Goal: Task Accomplishment & Management: Manage account settings

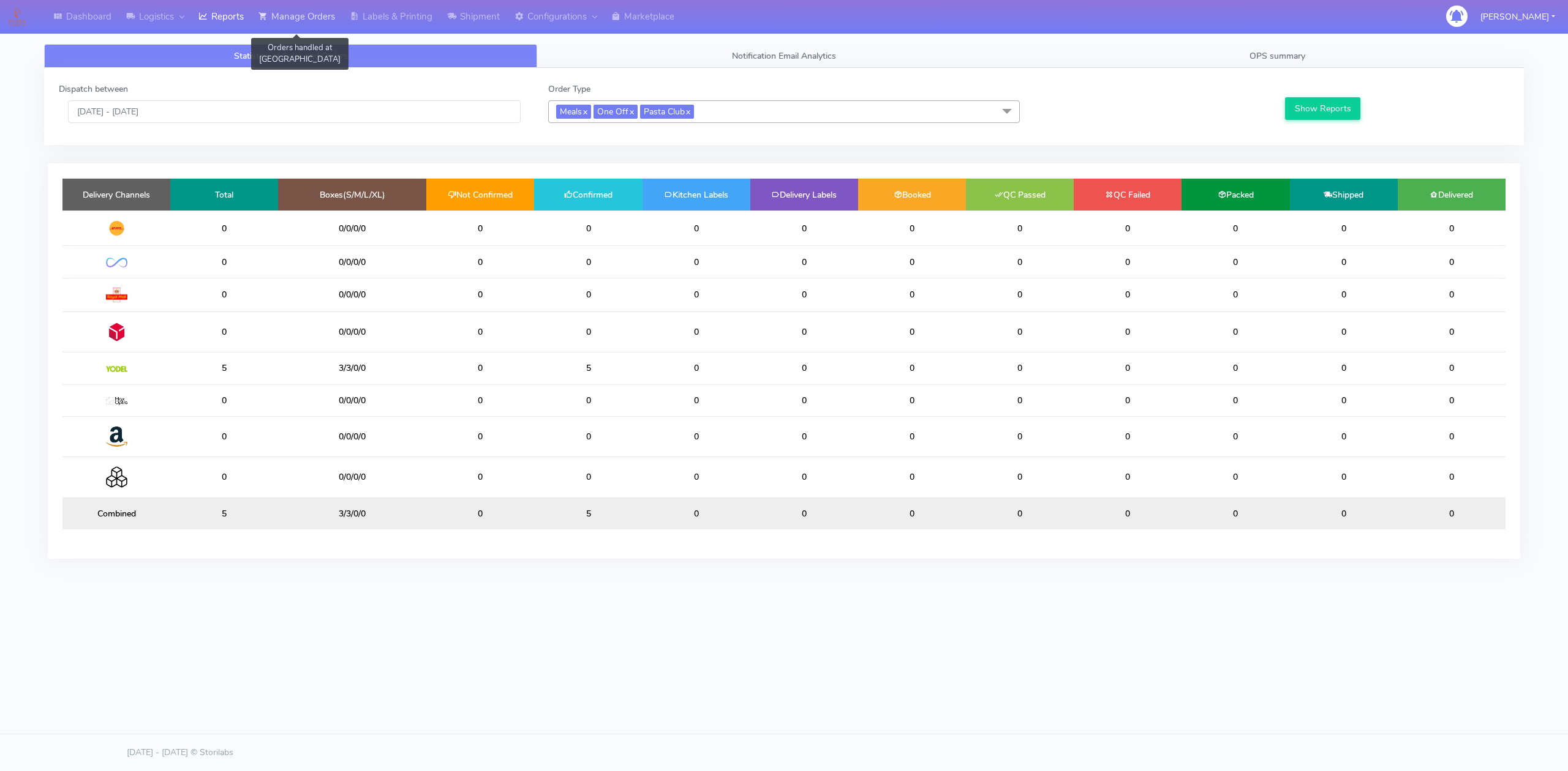
click at [303, 24] on link "Manage Orders" at bounding box center [297, 17] width 91 height 33
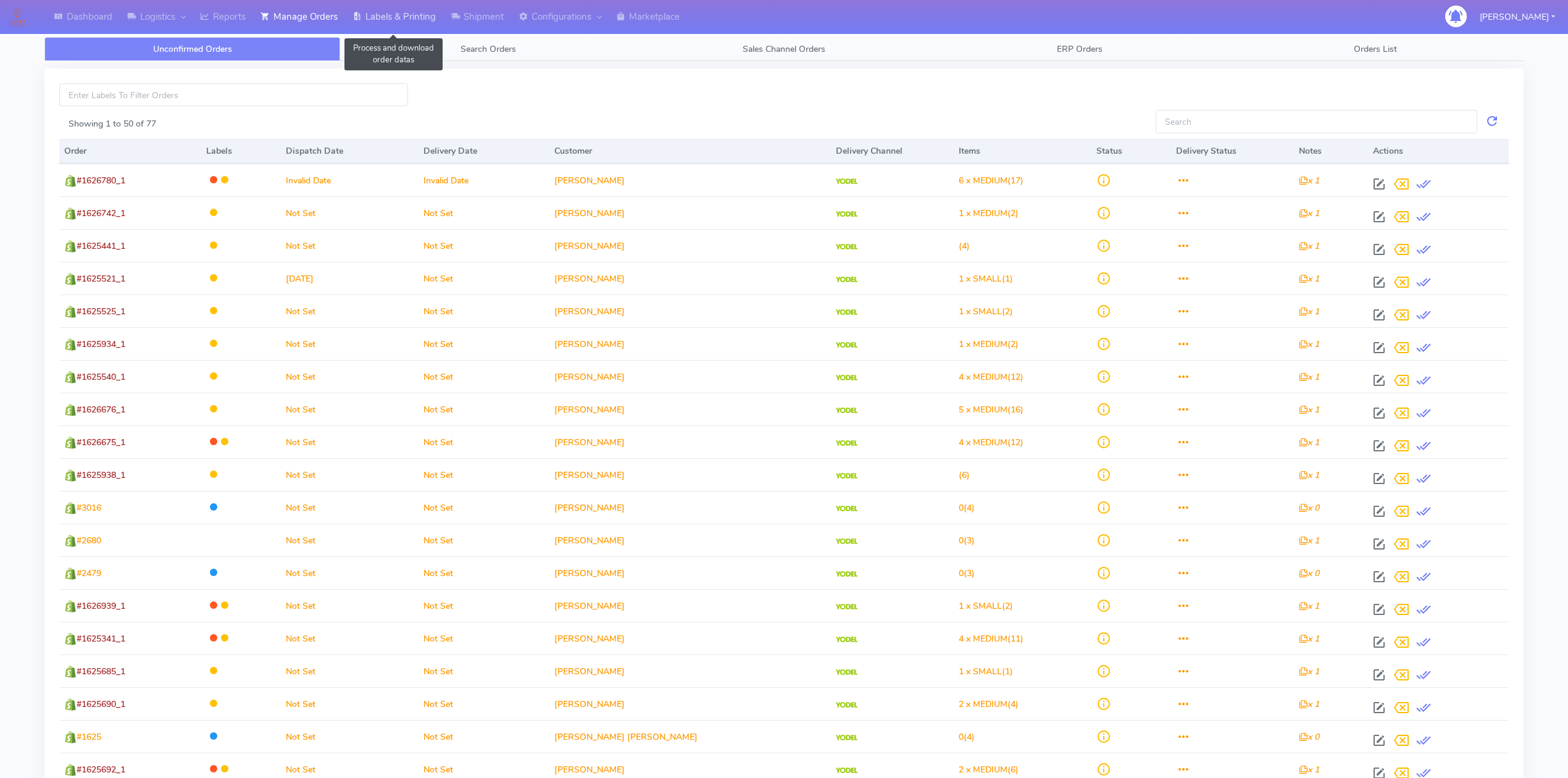
click at [396, 31] on link "Labels & Printing" at bounding box center [394, 17] width 98 height 34
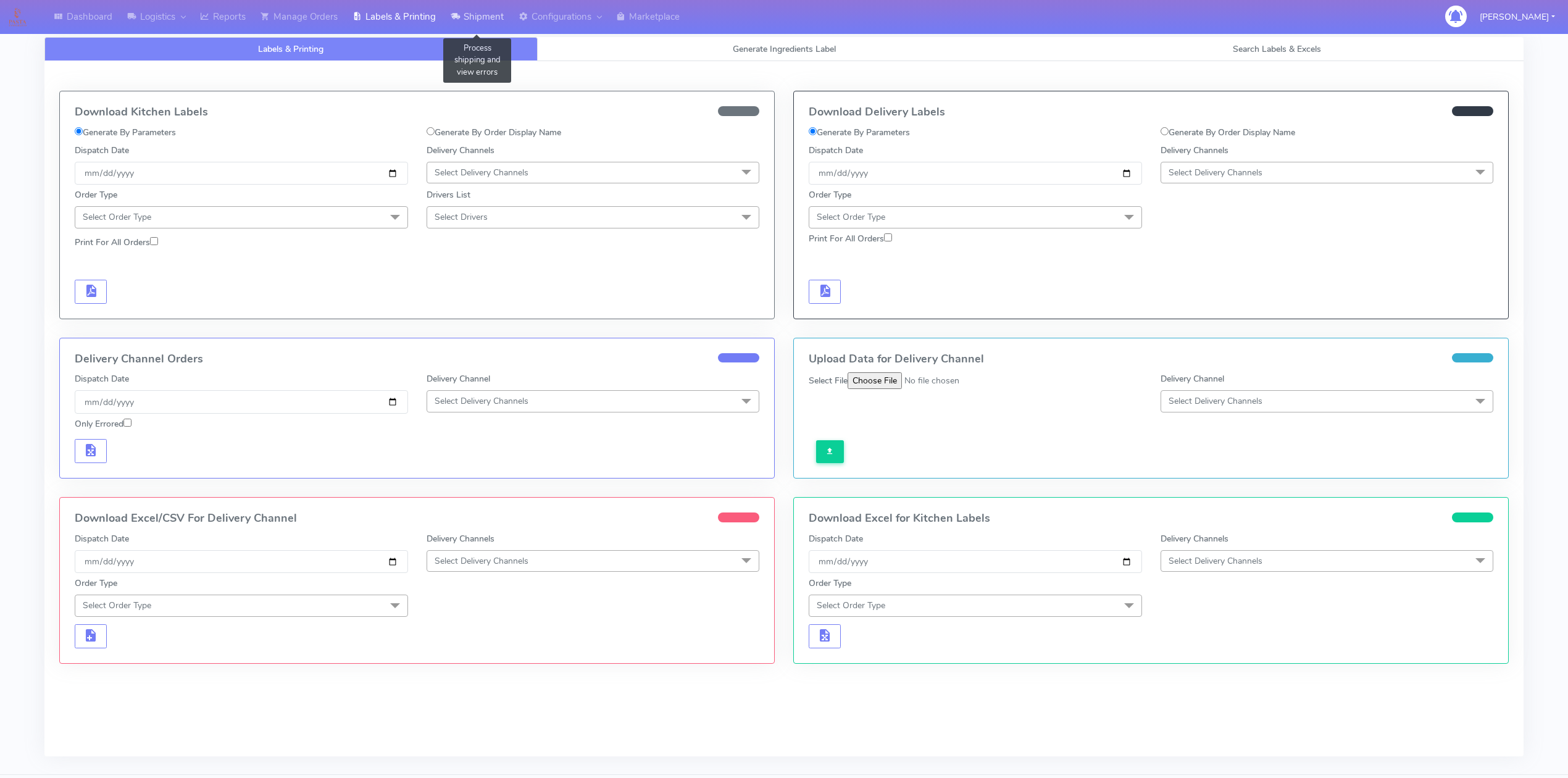
click at [489, 18] on link "Shipment" at bounding box center [477, 17] width 68 height 34
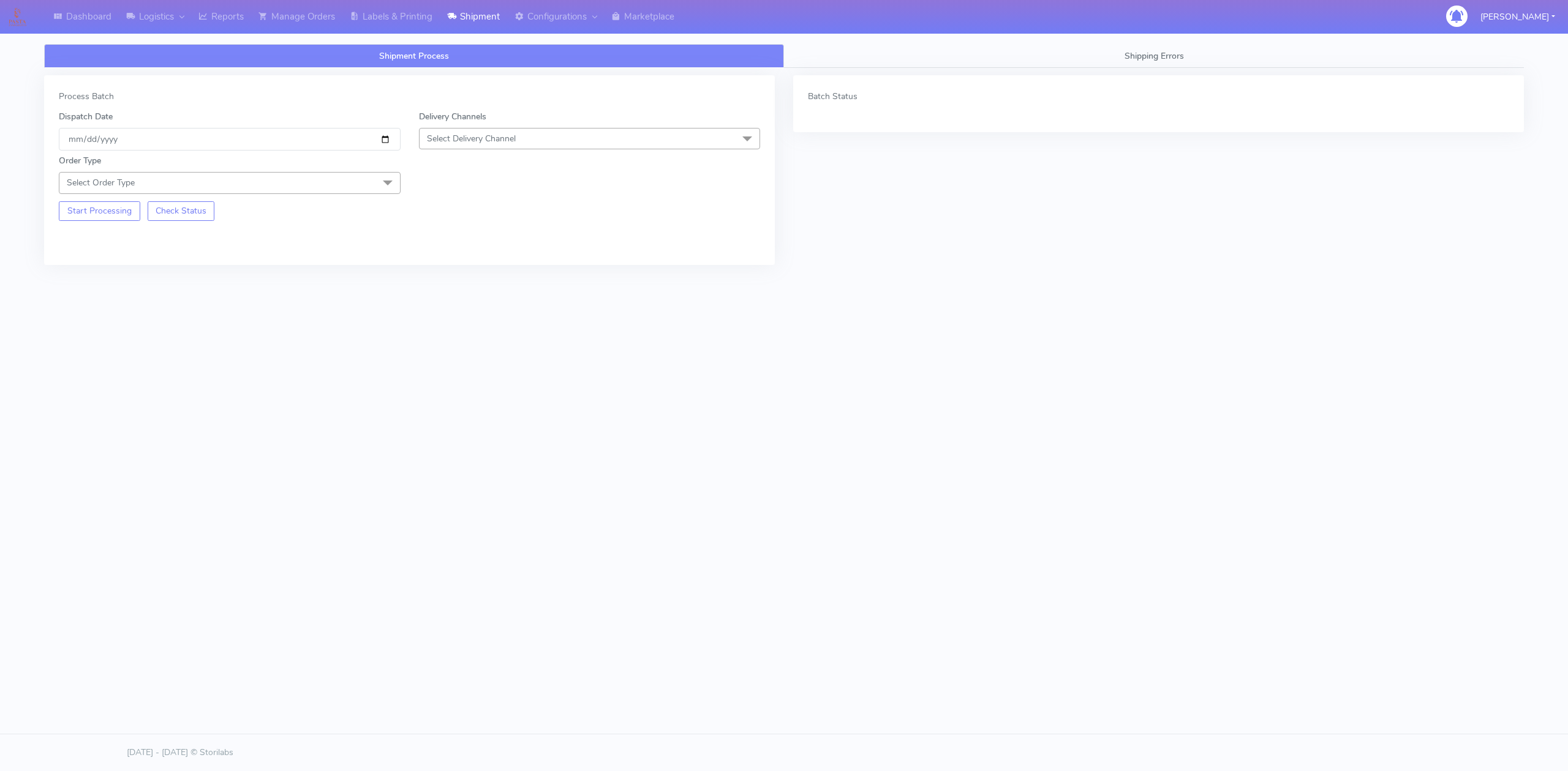
click at [478, 142] on span "Select Delivery Channel" at bounding box center [471, 138] width 89 height 11
click at [475, 214] on div "OnFleet" at bounding box center [589, 215] width 328 height 13
click at [363, 182] on span "Select Order Type" at bounding box center [230, 183] width 341 height 21
click at [135, 246] on div "Meal" at bounding box center [229, 240] width 328 height 13
click at [466, 192] on span "Select Box Size" at bounding box center [589, 183] width 341 height 21
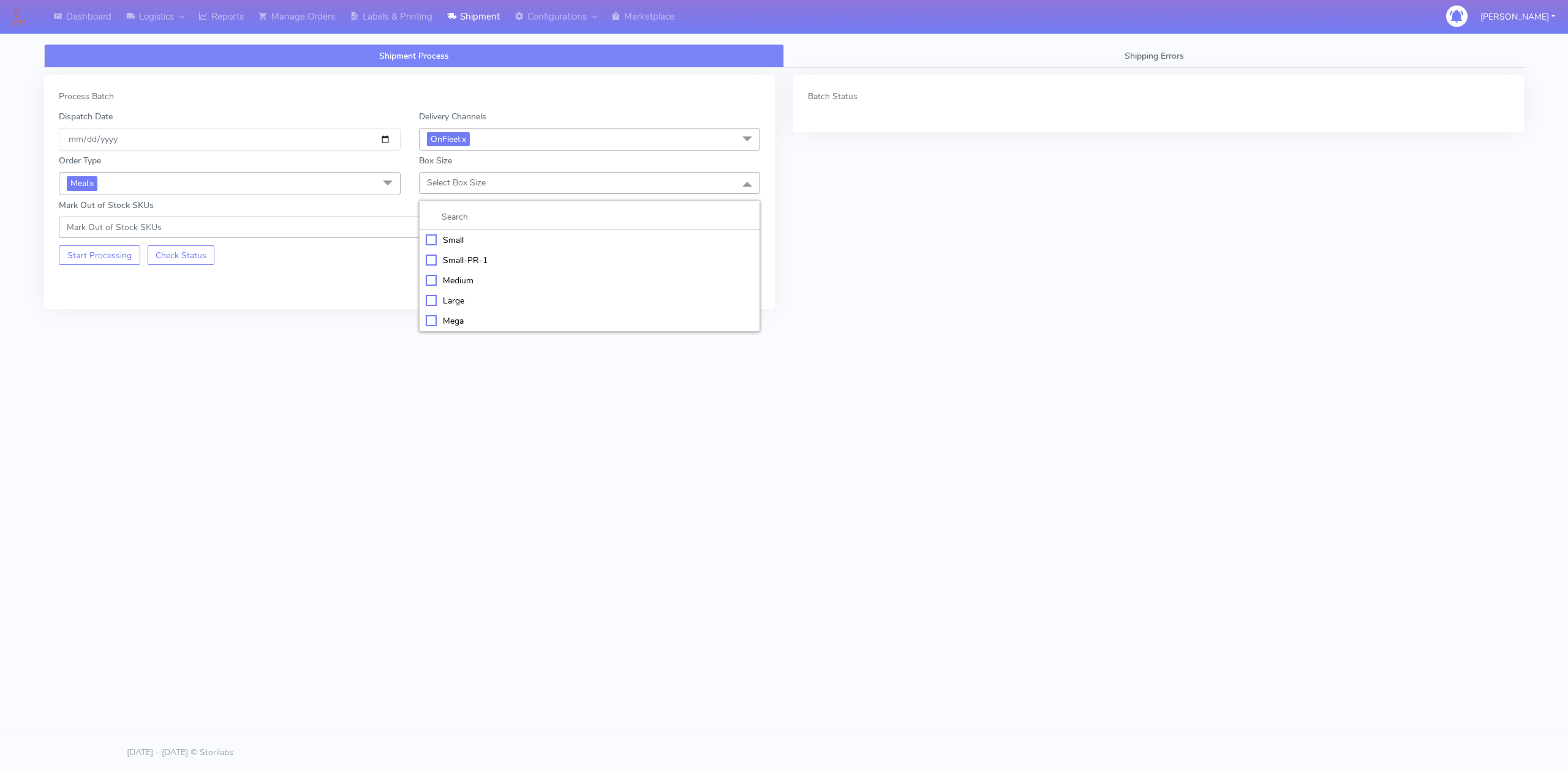
click at [439, 241] on div "Small" at bounding box center [589, 240] width 328 height 13
click at [96, 255] on button "Start Processing" at bounding box center [99, 255] width 81 height 20
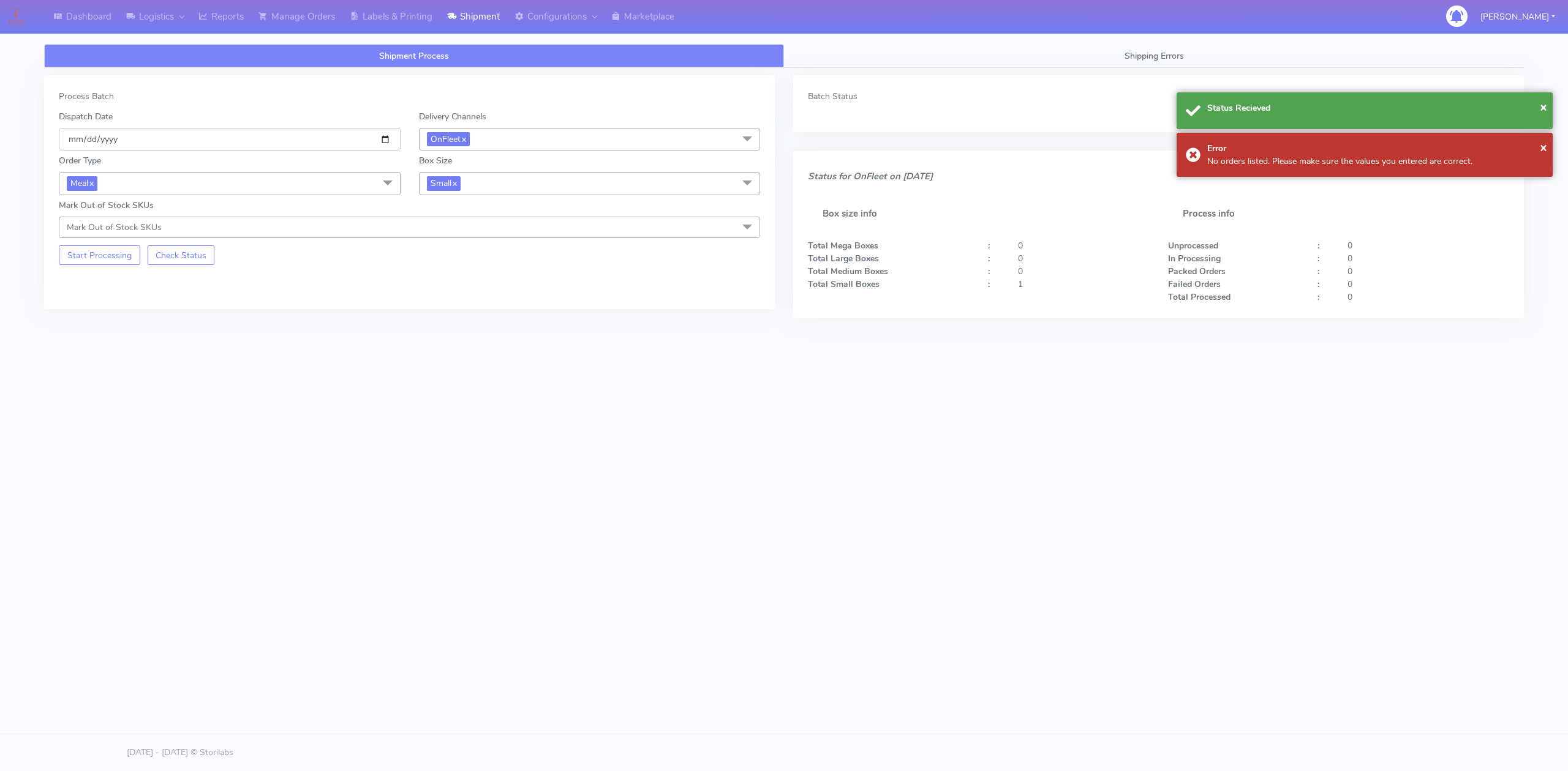
click at [383, 138] on input "[DATE]" at bounding box center [230, 139] width 341 height 23
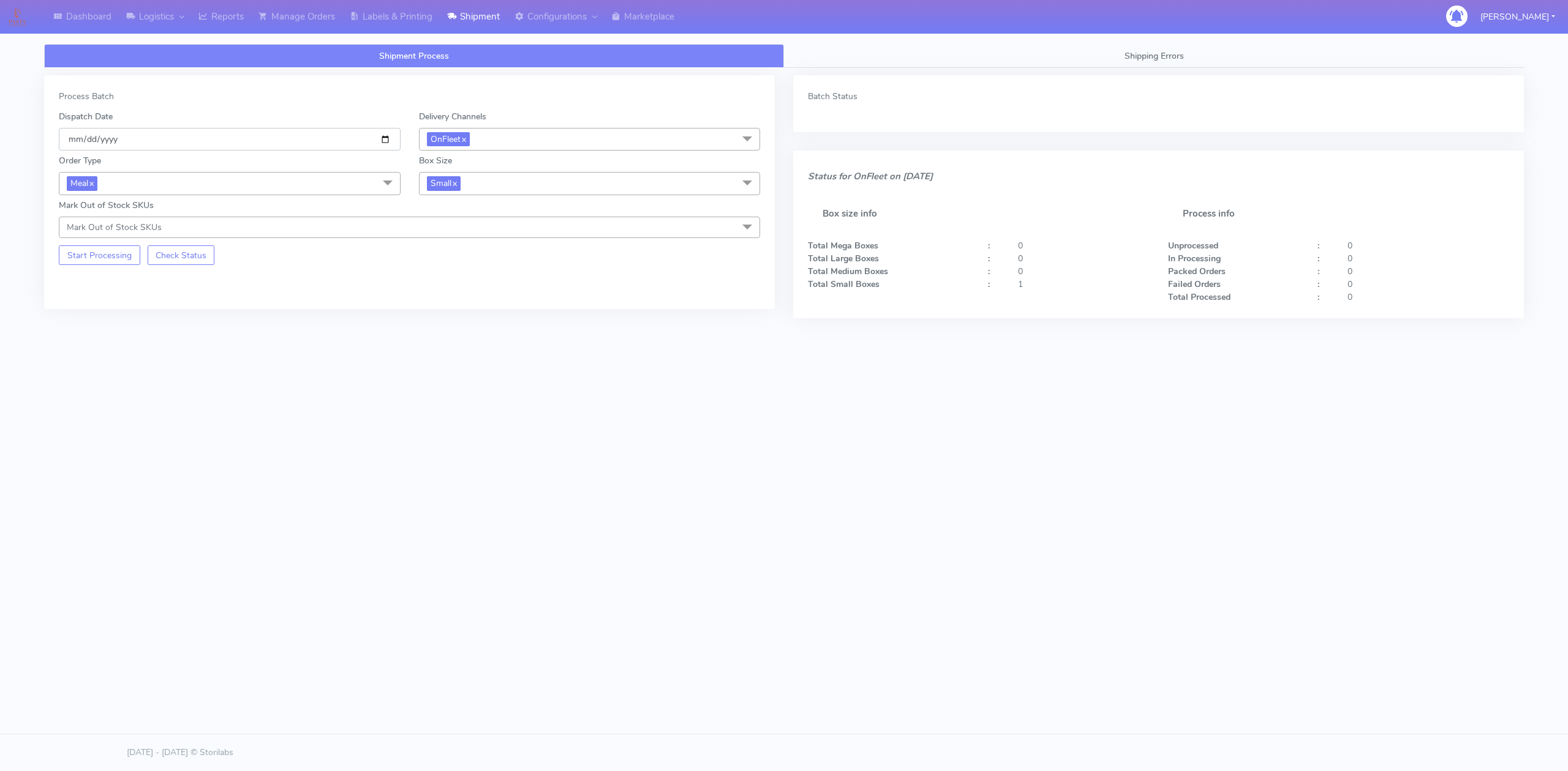
type input "[DATE]"
click at [106, 255] on button "Start Processing" at bounding box center [99, 255] width 81 height 20
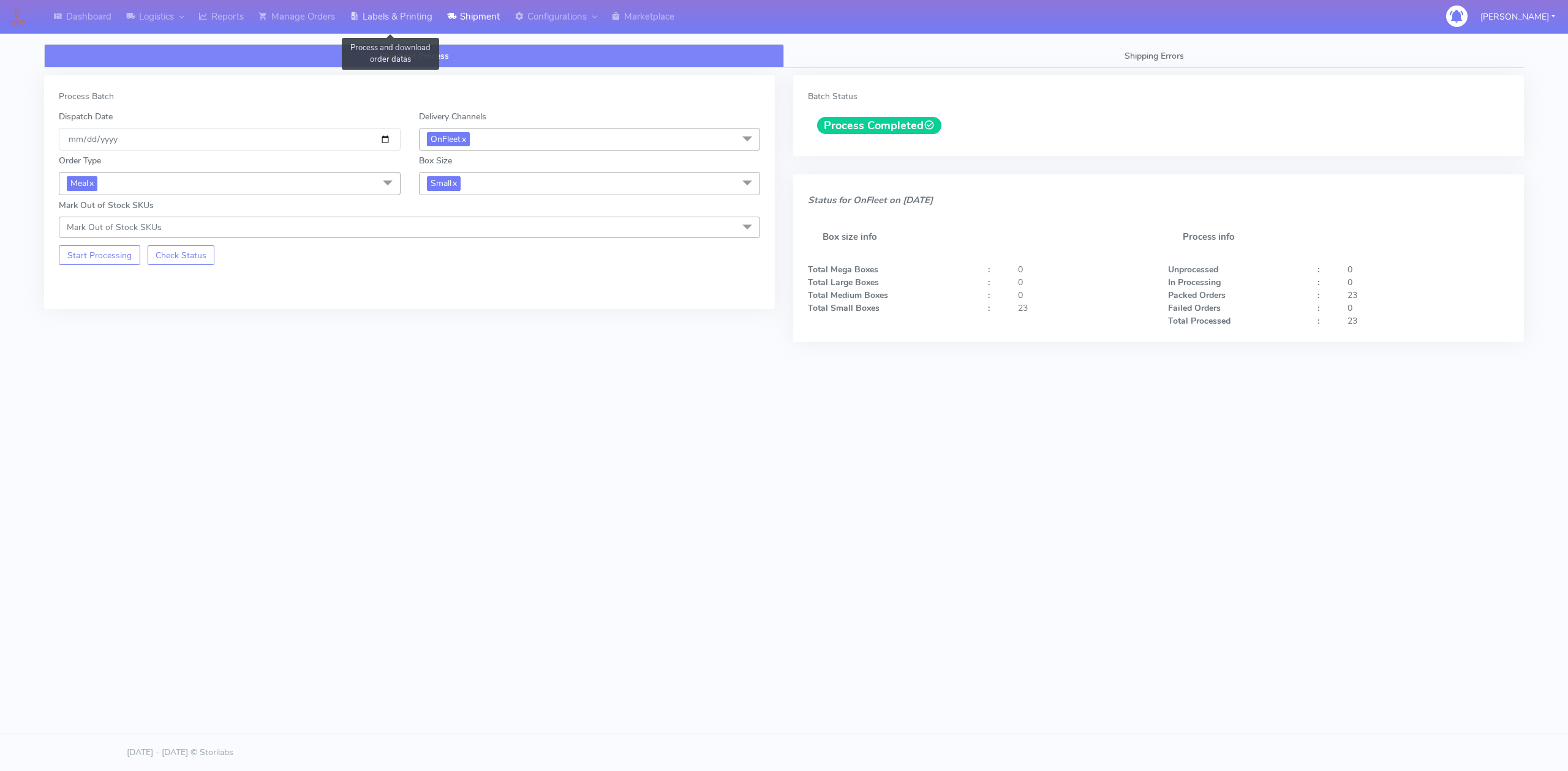
click at [398, 22] on link "Labels & Printing" at bounding box center [391, 17] width 97 height 33
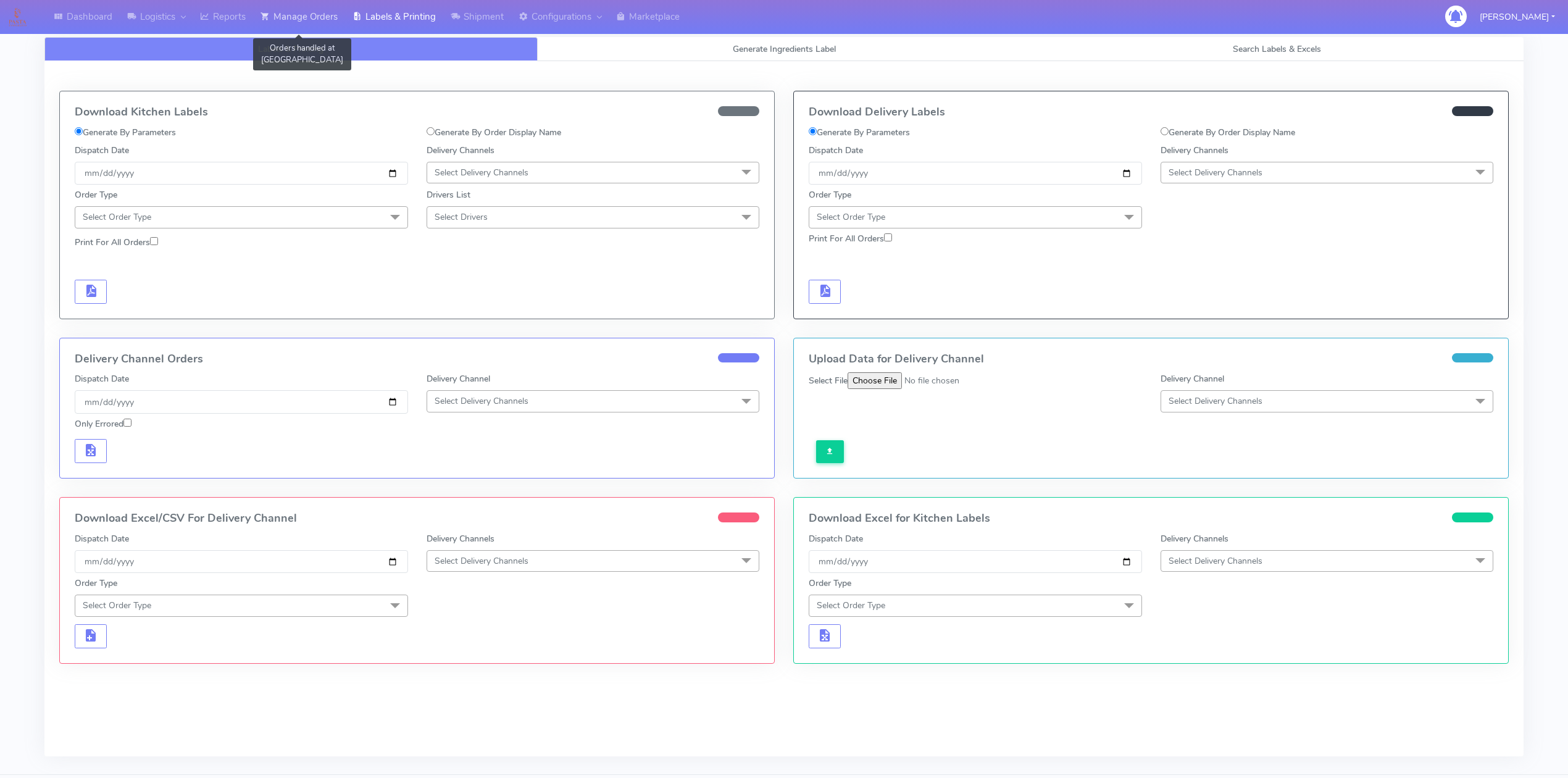
click at [322, 22] on link "Manage Orders" at bounding box center [299, 17] width 92 height 34
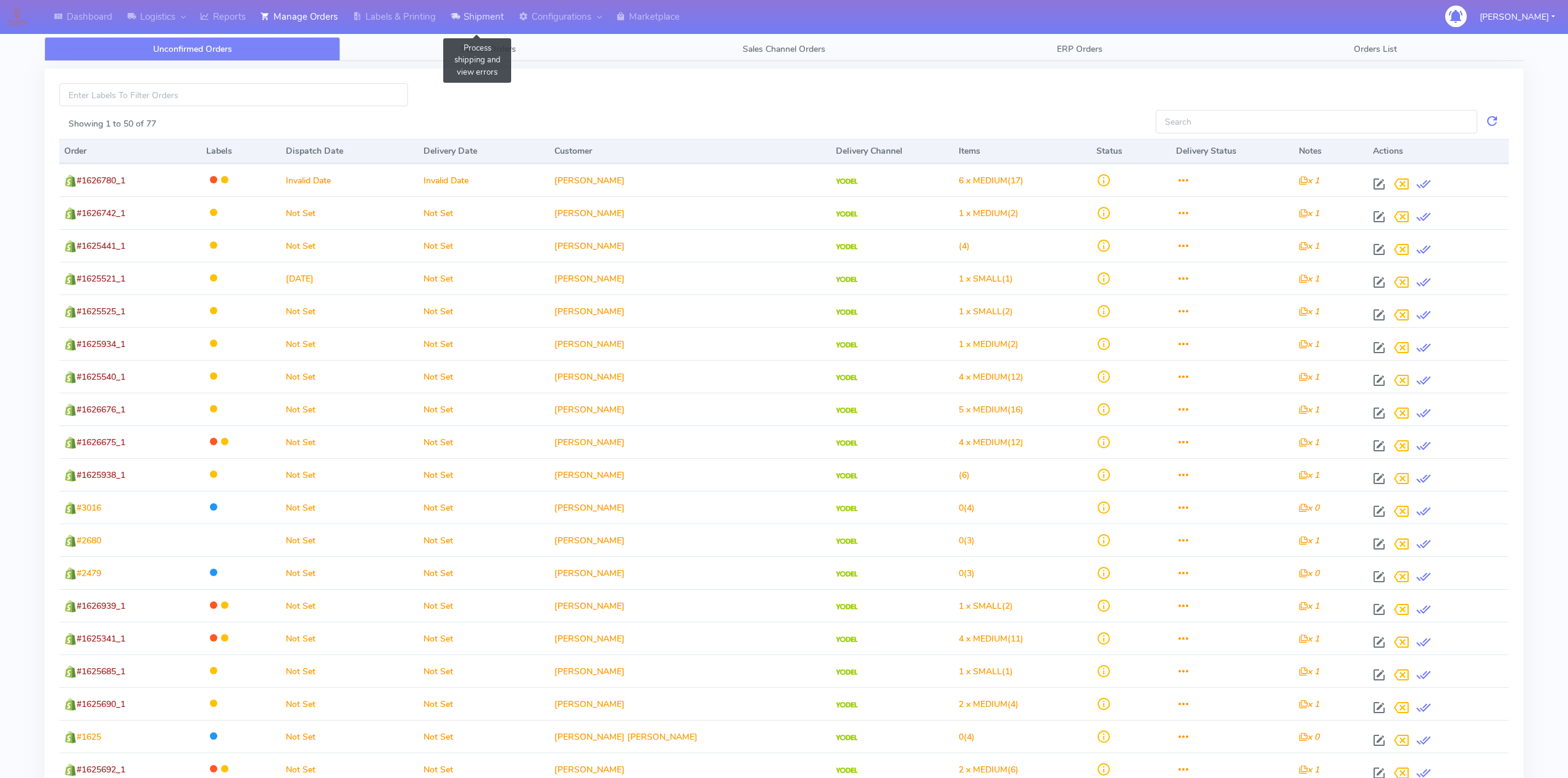
click at [482, 16] on link "Shipment" at bounding box center [477, 17] width 68 height 34
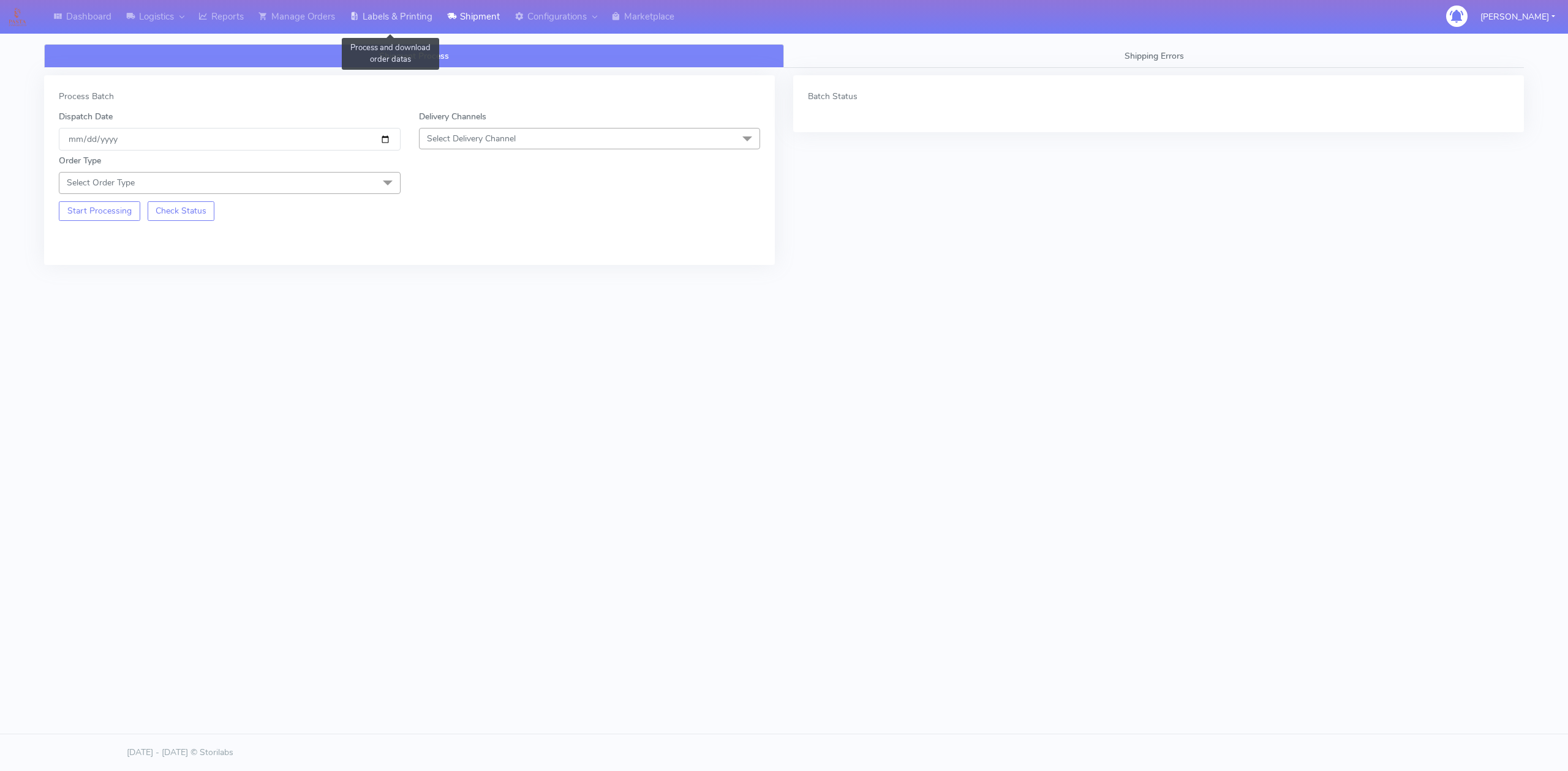
click at [358, 13] on icon at bounding box center [354, 17] width 9 height 12
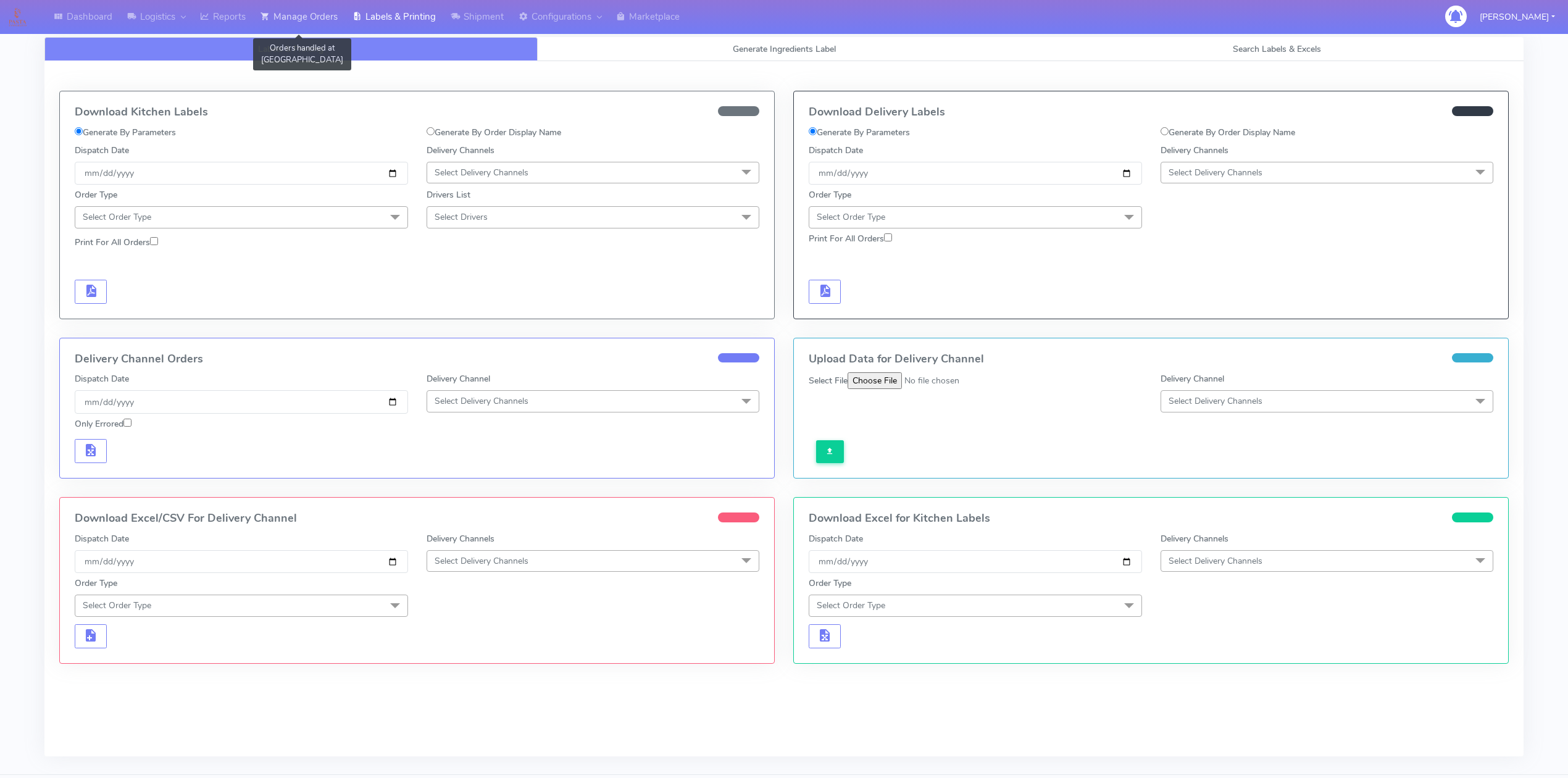
click at [313, 18] on link "Manage Orders" at bounding box center [299, 17] width 92 height 34
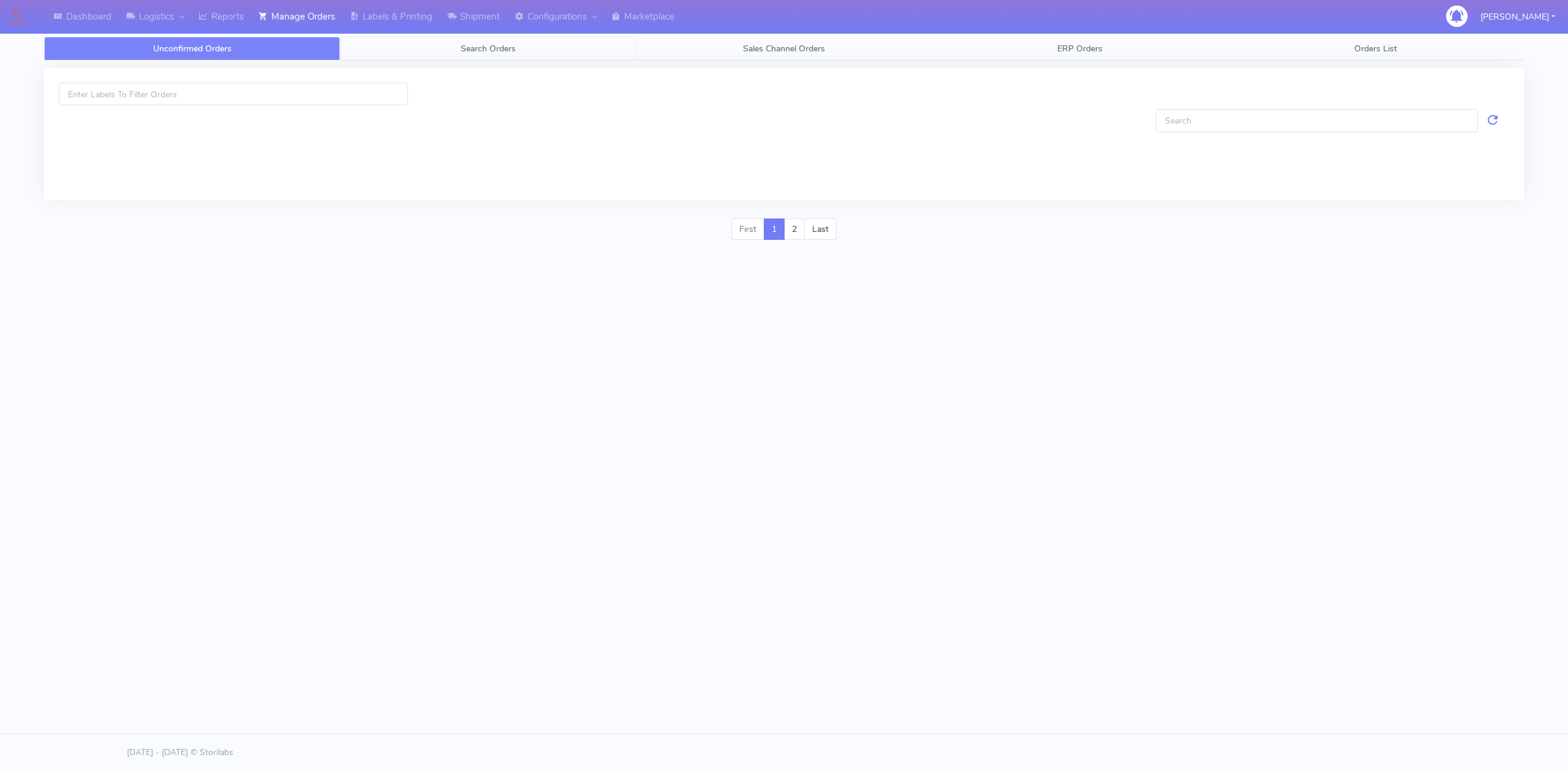
click at [392, 58] on link "Search Orders" at bounding box center [488, 48] width 296 height 24
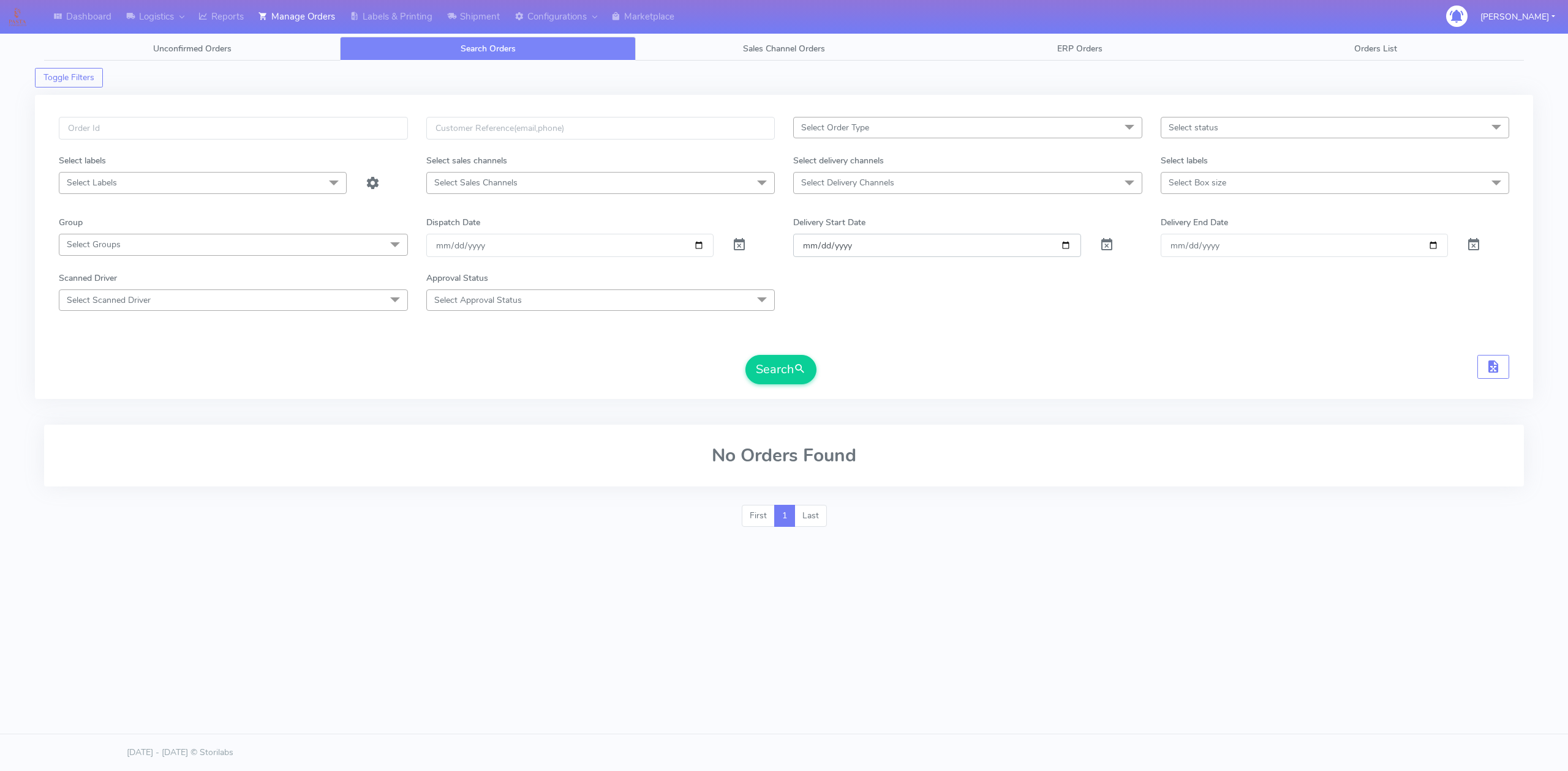
click at [1069, 246] on input "Order" at bounding box center [936, 245] width 288 height 23
click at [1067, 243] on input "[DATE]" at bounding box center [936, 245] width 288 height 23
type input "[DATE]"
click at [985, 321] on form "Select Order Type Select All MEALS ATAVI One Off Pasta Club Gift Kit Event Unkn…" at bounding box center [784, 250] width 1450 height 268
click at [1007, 187] on span "Select Delivery Channels" at bounding box center [967, 183] width 349 height 21
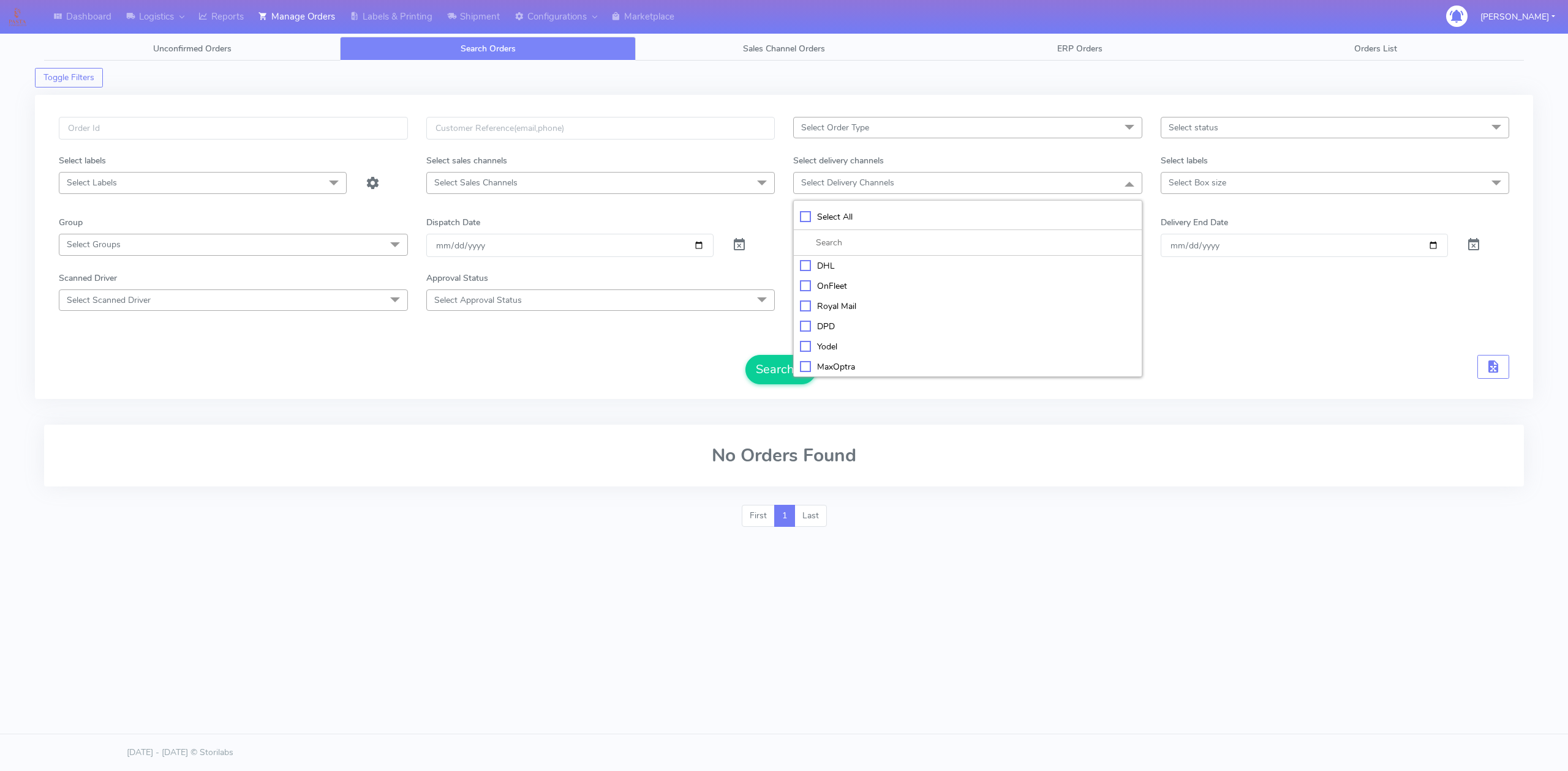
click at [844, 284] on div "OnFleet" at bounding box center [967, 286] width 335 height 13
checkbox input "true"
click at [674, 336] on form "Select Order Type Select All MEALS ATAVI One Off Pasta Club Gift Kit Event Unkn…" at bounding box center [784, 251] width 1450 height 268
click at [699, 255] on input "[DATE]" at bounding box center [570, 246] width 288 height 23
click at [699, 248] on input "[DATE]" at bounding box center [570, 246] width 288 height 23
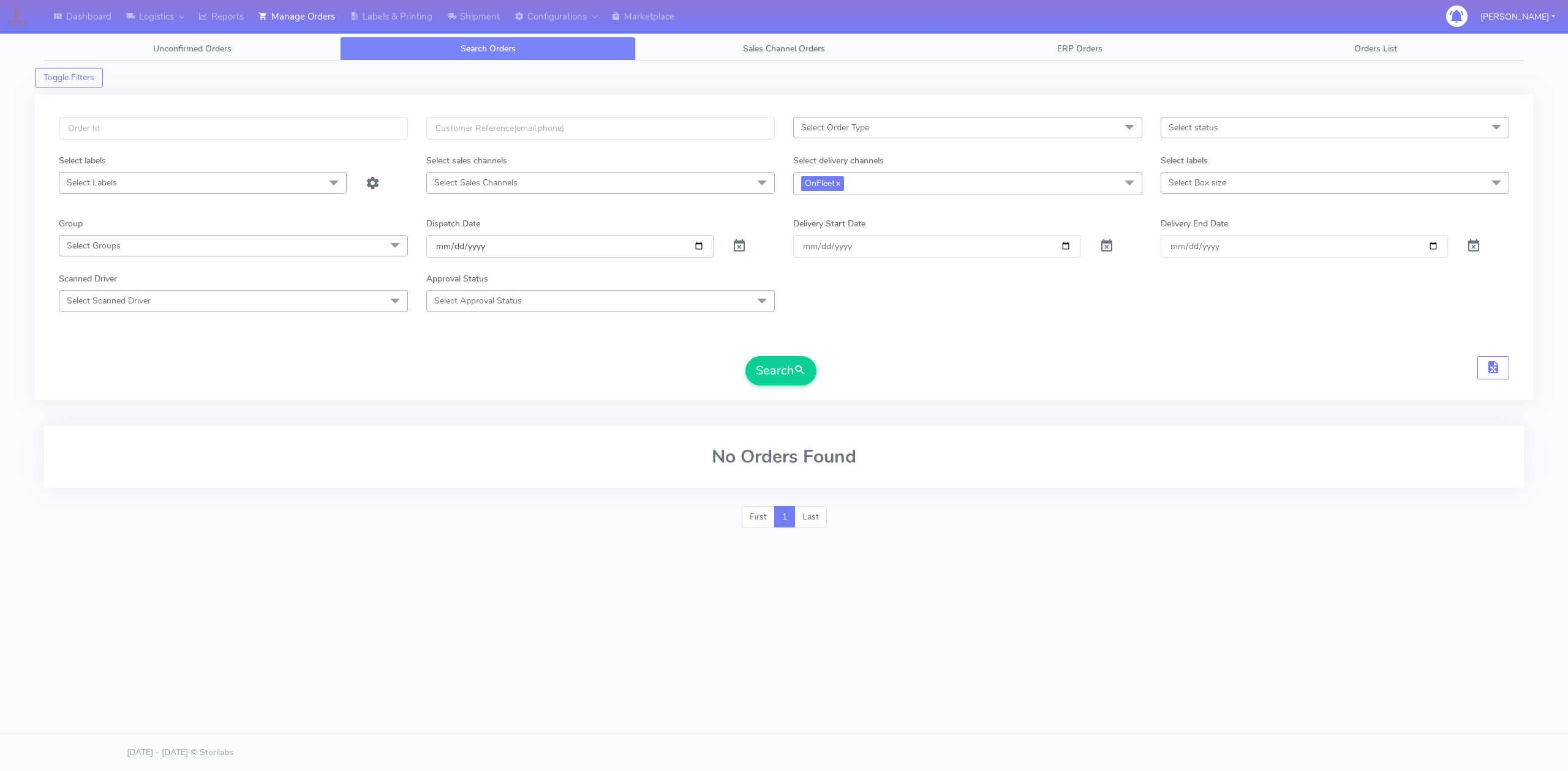
type input "[DATE]"
click at [765, 381] on button "Search" at bounding box center [781, 371] width 71 height 30
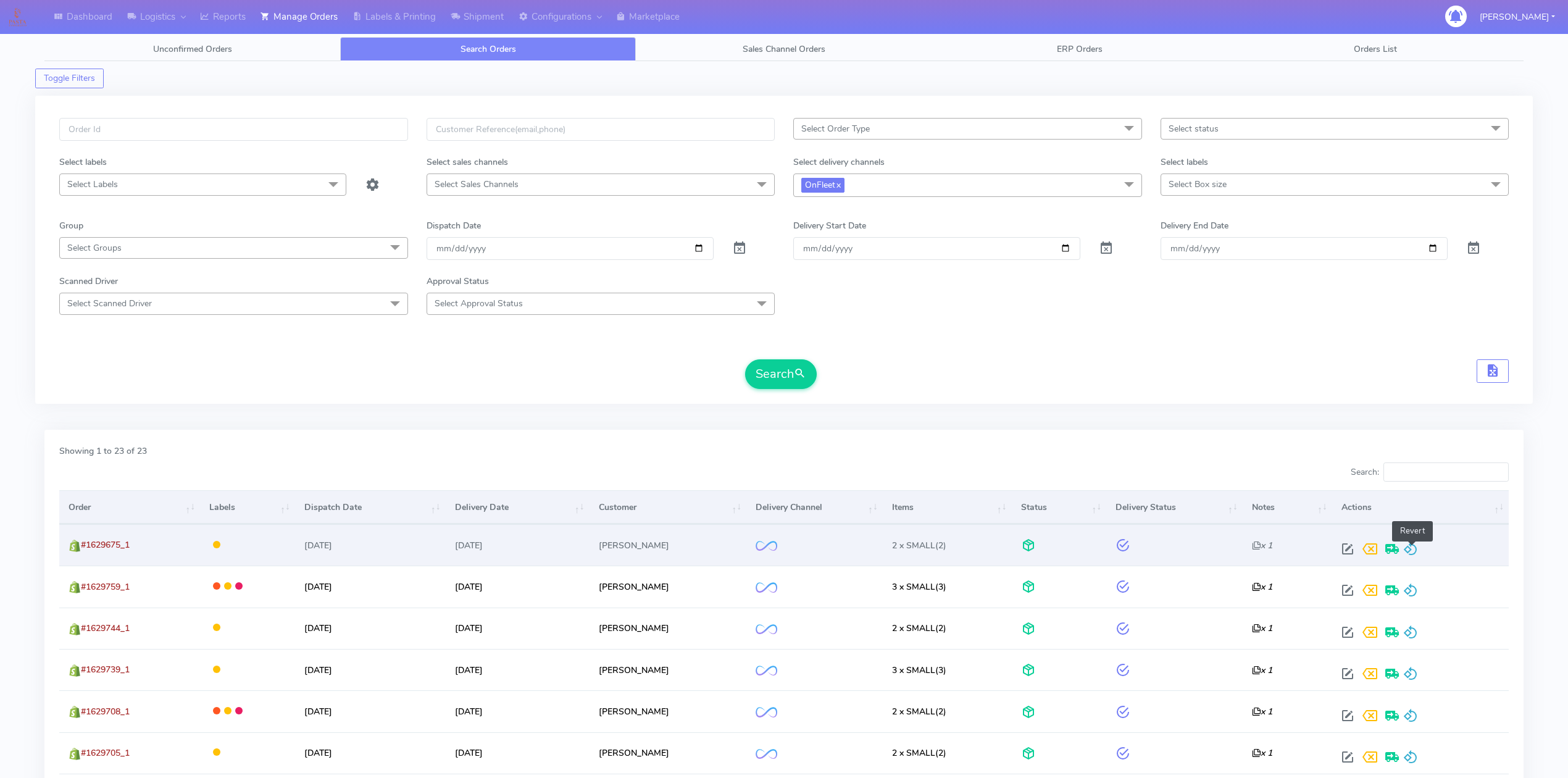
click at [1413, 556] on span at bounding box center [1410, 552] width 15 height 11
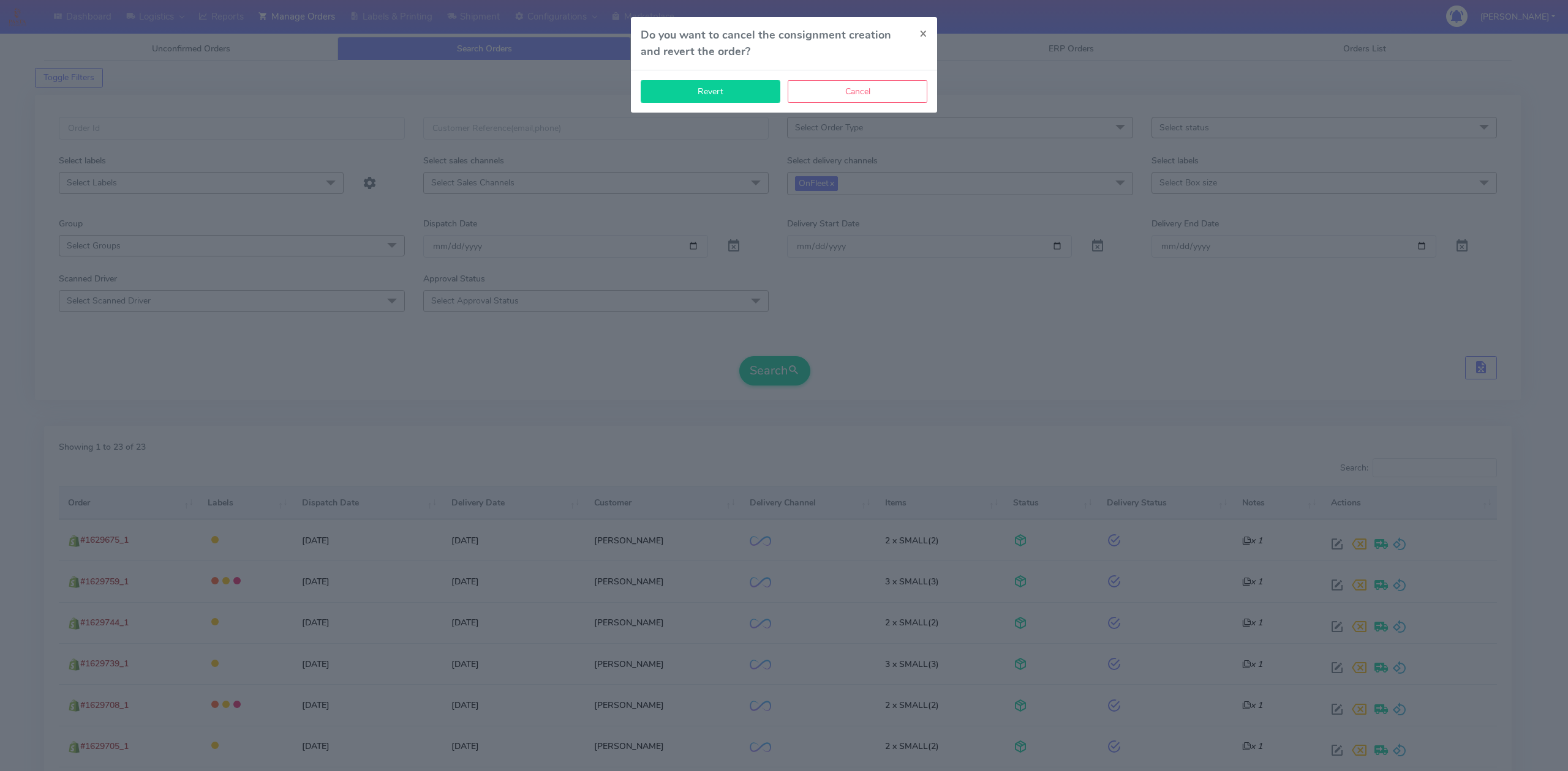
click at [753, 100] on button "Revert" at bounding box center [710, 92] width 140 height 23
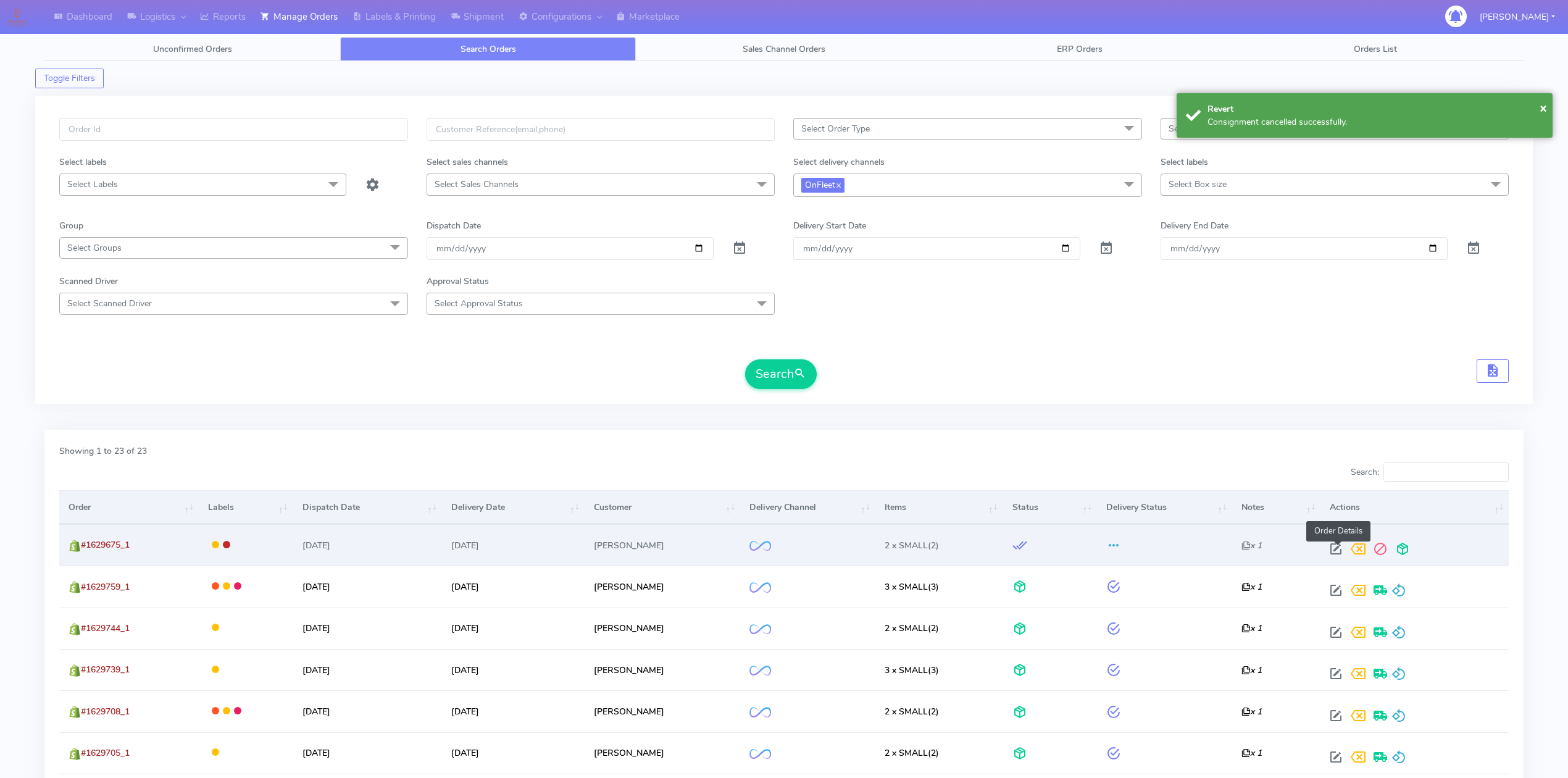
click at [1341, 551] on span at bounding box center [1336, 552] width 22 height 11
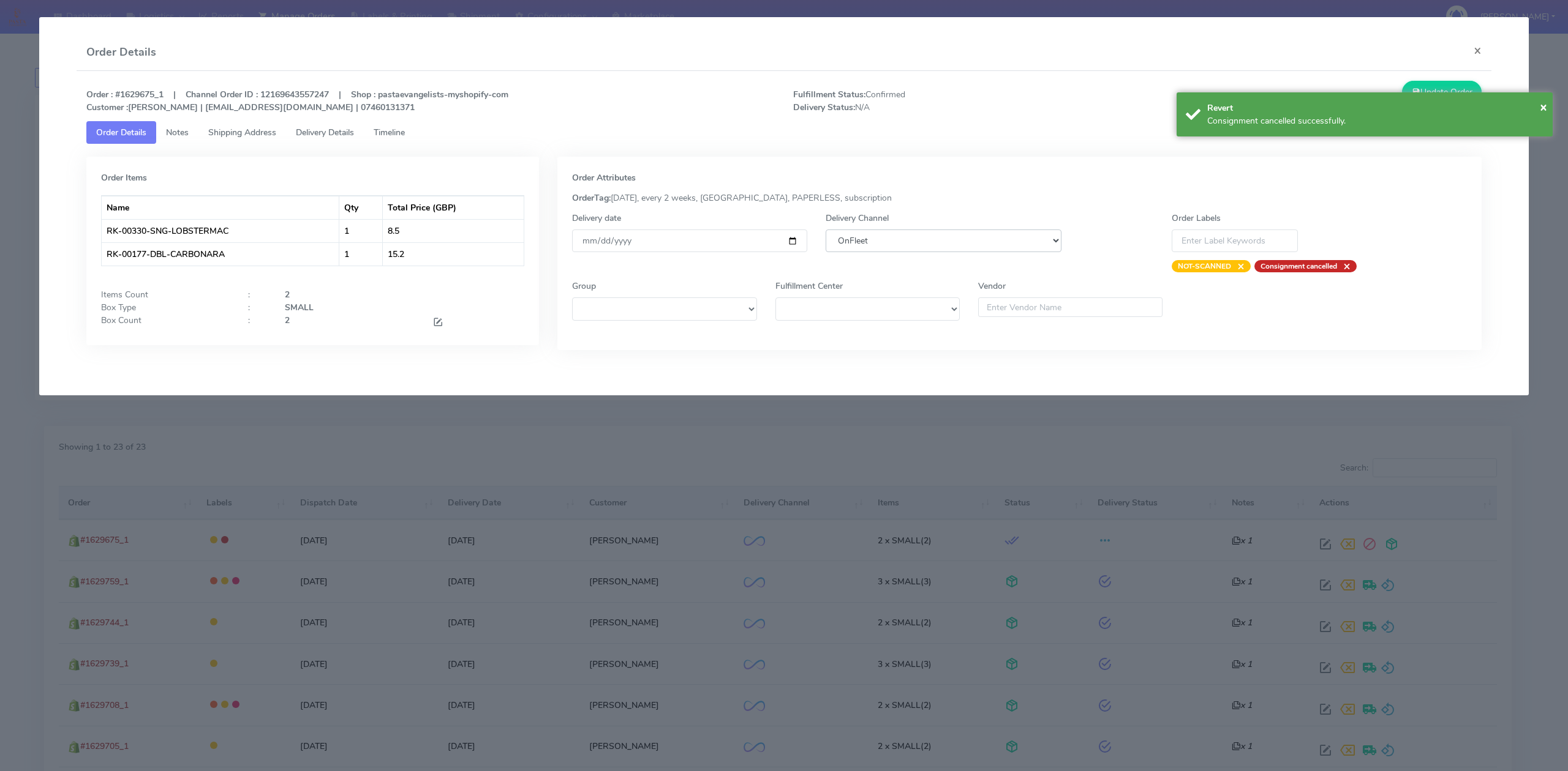
click at [987, 243] on select "DHL OnFleet Royal Mail DPD Yodel MaxOptra Amazon Collection" at bounding box center [943, 241] width 235 height 23
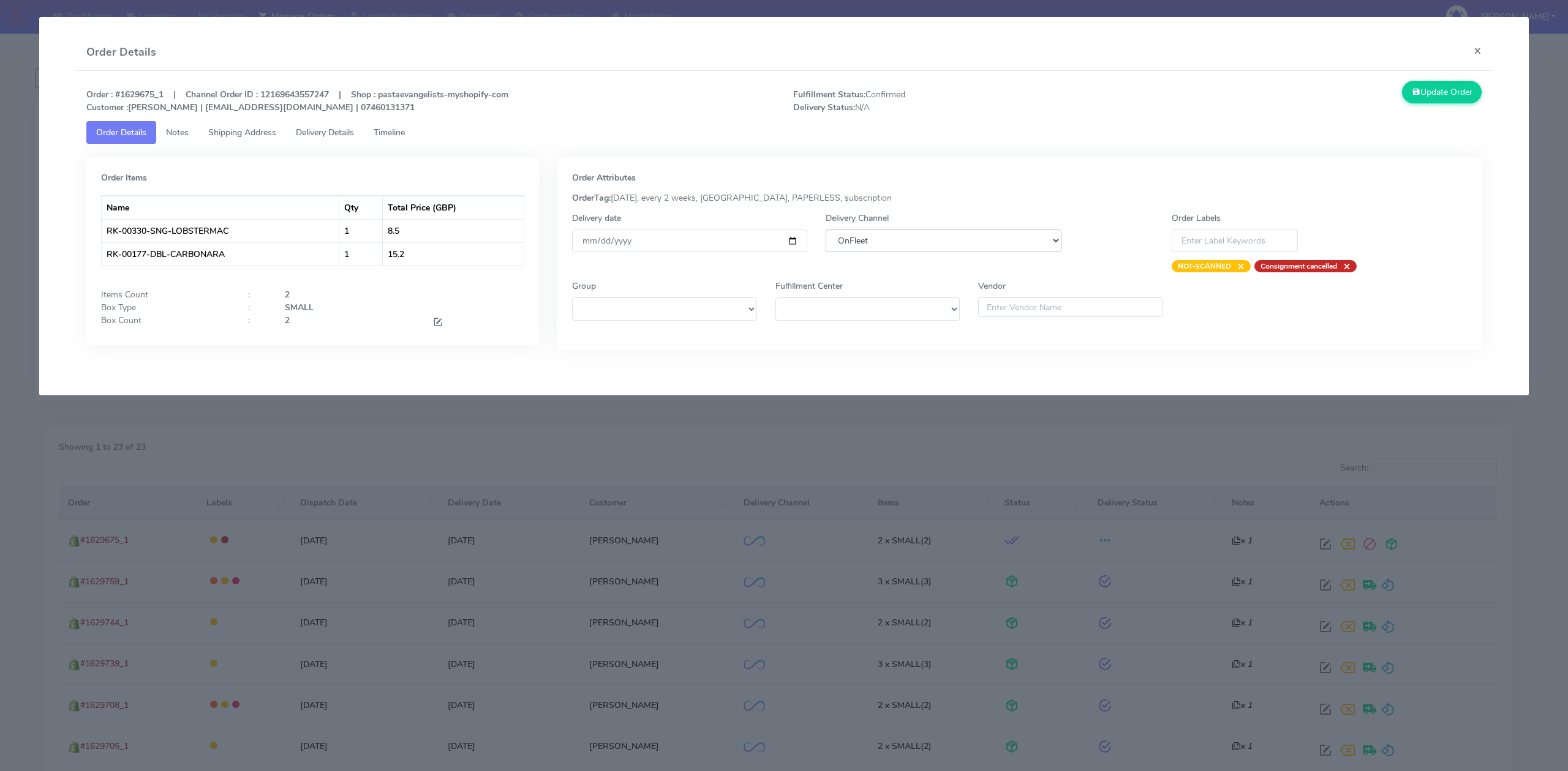
select select "5"
click at [825, 230] on select "DHL OnFleet Royal Mail DPD Yodel MaxOptra Amazon Collection" at bounding box center [943, 241] width 235 height 23
click at [1447, 87] on button "Update Order" at bounding box center [1441, 92] width 80 height 23
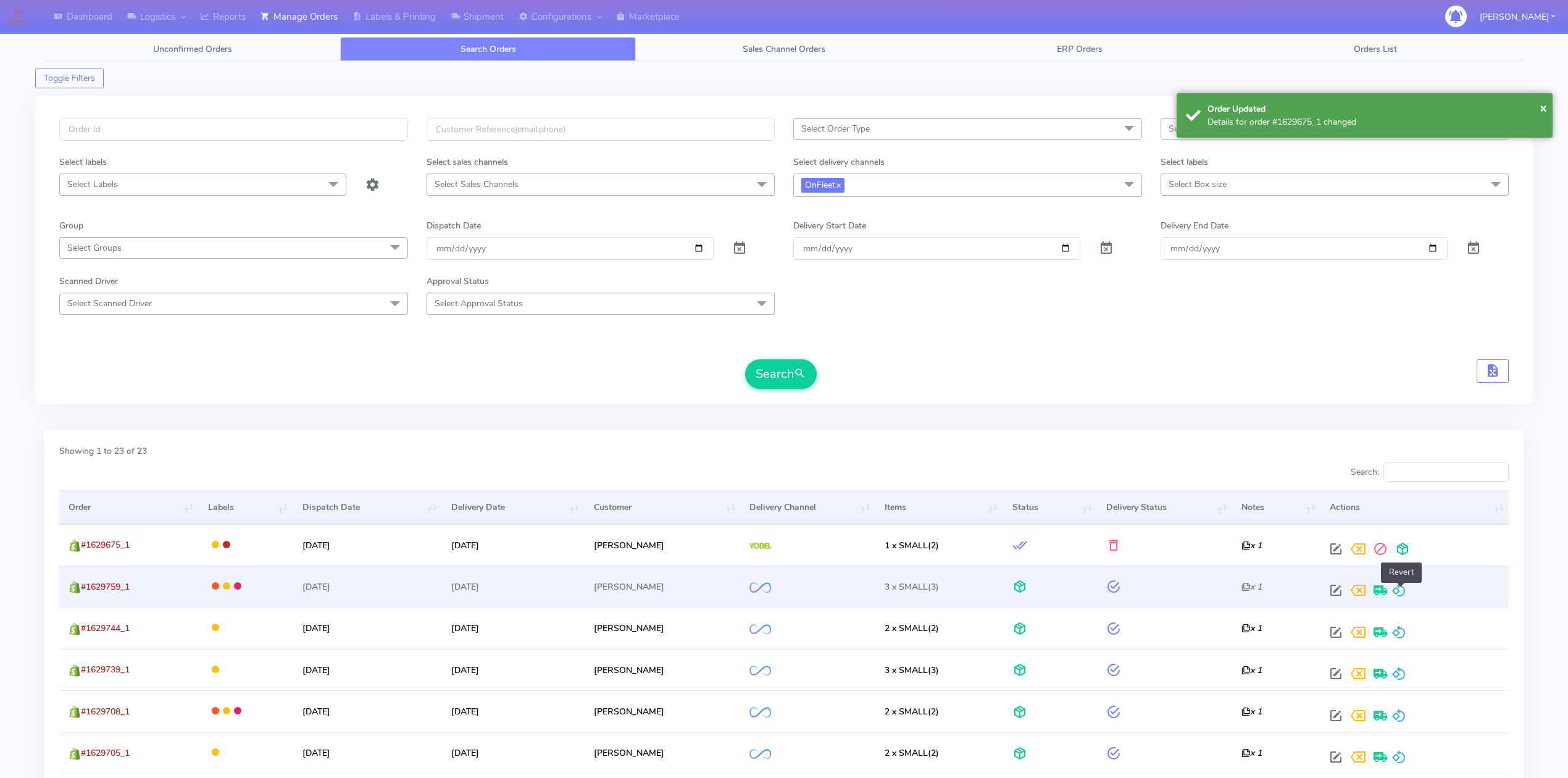
click at [1398, 593] on span at bounding box center [1398, 593] width 15 height 11
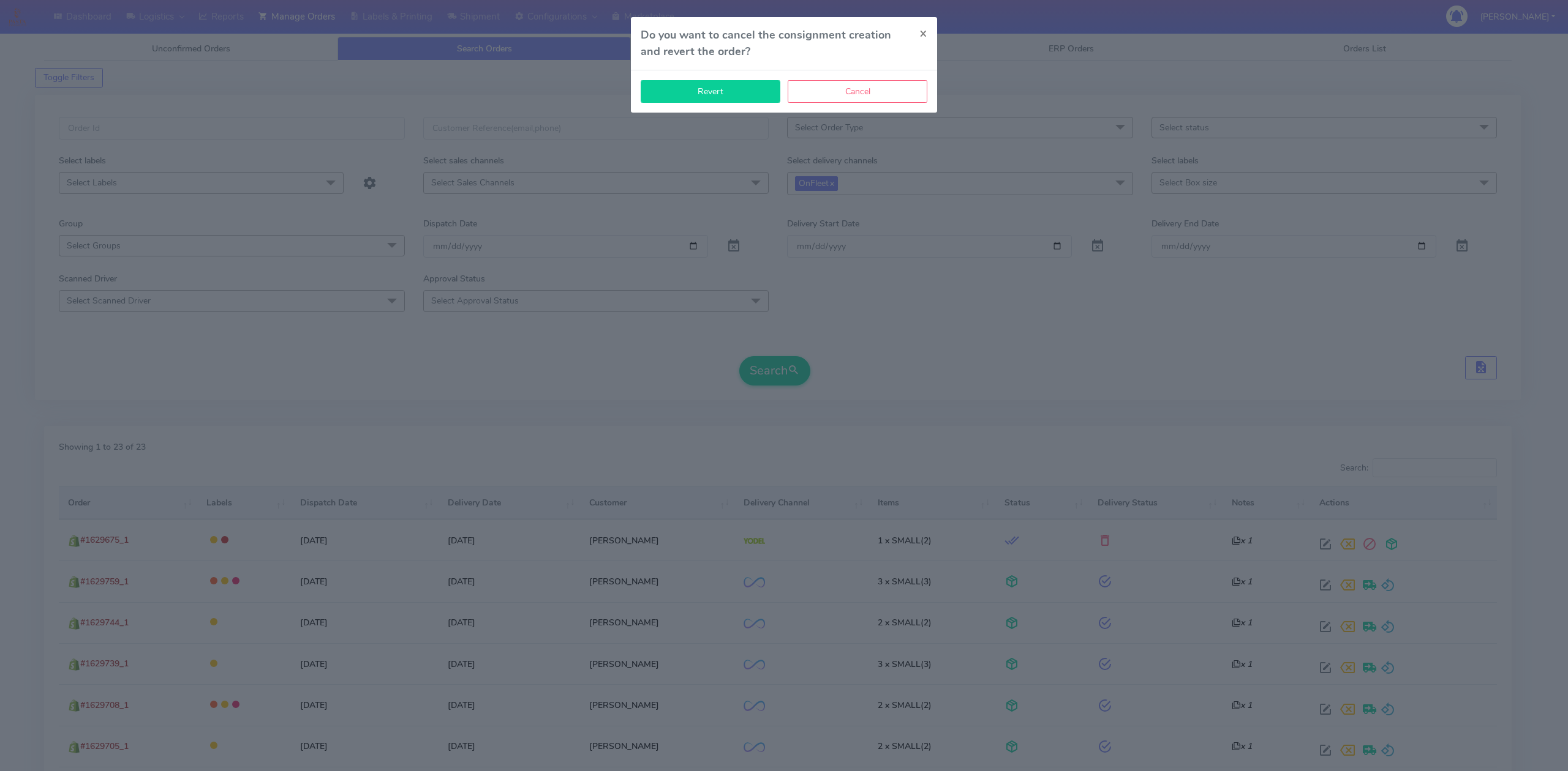
click at [723, 98] on button "Revert" at bounding box center [710, 92] width 140 height 23
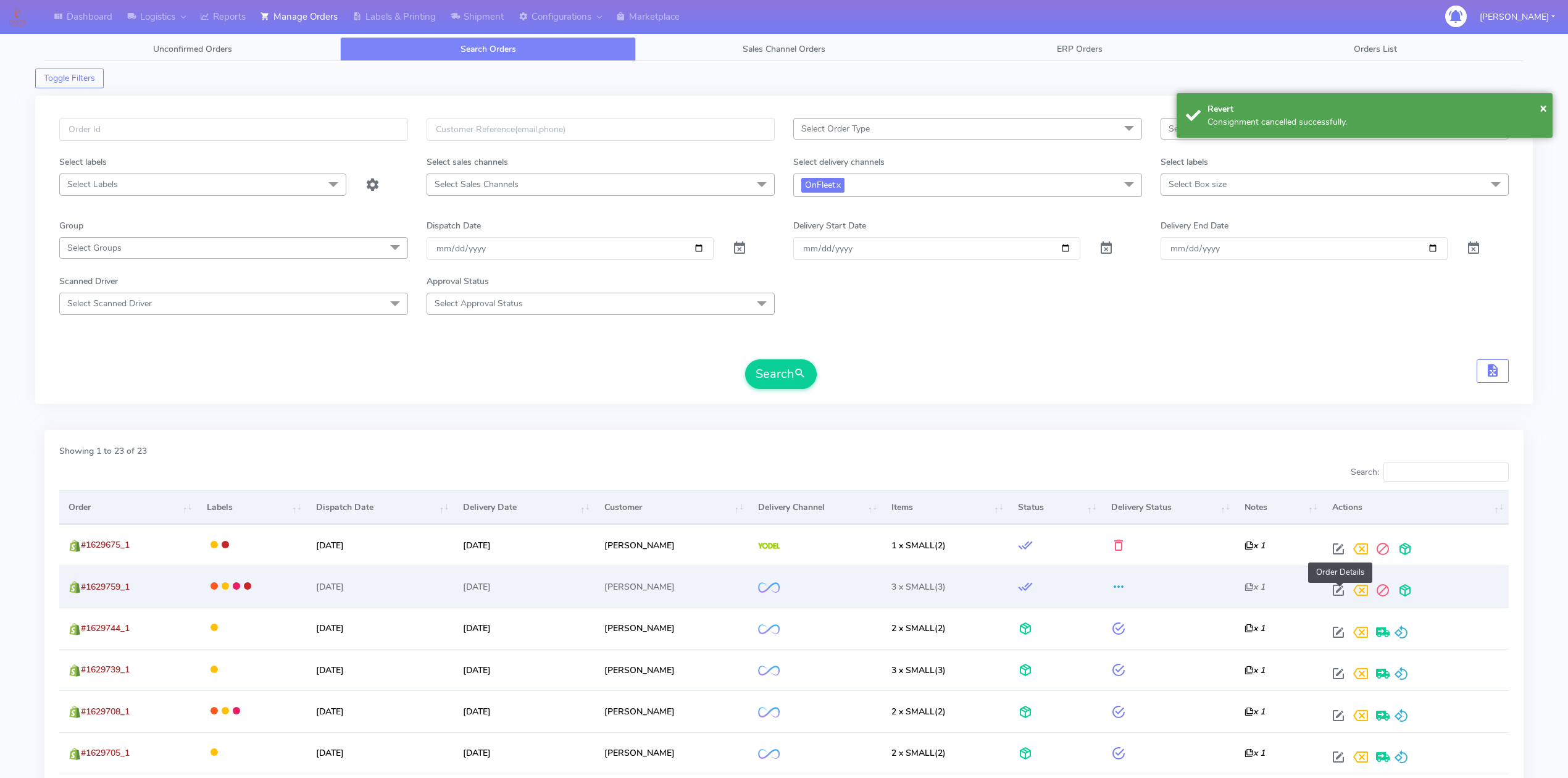
click at [1343, 594] on span at bounding box center [1338, 593] width 22 height 11
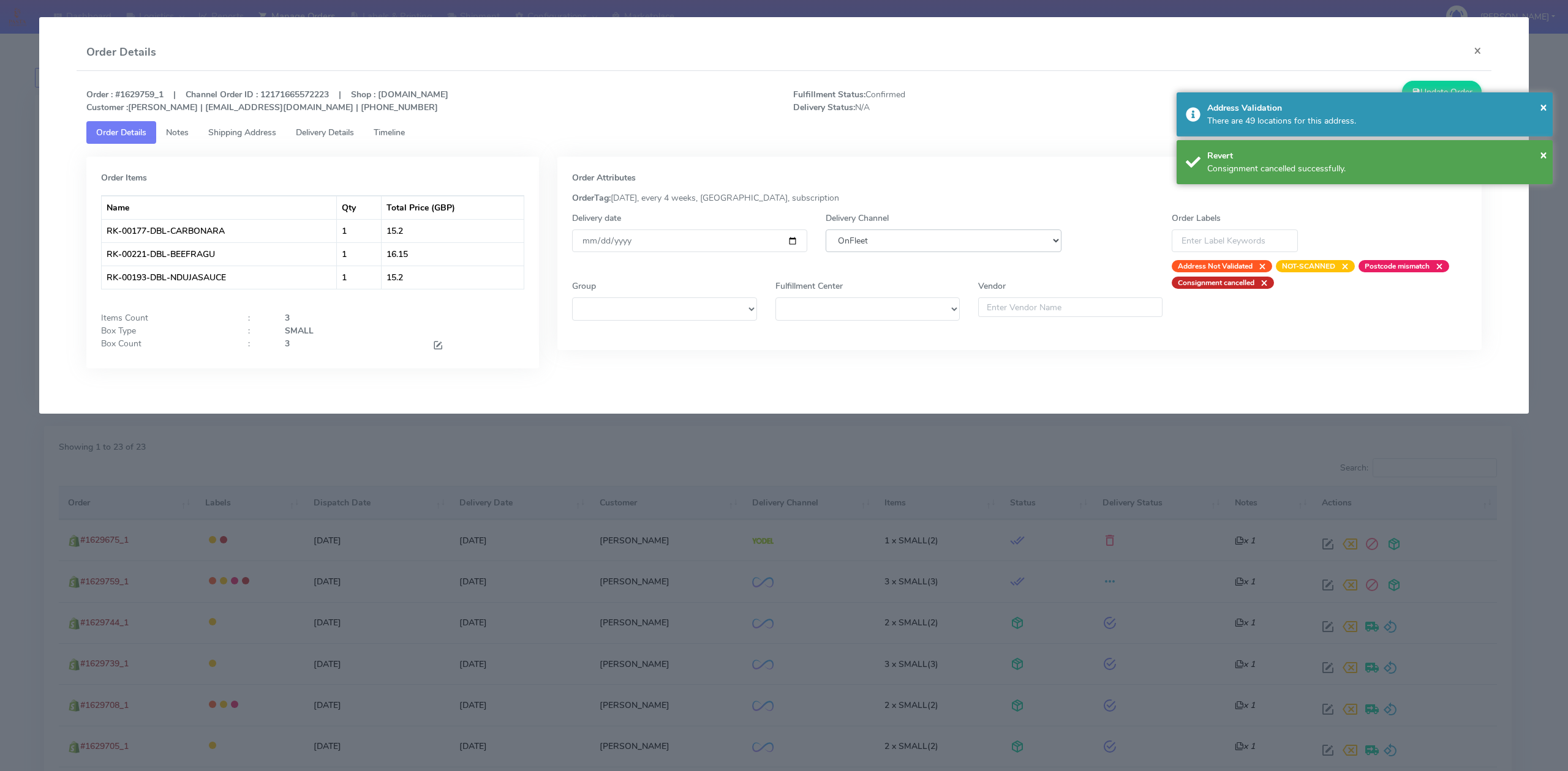
click at [914, 243] on select "DHL OnFleet Royal Mail DPD Yodel MaxOptra Amazon Collection" at bounding box center [943, 241] width 235 height 23
select select "5"
click at [825, 230] on select "DHL OnFleet Royal Mail DPD Yodel MaxOptra Amazon Collection" at bounding box center [943, 241] width 235 height 23
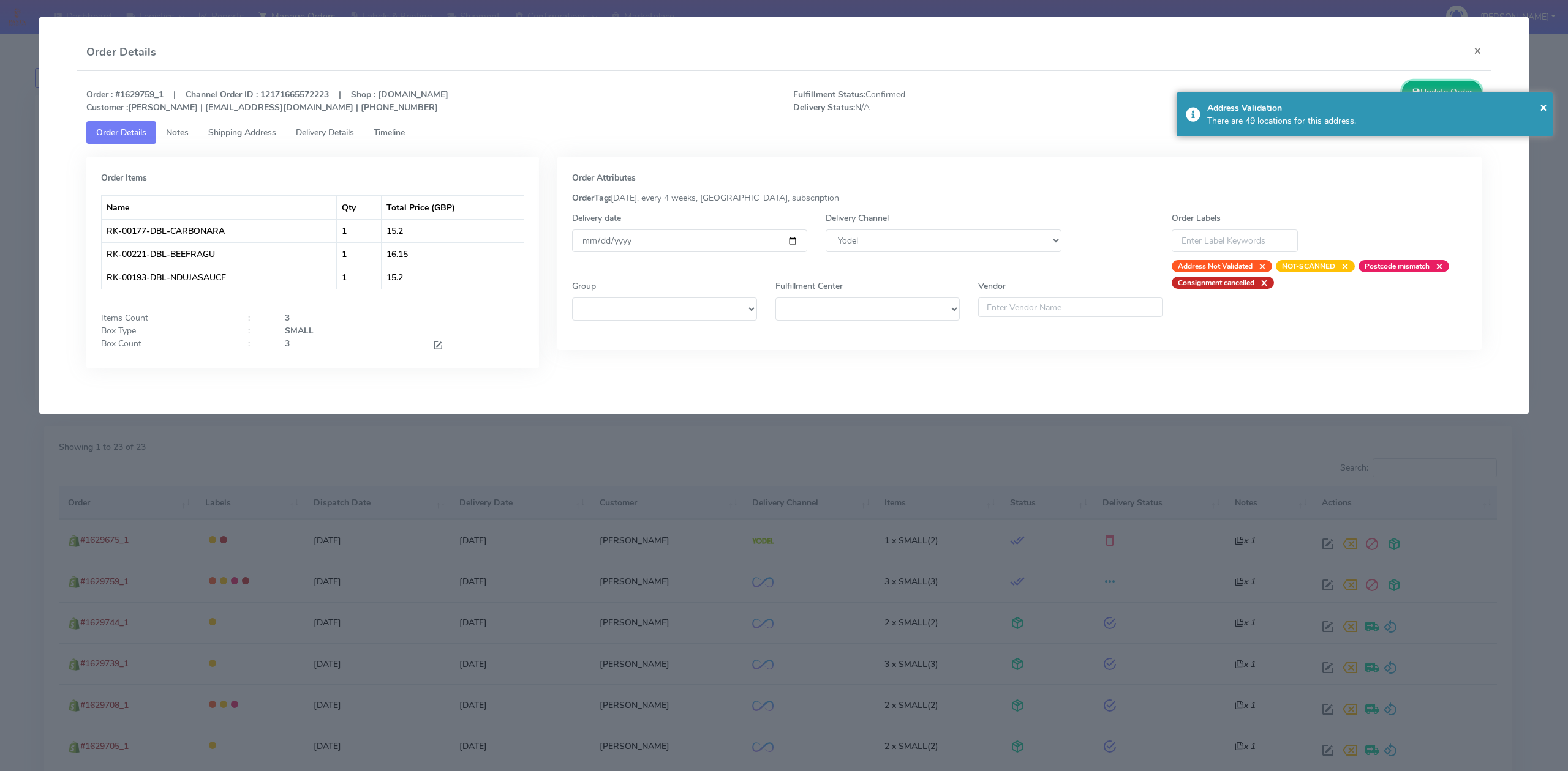
click at [1469, 90] on button "Update Order" at bounding box center [1441, 92] width 80 height 23
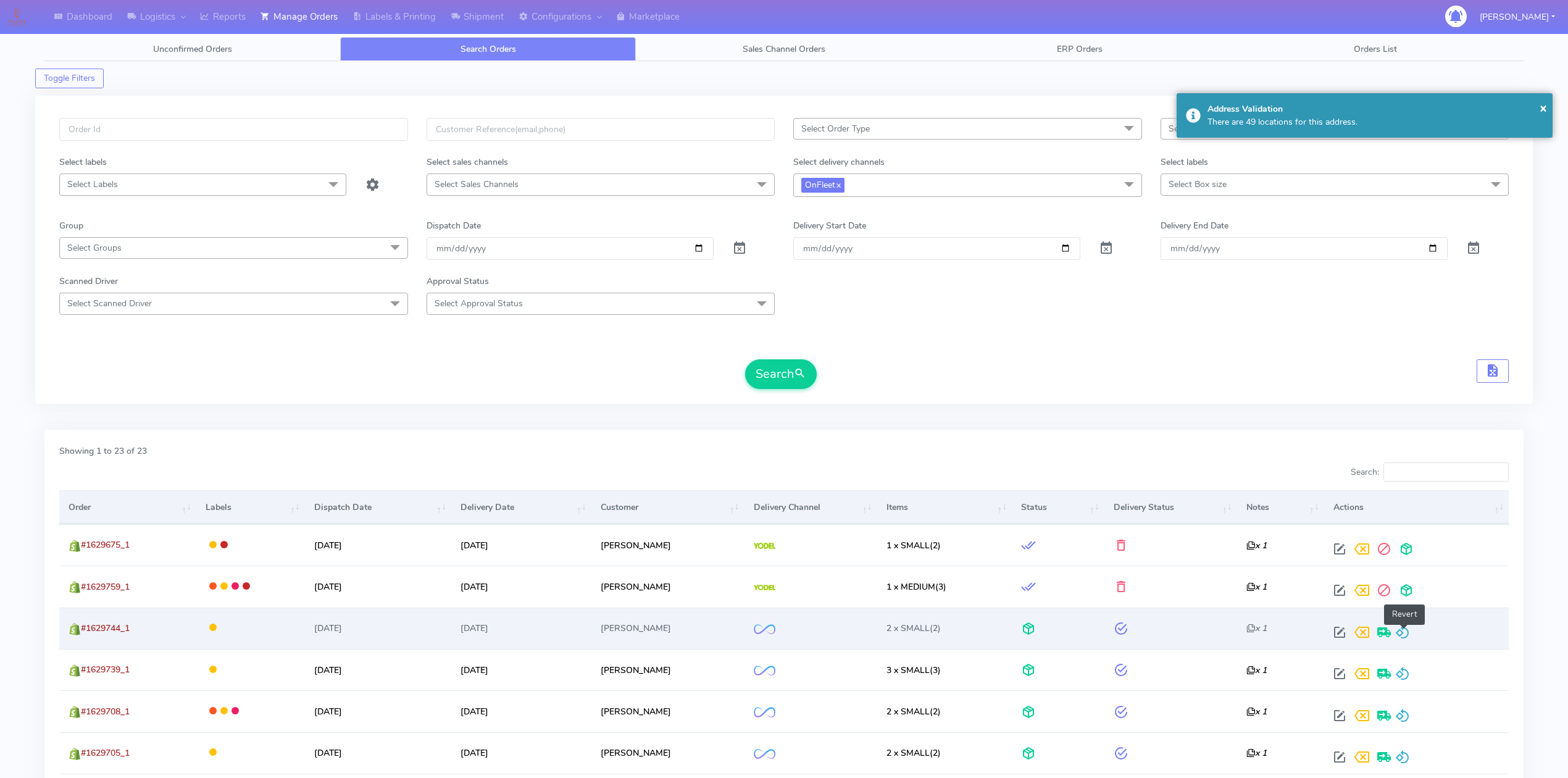
click at [1403, 633] on span at bounding box center [1402, 635] width 15 height 11
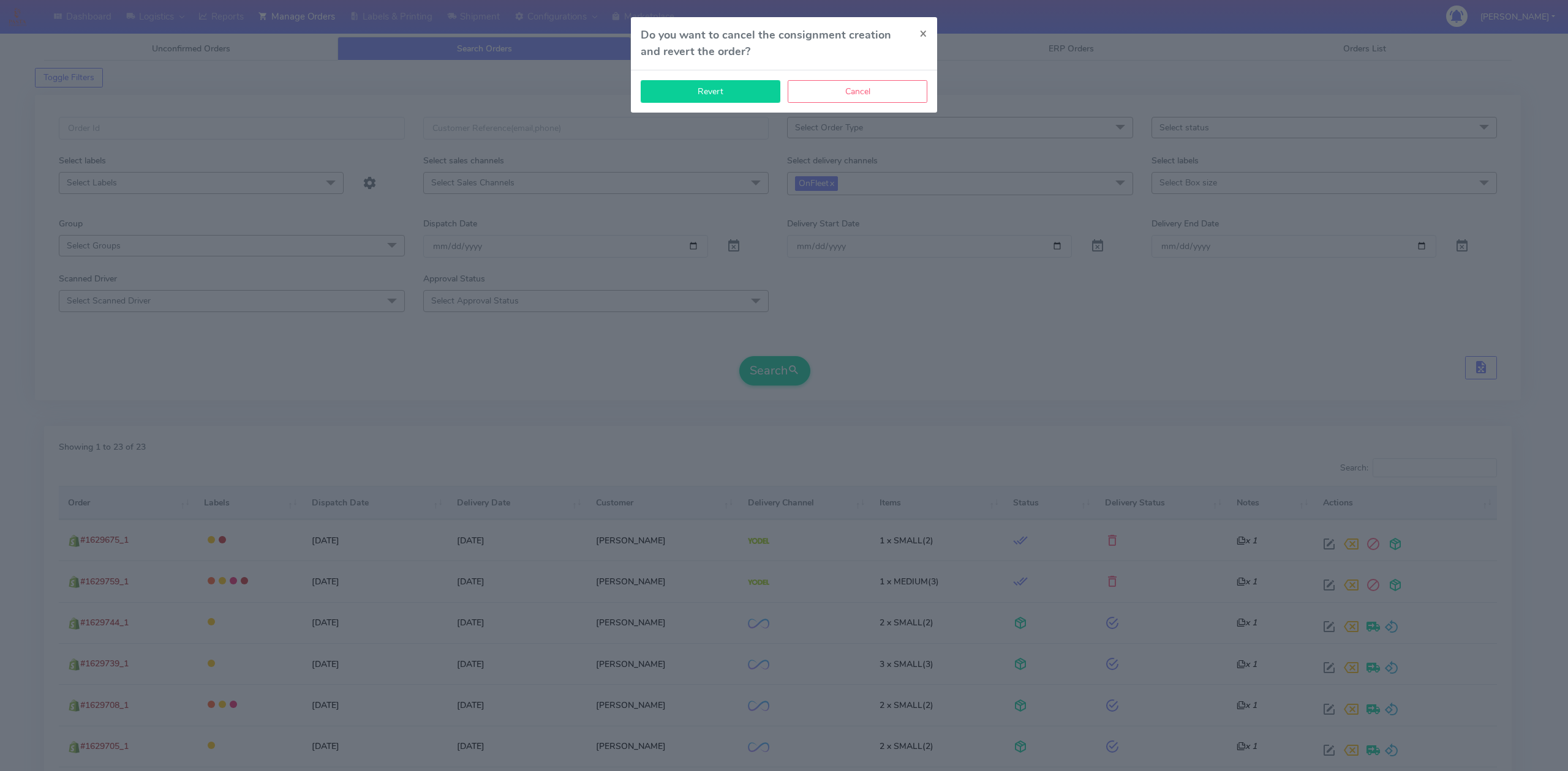
click at [738, 96] on button "Revert" at bounding box center [710, 92] width 140 height 23
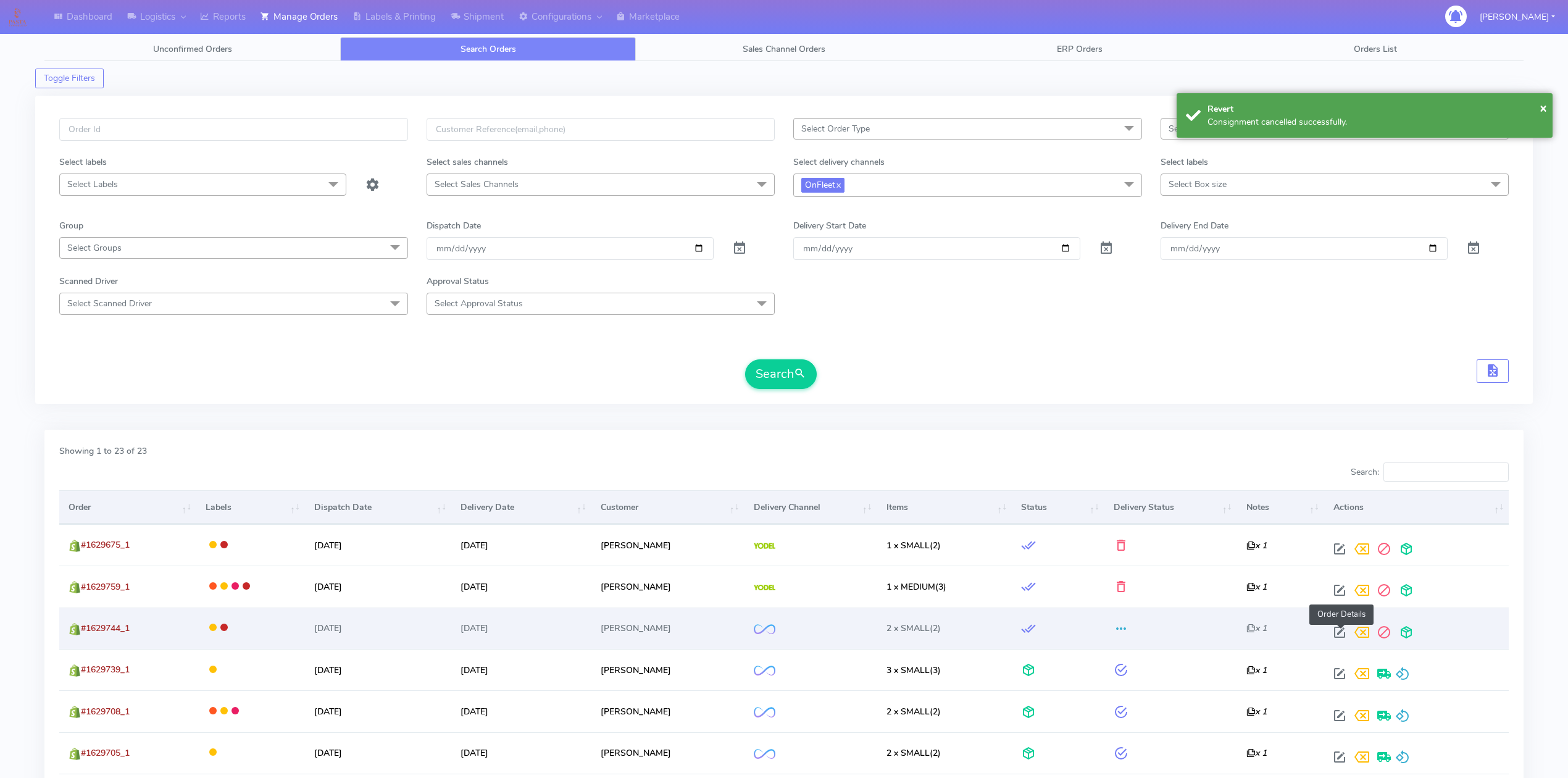
click at [1338, 630] on span at bounding box center [1339, 635] width 22 height 11
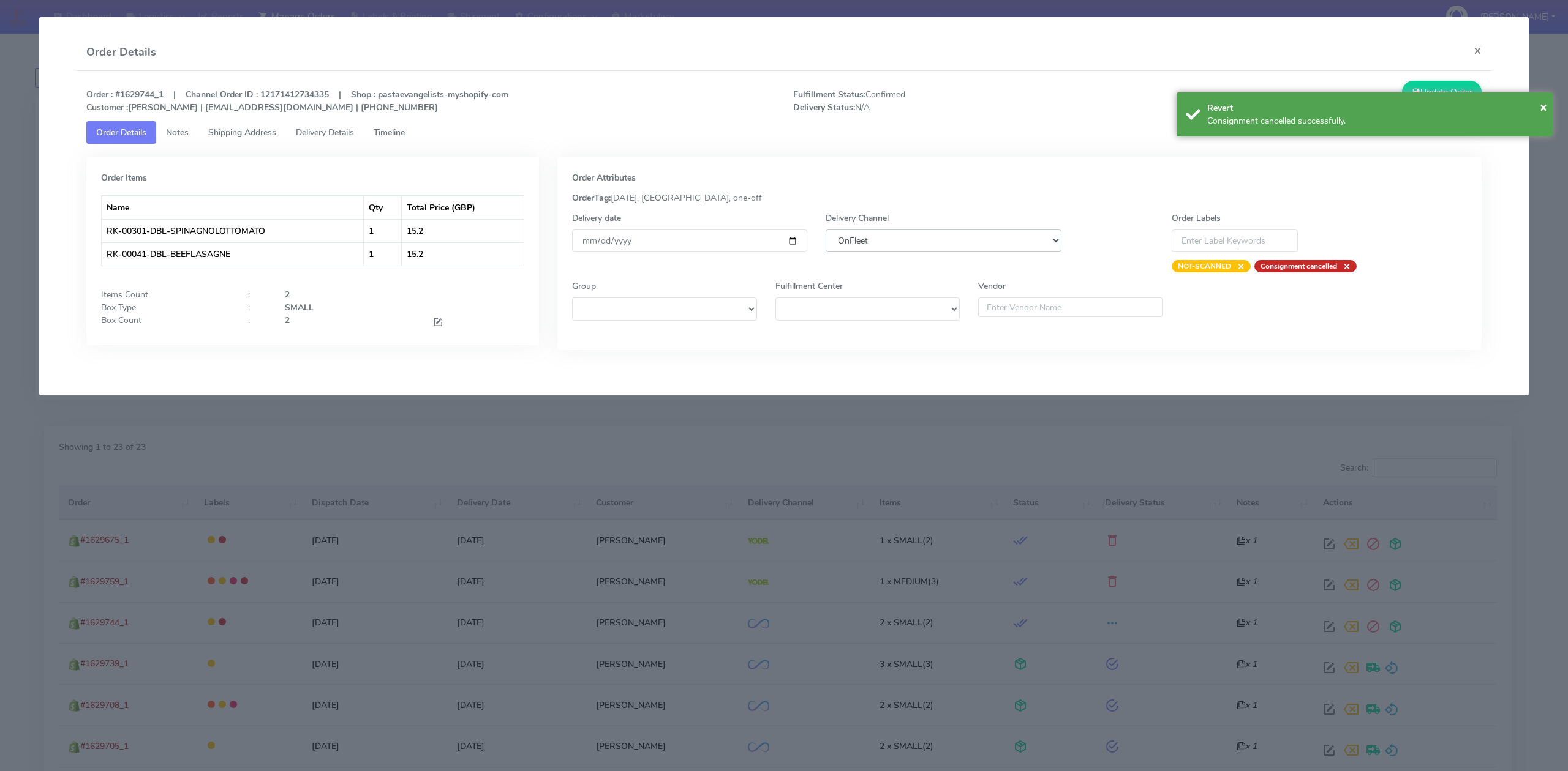
click at [958, 237] on select "DHL OnFleet Royal Mail DPD Yodel MaxOptra Amazon Collection" at bounding box center [943, 241] width 235 height 23
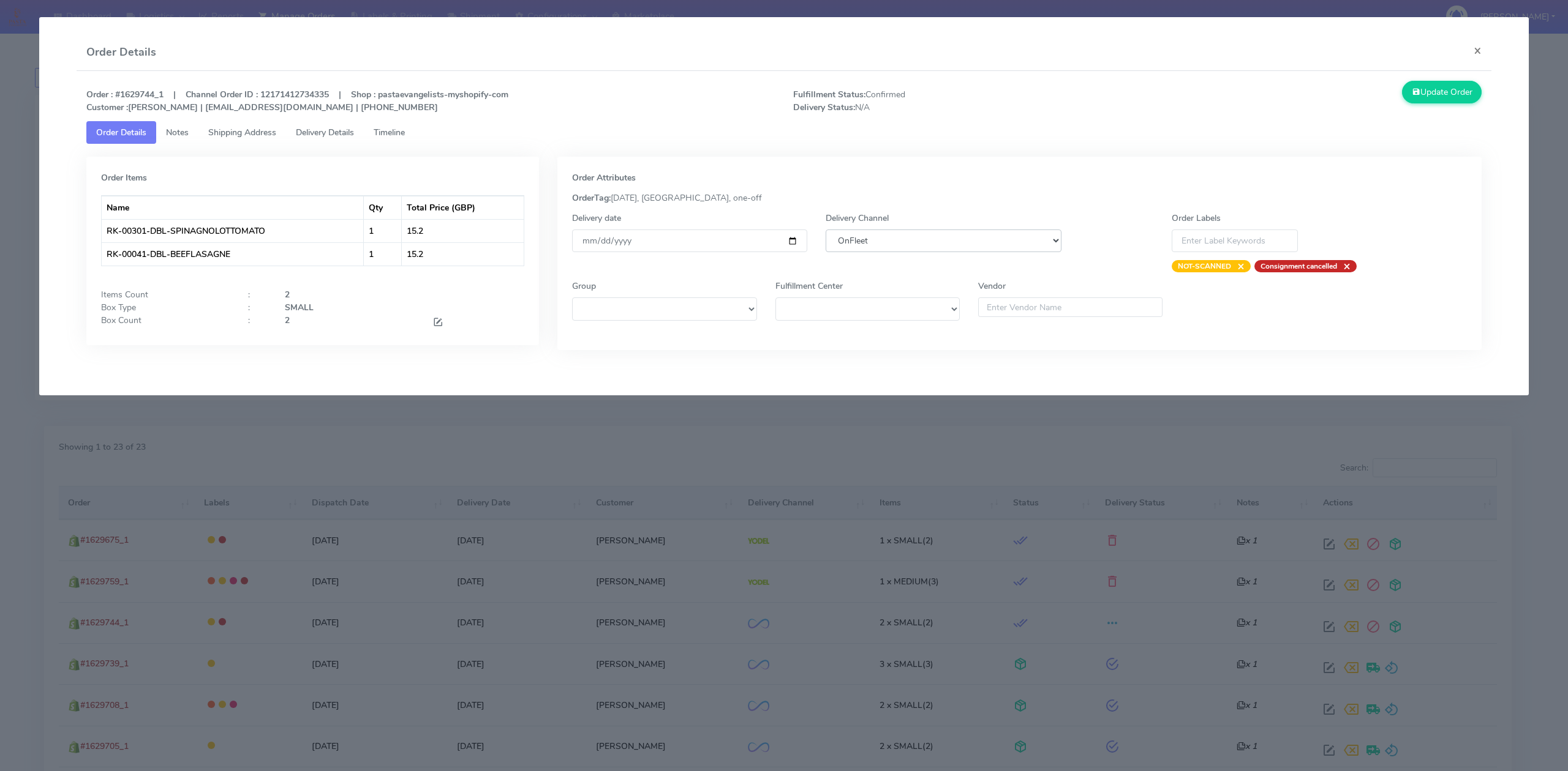
select select "5"
click at [825, 230] on select "DHL OnFleet Royal Mail DPD Yodel MaxOptra Amazon Collection" at bounding box center [943, 241] width 235 height 23
click at [1436, 99] on button "Update Order" at bounding box center [1441, 92] width 80 height 23
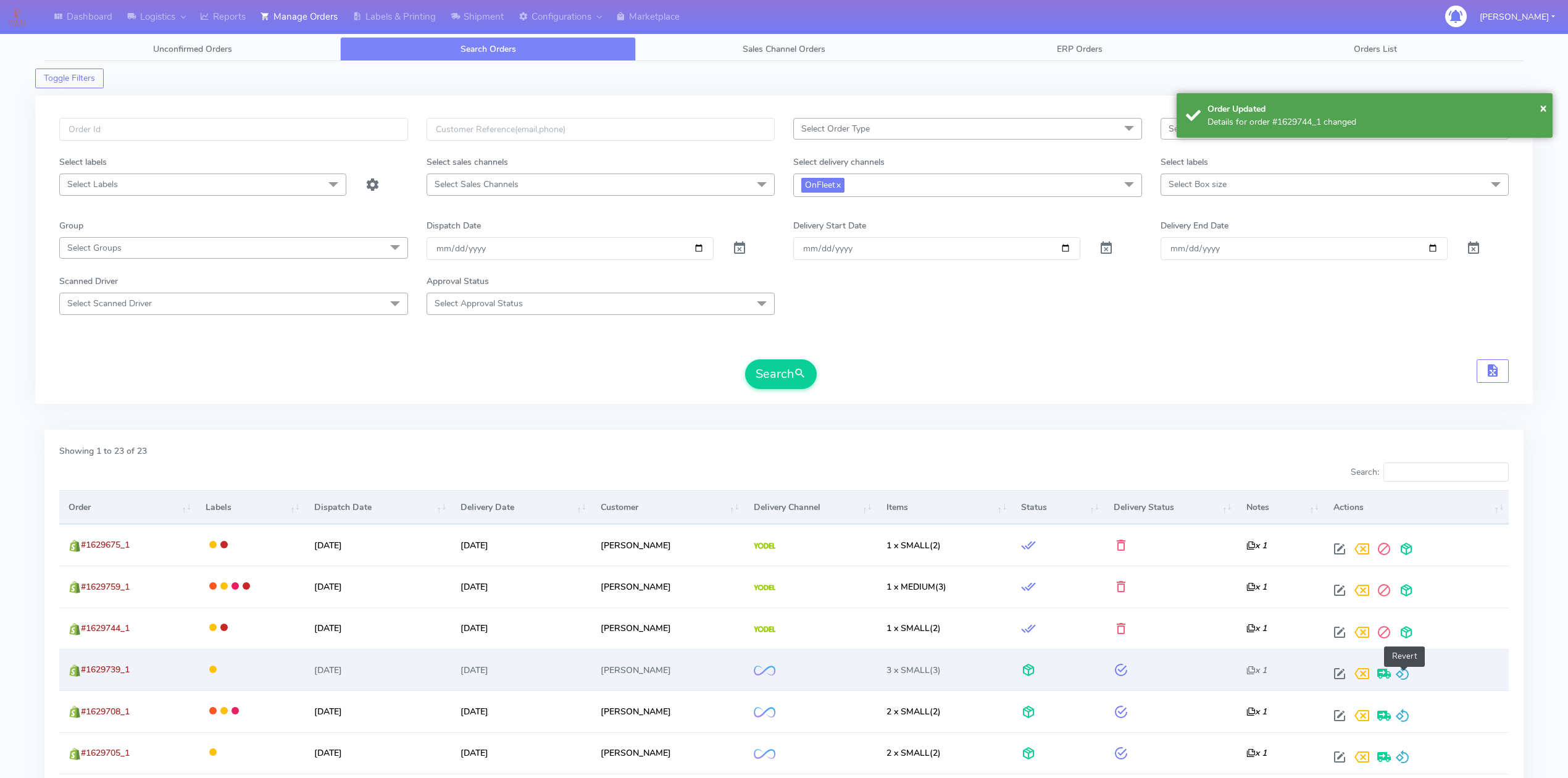
click at [1407, 678] on span at bounding box center [1402, 676] width 15 height 11
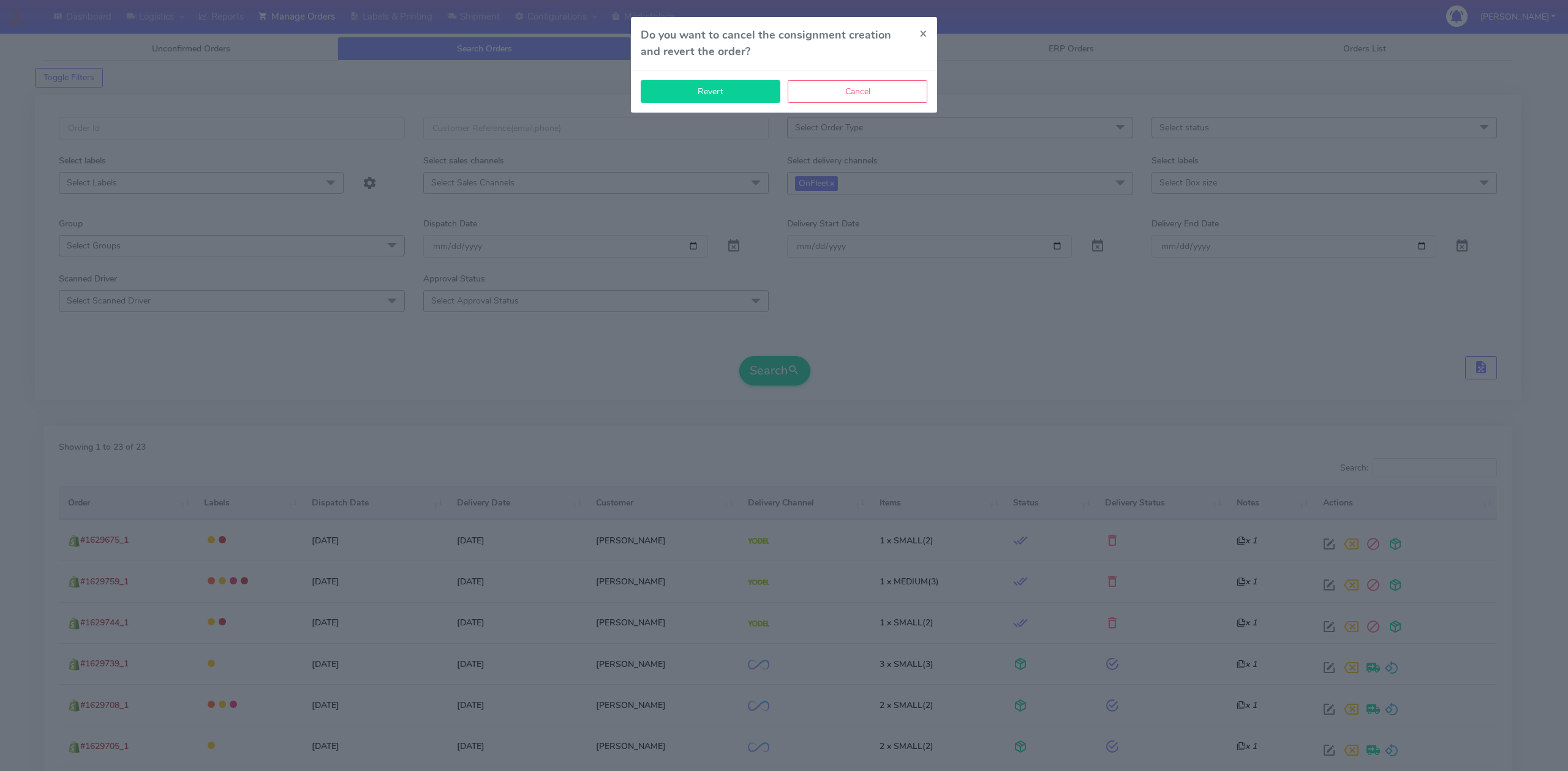
click at [695, 99] on button "Revert" at bounding box center [710, 92] width 140 height 23
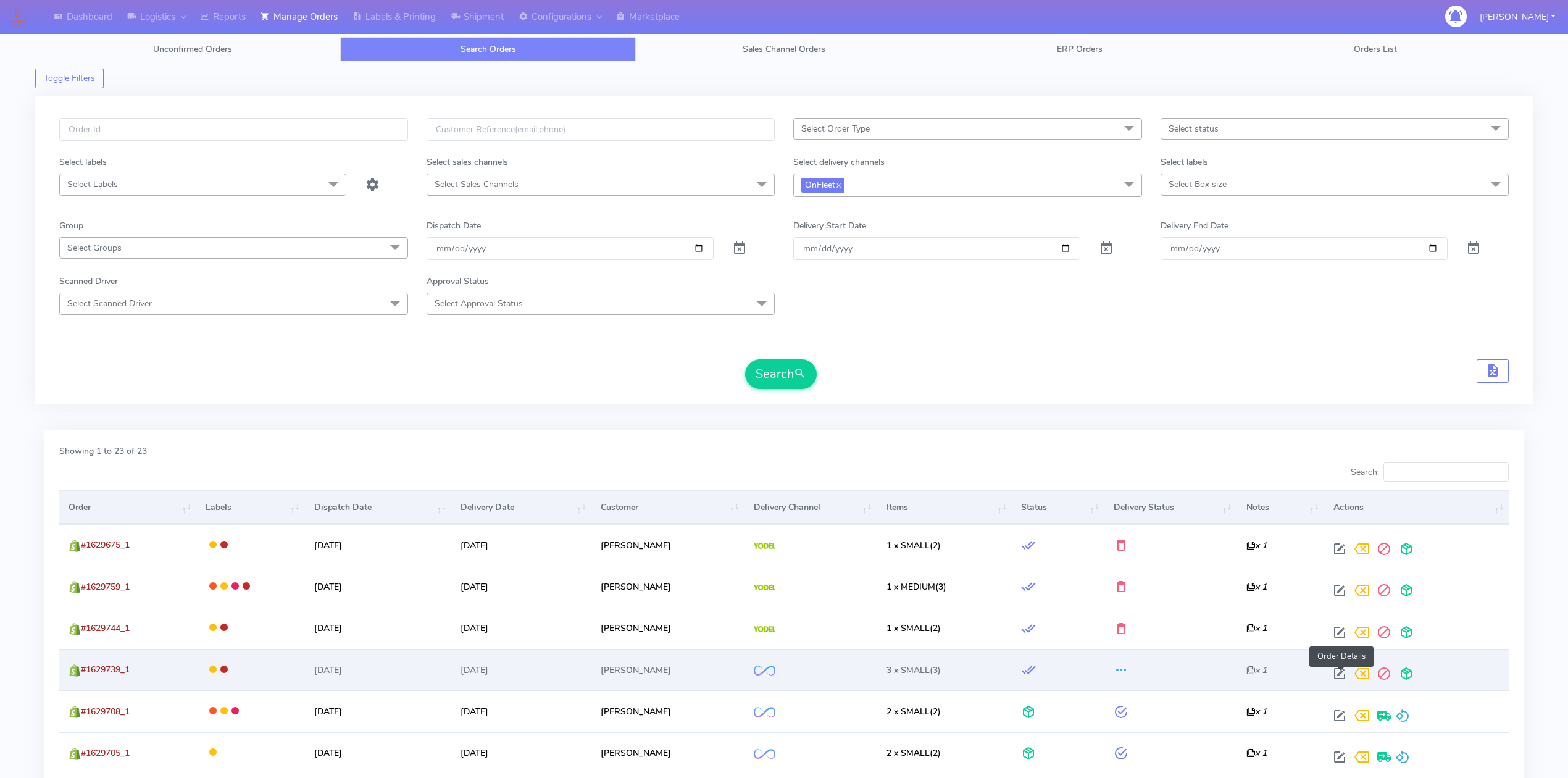
click at [1344, 678] on span at bounding box center [1339, 676] width 22 height 11
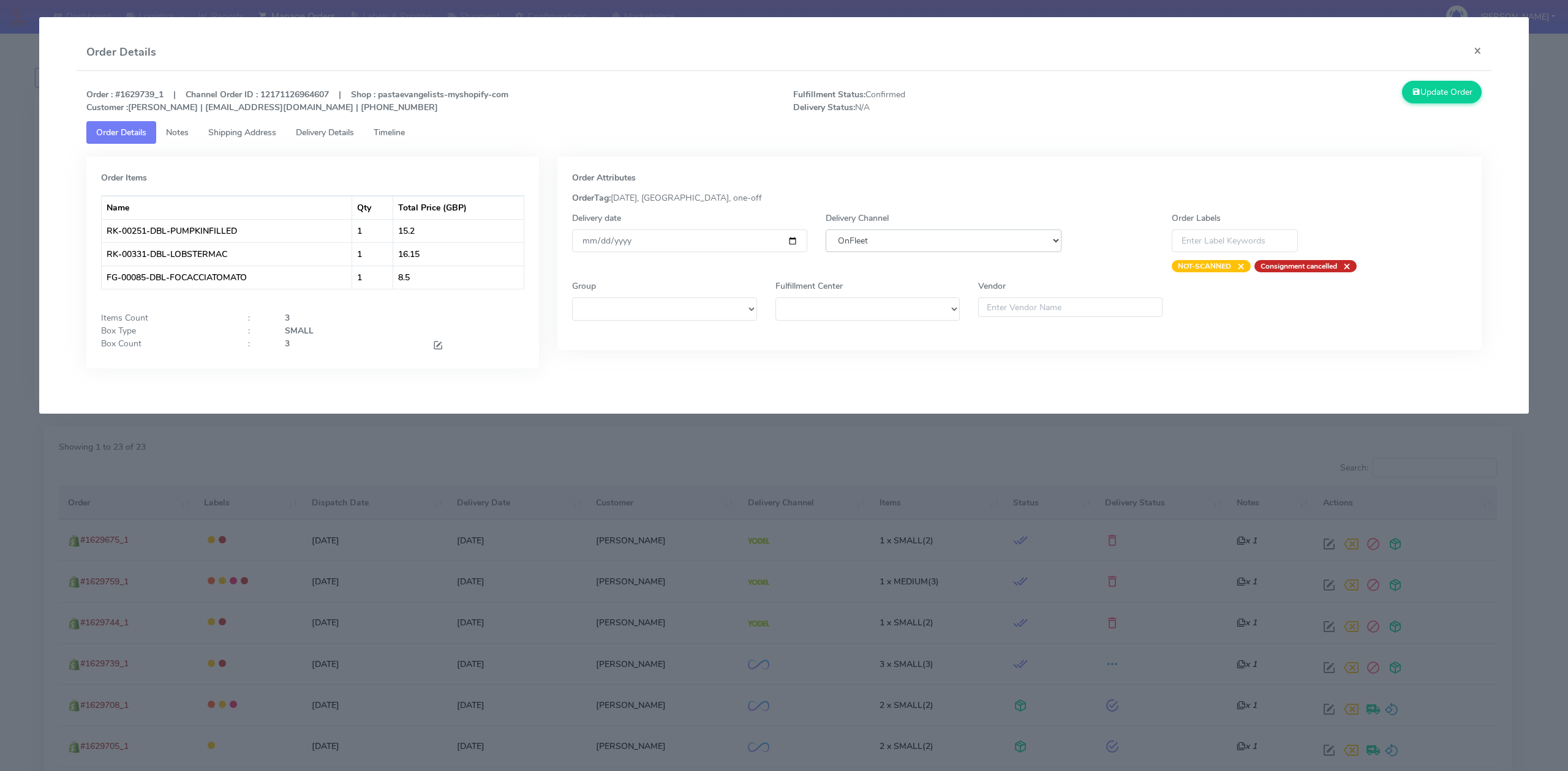
click at [990, 239] on select "DHL OnFleet Royal Mail DPD Yodel MaxOptra Amazon Collection" at bounding box center [943, 241] width 235 height 23
select select "5"
click at [825, 230] on select "DHL OnFleet Royal Mail DPD Yodel MaxOptra Amazon Collection" at bounding box center [943, 241] width 235 height 23
click at [1463, 96] on button "Update Order" at bounding box center [1441, 92] width 80 height 23
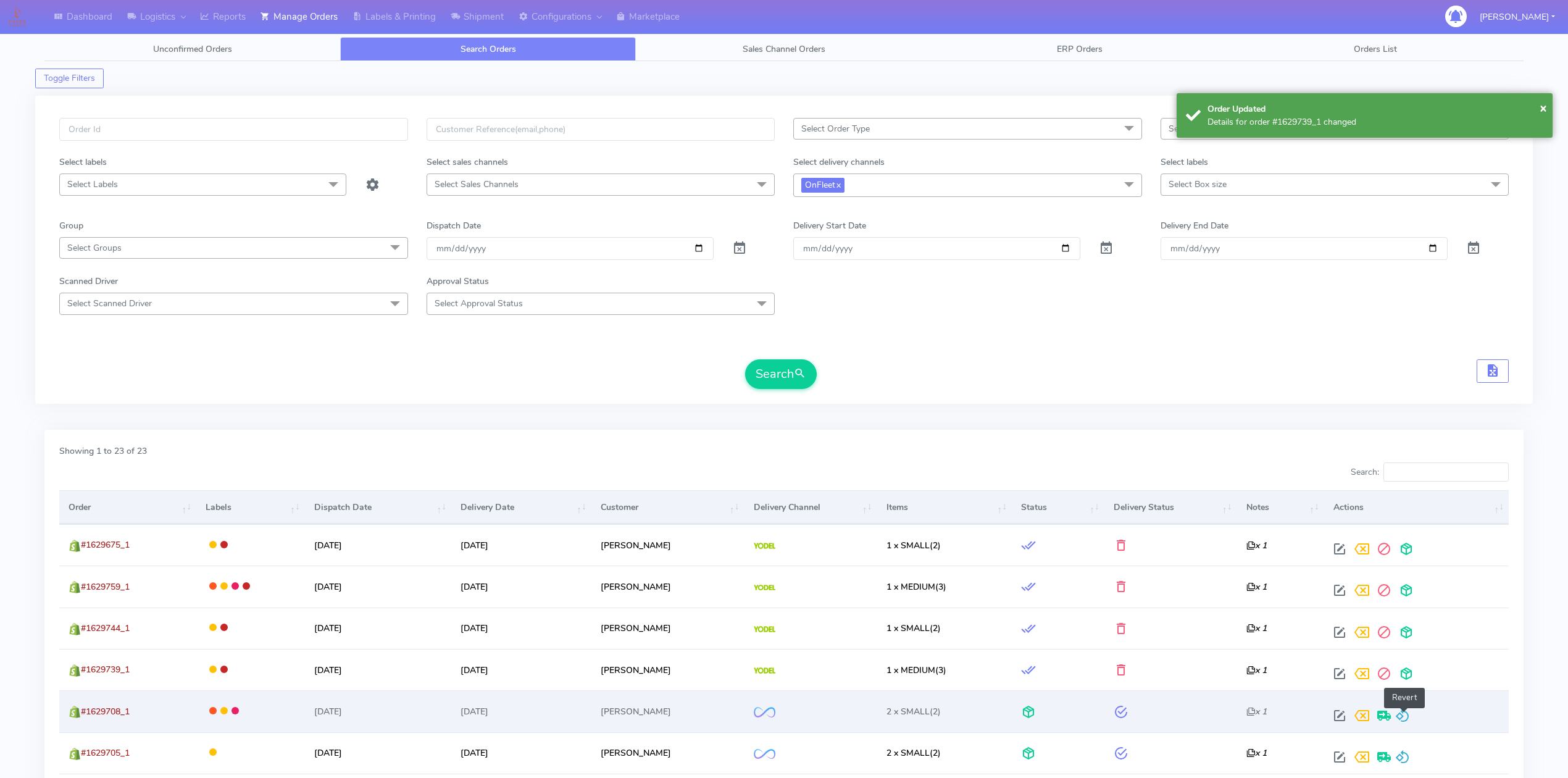
click at [1407, 715] on span at bounding box center [1402, 718] width 15 height 11
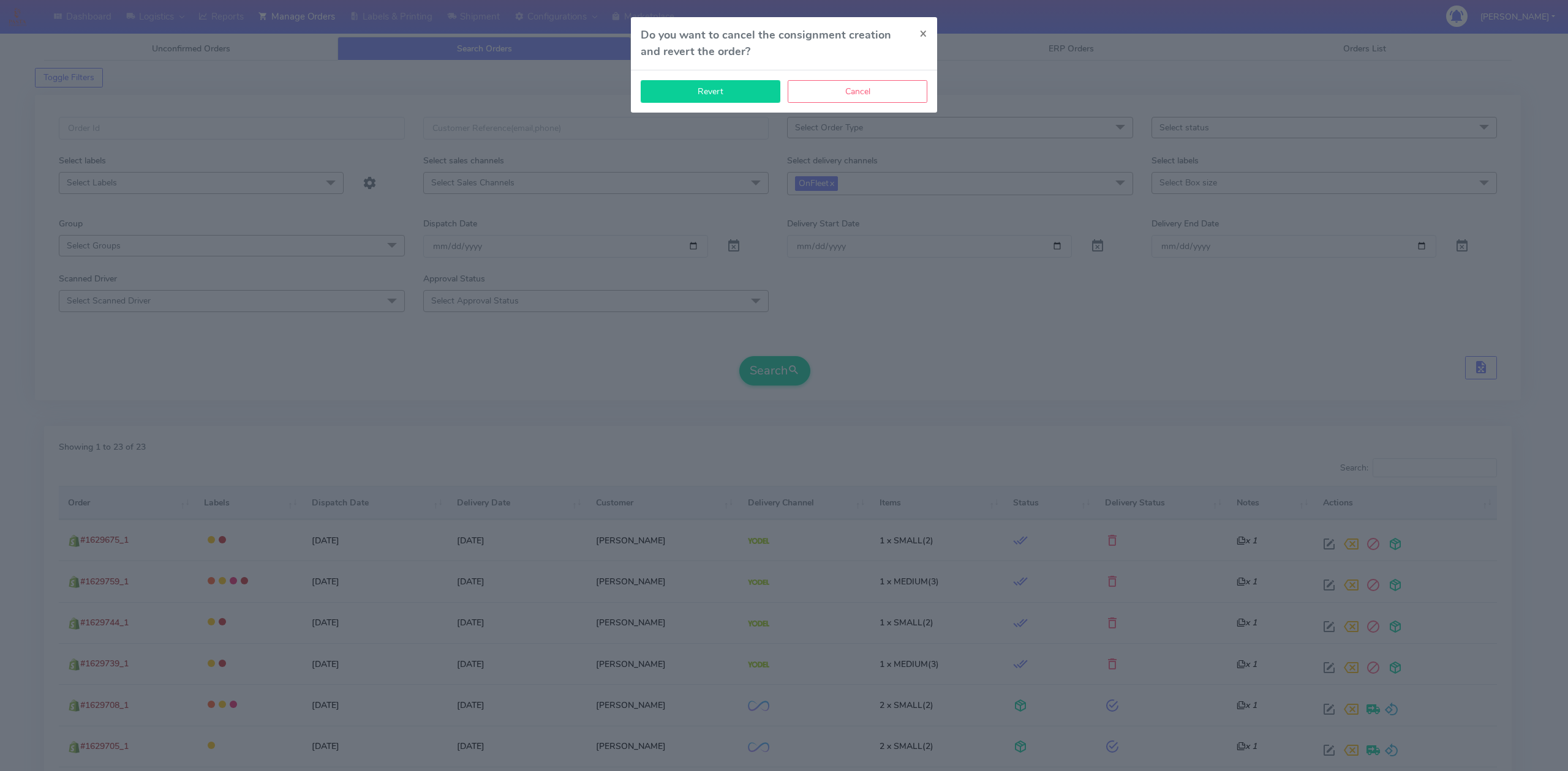
click at [685, 94] on button "Revert" at bounding box center [710, 92] width 140 height 23
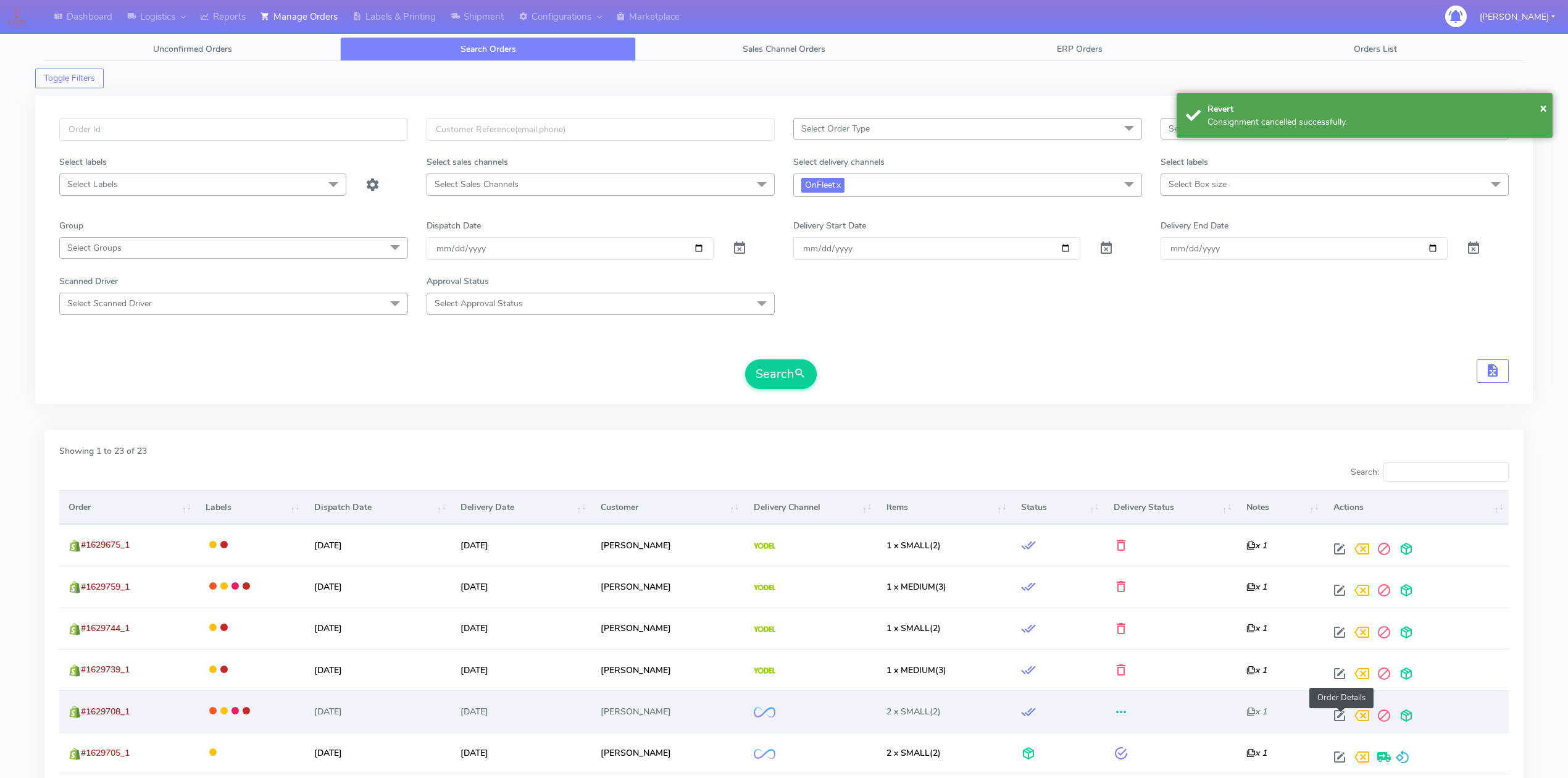
click at [1339, 722] on span at bounding box center [1339, 718] width 22 height 11
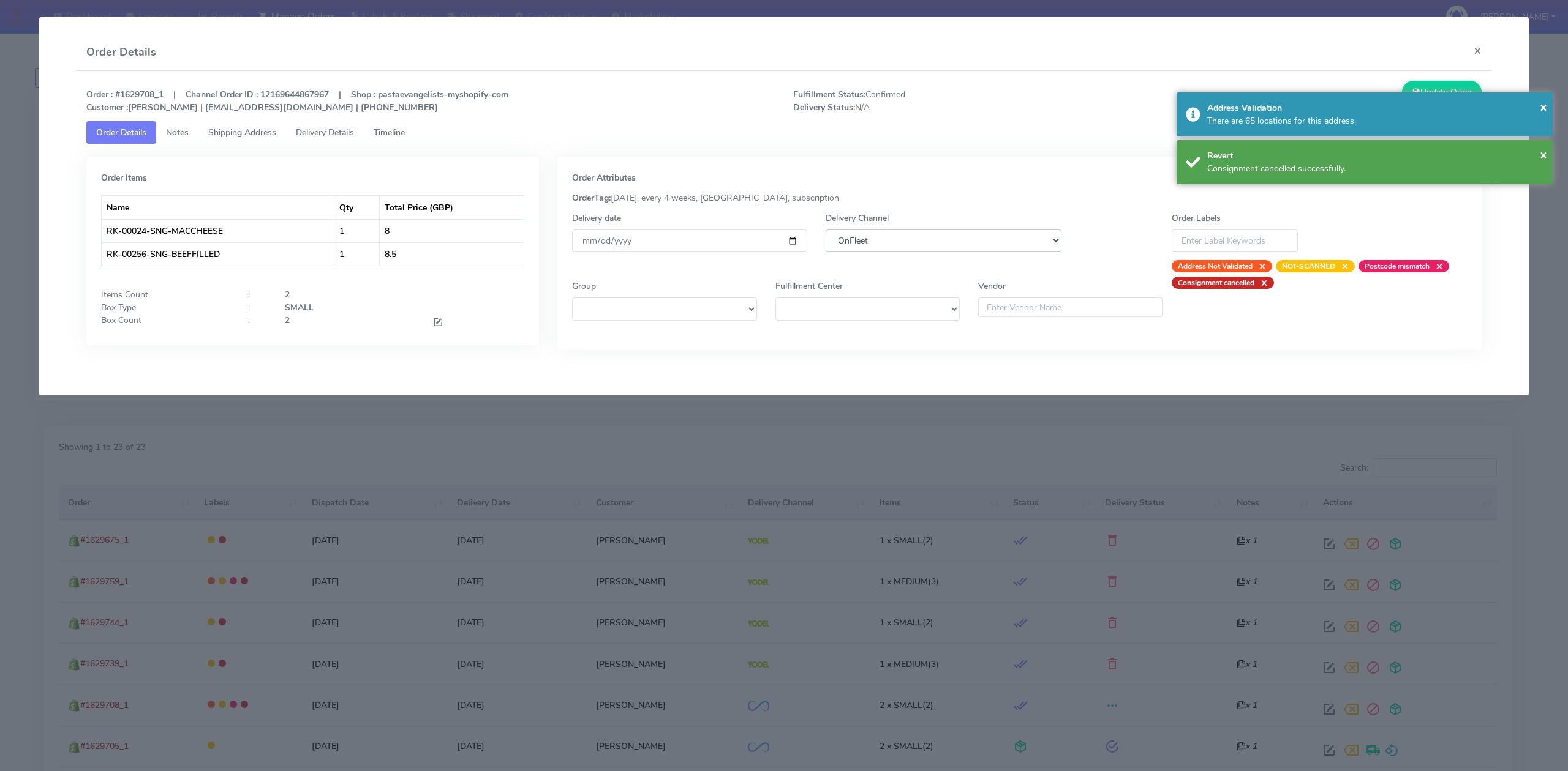
click at [891, 246] on select "DHL OnFleet Royal Mail DPD Yodel MaxOptra Amazon Collection" at bounding box center [943, 241] width 235 height 23
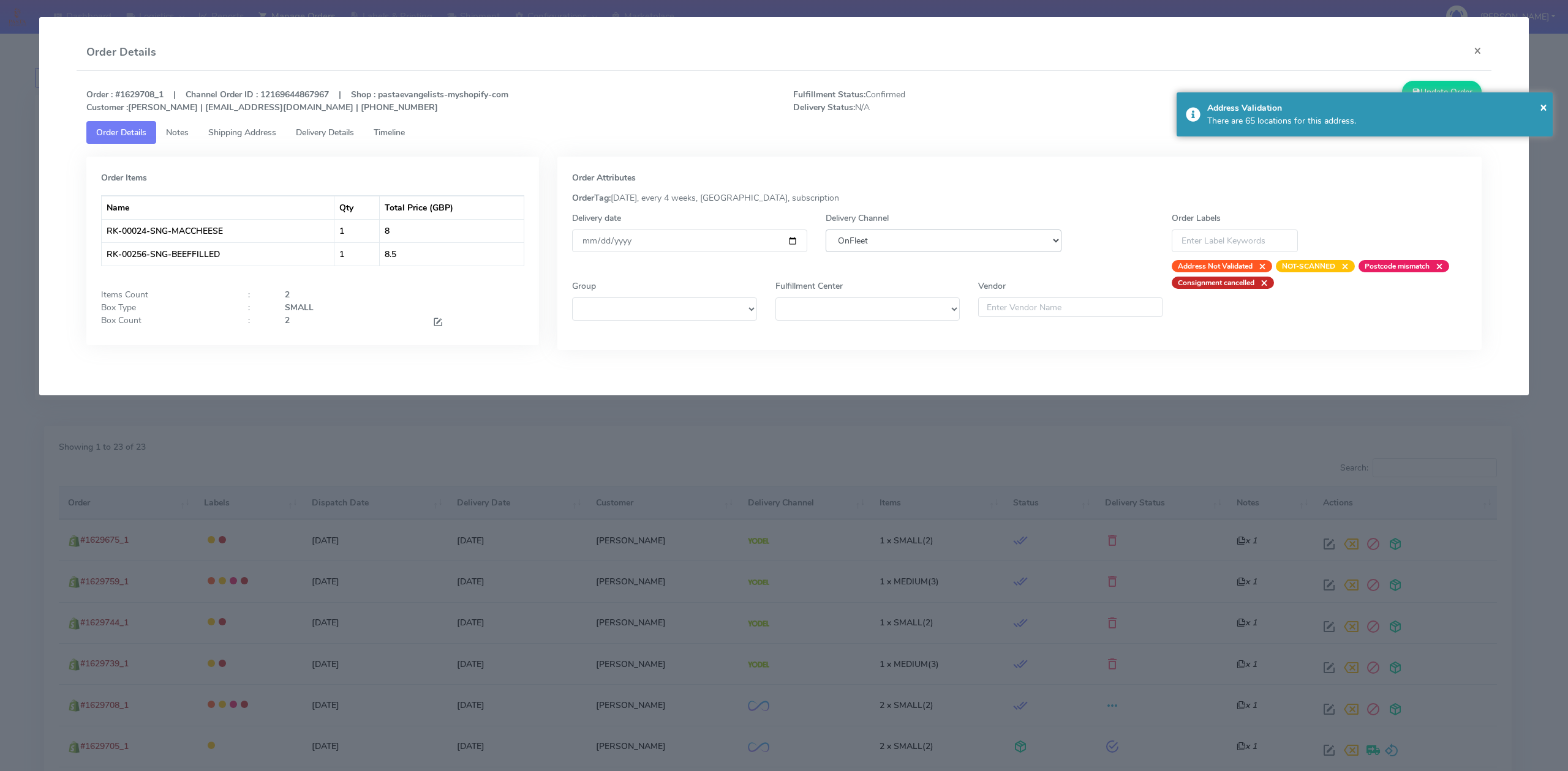
select select "5"
click at [825, 230] on select "DHL OnFleet Royal Mail DPD Yodel MaxOptra Amazon Collection" at bounding box center [943, 241] width 235 height 23
click at [1432, 88] on button "Update Order" at bounding box center [1441, 92] width 80 height 23
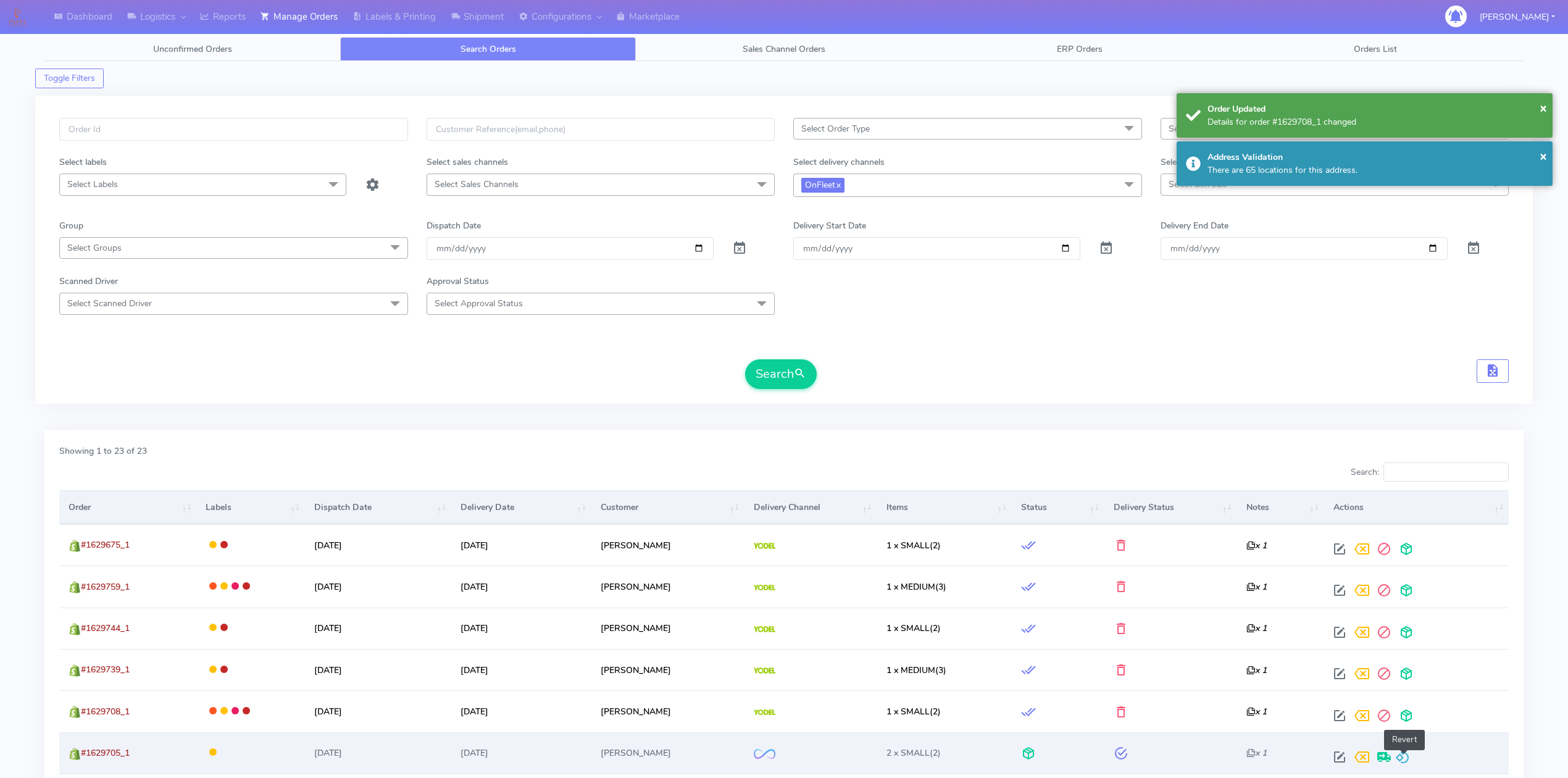
click at [1404, 754] on span at bounding box center [1402, 760] width 15 height 11
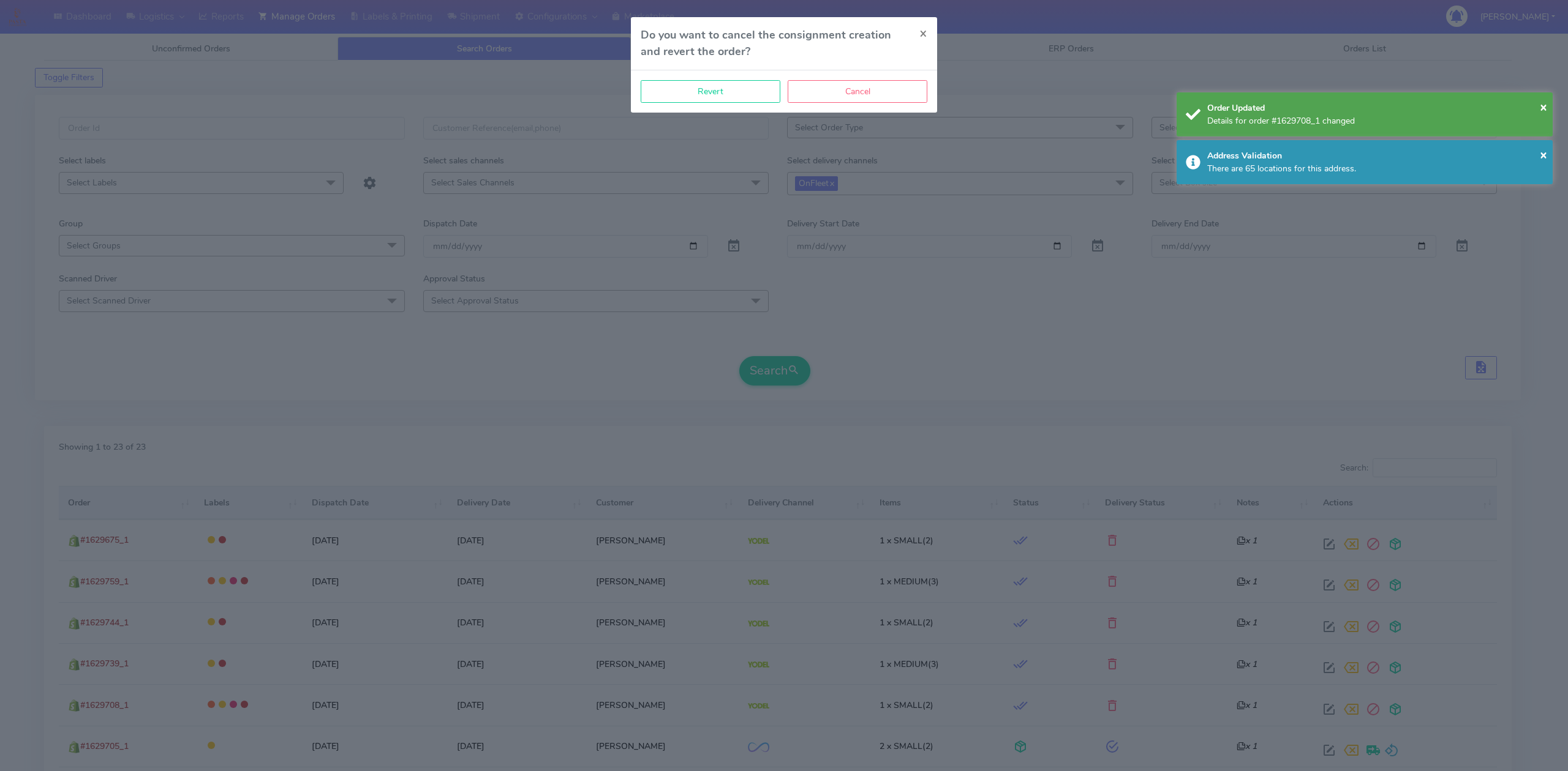
click at [731, 106] on div "Revert Cancel" at bounding box center [784, 92] width 306 height 42
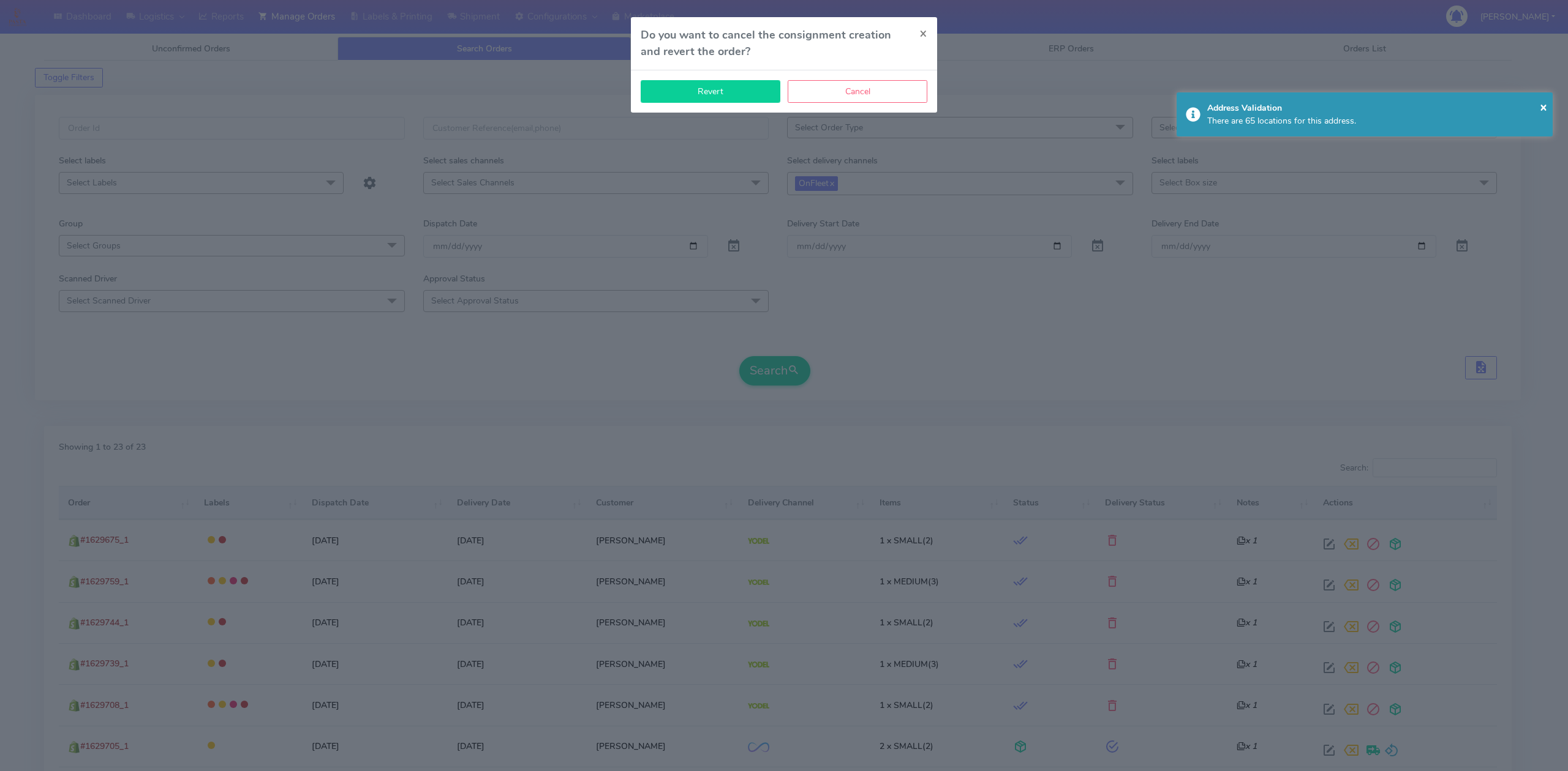
click at [739, 91] on button "Revert" at bounding box center [710, 92] width 140 height 23
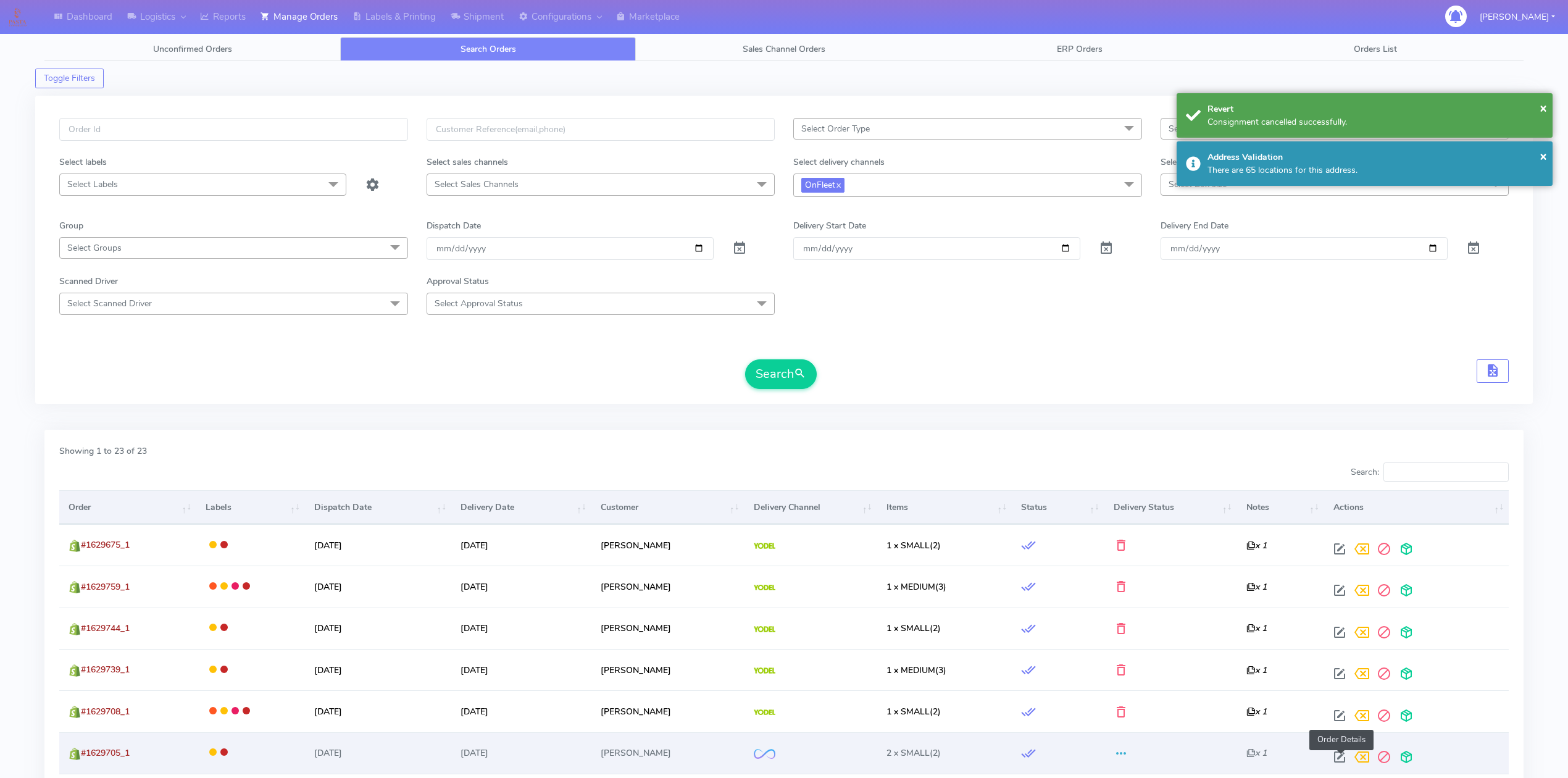
click at [1336, 754] on span at bounding box center [1339, 760] width 22 height 11
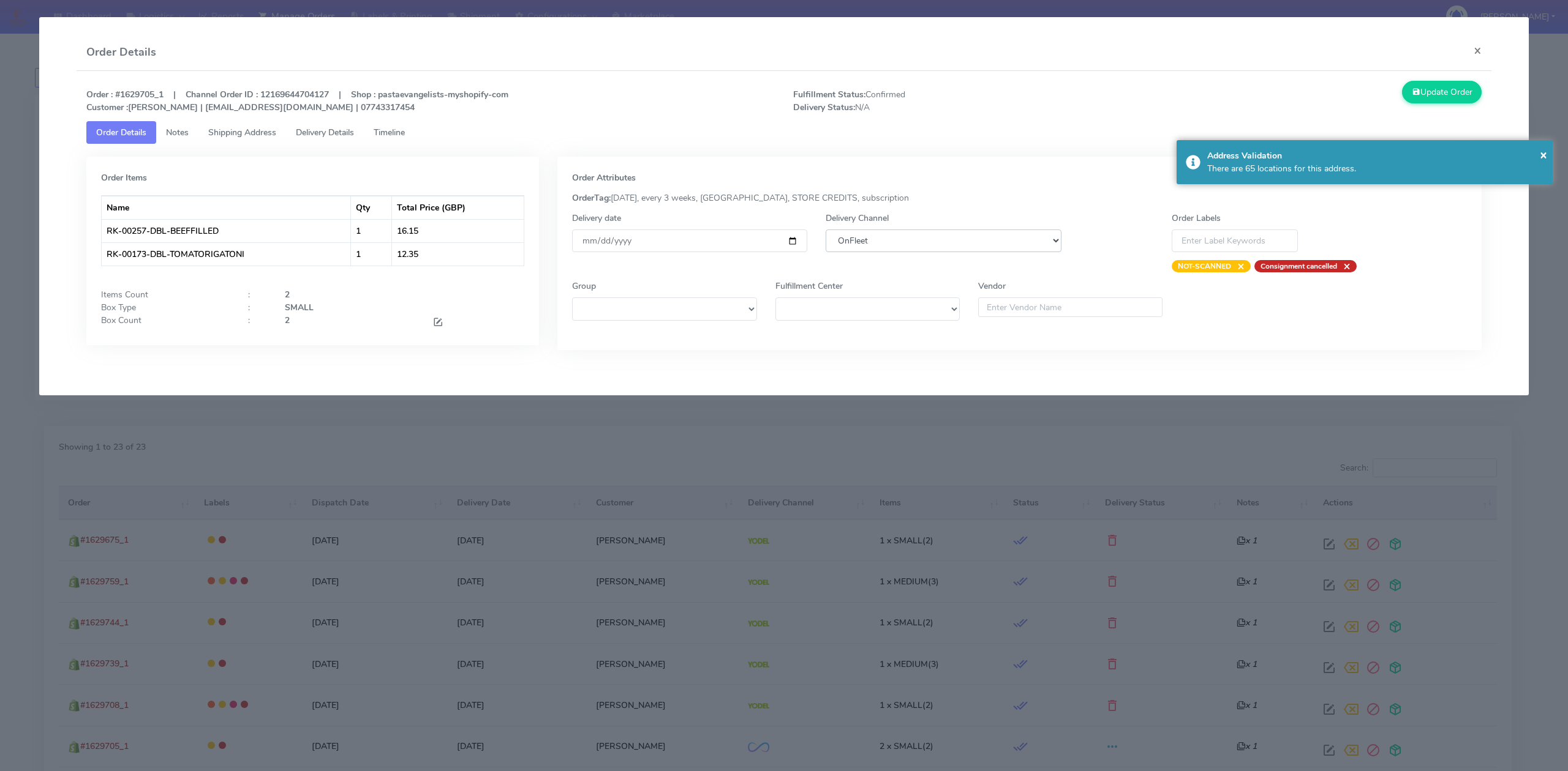
click at [978, 247] on select "DHL OnFleet Royal Mail DPD Yodel MaxOptra Amazon Collection" at bounding box center [943, 241] width 235 height 23
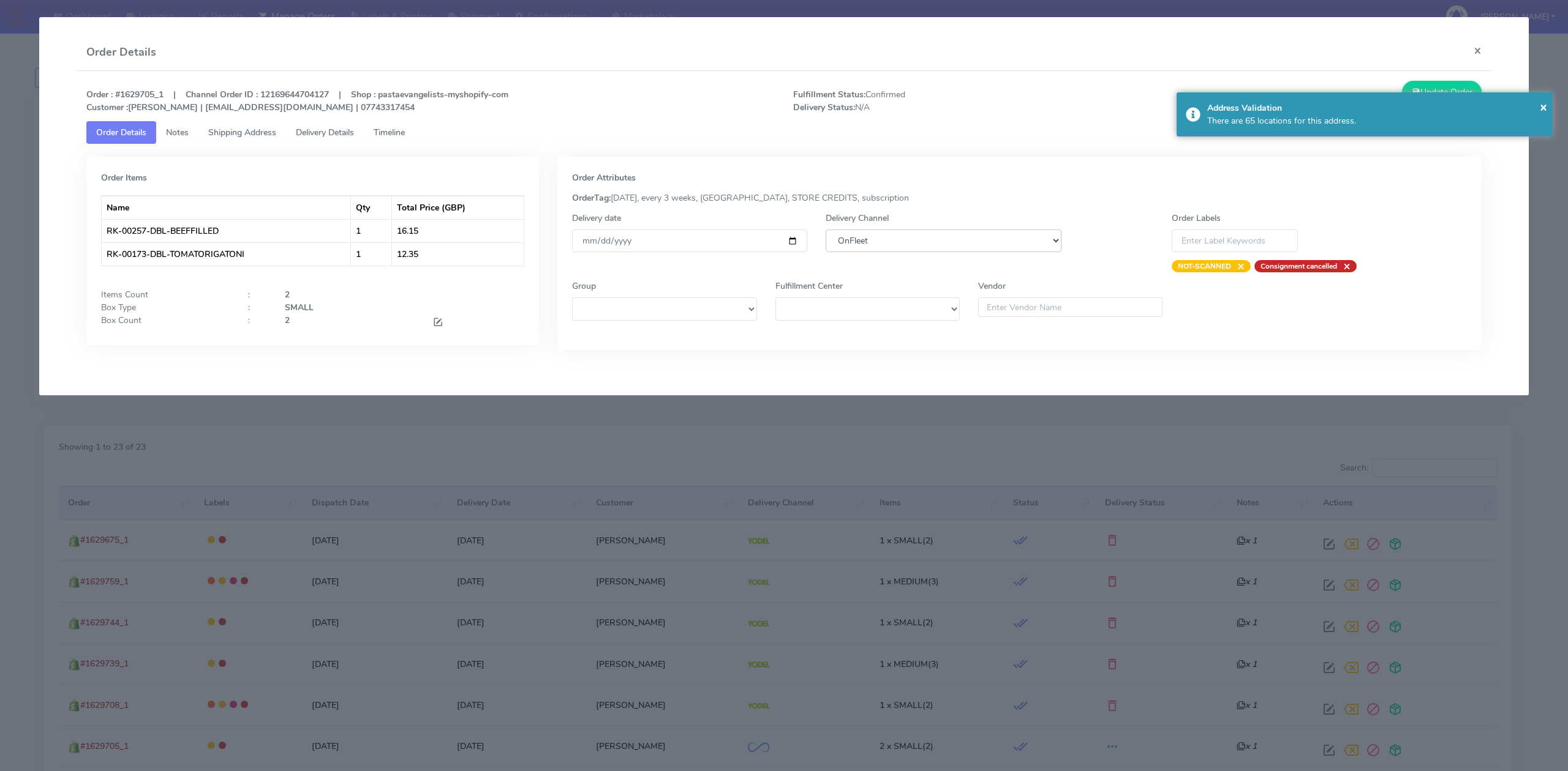
select select "5"
click at [825, 230] on select "DHL OnFleet Royal Mail DPD Yodel MaxOptra Amazon Collection" at bounding box center [943, 241] width 235 height 23
click at [1448, 84] on button "Update Order" at bounding box center [1441, 92] width 80 height 23
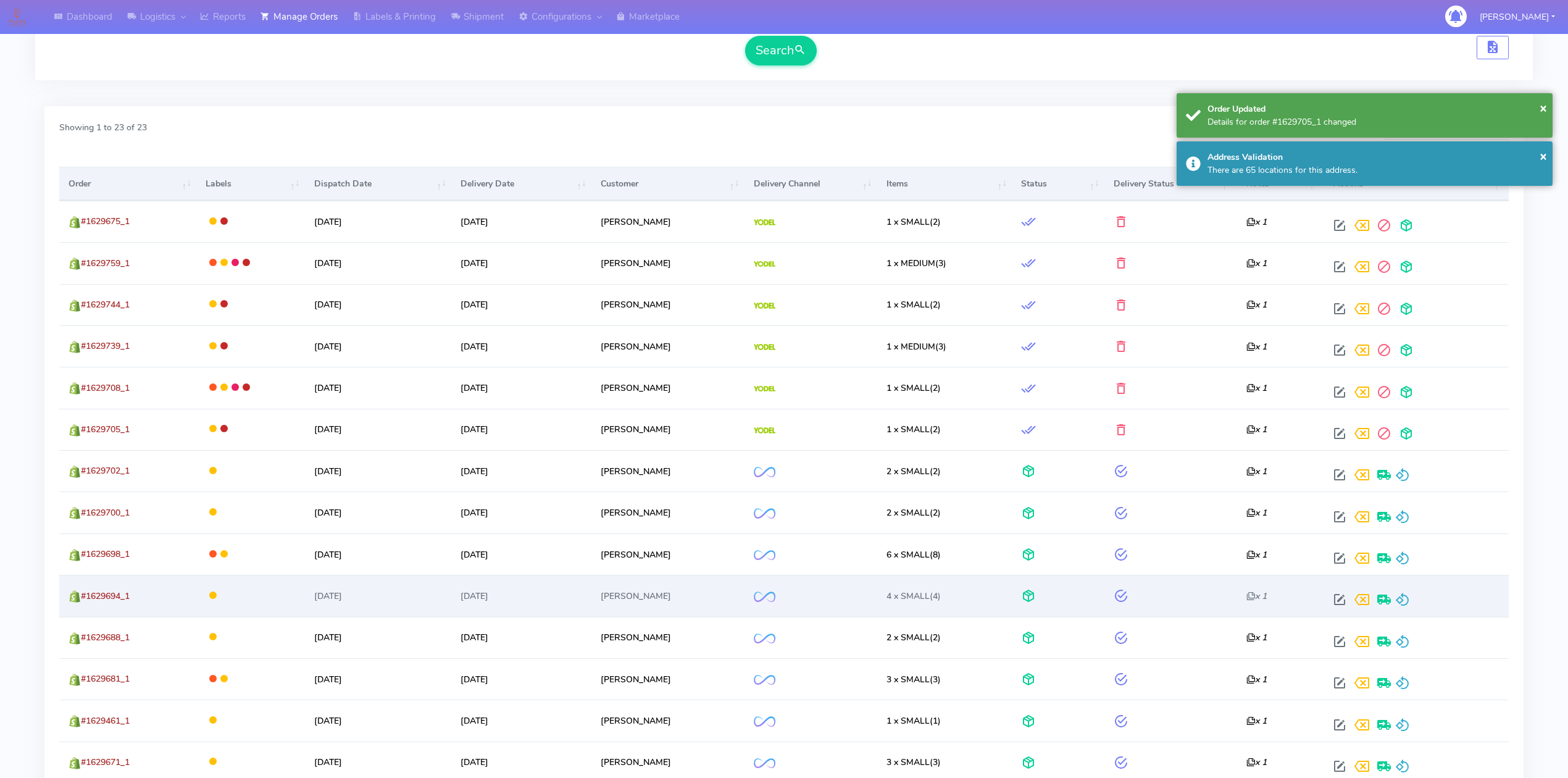
scroll to position [329, 0]
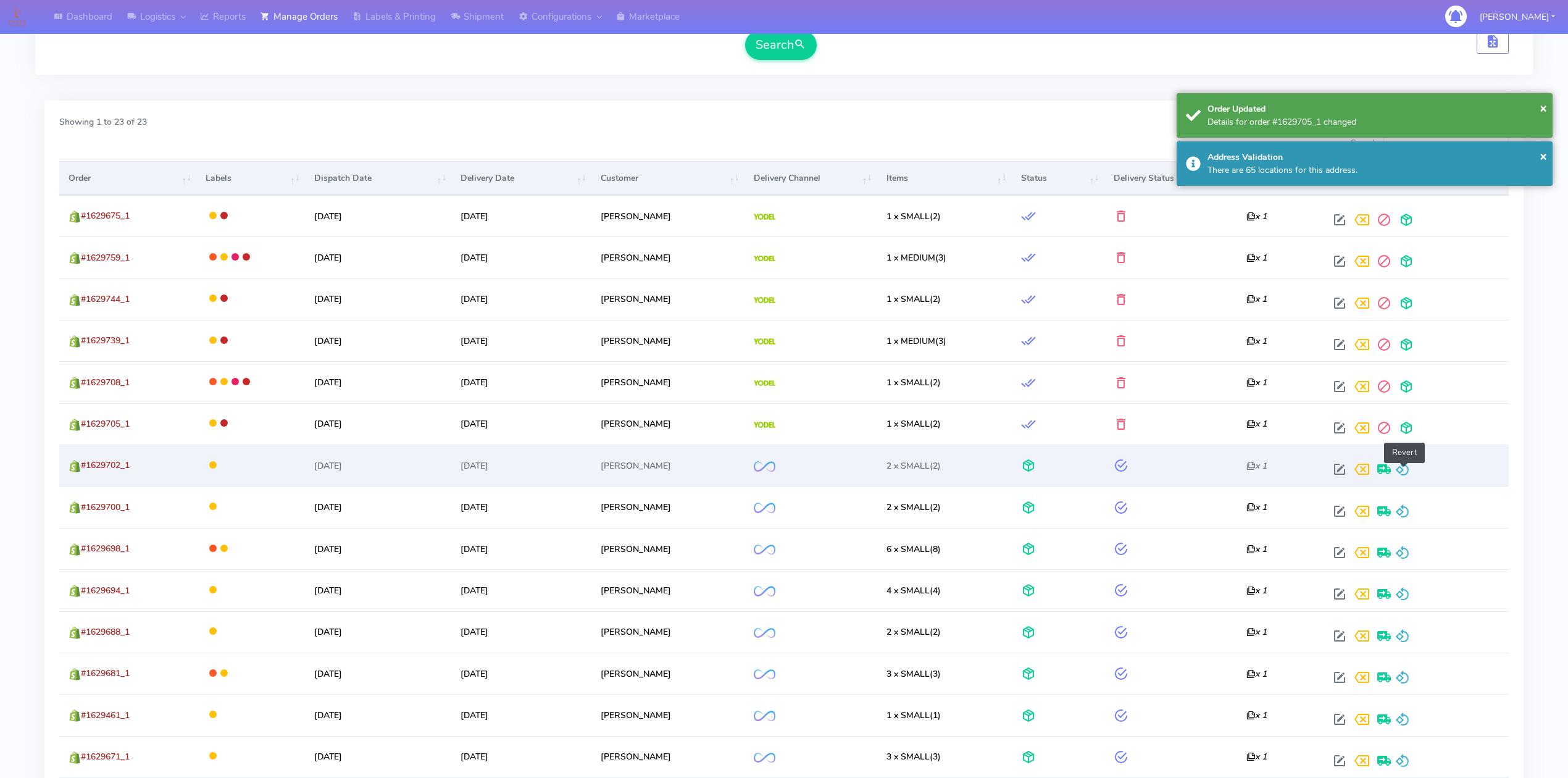
click at [1406, 478] on span at bounding box center [1402, 472] width 15 height 11
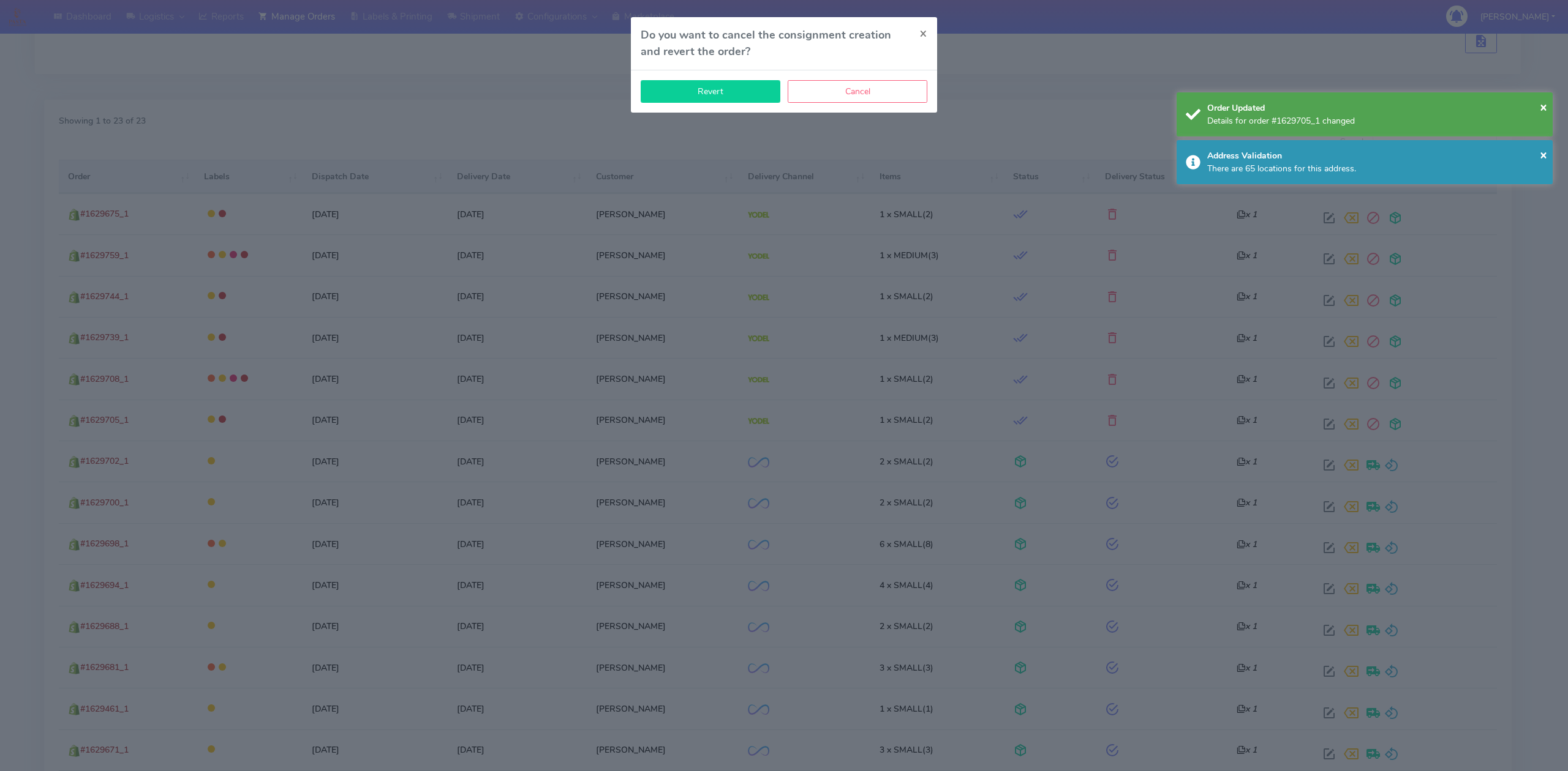
click at [736, 93] on button "Revert" at bounding box center [710, 92] width 140 height 23
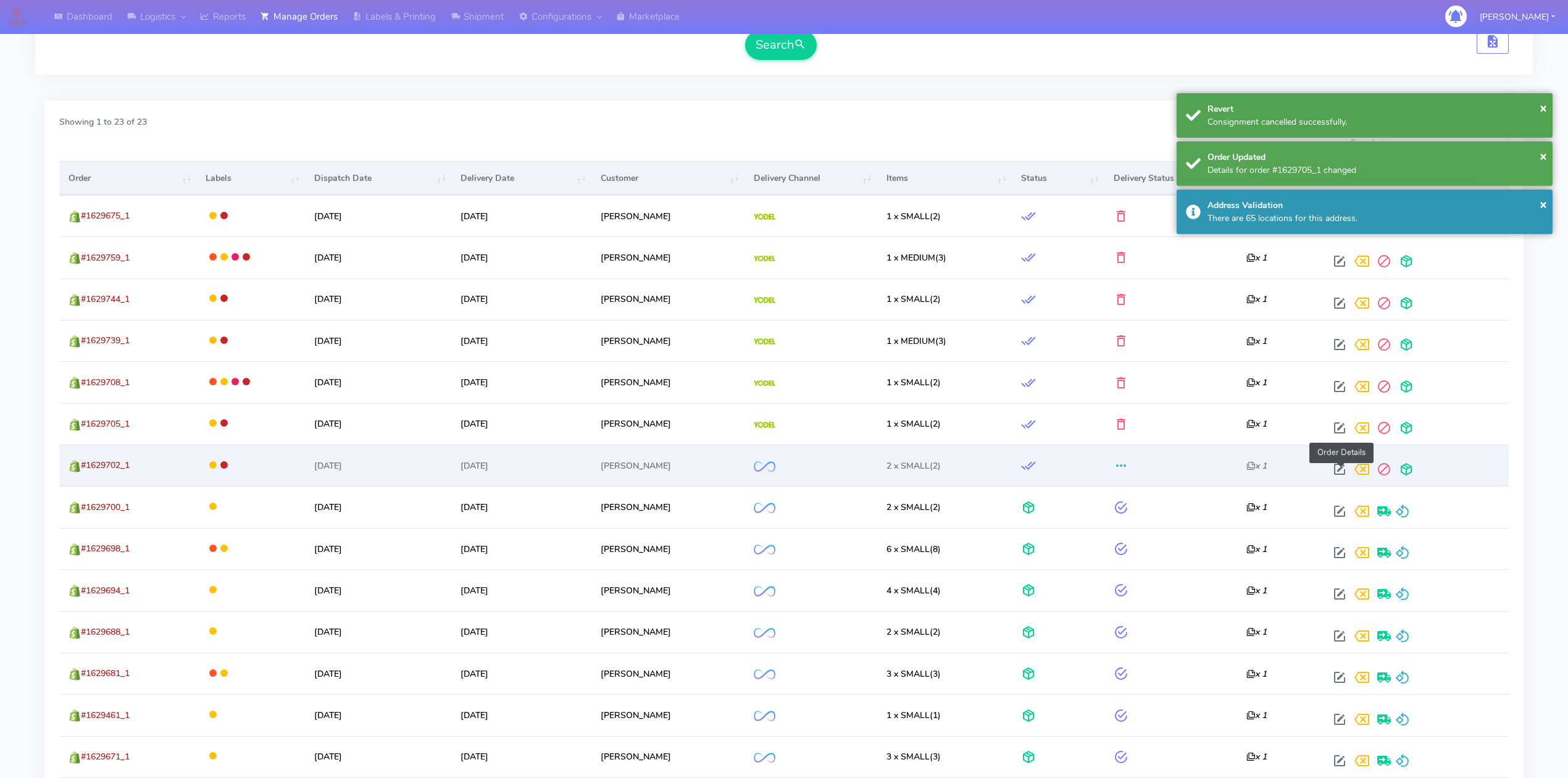
click at [1338, 468] on span at bounding box center [1339, 472] width 22 height 11
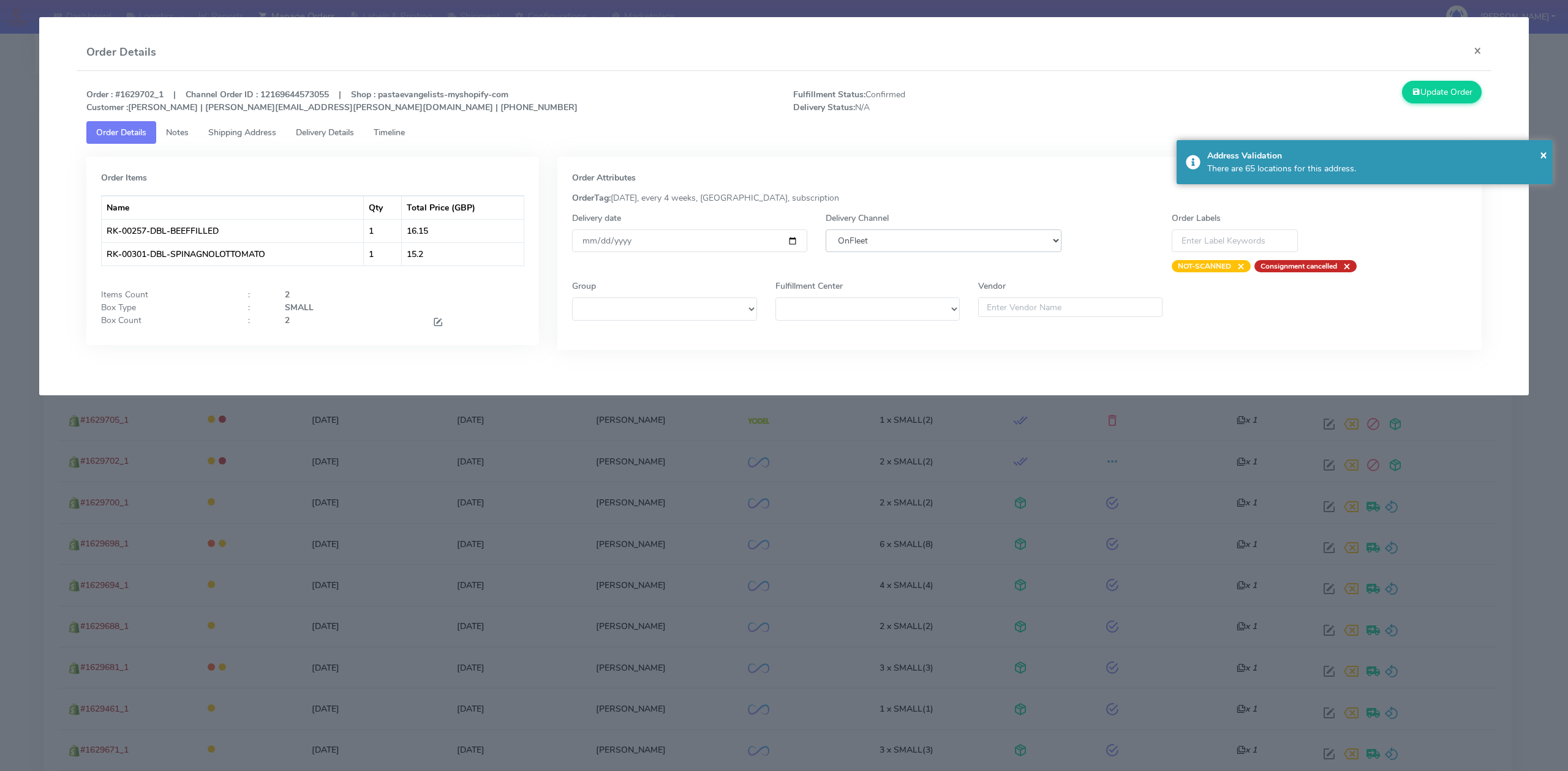
click at [900, 233] on select "DHL OnFleet Royal Mail DPD Yodel MaxOptra Amazon Collection" at bounding box center [943, 241] width 235 height 23
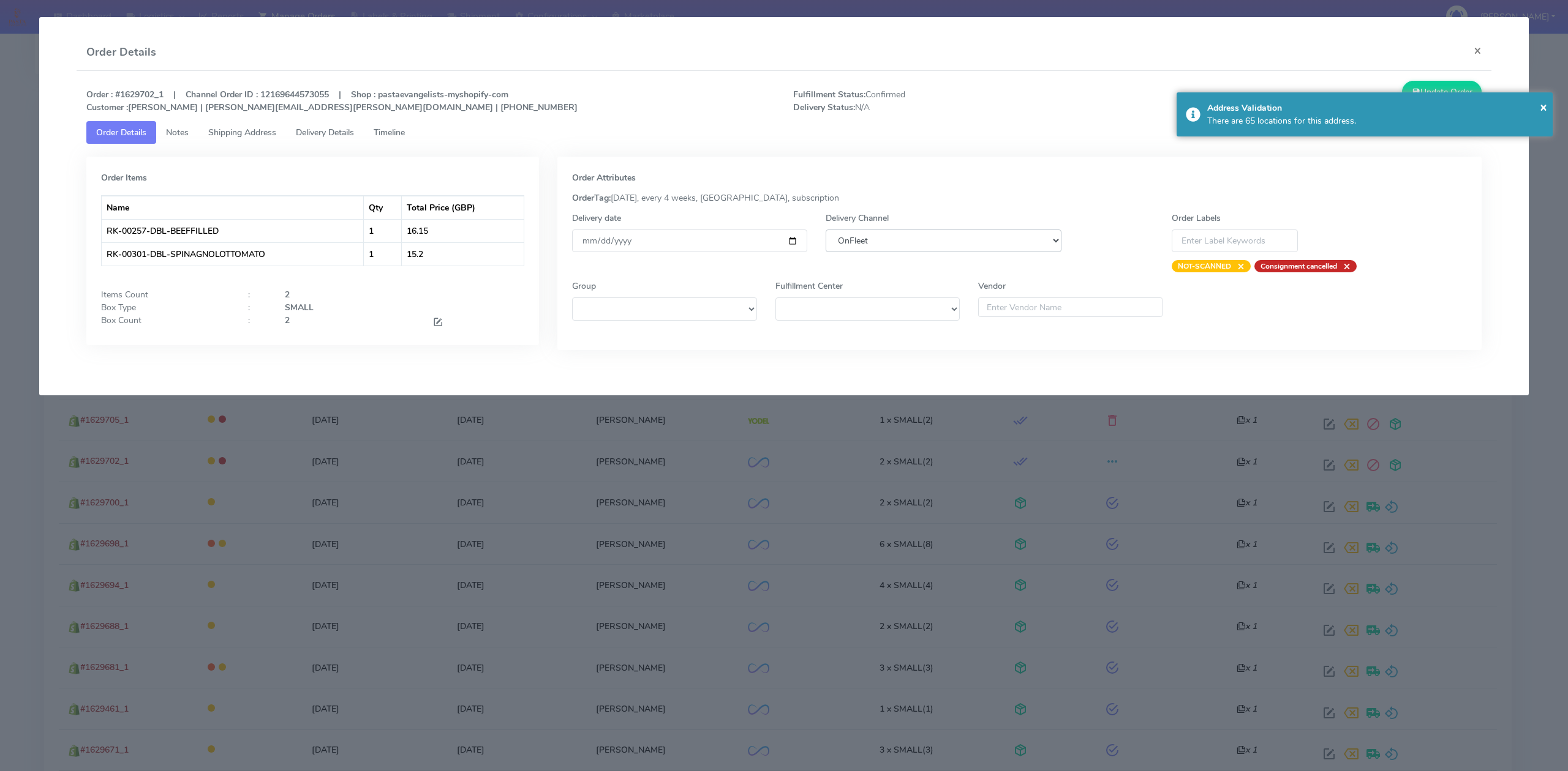
select select "5"
click at [825, 230] on select "DHL OnFleet Royal Mail DPD Yodel MaxOptra Amazon Collection" at bounding box center [943, 241] width 235 height 23
click at [1446, 86] on button "Update Order" at bounding box center [1441, 92] width 80 height 23
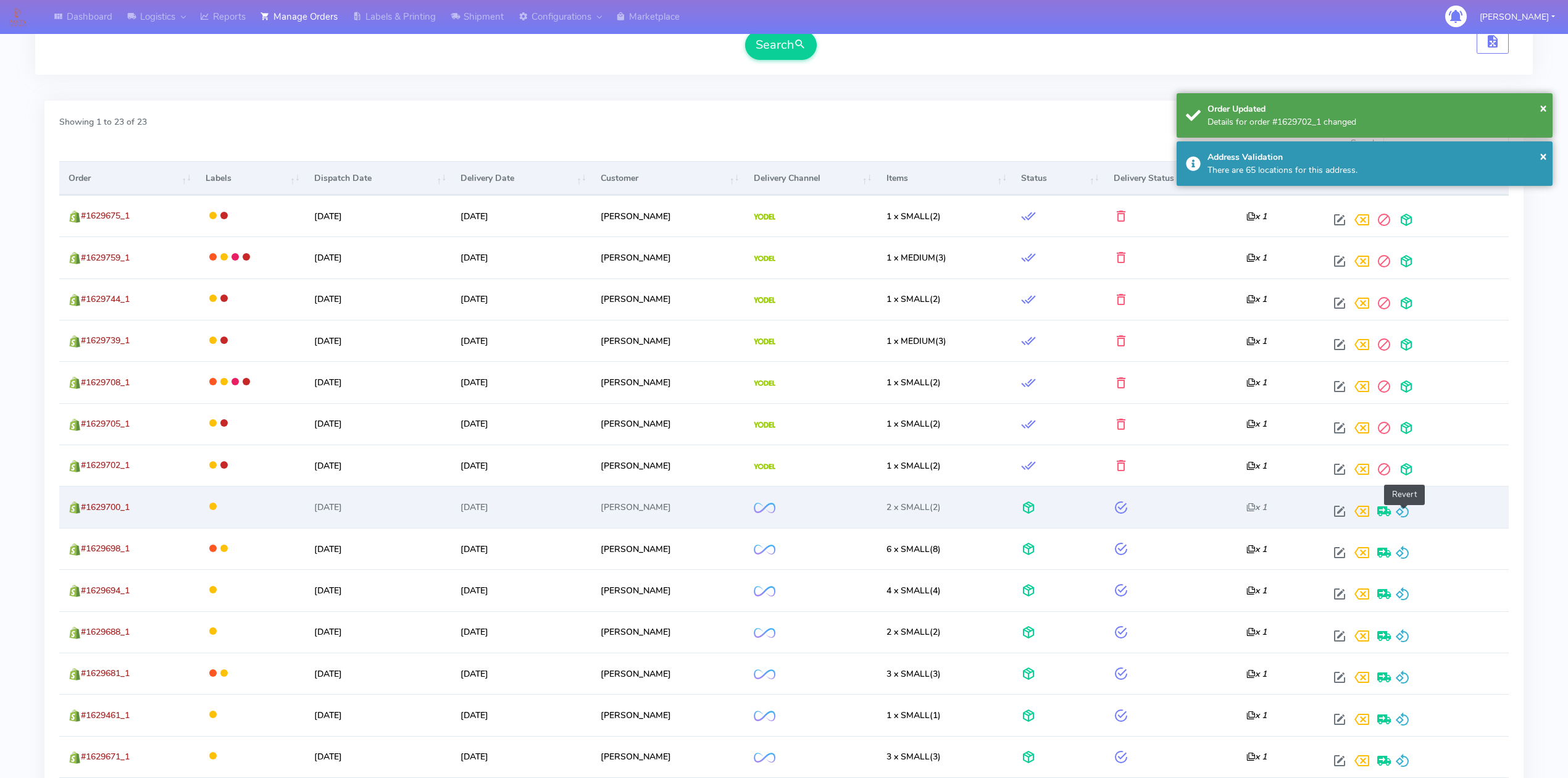
click at [1407, 511] on span at bounding box center [1402, 513] width 15 height 11
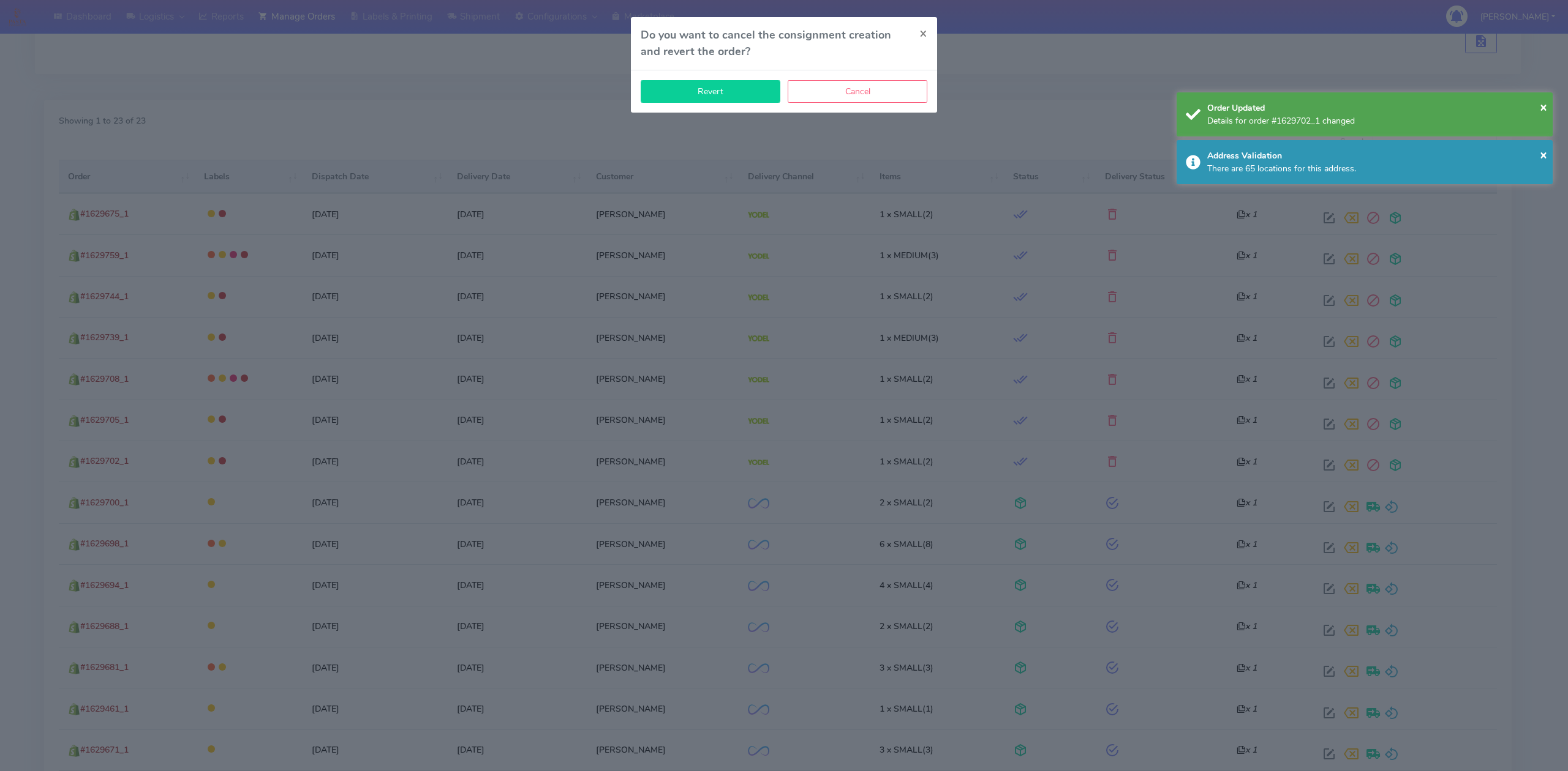
click at [704, 86] on button "Revert" at bounding box center [710, 92] width 140 height 23
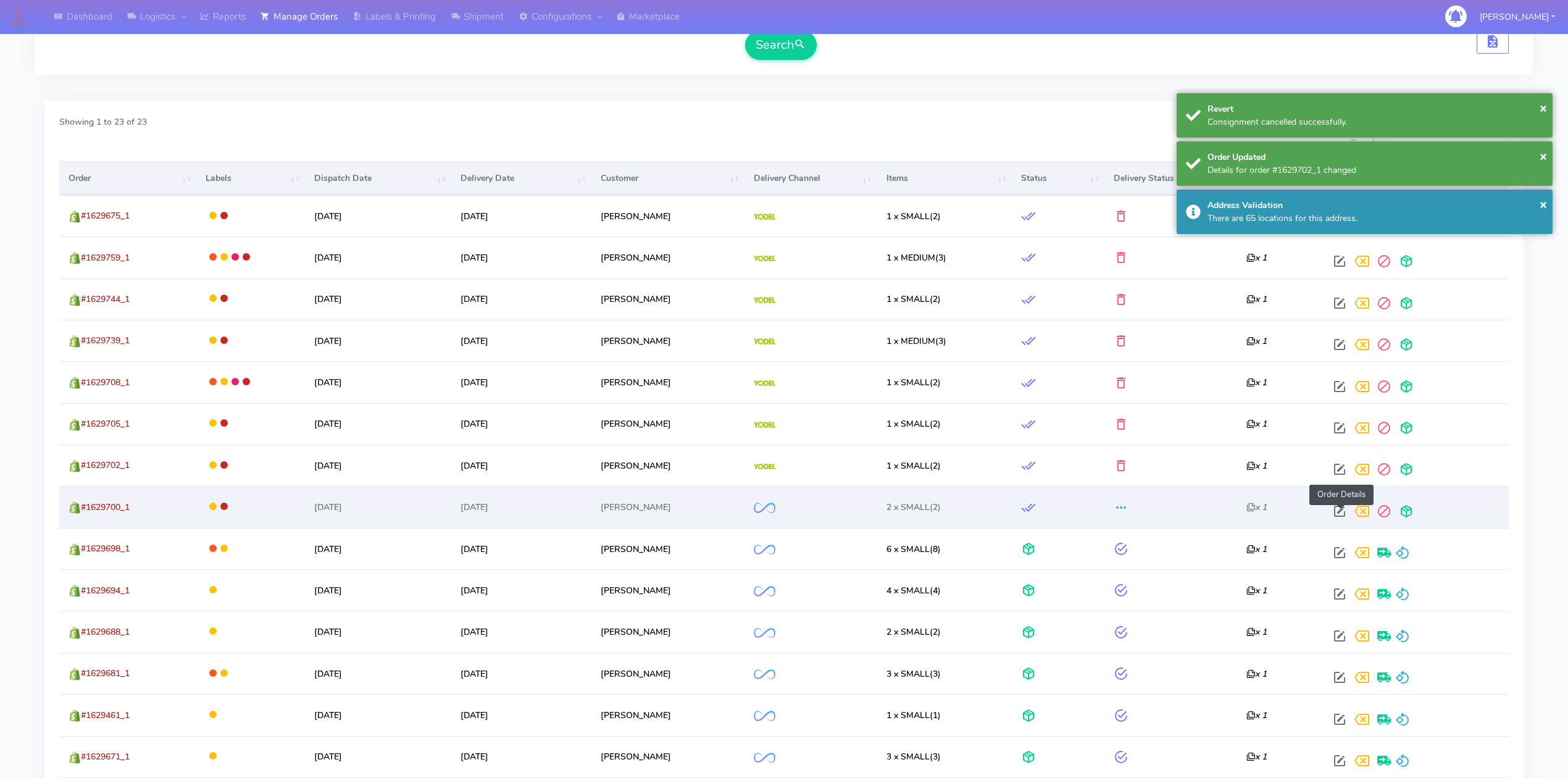
click at [1343, 511] on span at bounding box center [1339, 513] width 22 height 11
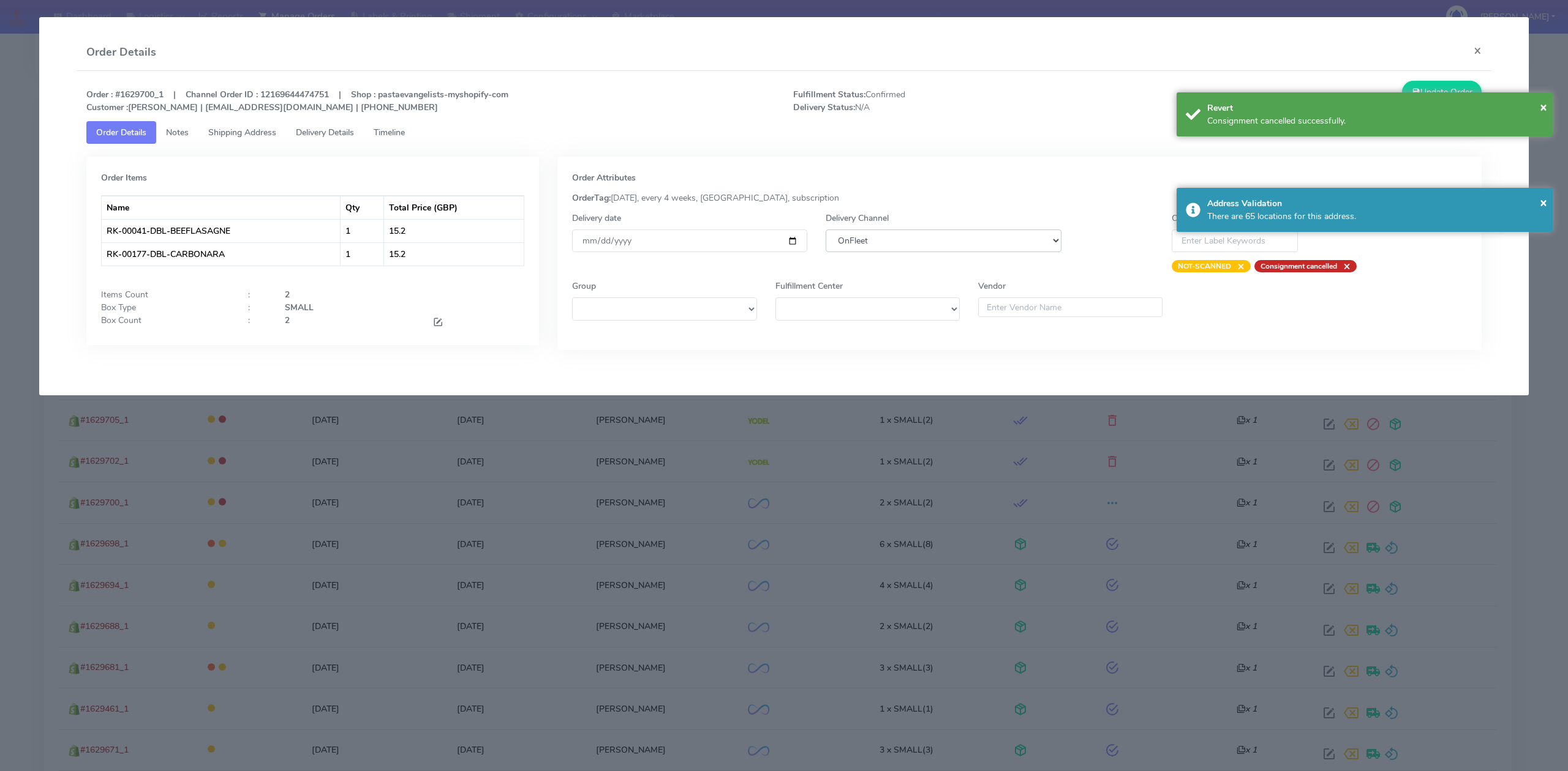
click at [991, 247] on select "DHL OnFleet Royal Mail DPD Yodel MaxOptra Amazon Collection" at bounding box center [943, 241] width 235 height 23
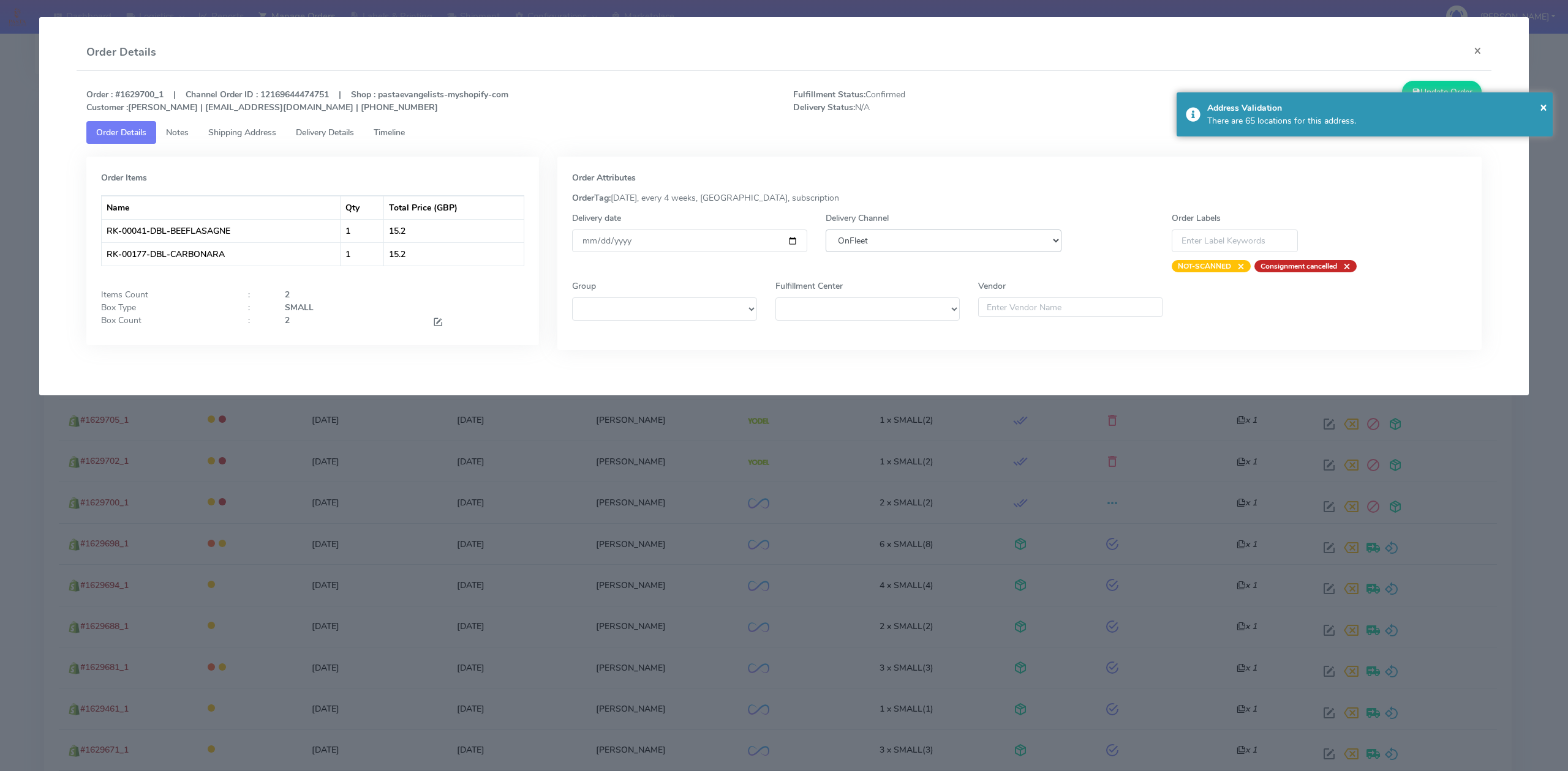
select select "5"
click at [825, 230] on select "DHL OnFleet Royal Mail DPD Yodel MaxOptra Amazon Collection" at bounding box center [943, 241] width 235 height 23
click at [1463, 86] on button "Update Order" at bounding box center [1441, 92] width 80 height 23
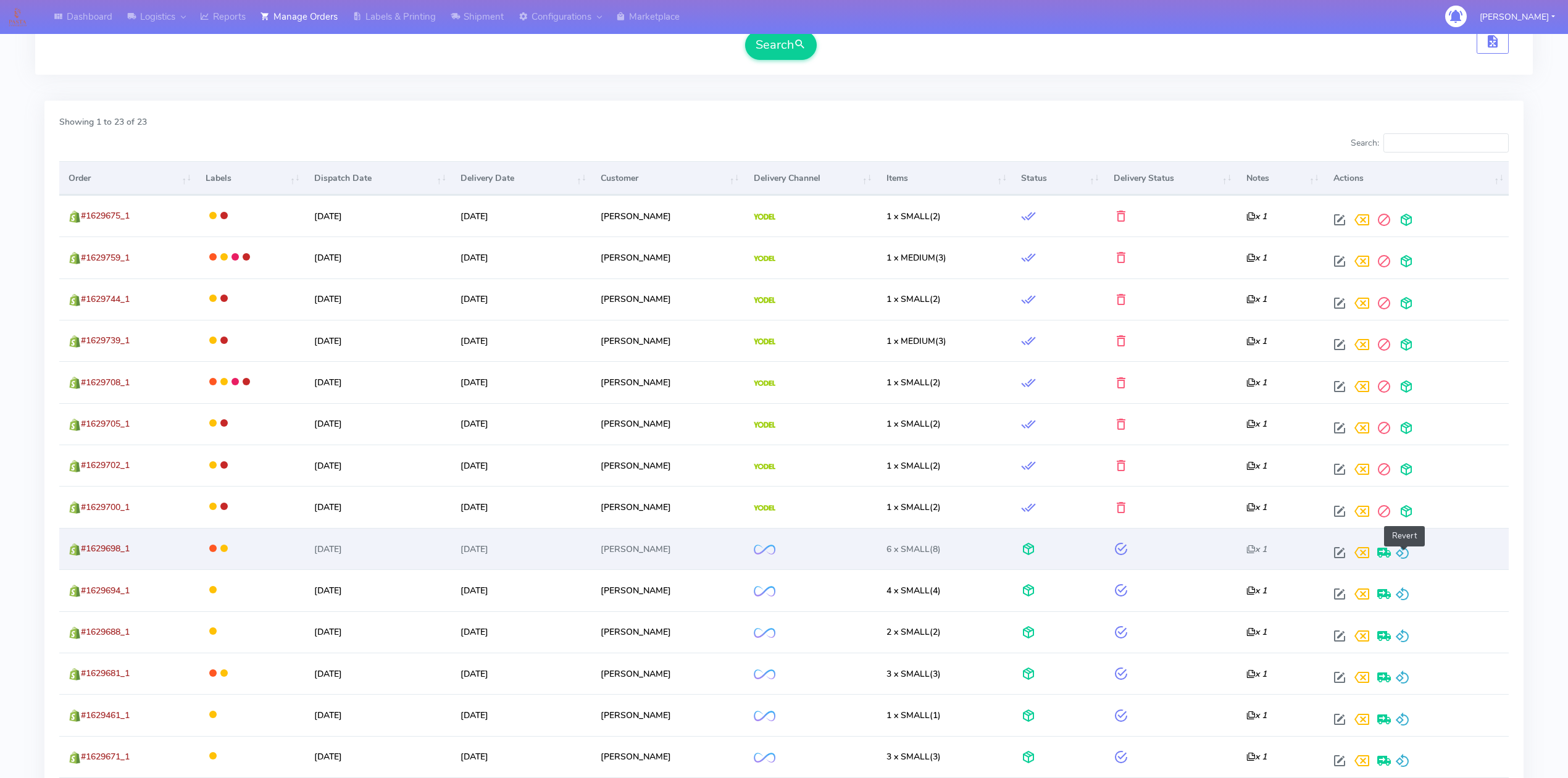
click at [1407, 559] on span at bounding box center [1402, 555] width 15 height 11
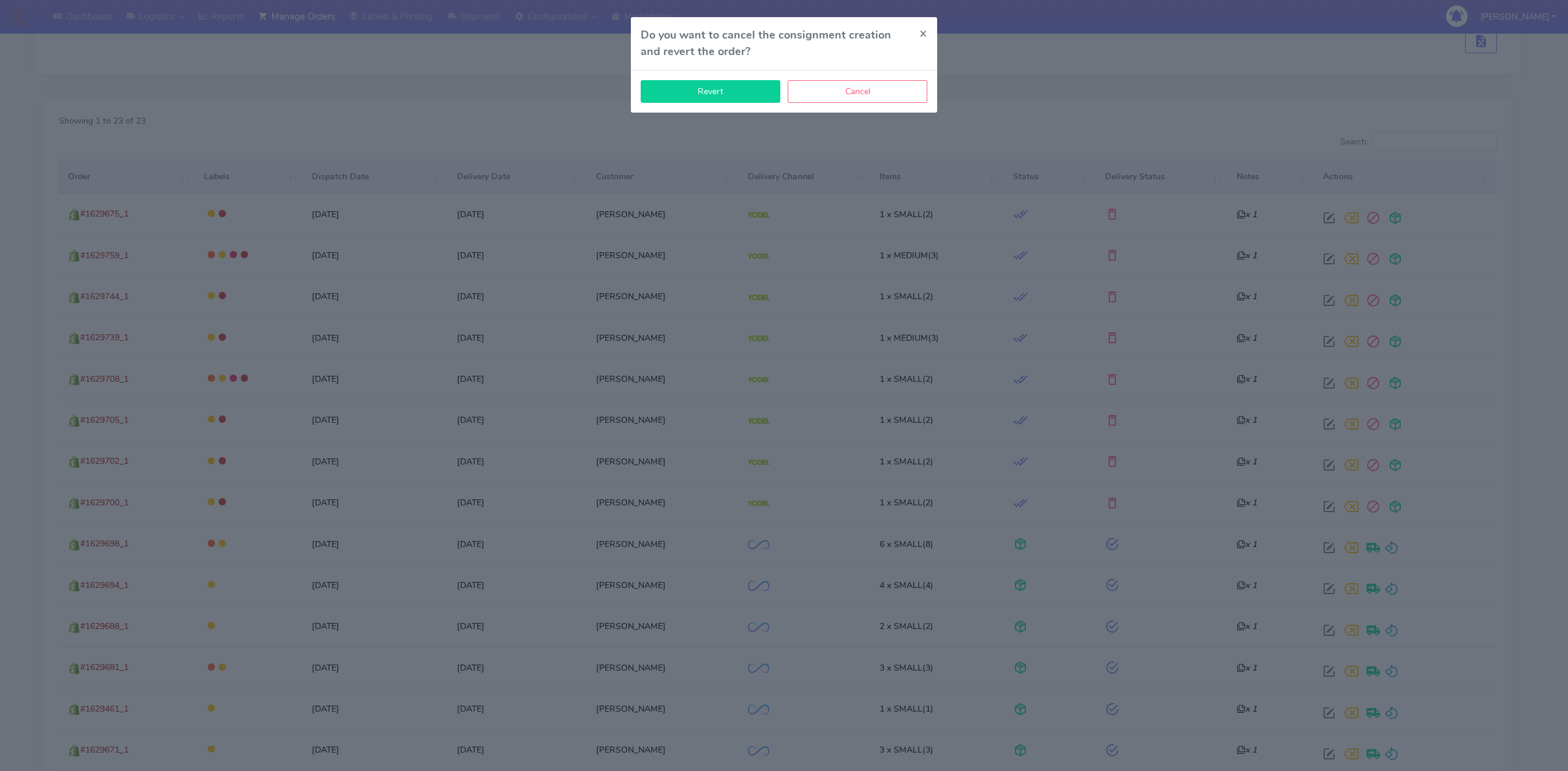
click at [758, 97] on button "Revert" at bounding box center [710, 92] width 140 height 23
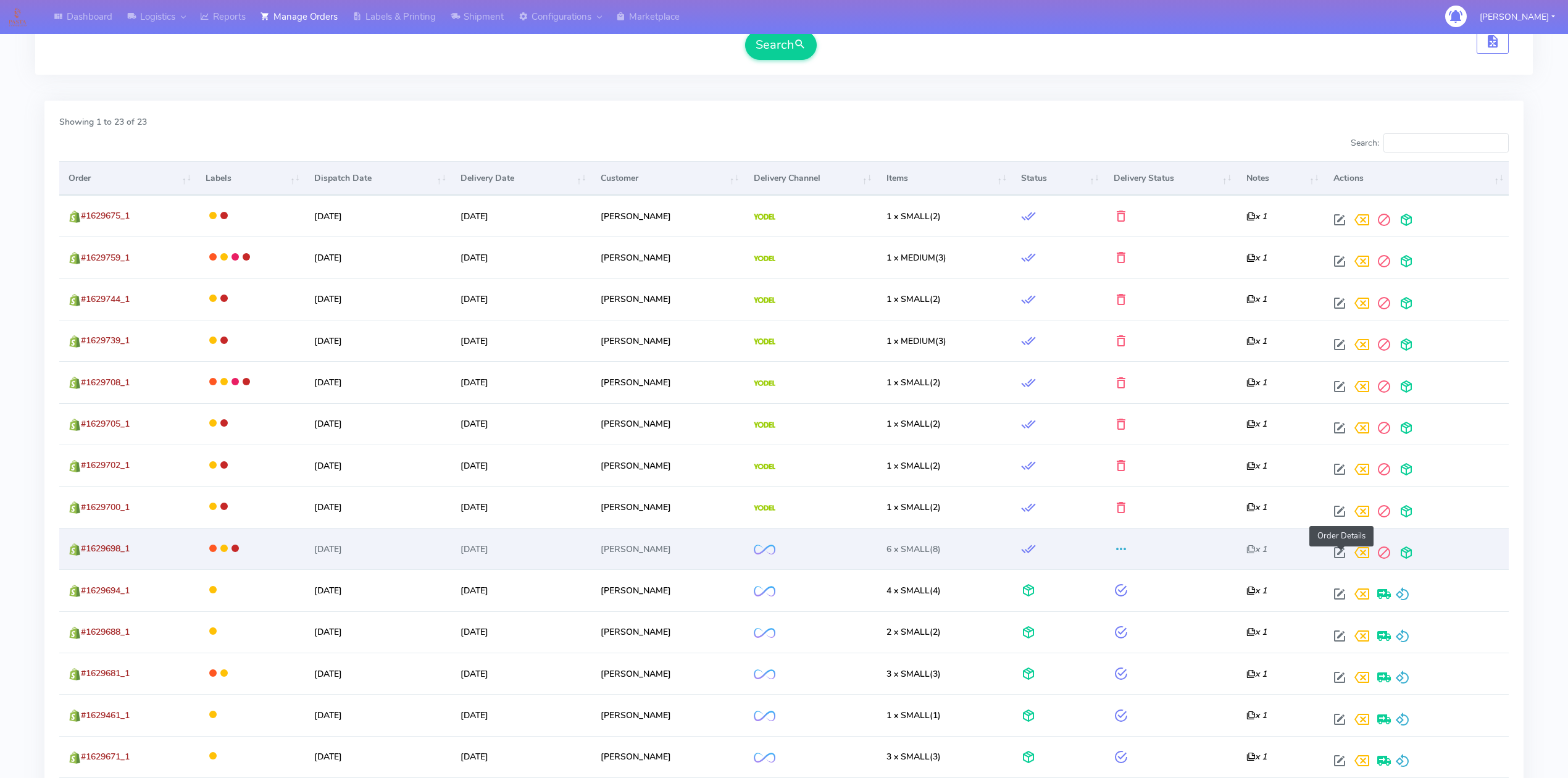
click at [1337, 559] on span at bounding box center [1339, 555] width 22 height 11
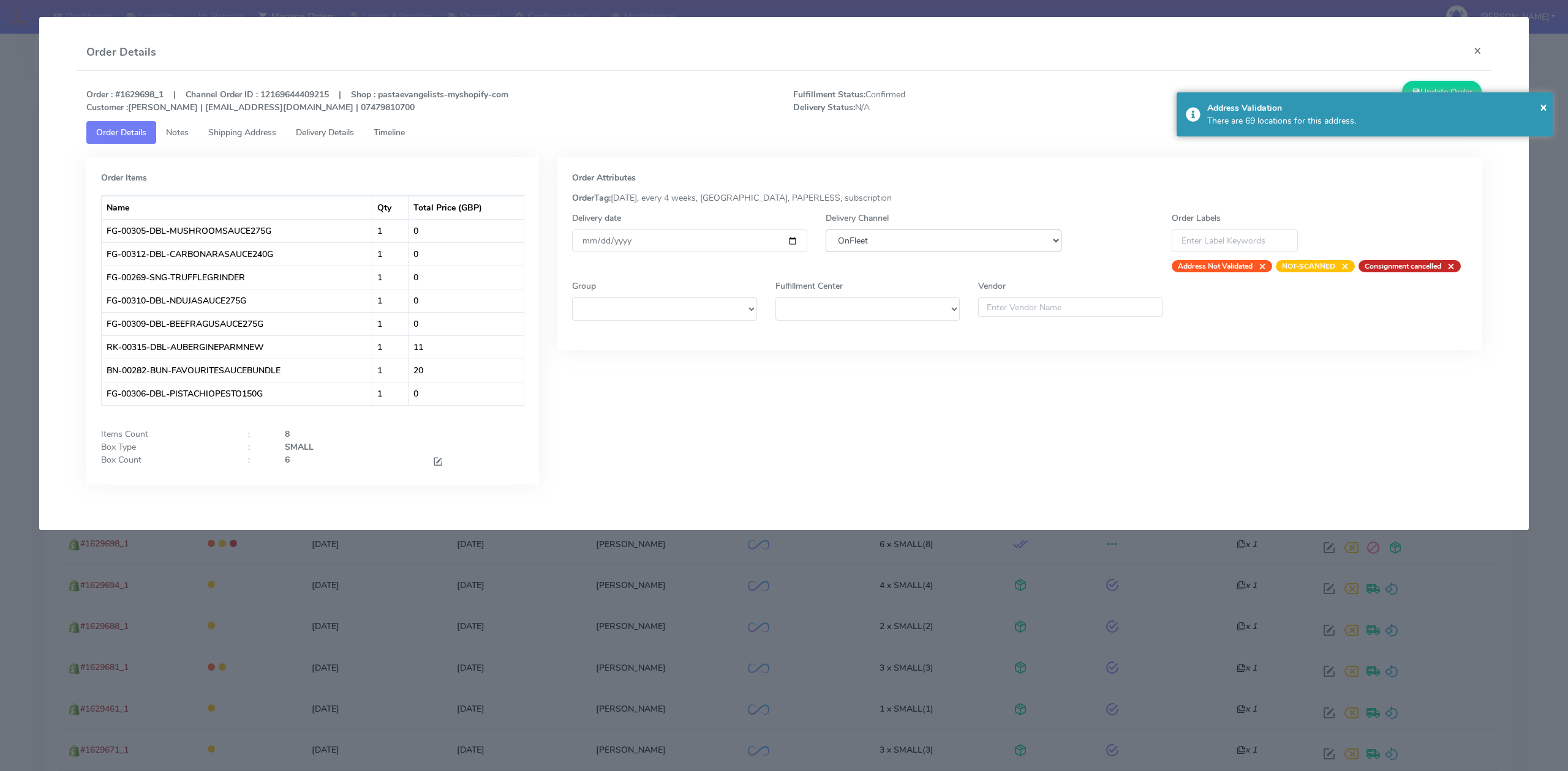
click at [907, 237] on select "DHL OnFleet Royal Mail DPD Yodel MaxOptra Amazon Collection" at bounding box center [943, 241] width 235 height 23
select select "5"
click at [825, 230] on select "DHL OnFleet Royal Mail DPD Yodel MaxOptra Amazon Collection" at bounding box center [943, 241] width 235 height 23
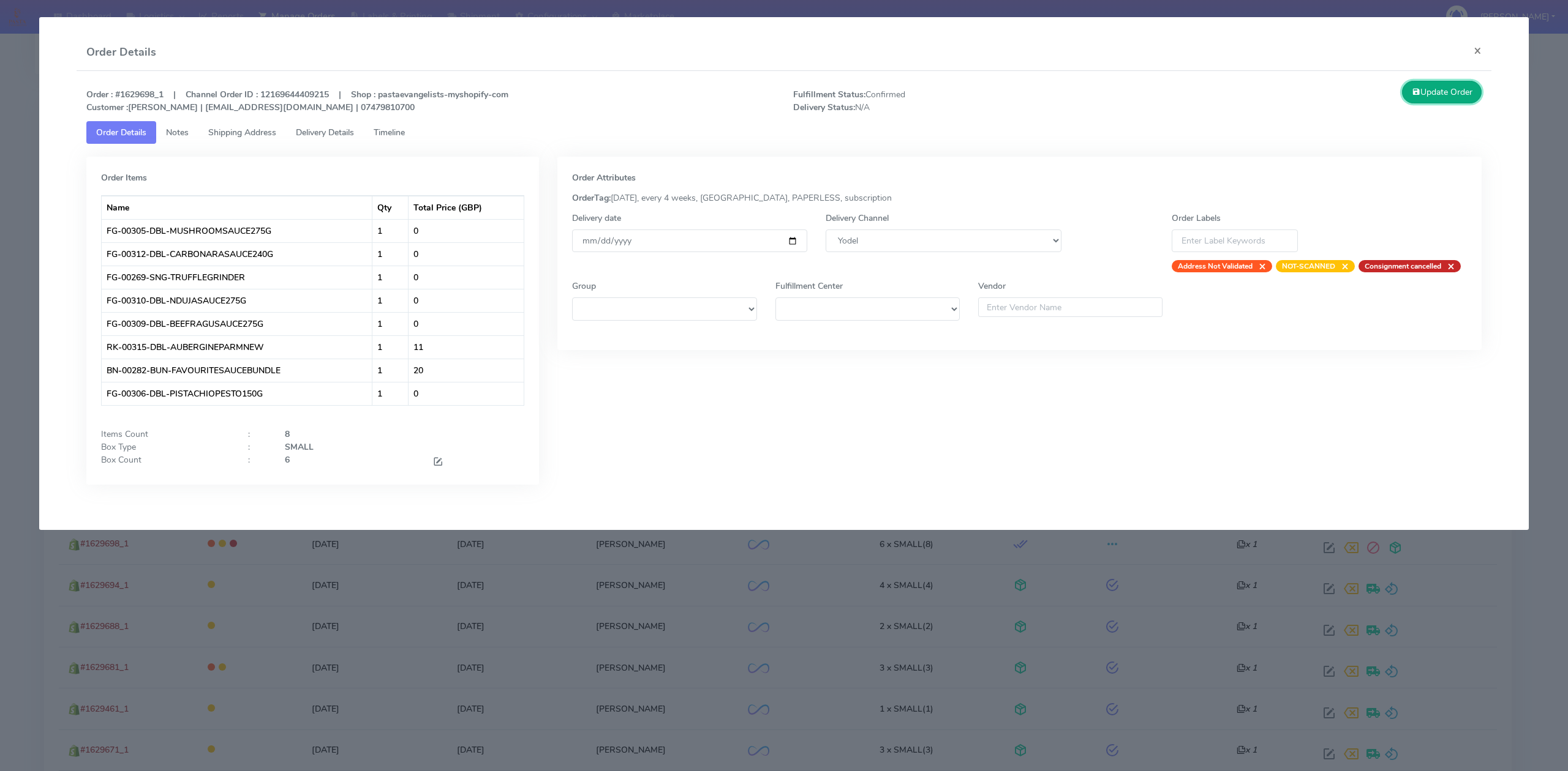
click at [1448, 81] on button "Update Order" at bounding box center [1441, 92] width 80 height 23
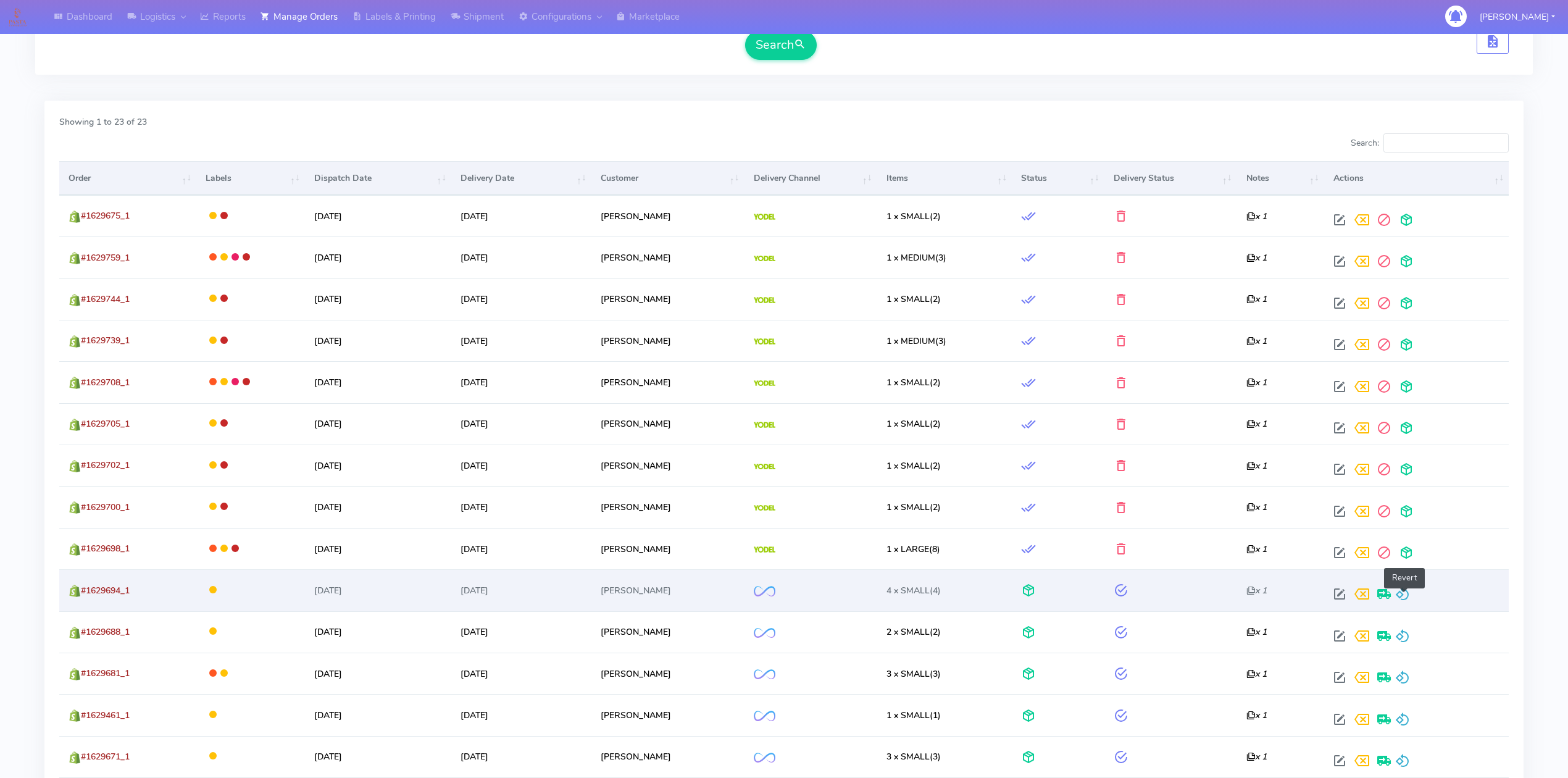
click at [1407, 601] on span at bounding box center [1402, 597] width 15 height 11
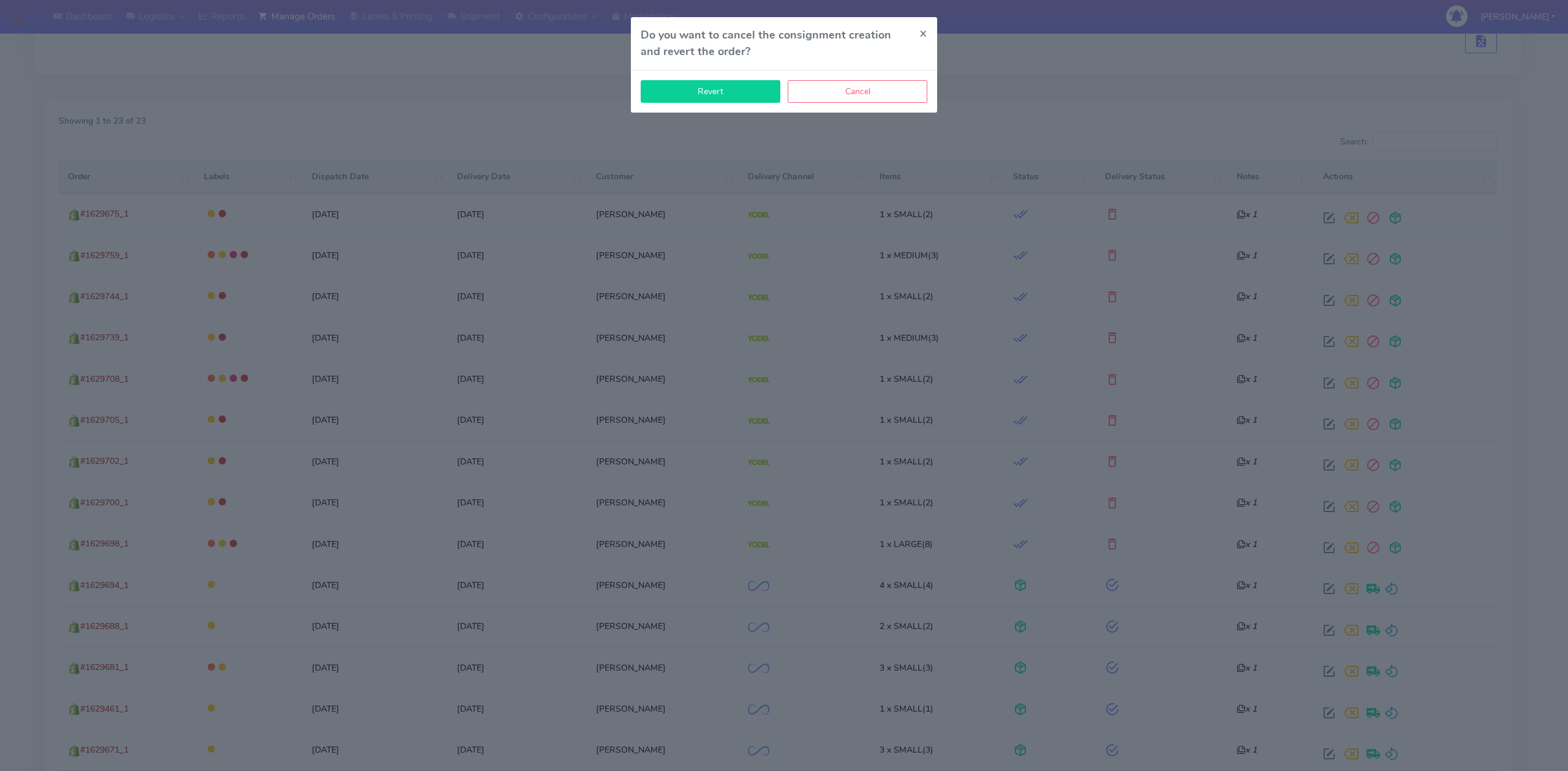
click at [734, 102] on button "Revert" at bounding box center [710, 92] width 140 height 23
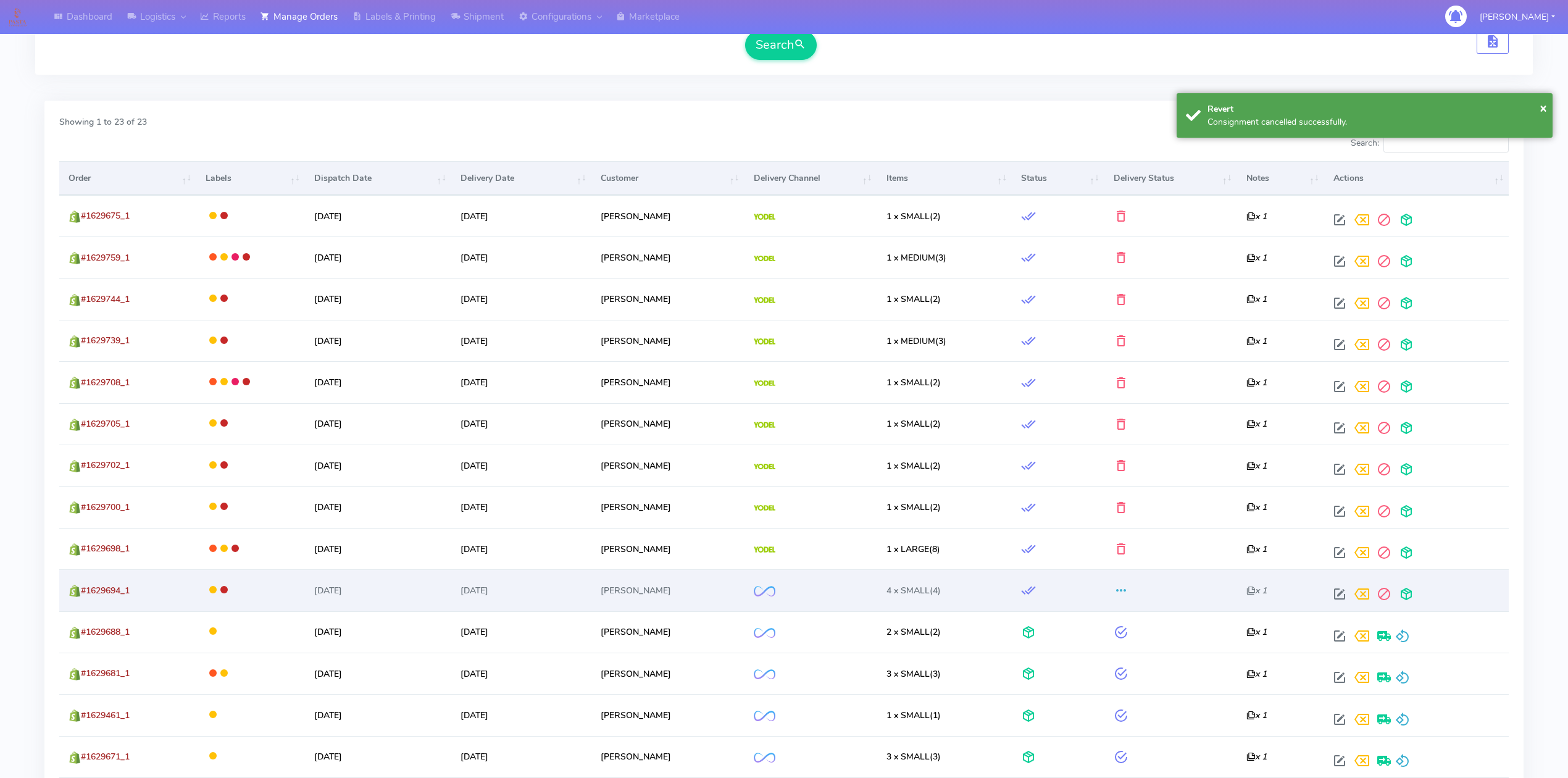
drag, startPoint x: 1349, startPoint y: 594, endPoint x: 1343, endPoint y: 599, distance: 7.8
click at [1347, 596] on div at bounding box center [1414, 594] width 171 height 22
click at [1343, 599] on span at bounding box center [1339, 597] width 22 height 11
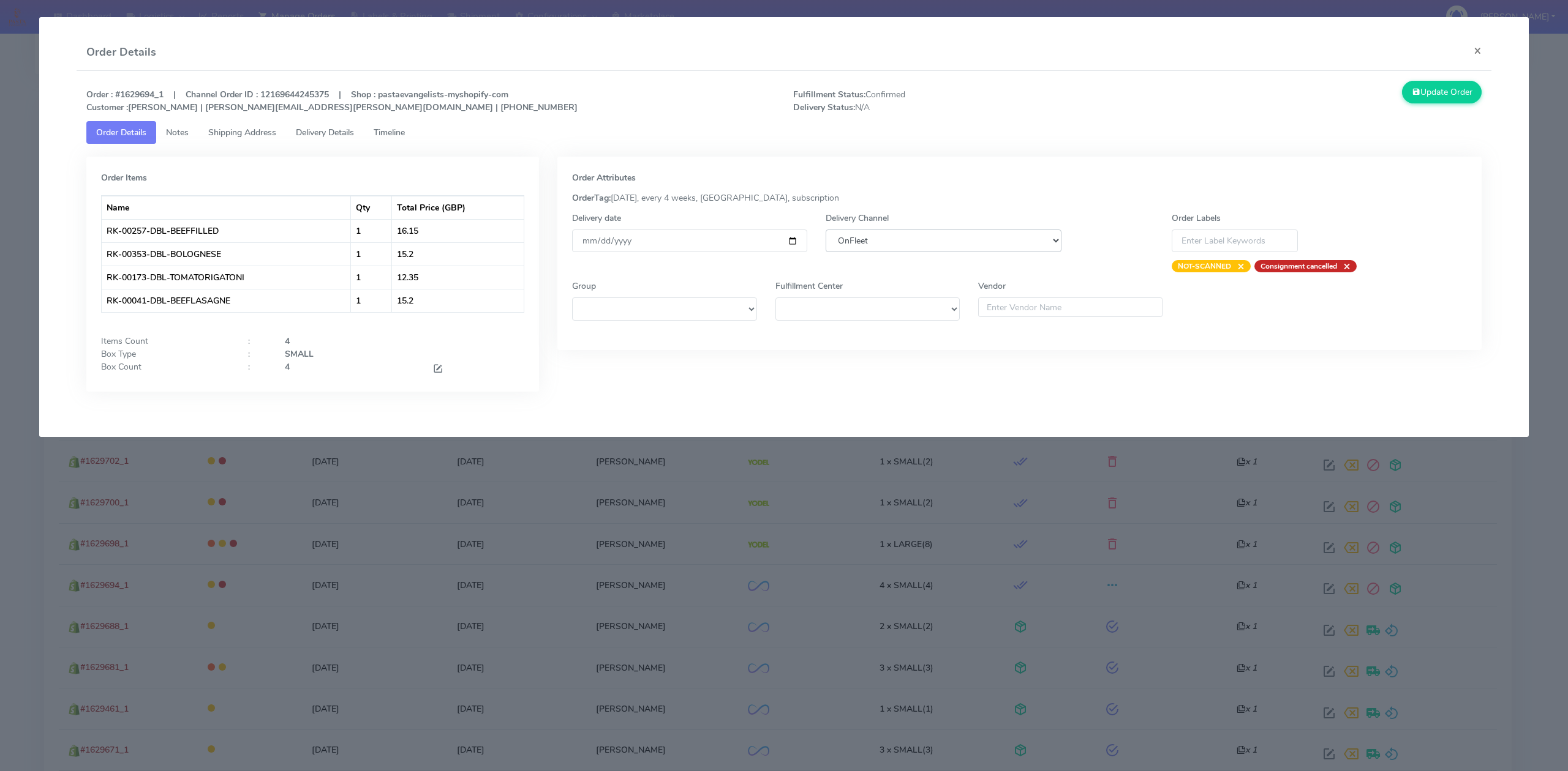
drag, startPoint x: 869, startPoint y: 243, endPoint x: 875, endPoint y: 249, distance: 8.5
click at [869, 243] on select "DHL OnFleet Royal Mail DPD Yodel MaxOptra Amazon Collection" at bounding box center [943, 241] width 235 height 23
select select "5"
click at [825, 230] on select "DHL OnFleet Royal Mail DPD Yodel MaxOptra Amazon Collection" at bounding box center [943, 241] width 235 height 23
click at [1433, 89] on button "Update Order" at bounding box center [1441, 92] width 80 height 23
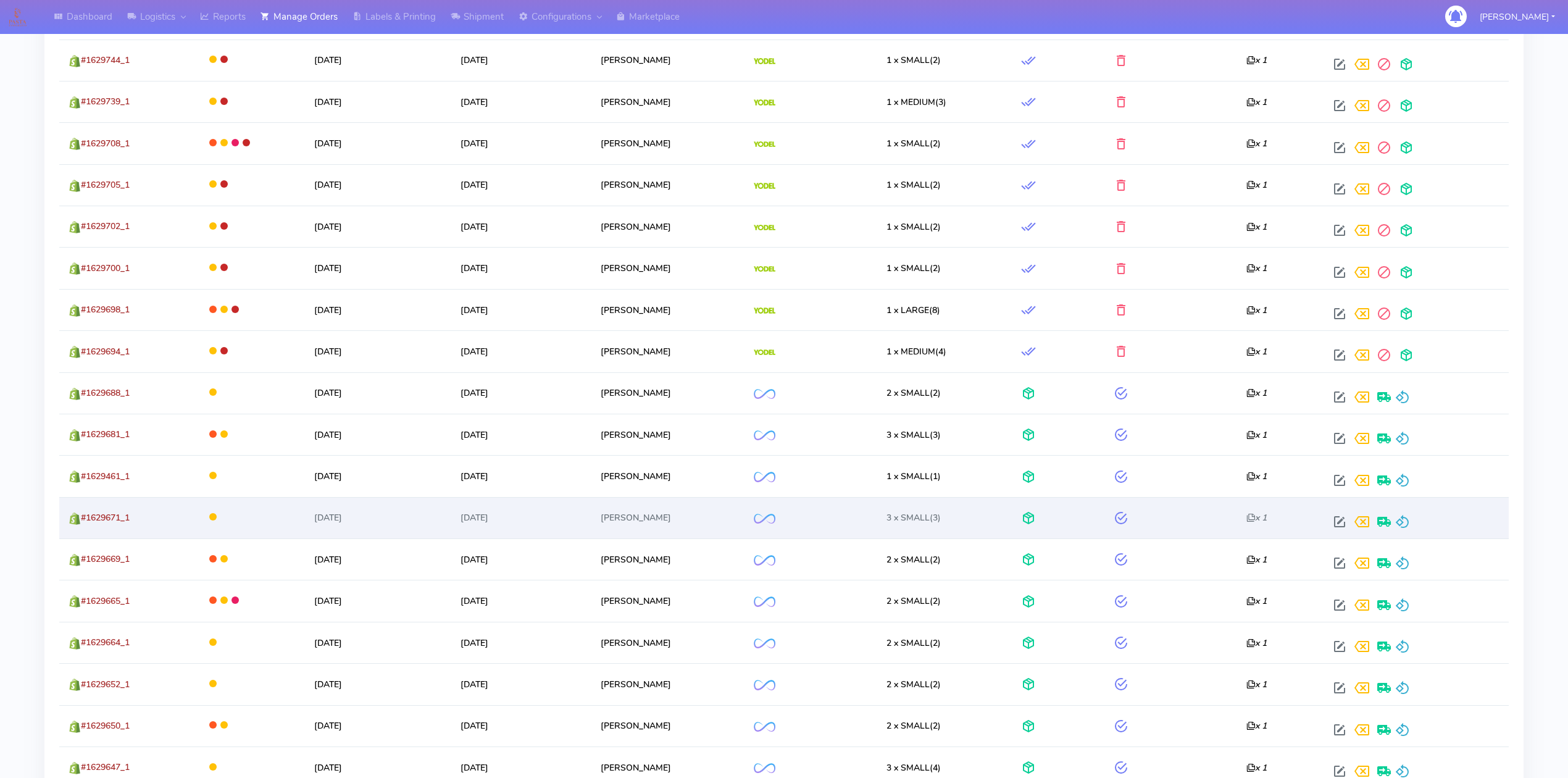
scroll to position [576, 0]
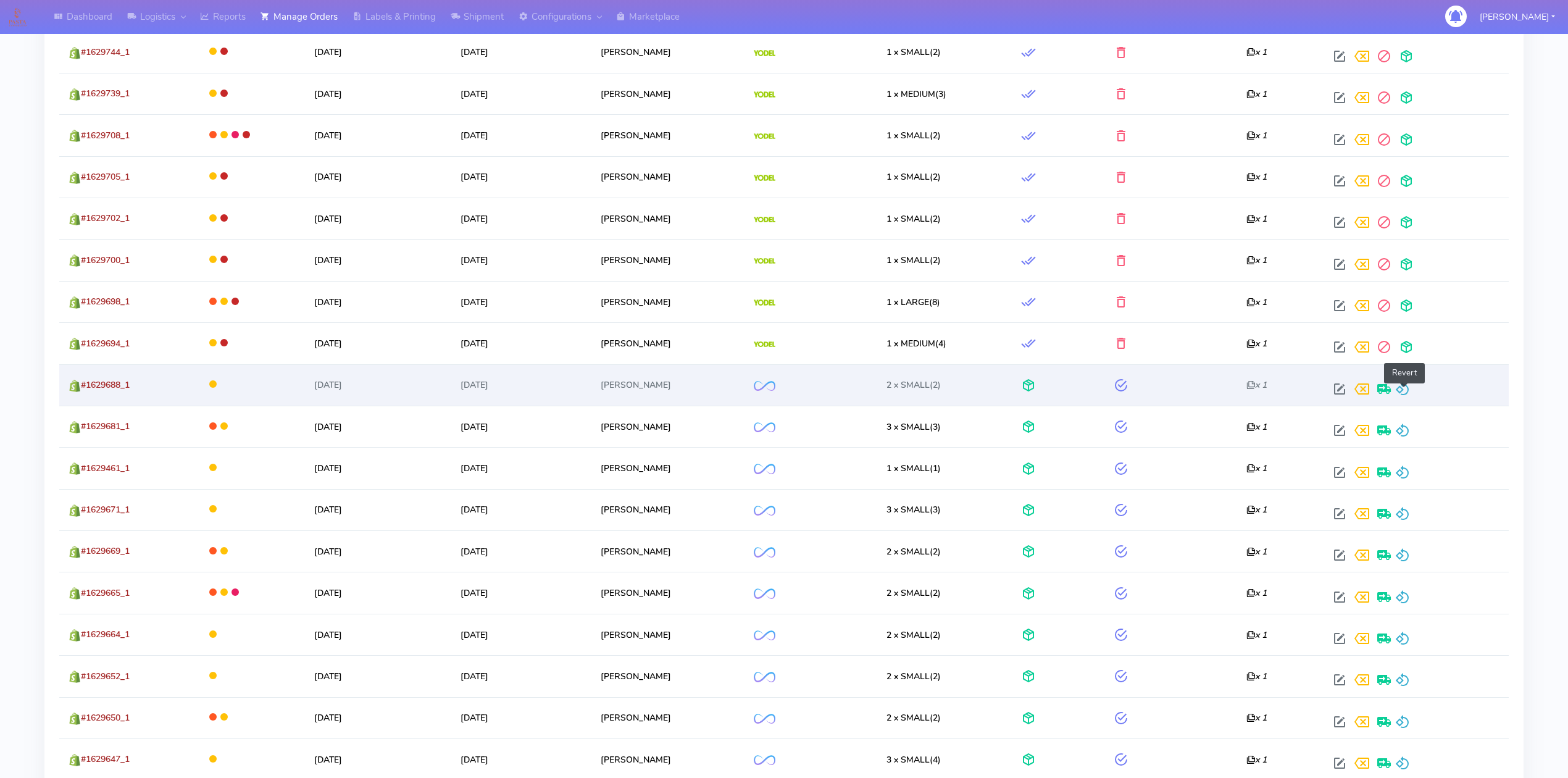
click at [1410, 393] on span at bounding box center [1402, 392] width 15 height 11
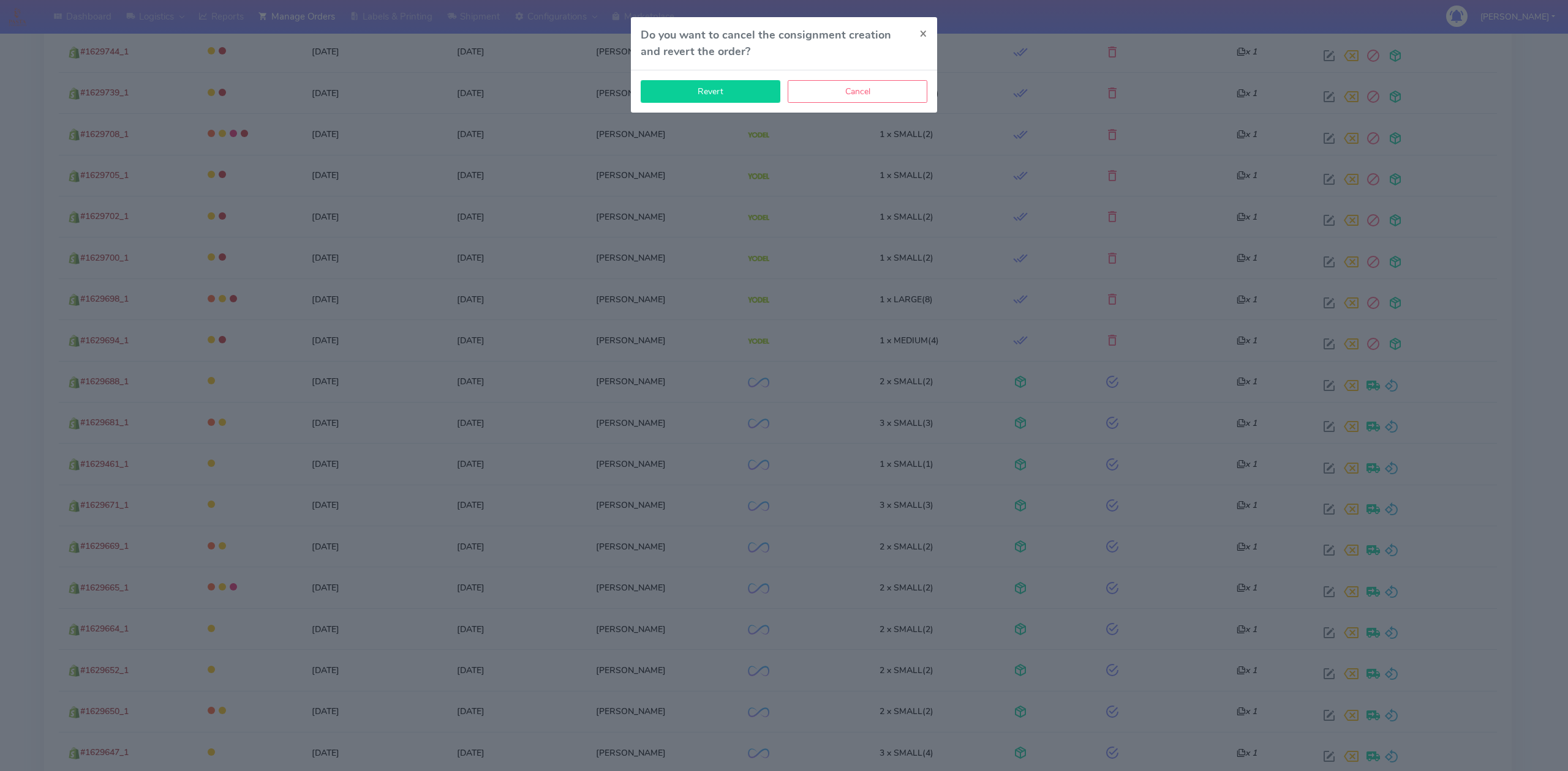
click at [690, 96] on button "Revert" at bounding box center [710, 92] width 140 height 23
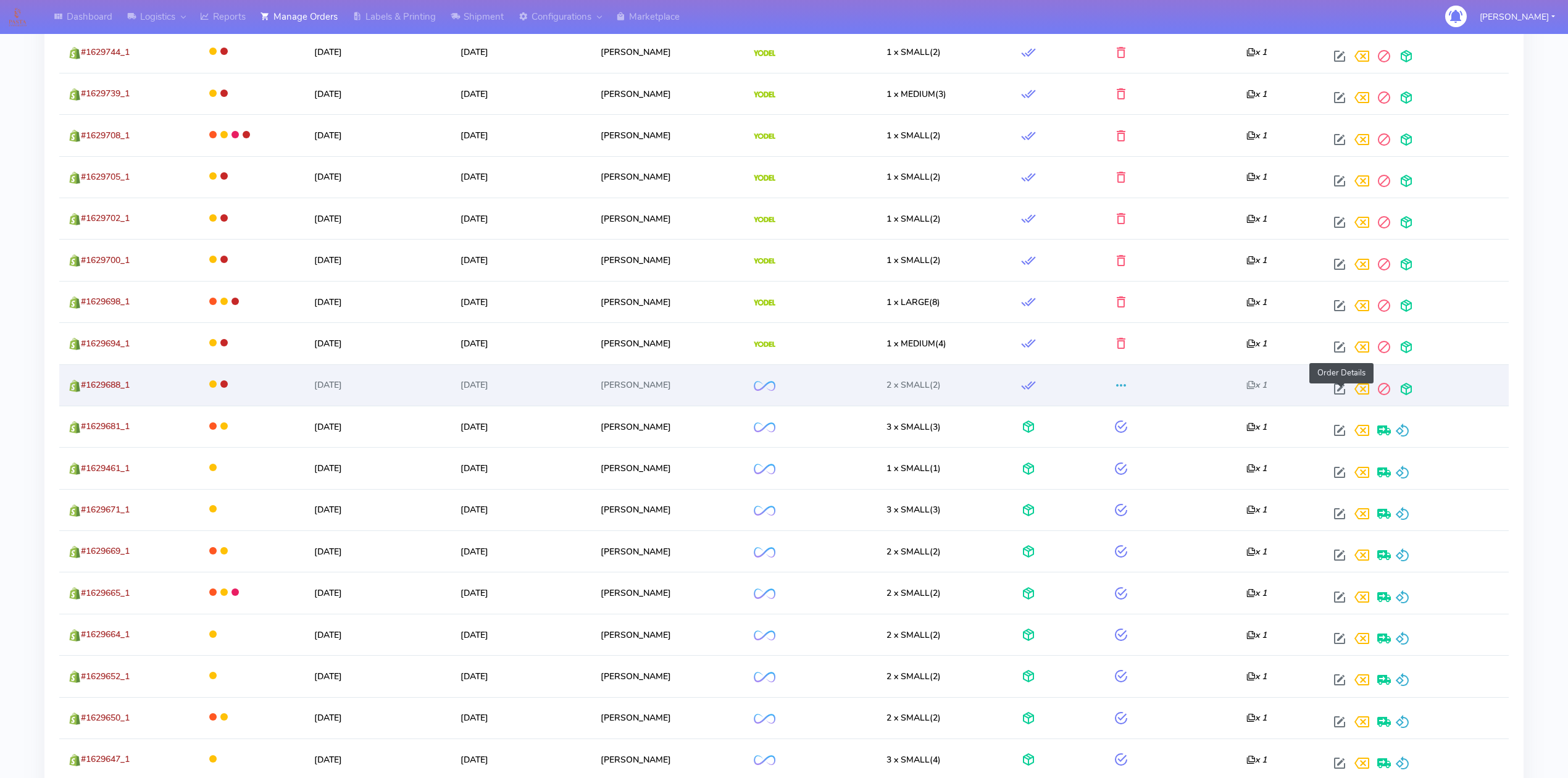
click at [1336, 389] on span at bounding box center [1339, 392] width 22 height 11
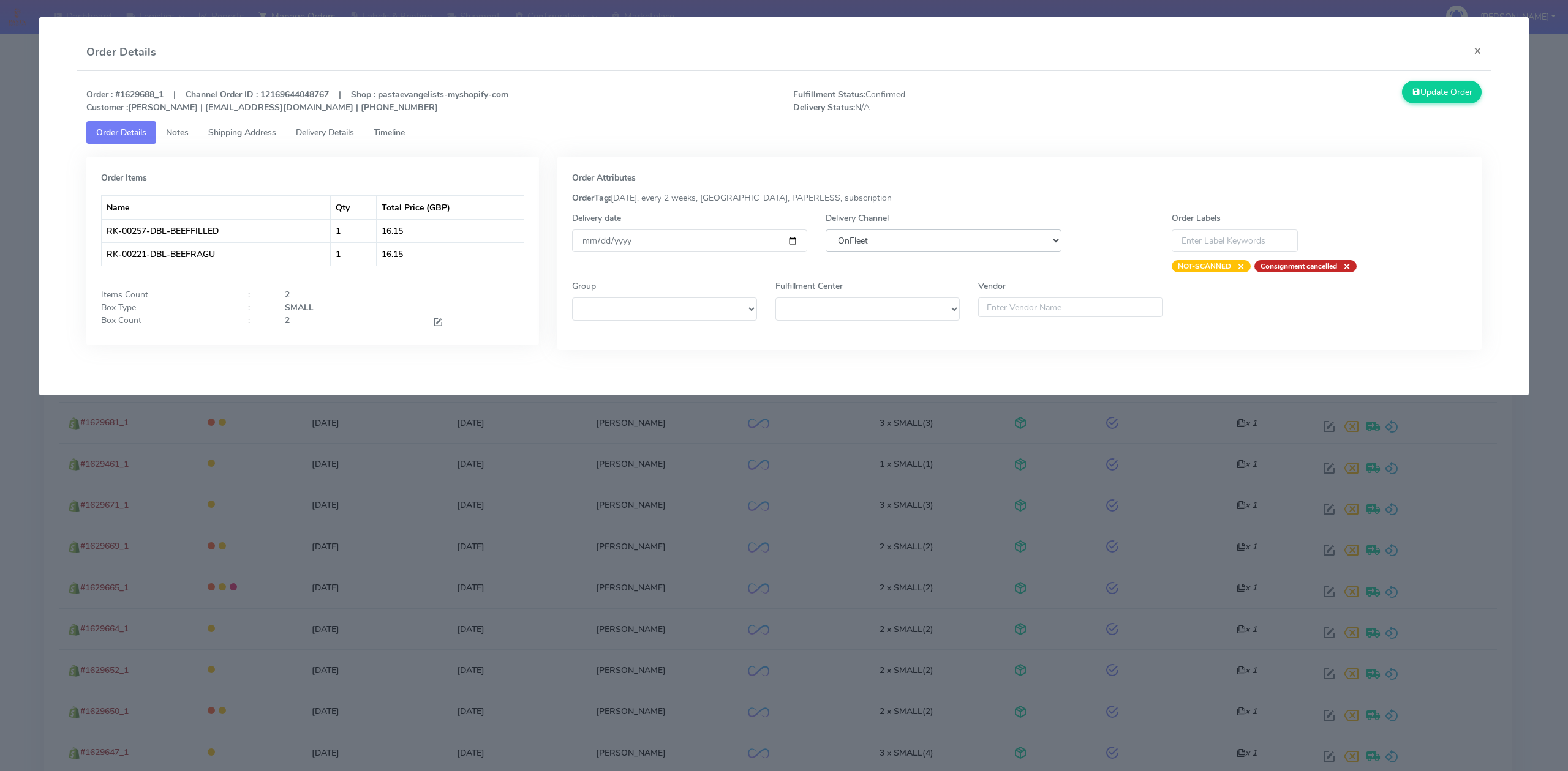
click at [898, 246] on select "DHL OnFleet Royal Mail DPD Yodel MaxOptra Amazon Collection" at bounding box center [943, 241] width 235 height 23
select select "5"
click at [825, 230] on select "DHL OnFleet Royal Mail DPD Yodel MaxOptra Amazon Collection" at bounding box center [943, 241] width 235 height 23
click at [1436, 93] on button "Update Order" at bounding box center [1441, 92] width 80 height 23
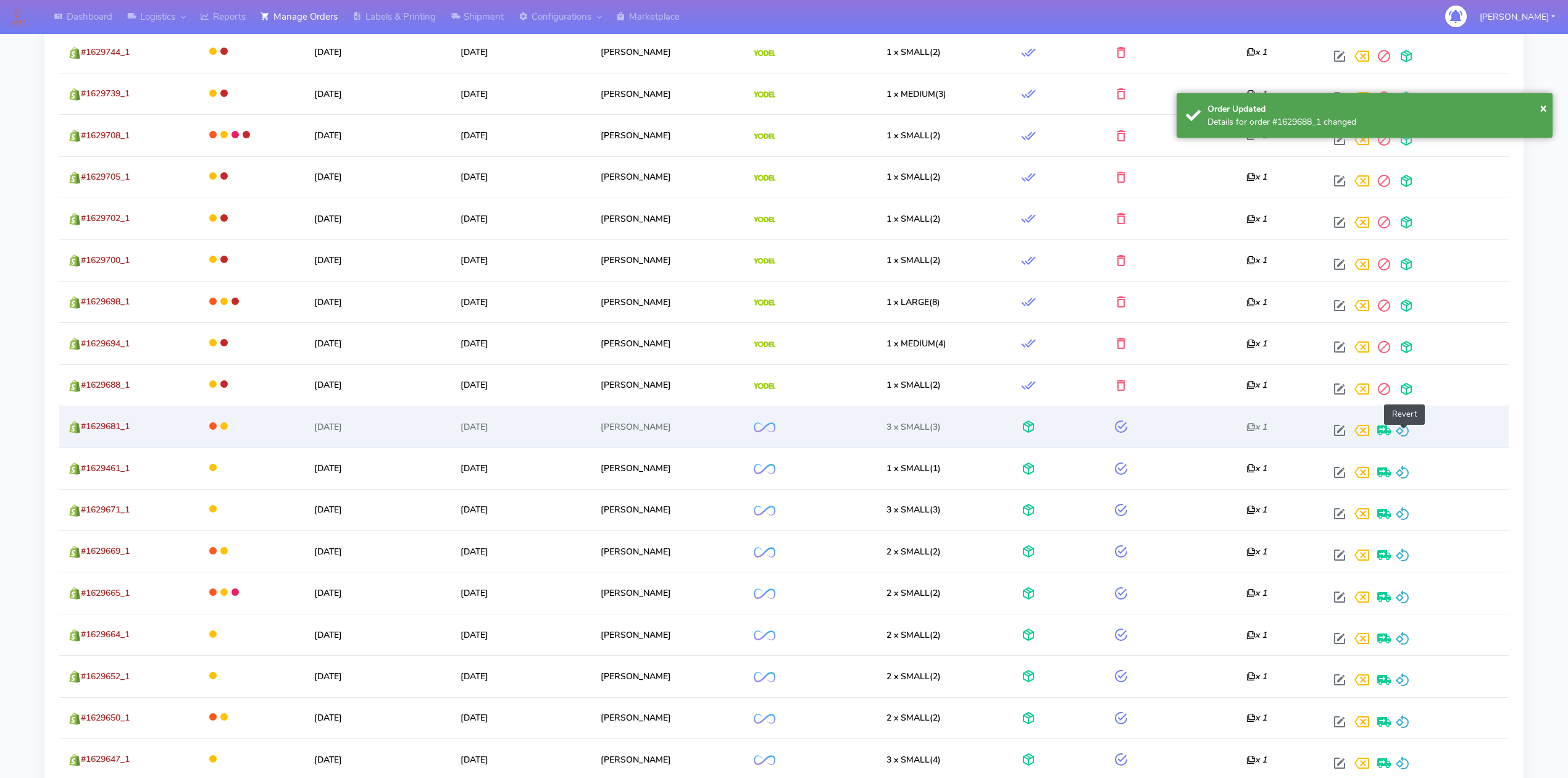
click at [1404, 431] on span at bounding box center [1402, 433] width 15 height 11
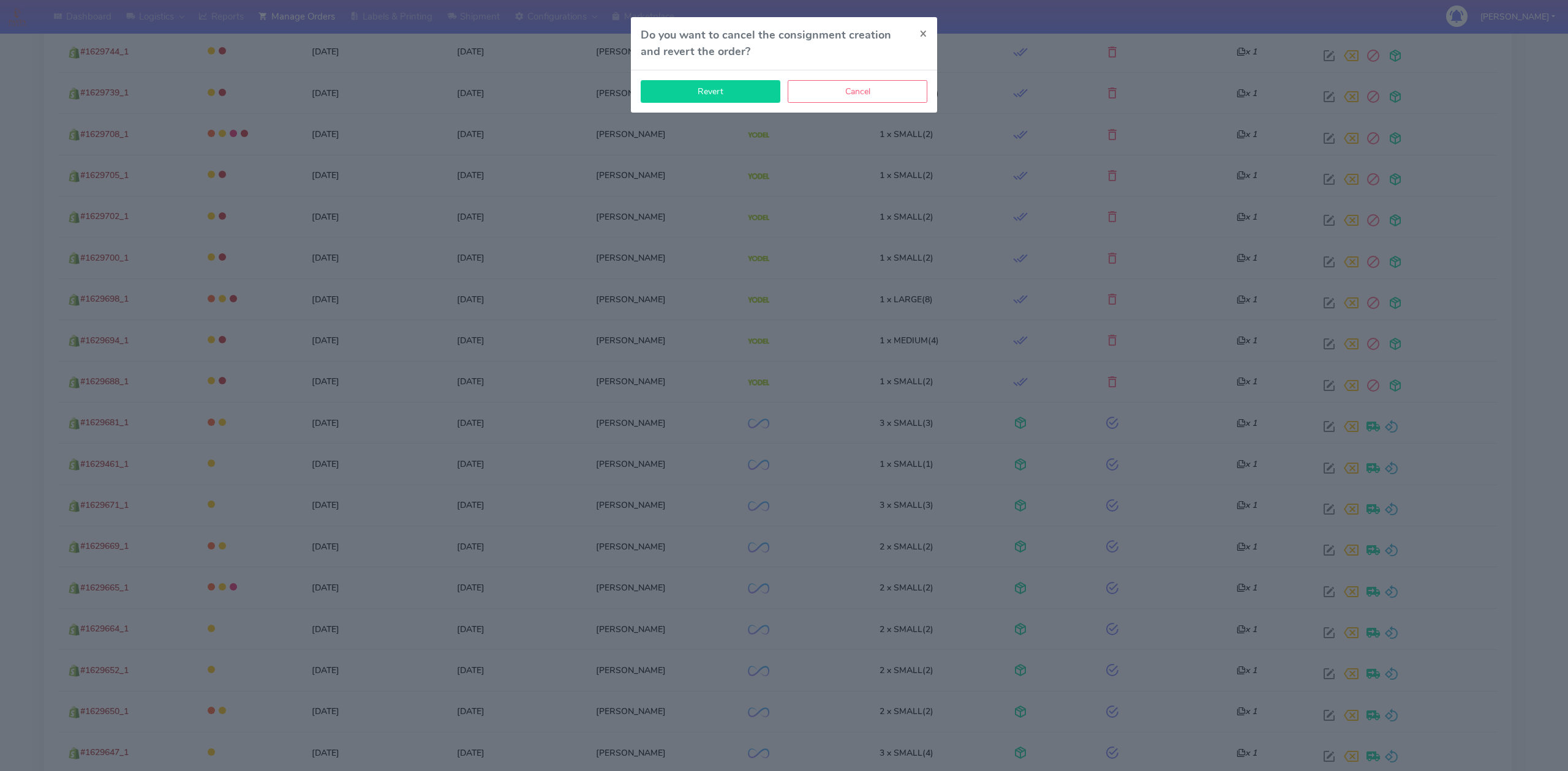
click at [736, 97] on button "Revert" at bounding box center [710, 92] width 140 height 23
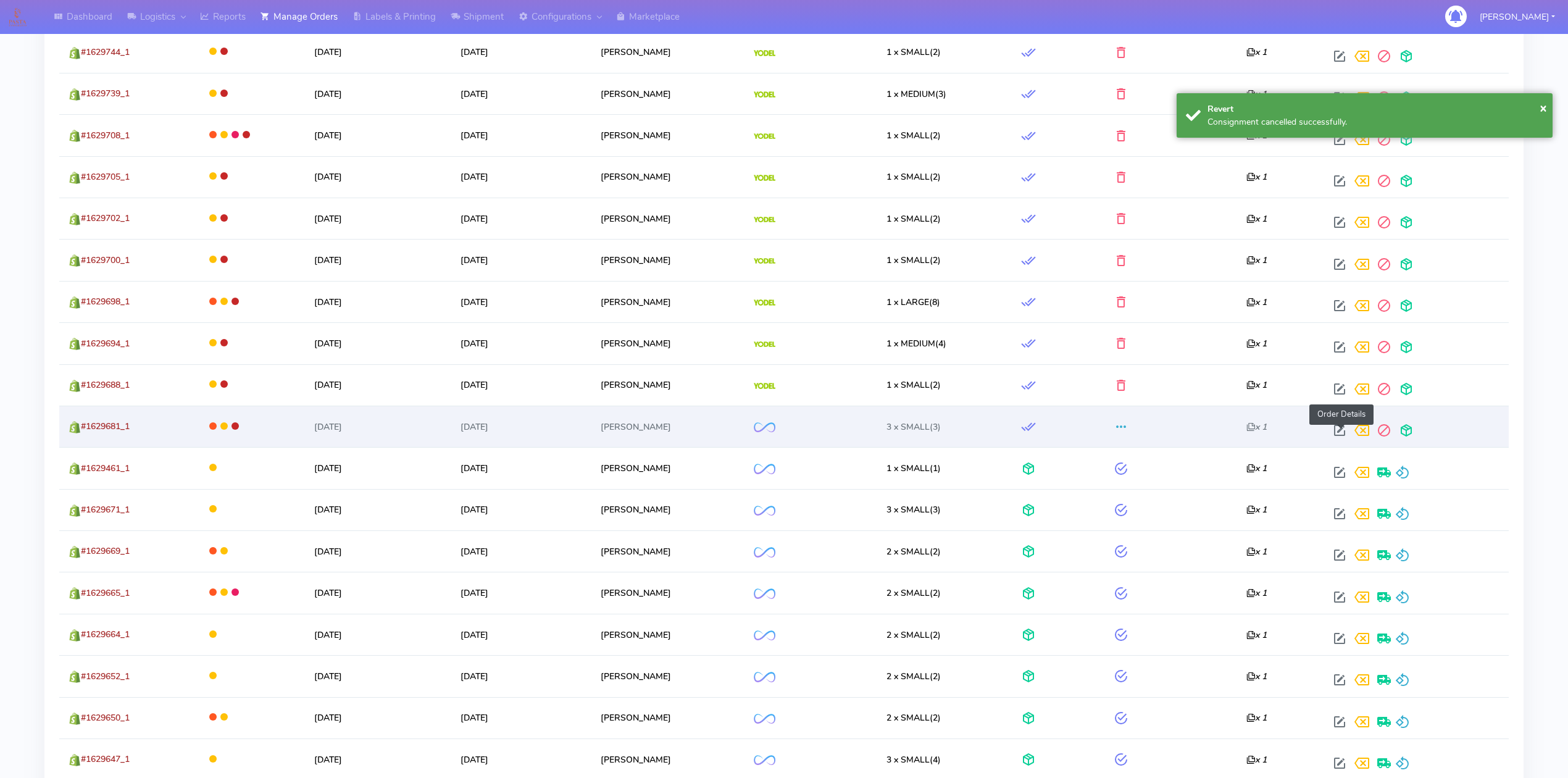
click at [1336, 431] on span at bounding box center [1339, 433] width 22 height 11
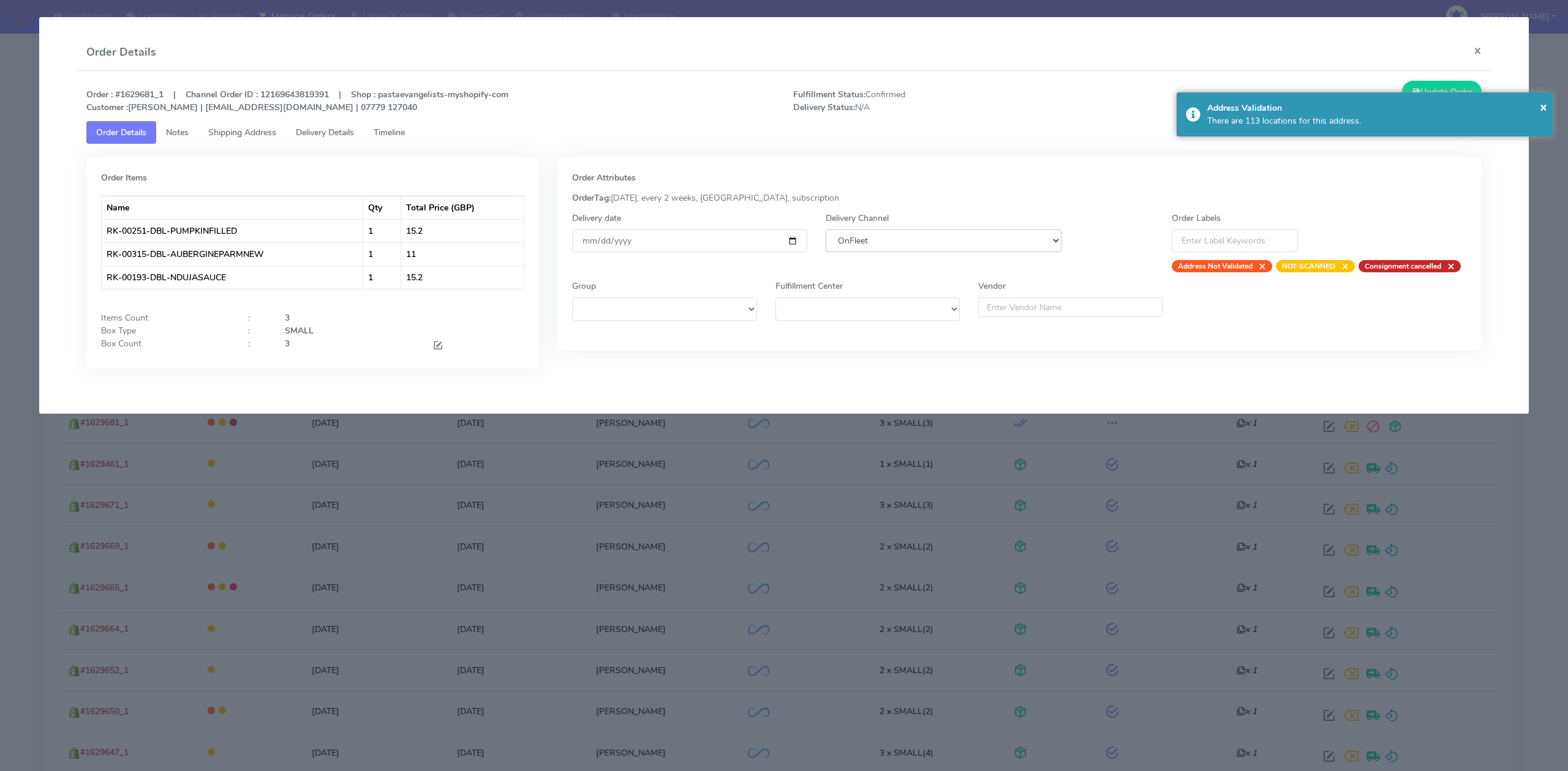
click at [952, 247] on select "DHL OnFleet Royal Mail DPD Yodel MaxOptra Amazon Collection" at bounding box center [943, 241] width 235 height 23
select select "5"
click at [825, 230] on select "DHL OnFleet Royal Mail DPD Yodel MaxOptra Amazon Collection" at bounding box center [943, 241] width 235 height 23
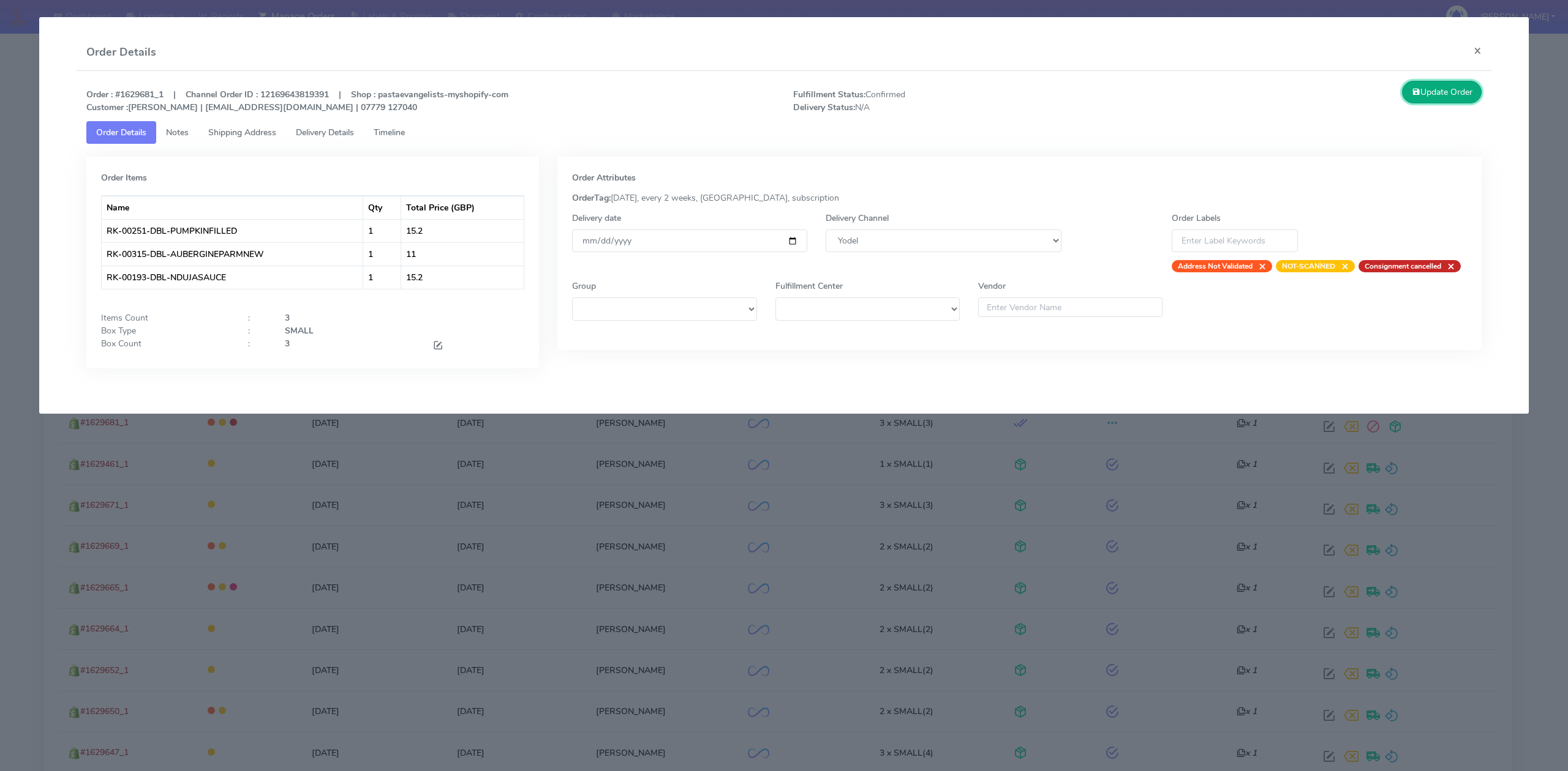
click at [1451, 92] on button "Update Order" at bounding box center [1441, 92] width 80 height 23
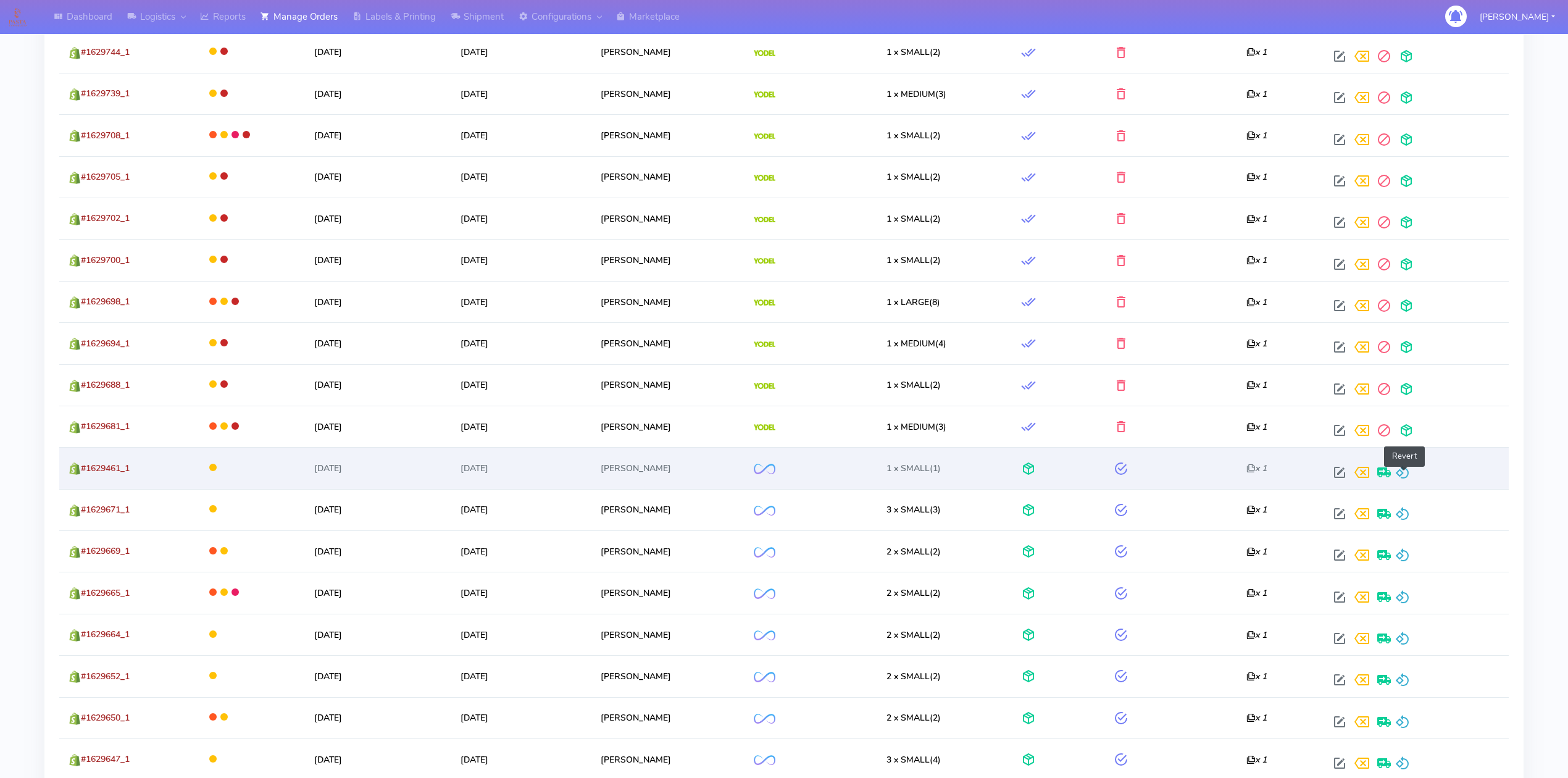
click at [1404, 473] on span at bounding box center [1402, 475] width 15 height 11
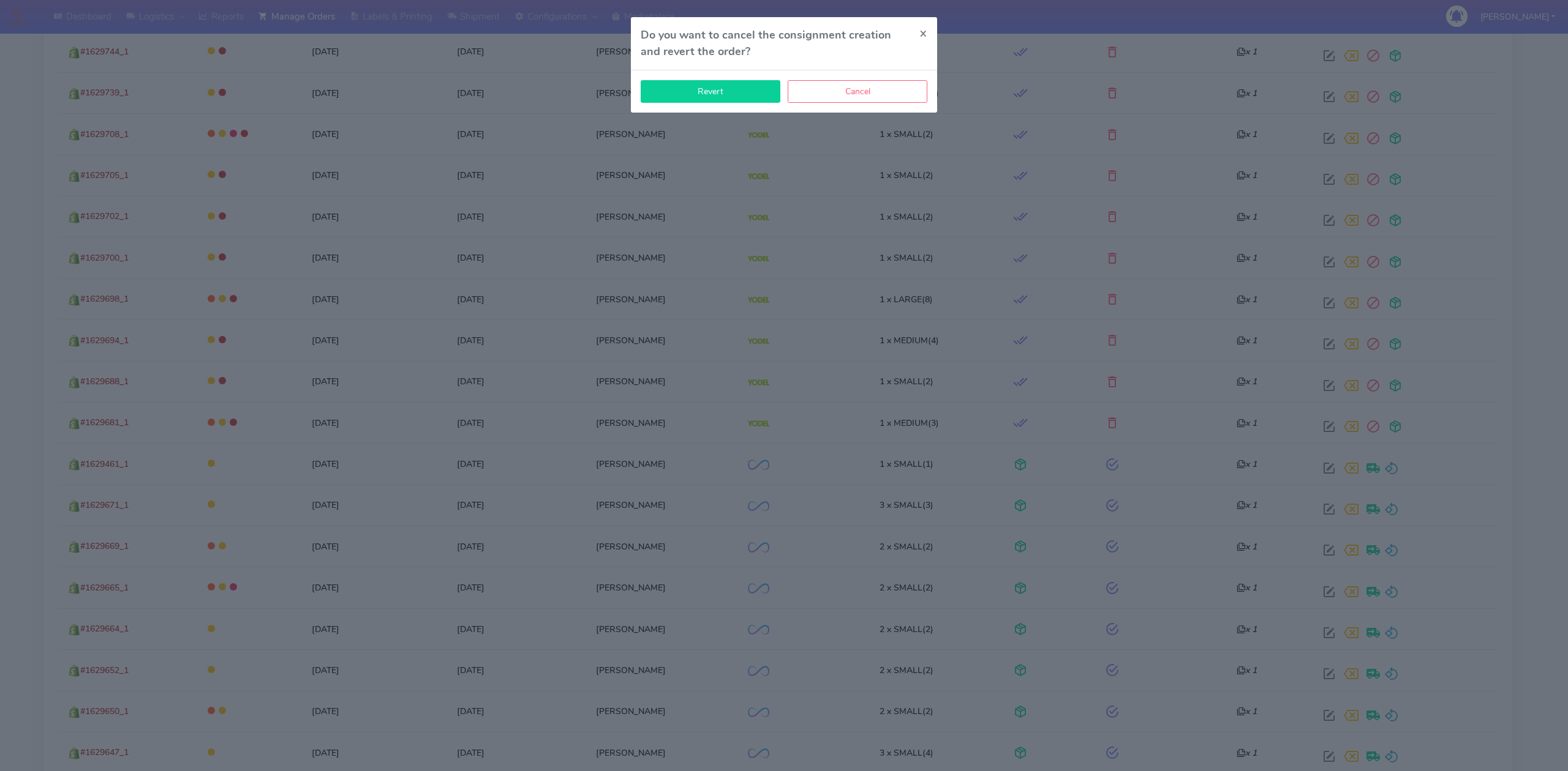
click at [679, 86] on button "Revert" at bounding box center [710, 92] width 140 height 23
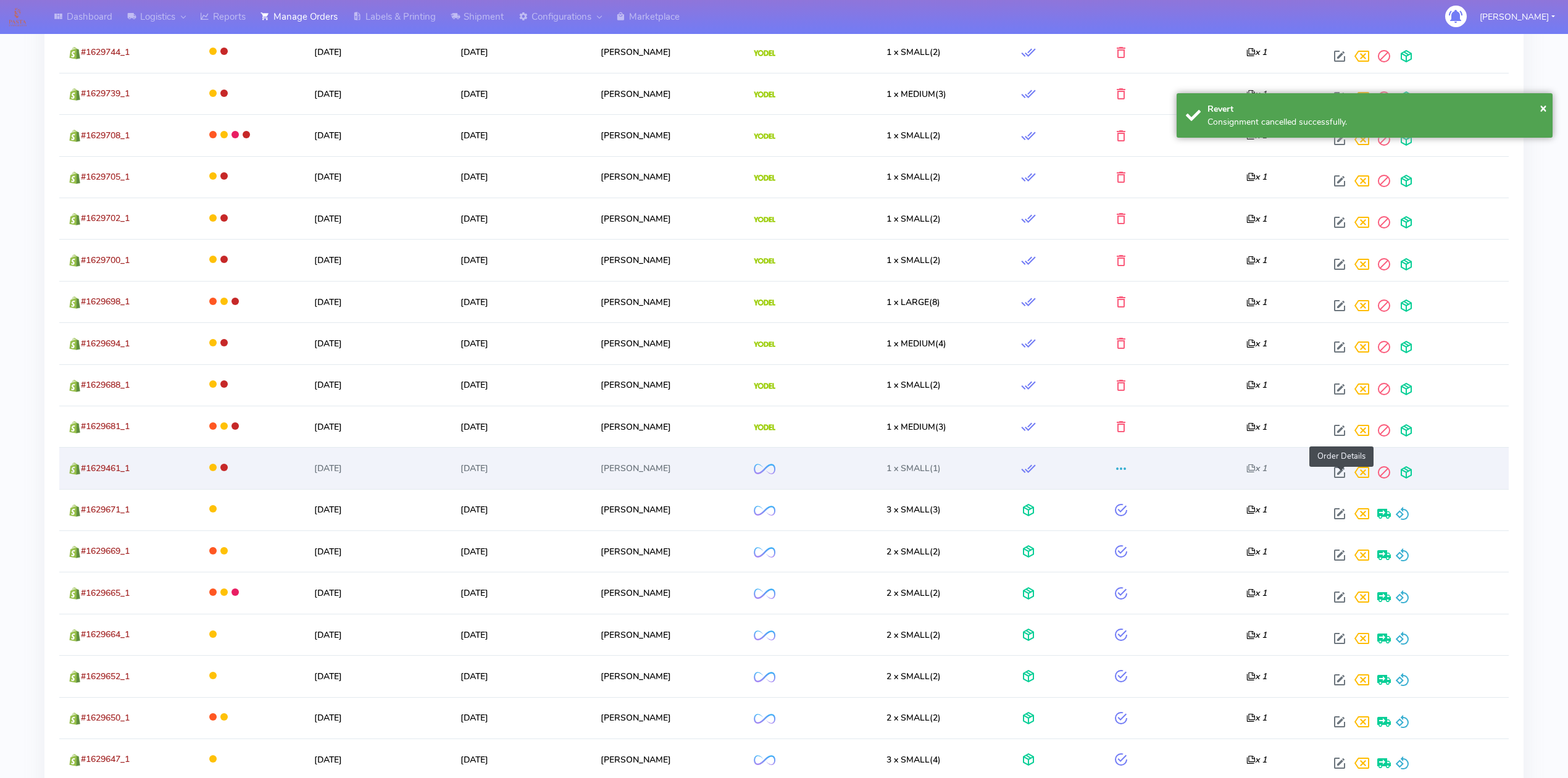
click at [1339, 477] on span at bounding box center [1339, 475] width 22 height 11
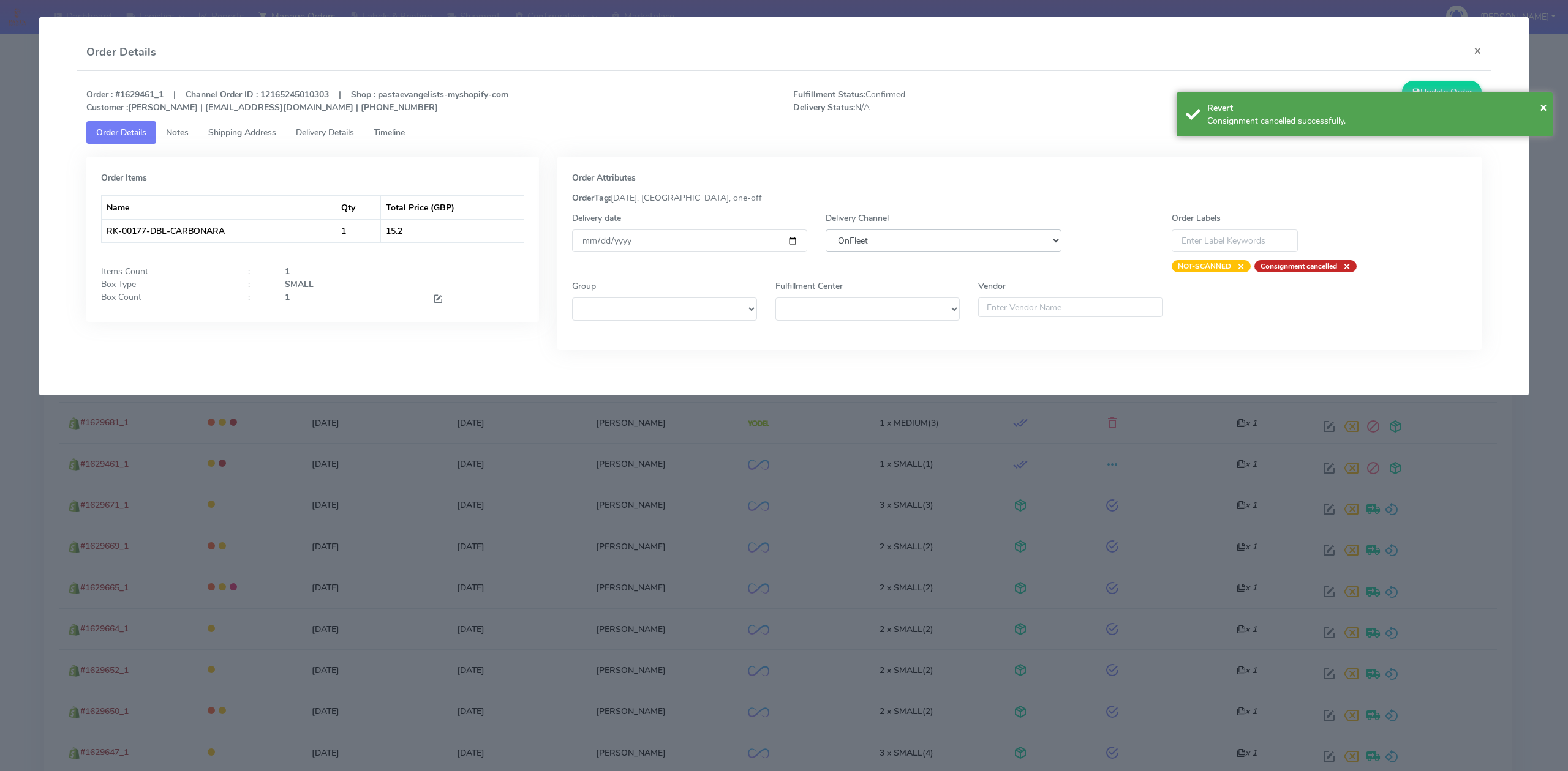
click at [913, 240] on select "DHL OnFleet Royal Mail DPD Yodel MaxOptra Amazon Collection" at bounding box center [943, 241] width 235 height 23
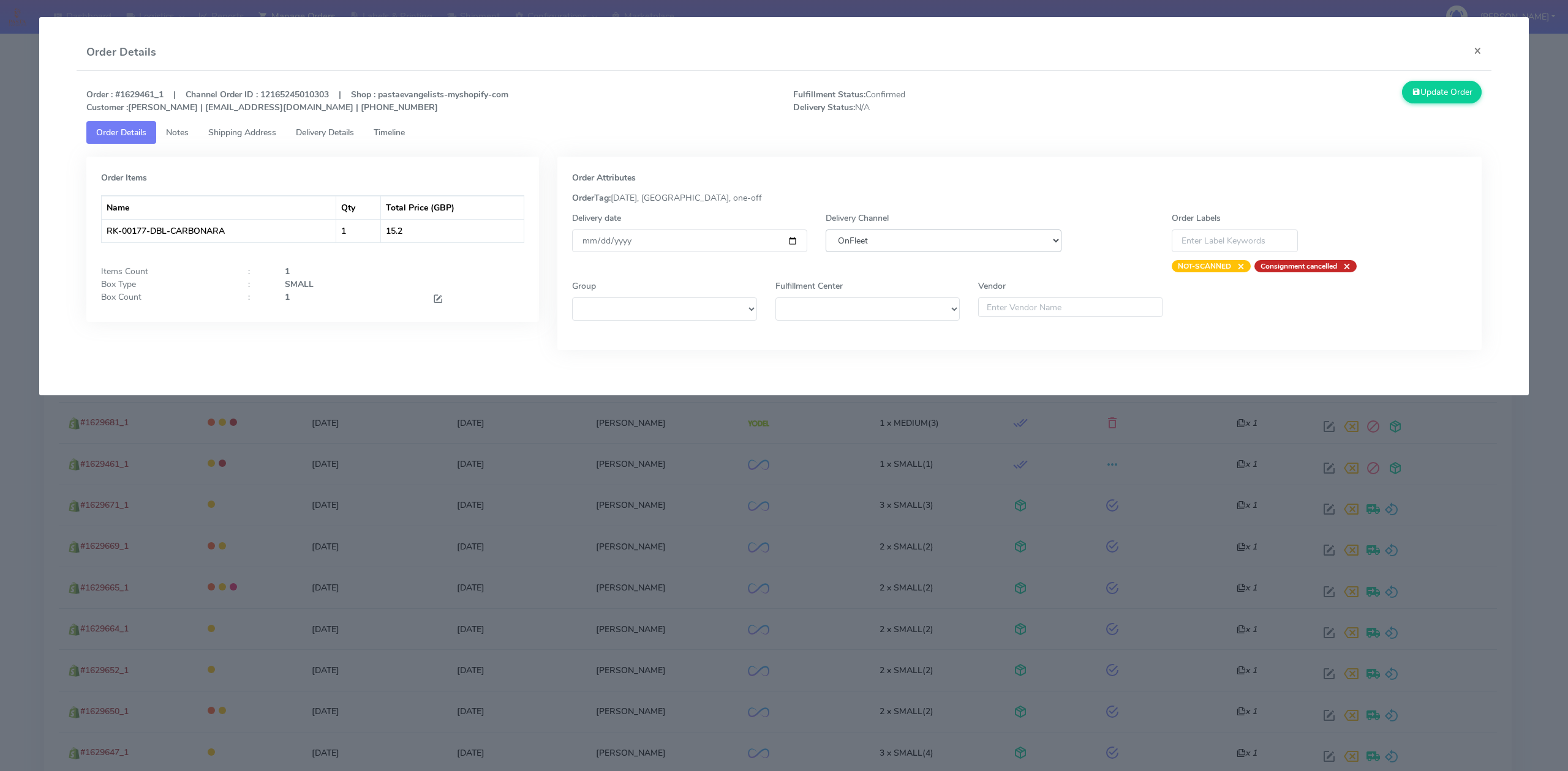
select select "5"
click at [825, 230] on select "DHL OnFleet Royal Mail DPD Yodel MaxOptra Amazon Collection" at bounding box center [943, 241] width 235 height 23
click at [1438, 90] on button "Update Order" at bounding box center [1441, 92] width 80 height 23
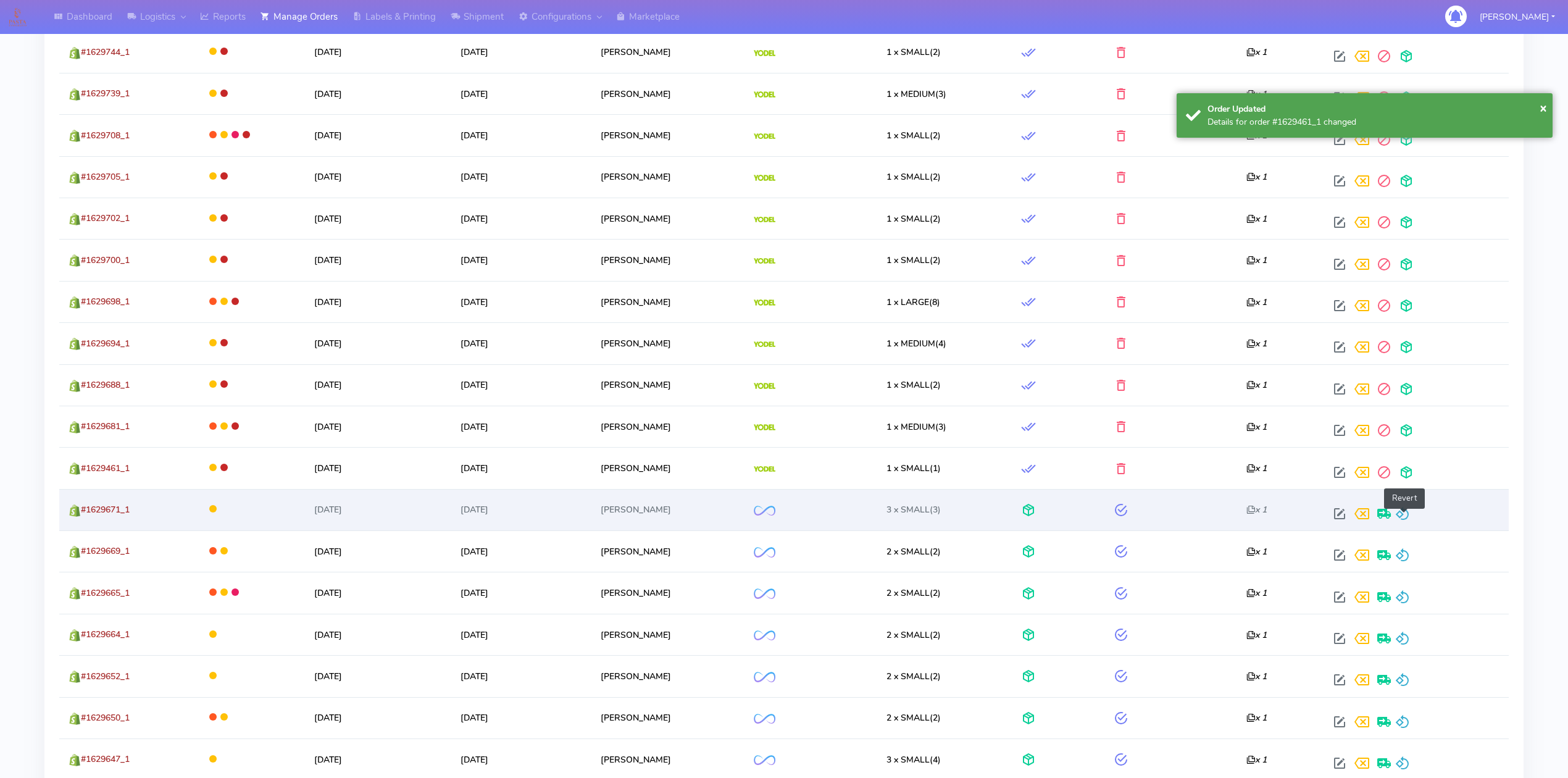
click at [1410, 518] on span at bounding box center [1402, 516] width 15 height 11
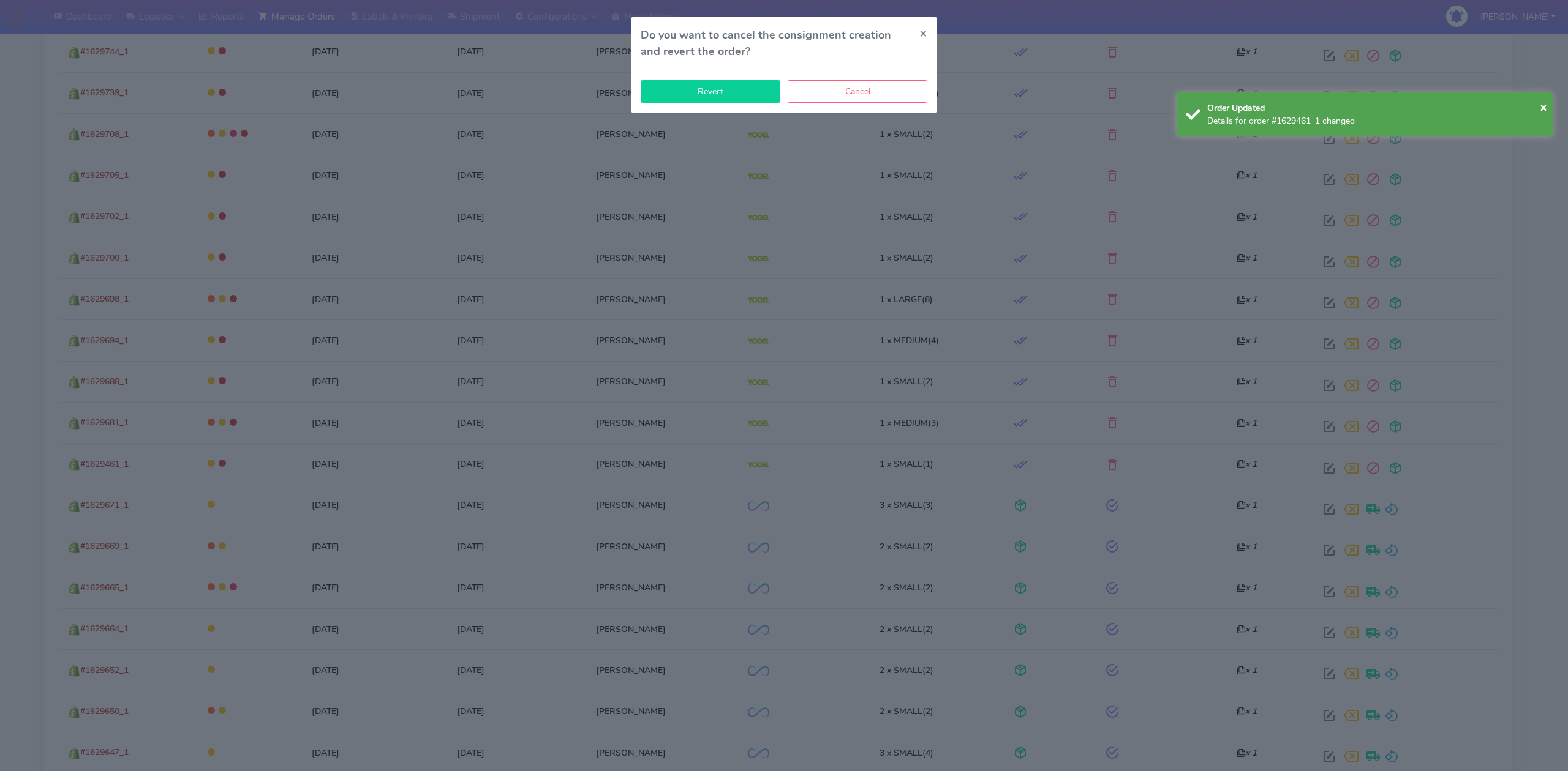
click at [746, 97] on button "Revert" at bounding box center [710, 92] width 140 height 23
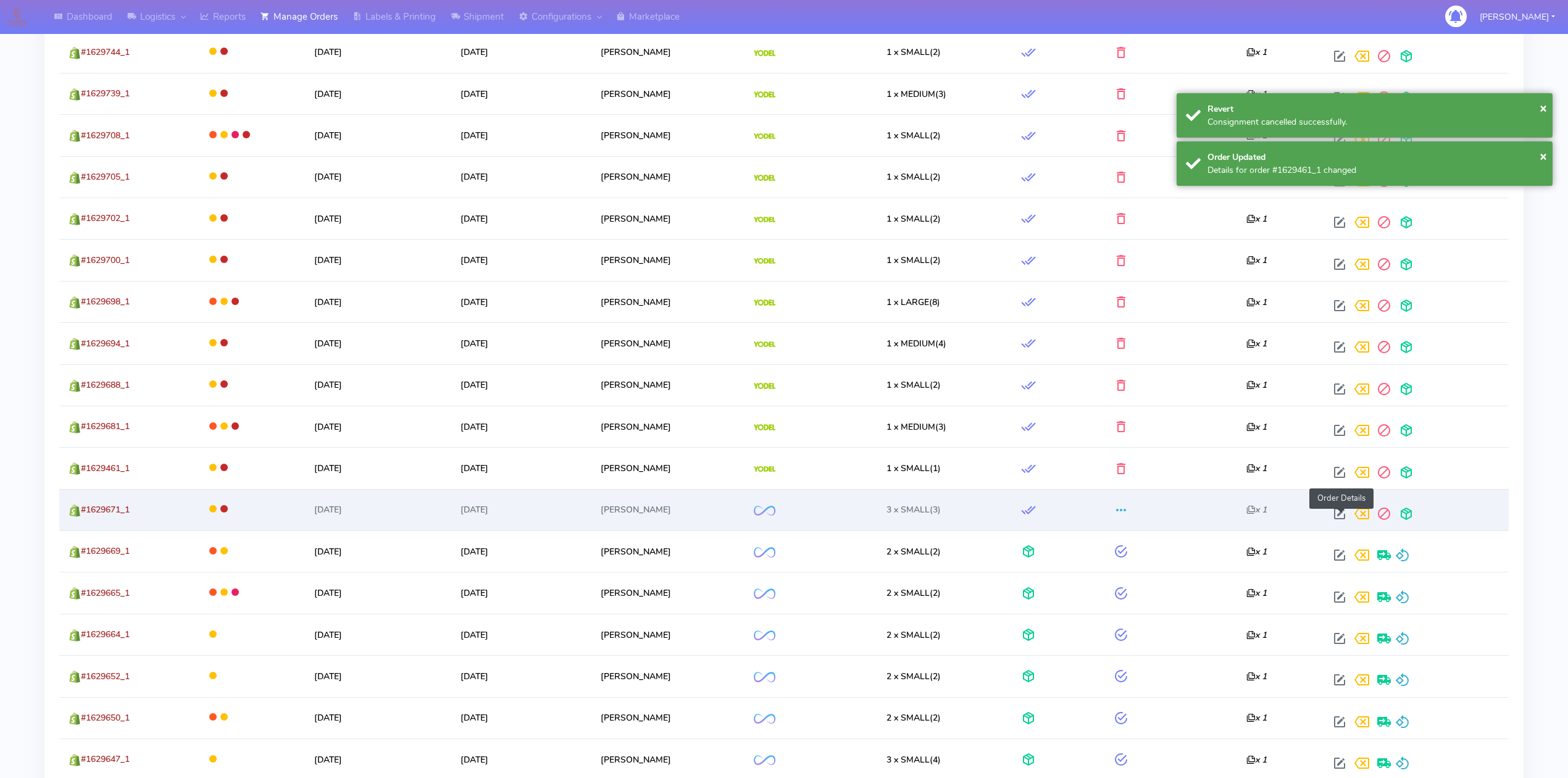
click at [1339, 520] on span at bounding box center [1339, 516] width 22 height 11
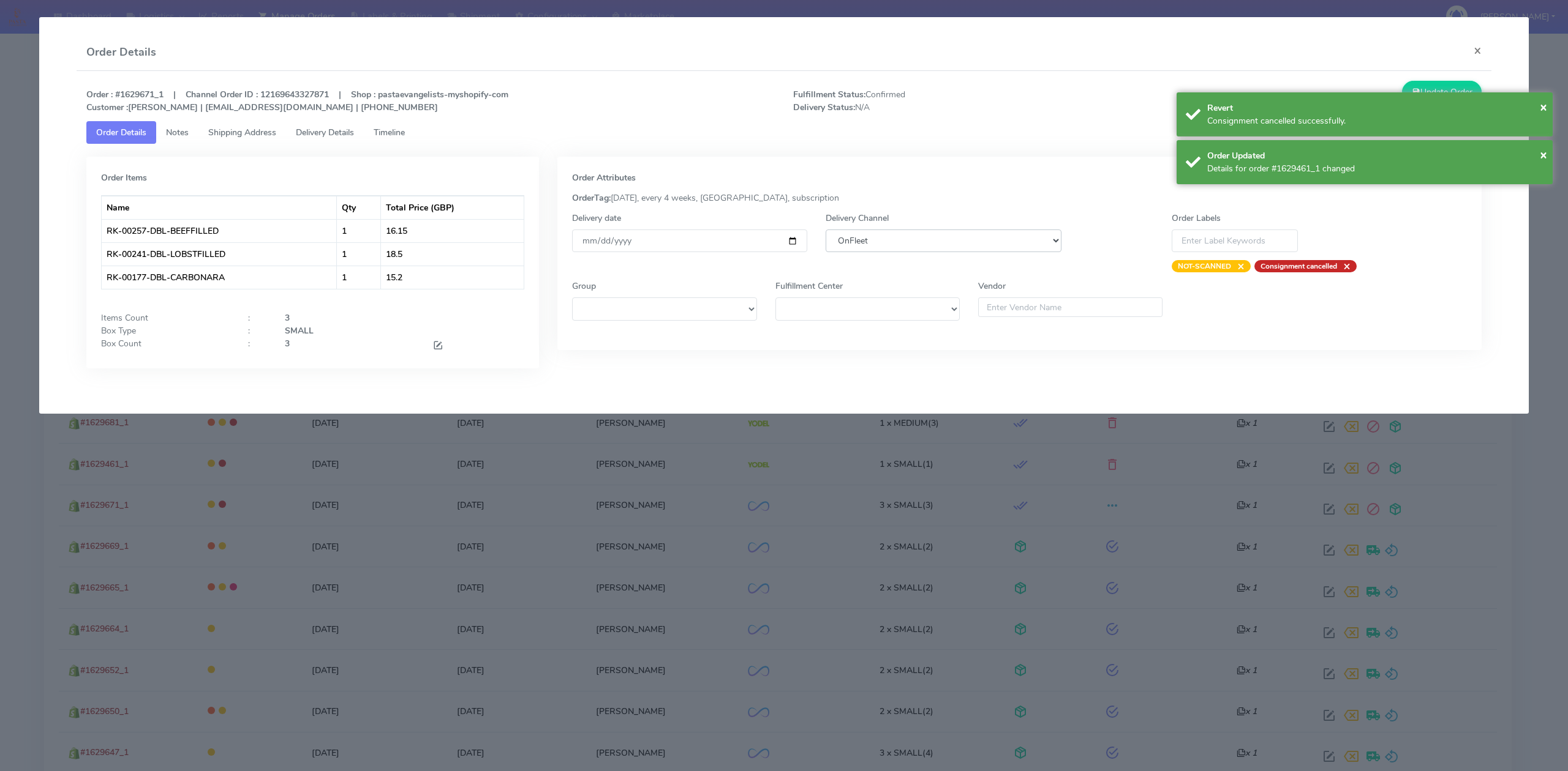
click at [998, 238] on select "DHL OnFleet Royal Mail DPD Yodel MaxOptra Amazon Collection" at bounding box center [943, 241] width 235 height 23
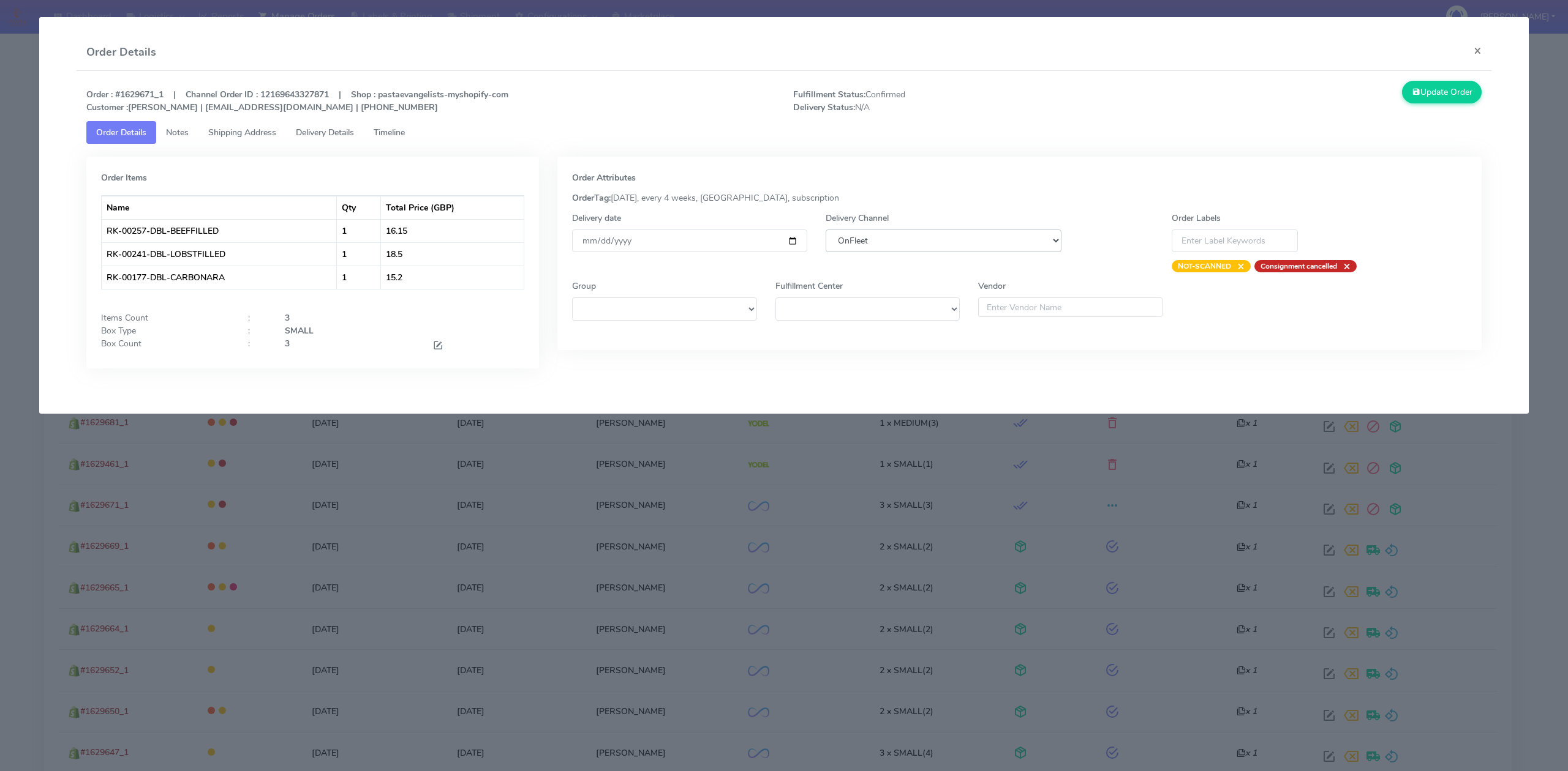
select select "5"
click at [825, 230] on select "DHL OnFleet Royal Mail DPD Yodel MaxOptra Amazon Collection" at bounding box center [943, 241] width 235 height 23
click at [1439, 94] on button "Update Order" at bounding box center [1441, 92] width 80 height 23
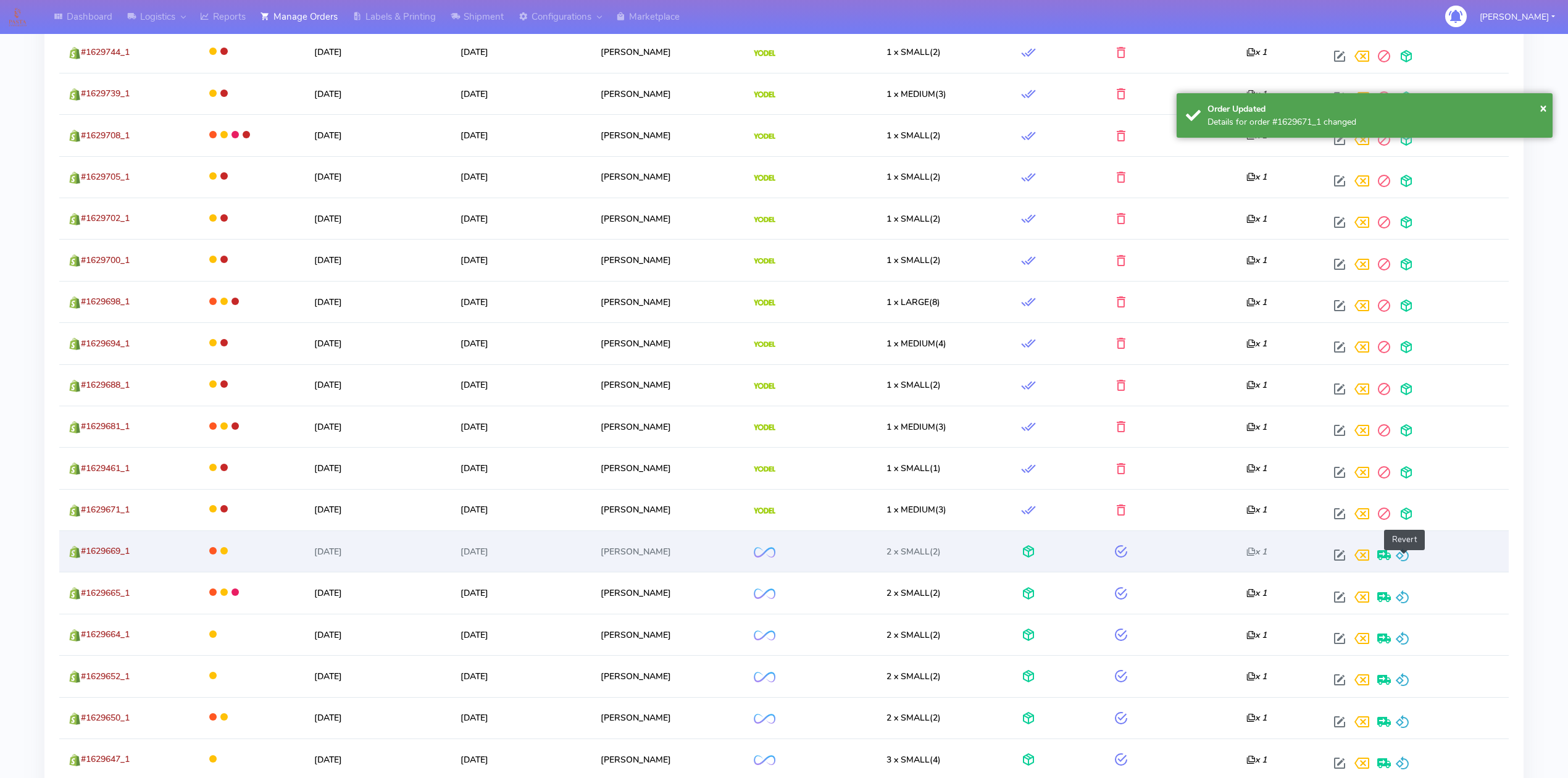
click at [1406, 559] on span at bounding box center [1402, 558] width 15 height 11
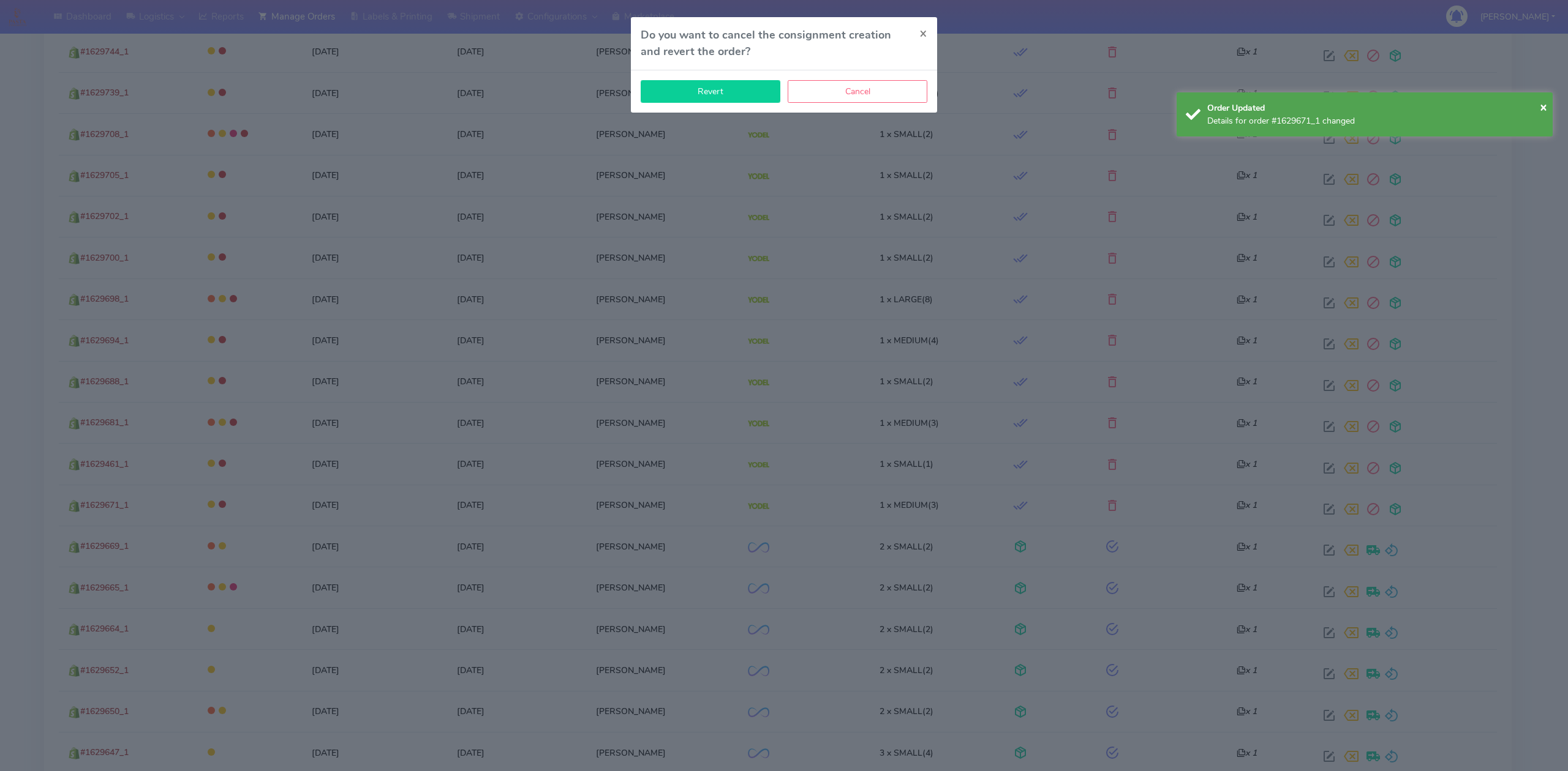
click at [696, 87] on button "Revert" at bounding box center [710, 92] width 140 height 23
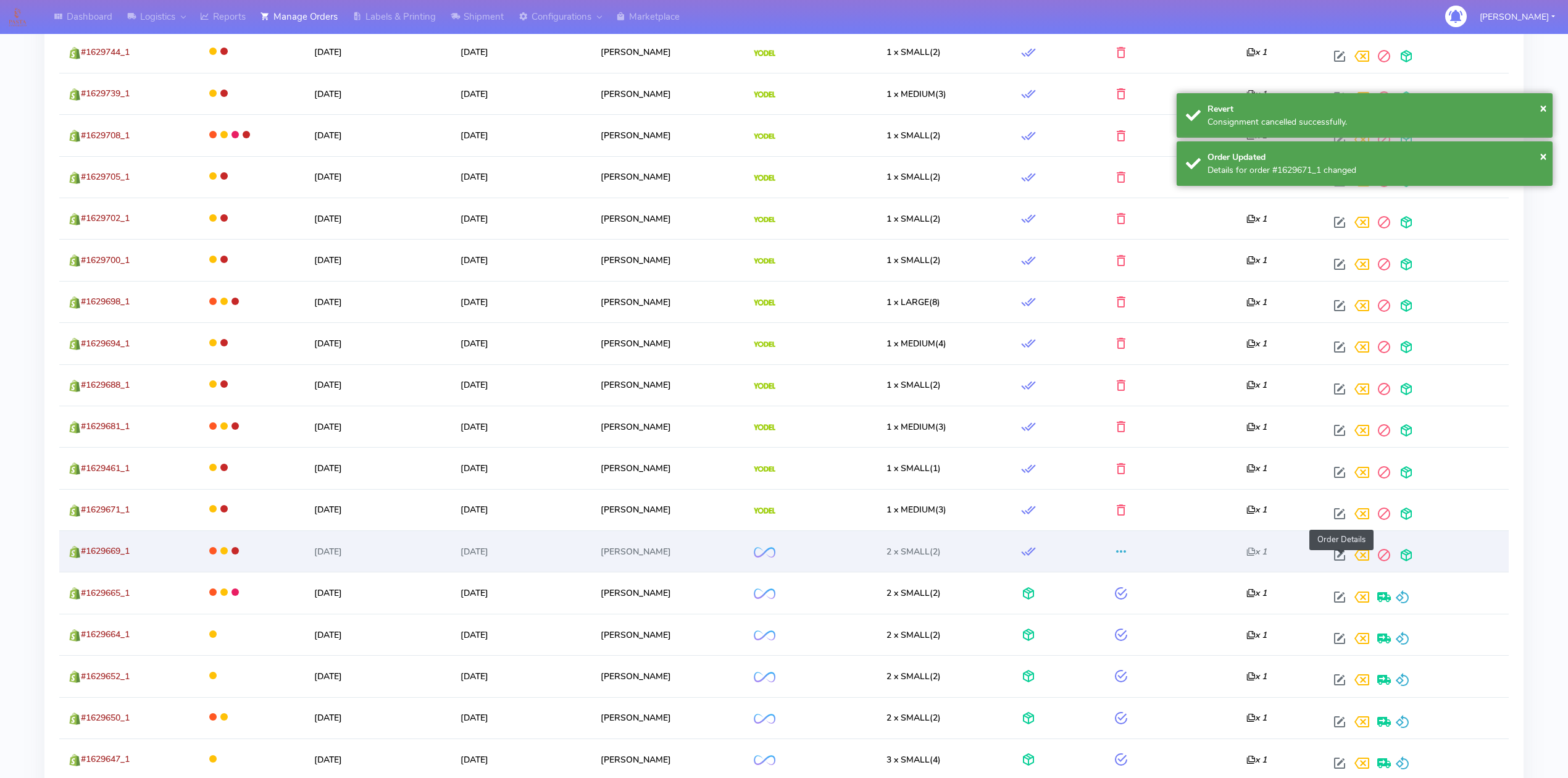
click at [1340, 564] on span at bounding box center [1339, 558] width 22 height 11
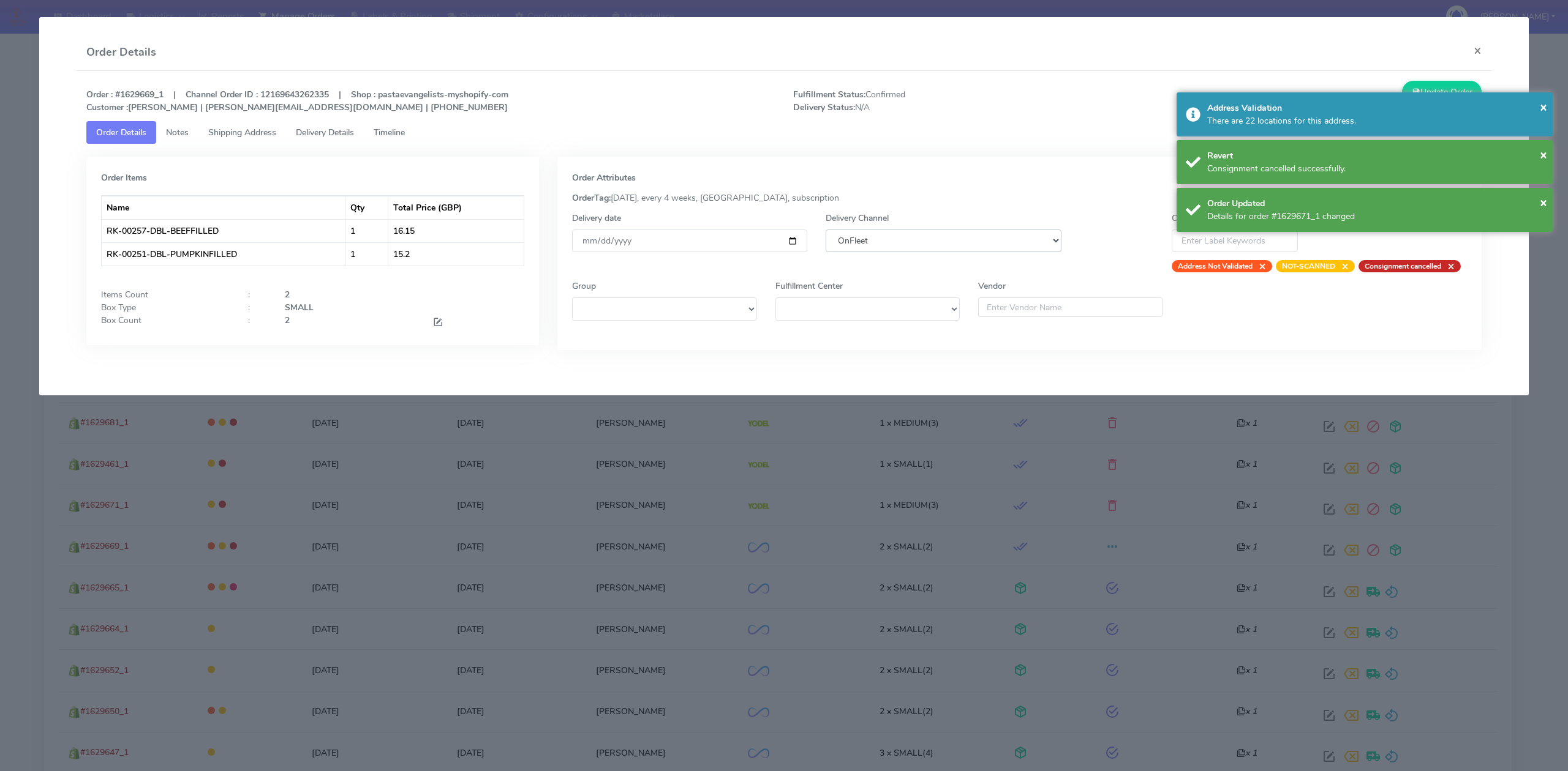
click at [973, 239] on select "DHL OnFleet Royal Mail DPD Yodel MaxOptra Amazon Collection" at bounding box center [943, 241] width 235 height 23
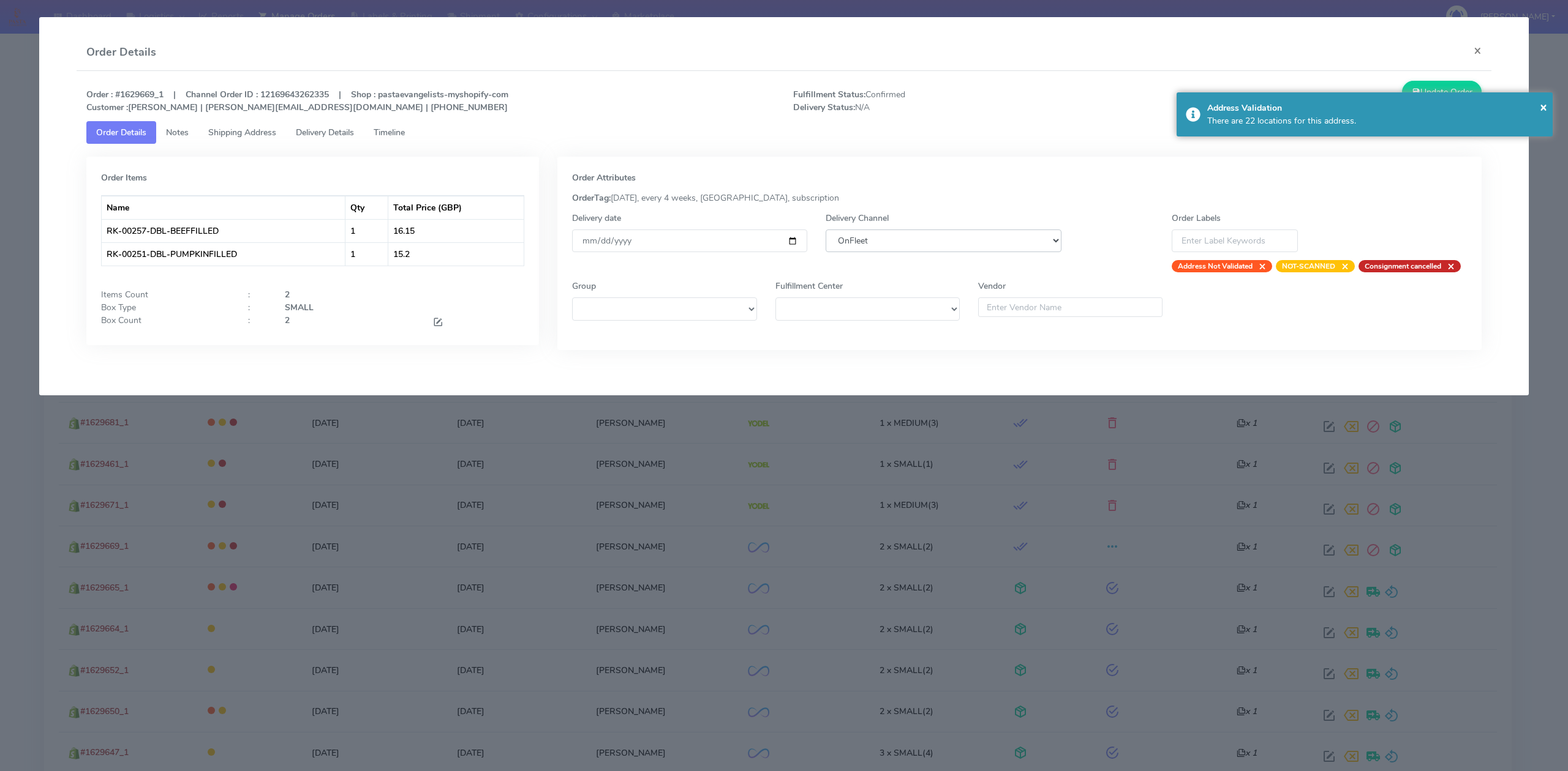
select select "5"
click at [825, 230] on select "DHL OnFleet Royal Mail DPD Yodel MaxOptra Amazon Collection" at bounding box center [943, 241] width 235 height 23
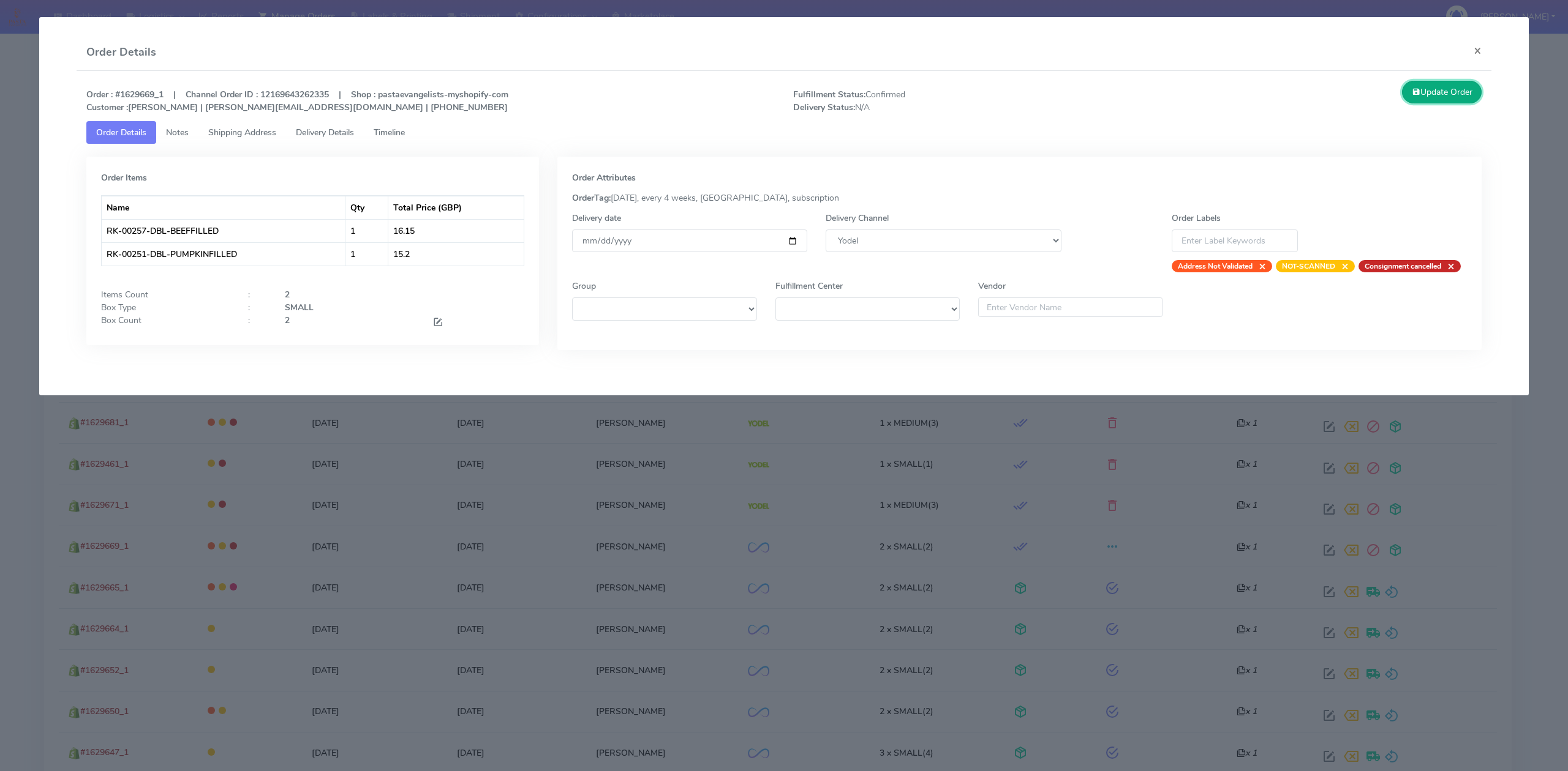
click at [1432, 100] on button "Update Order" at bounding box center [1441, 92] width 80 height 23
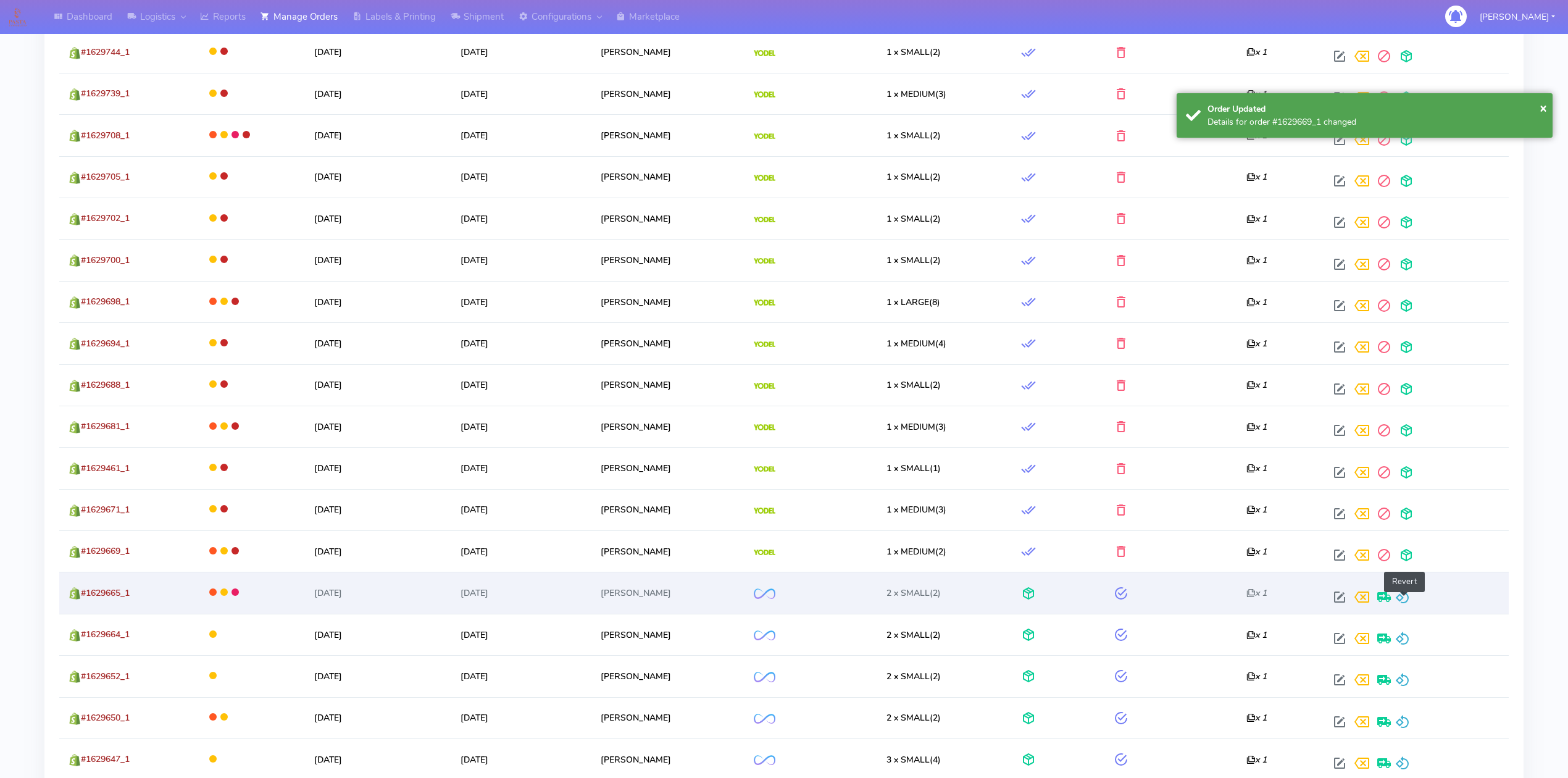
click at [1404, 601] on span at bounding box center [1402, 600] width 15 height 11
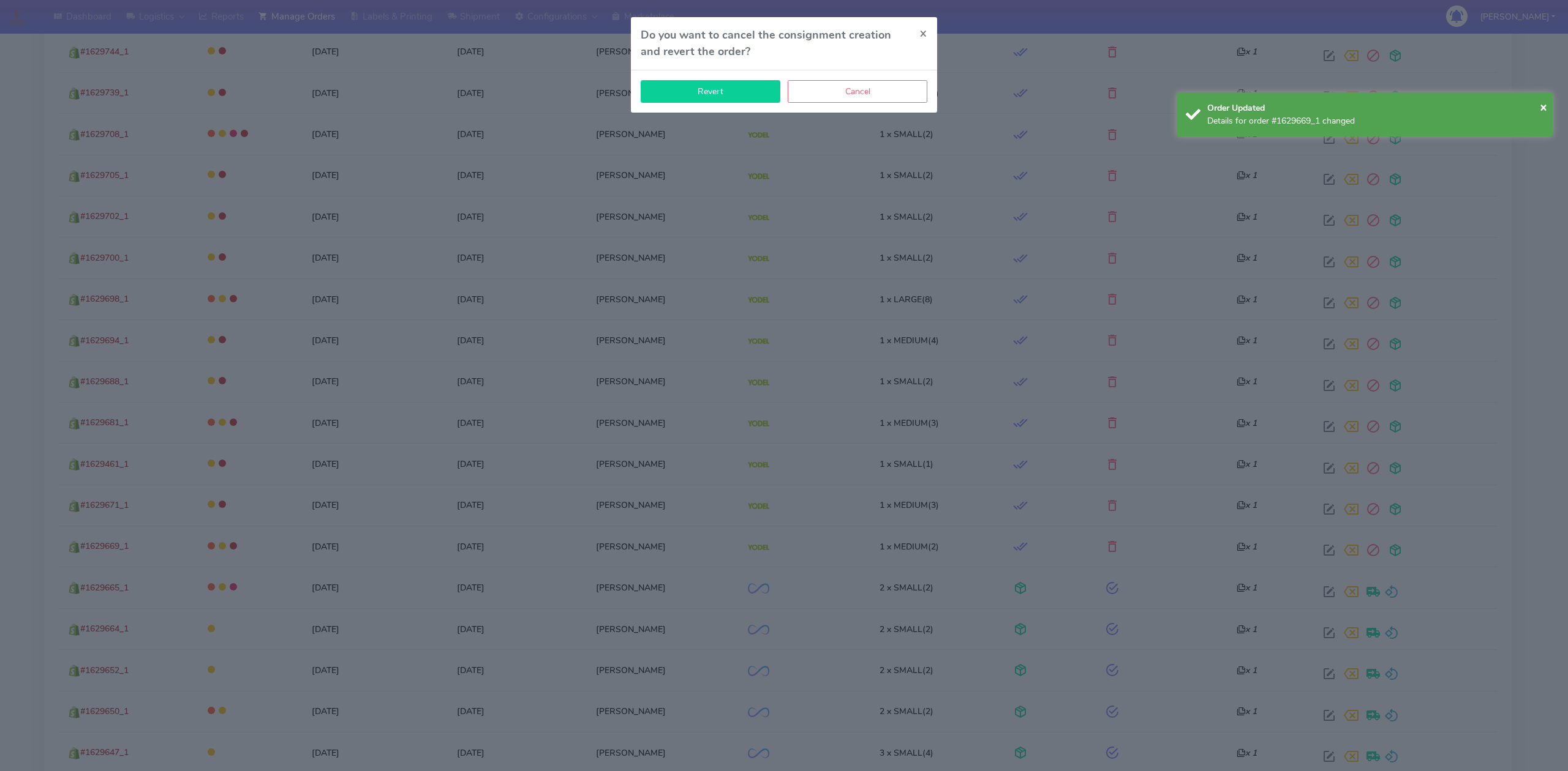
click at [717, 101] on button "Revert" at bounding box center [710, 92] width 140 height 23
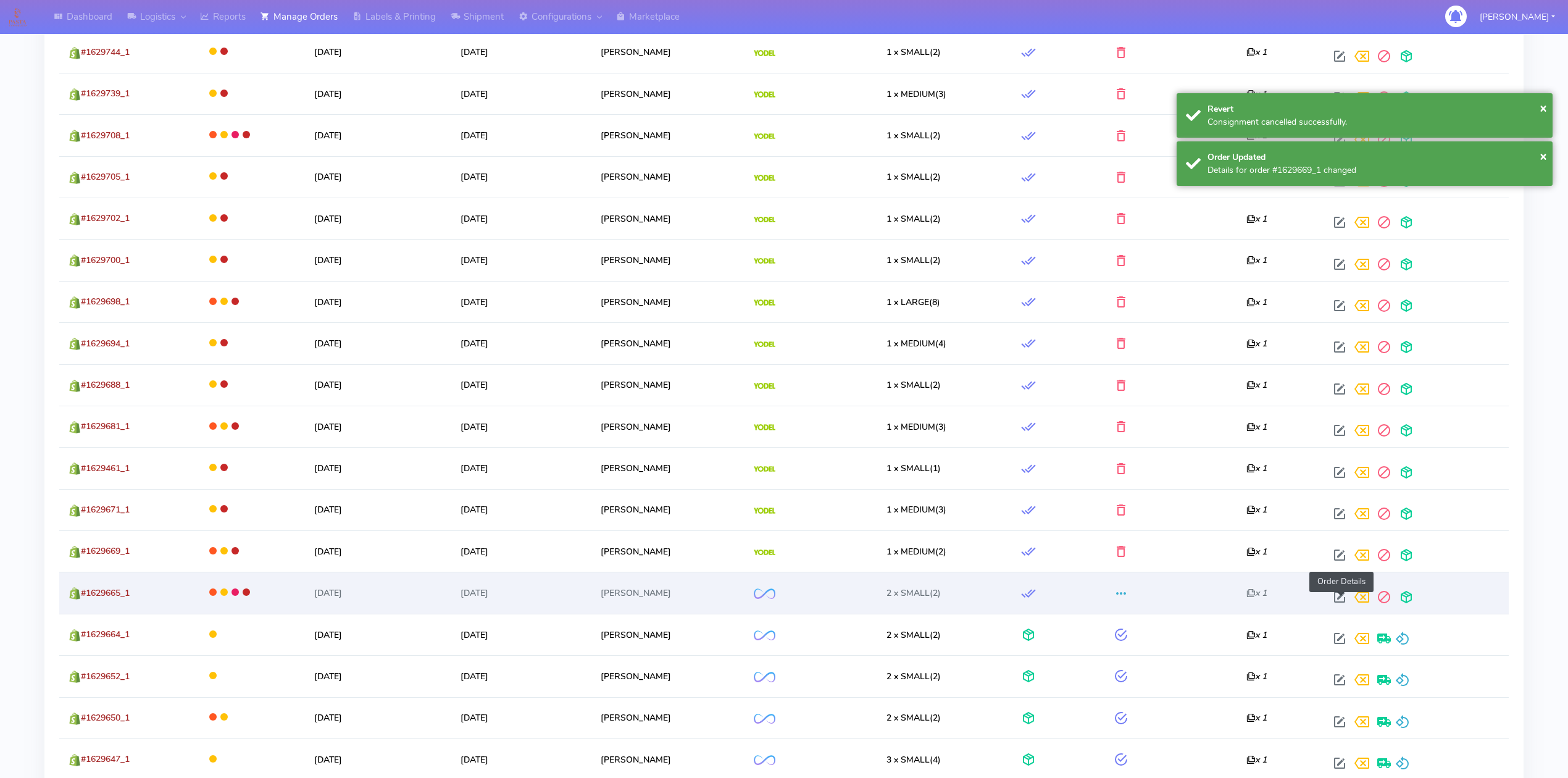
click at [1341, 604] on span at bounding box center [1339, 600] width 22 height 11
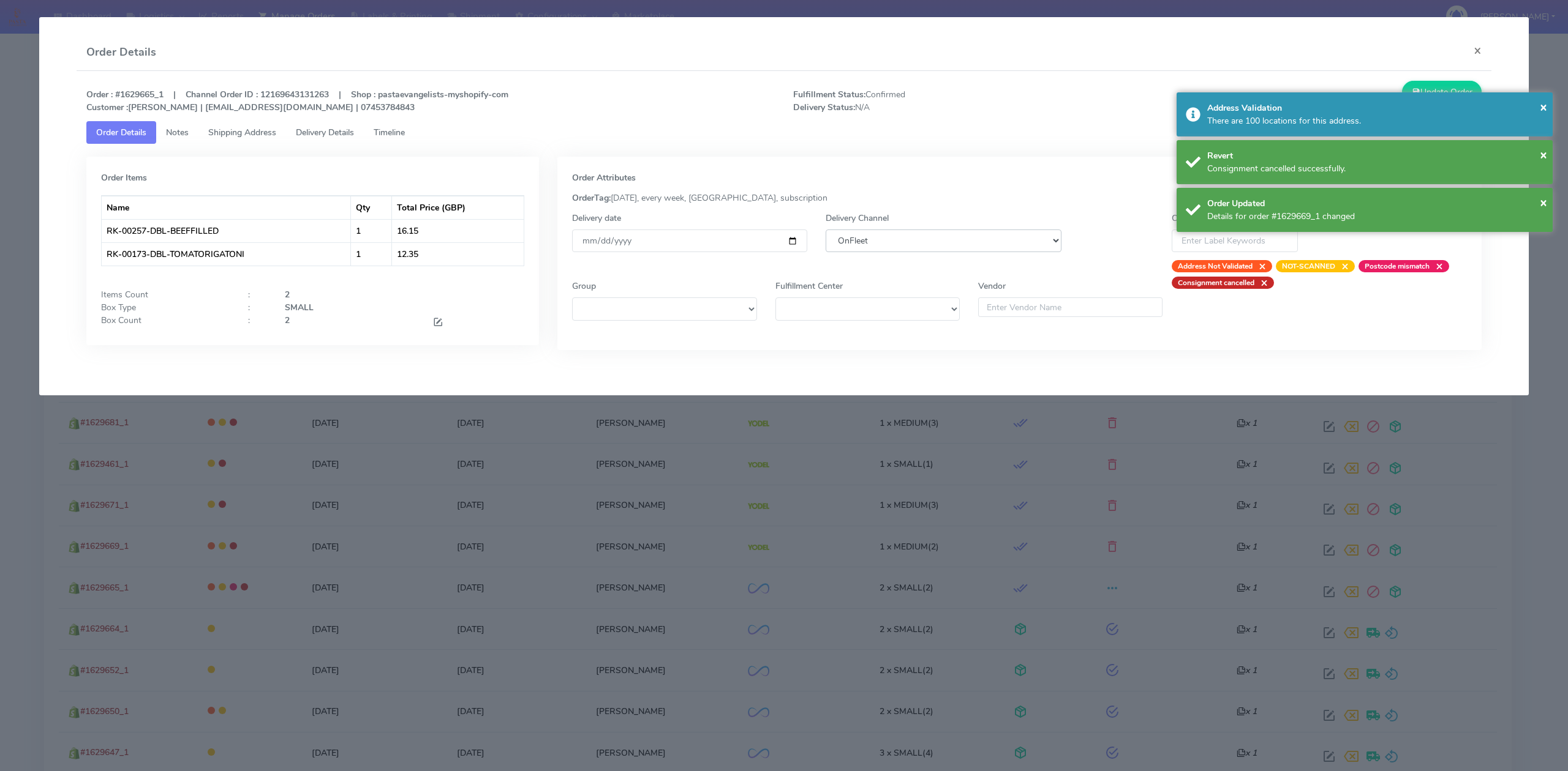
click at [988, 247] on select "DHL OnFleet Royal Mail DPD Yodel MaxOptra Amazon Collection" at bounding box center [943, 241] width 235 height 23
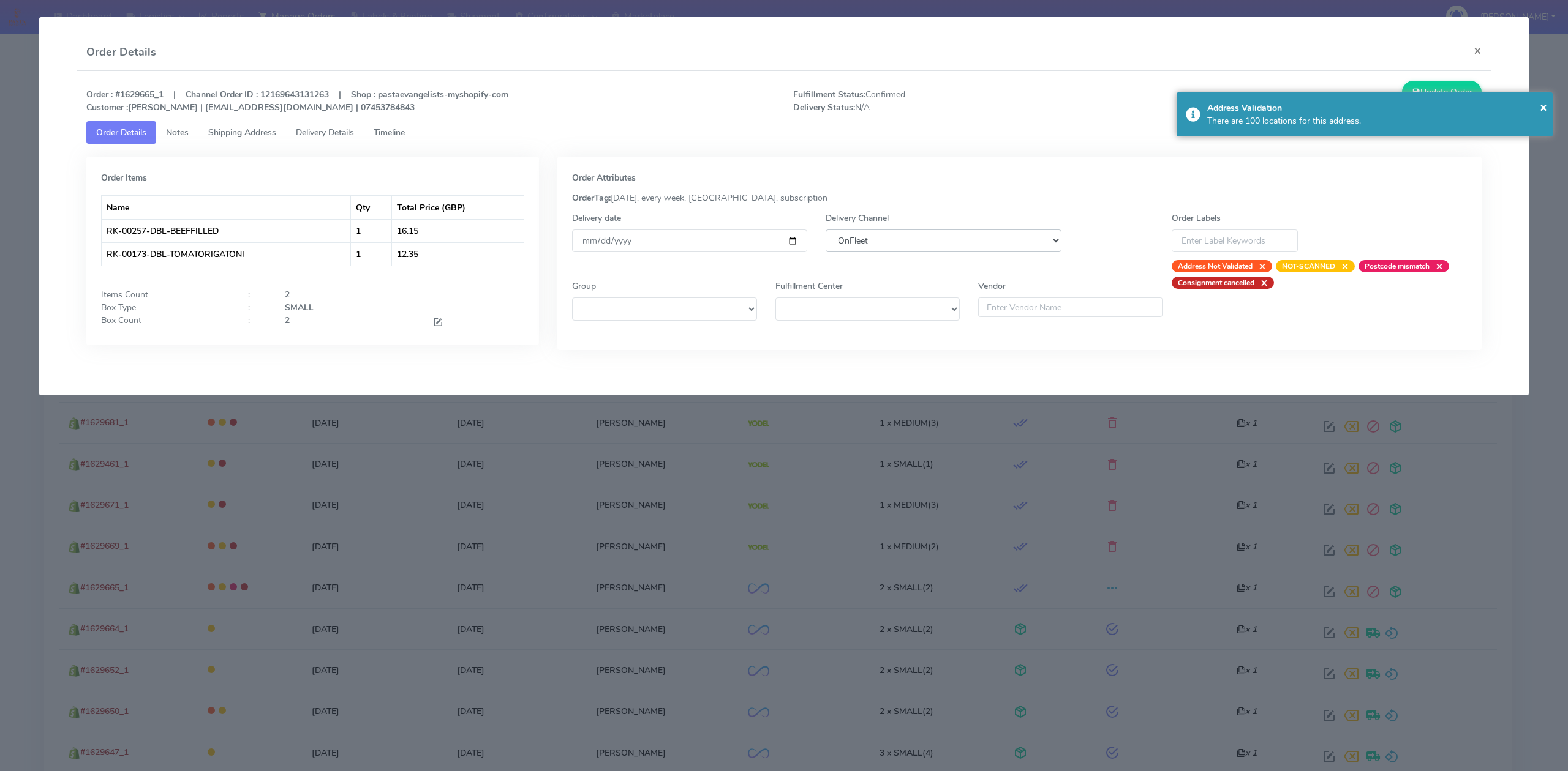
select select "5"
click at [825, 230] on select "DHL OnFleet Royal Mail DPD Yodel MaxOptra Amazon Collection" at bounding box center [943, 241] width 235 height 23
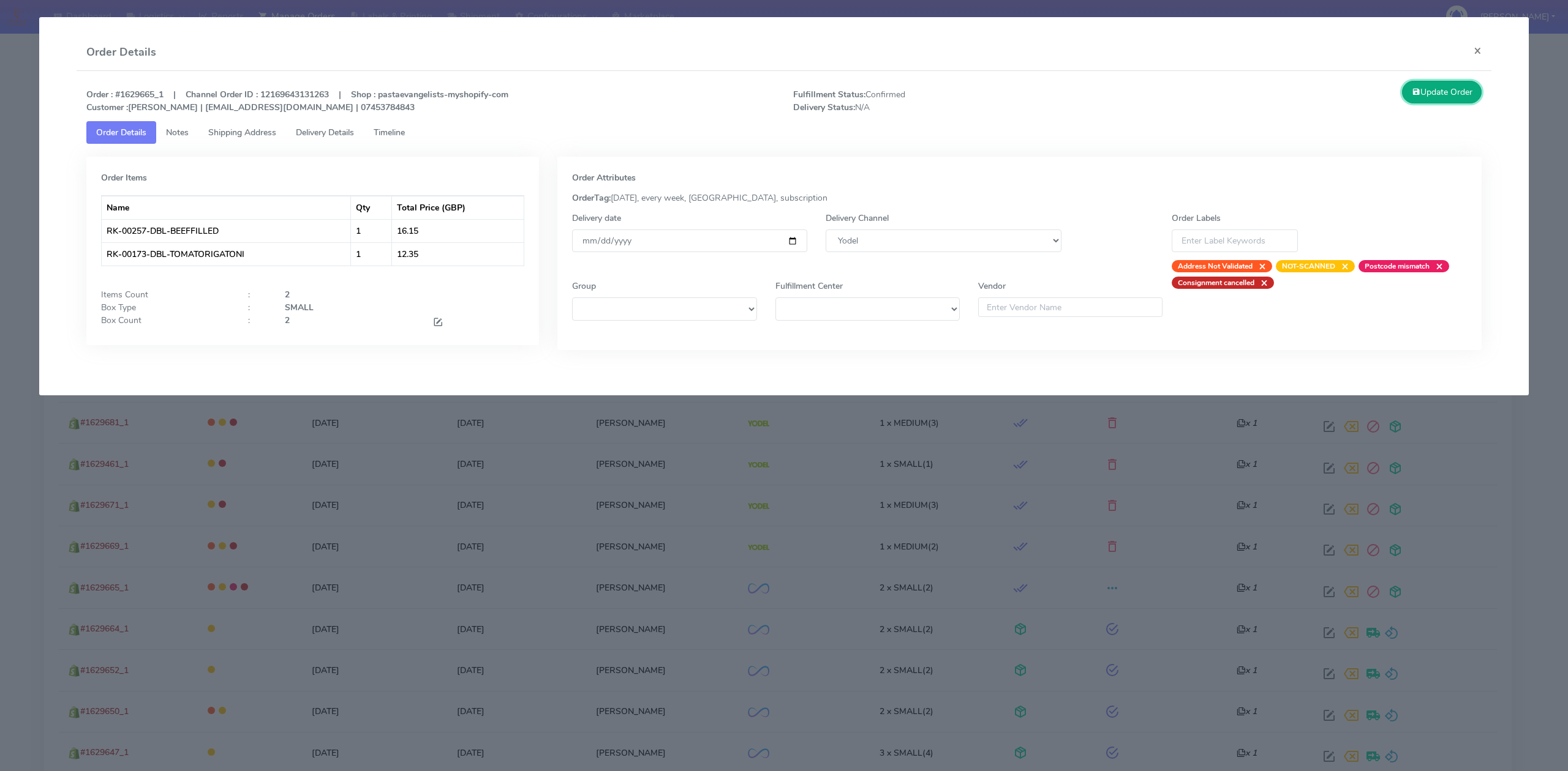
click at [1438, 94] on button "Update Order" at bounding box center [1441, 92] width 80 height 23
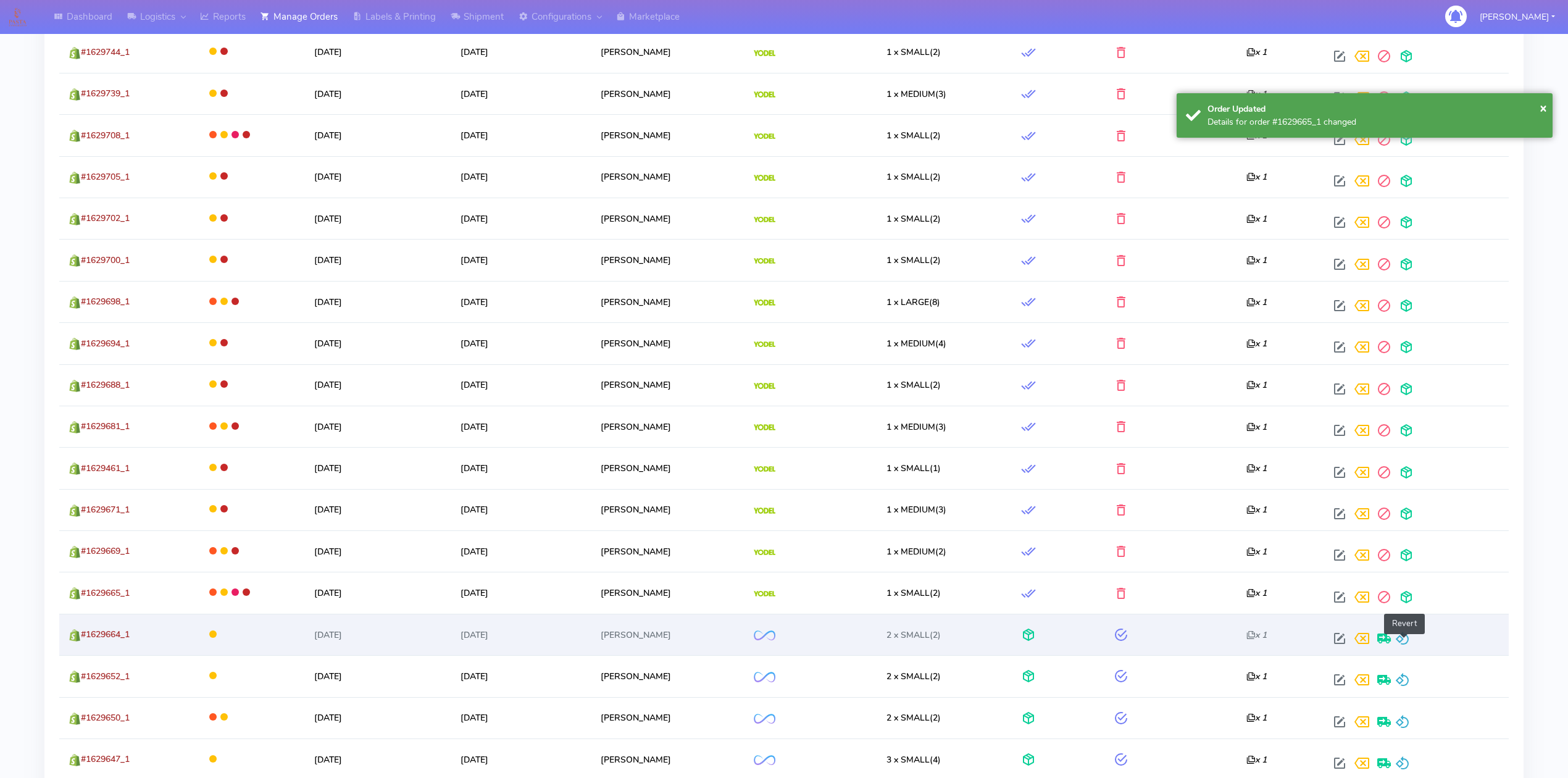
click at [1406, 647] on span at bounding box center [1402, 641] width 15 height 11
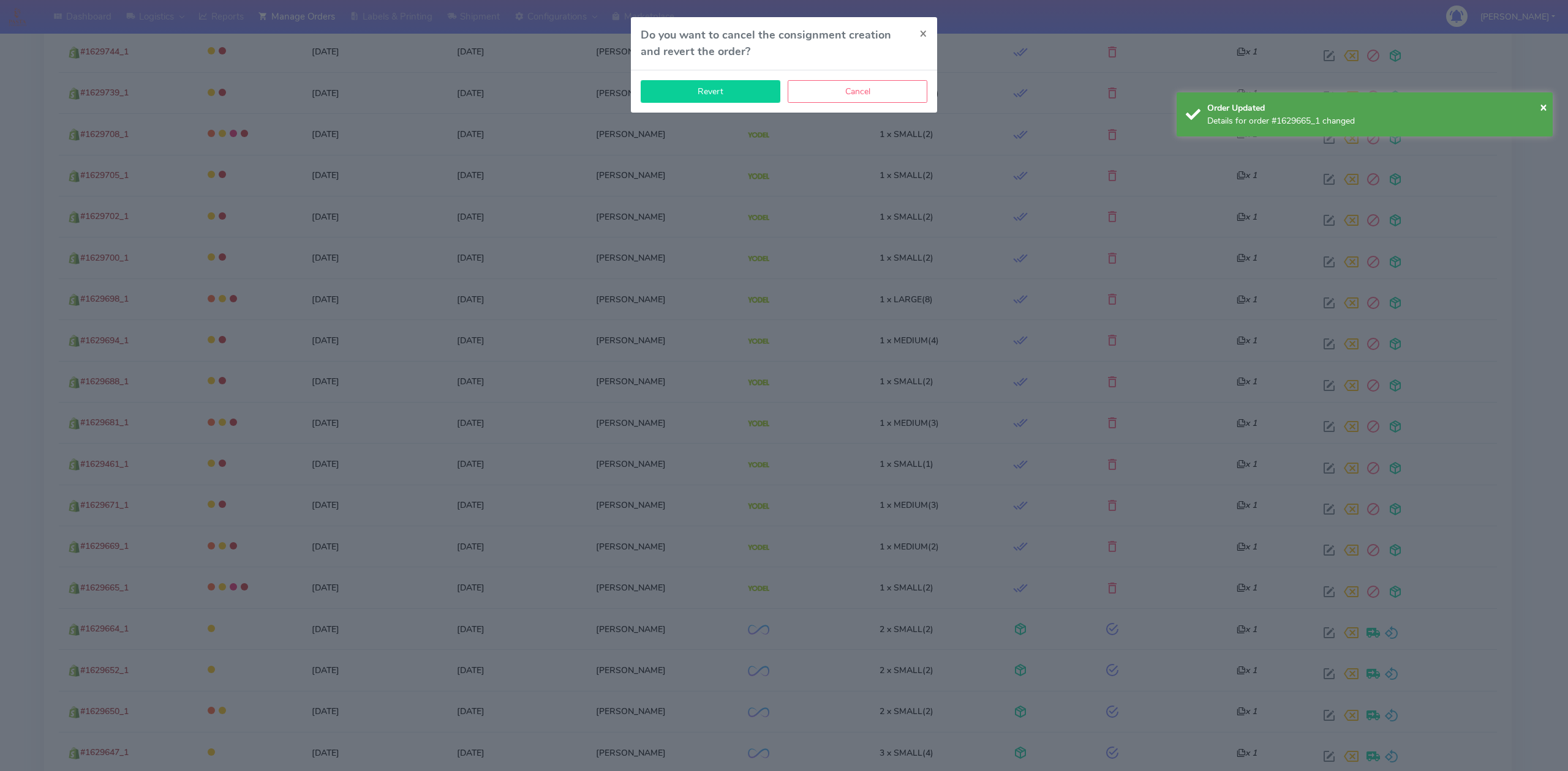
click at [745, 88] on button "Revert" at bounding box center [710, 92] width 140 height 23
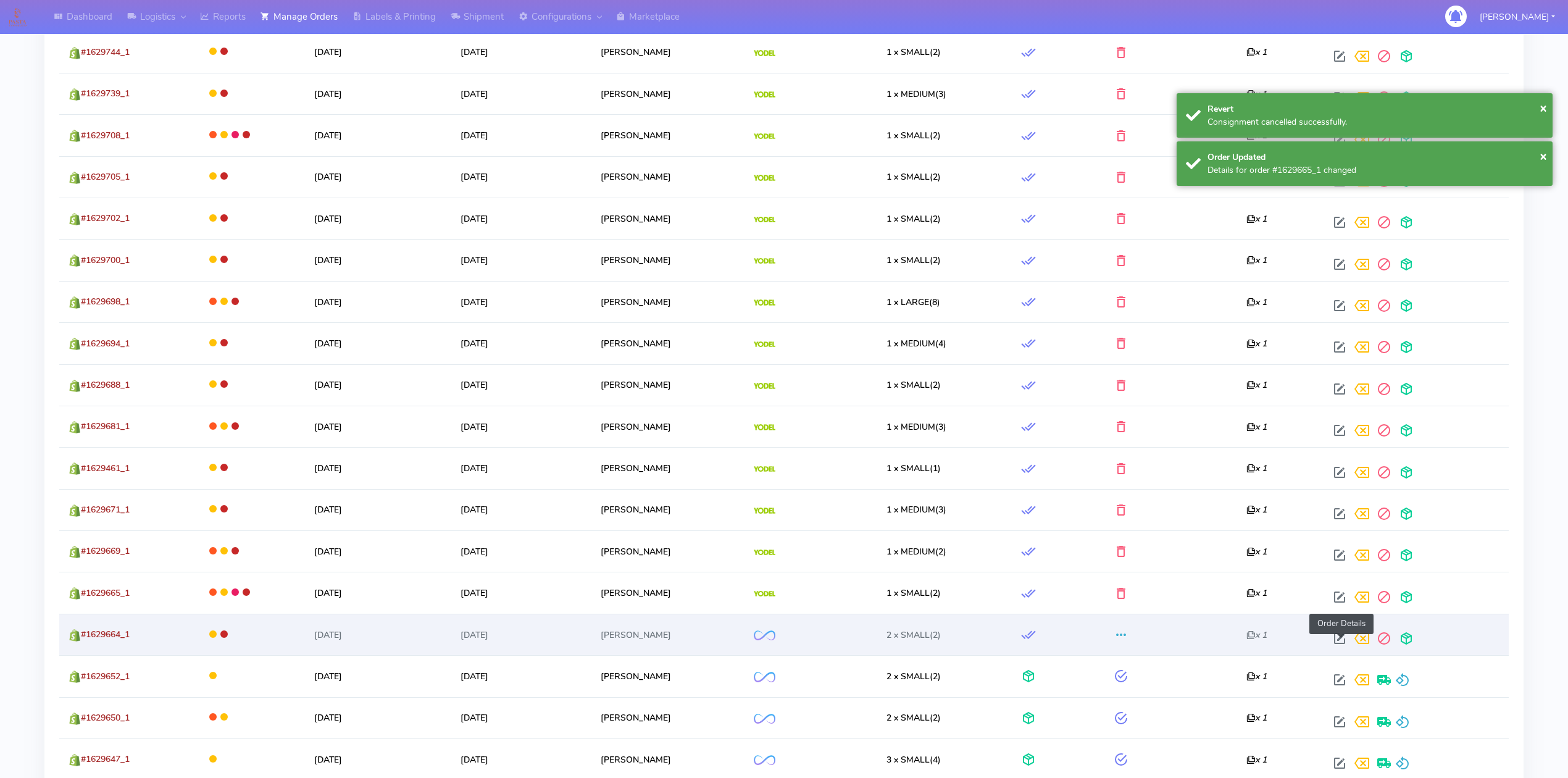
click at [1342, 647] on span at bounding box center [1339, 641] width 22 height 11
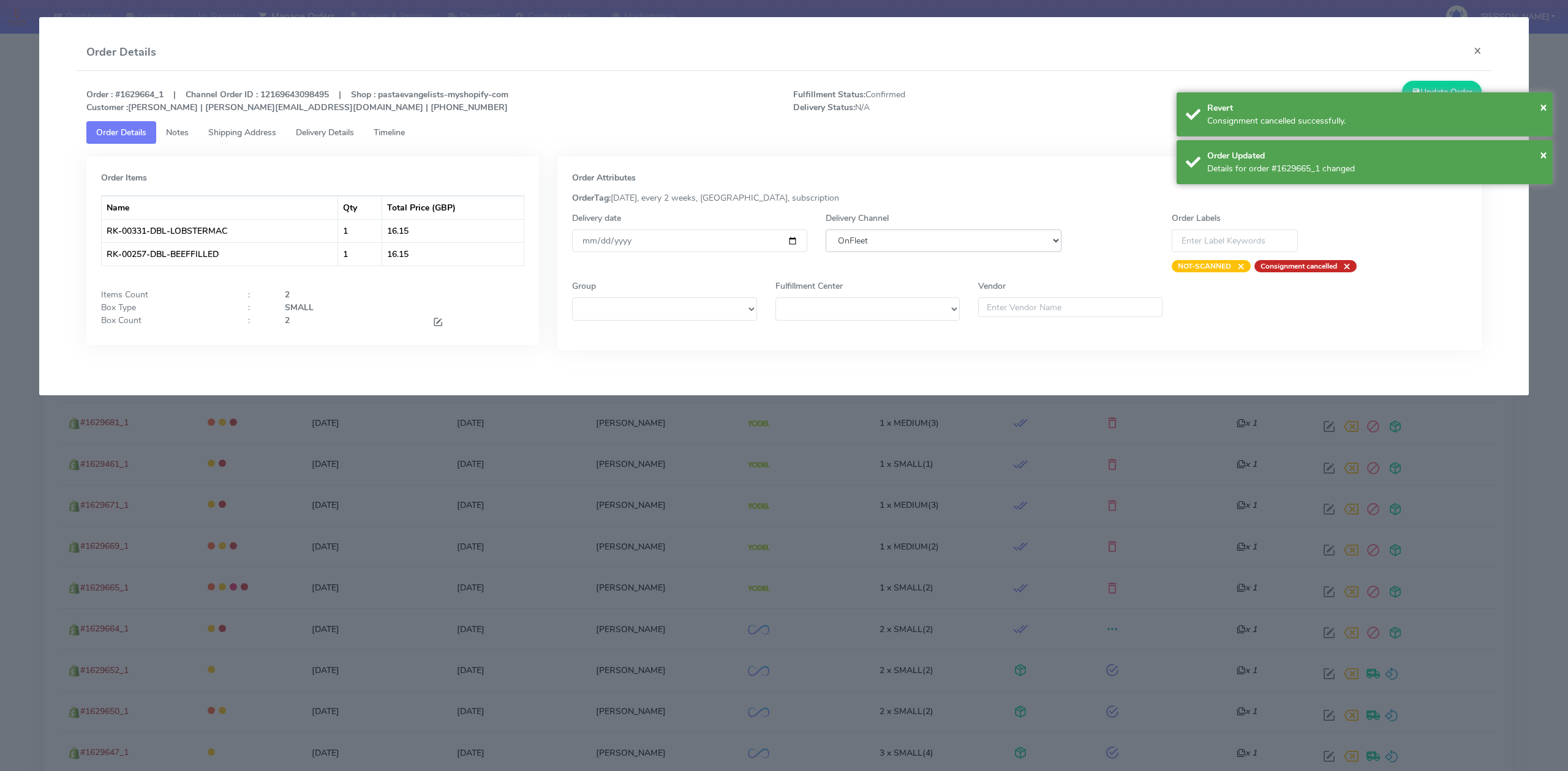
click at [1005, 245] on select "DHL OnFleet Royal Mail DPD Yodel MaxOptra Amazon Collection" at bounding box center [943, 241] width 235 height 23
select select "5"
click at [825, 230] on select "DHL OnFleet Royal Mail DPD Yodel MaxOptra Amazon Collection" at bounding box center [943, 241] width 235 height 23
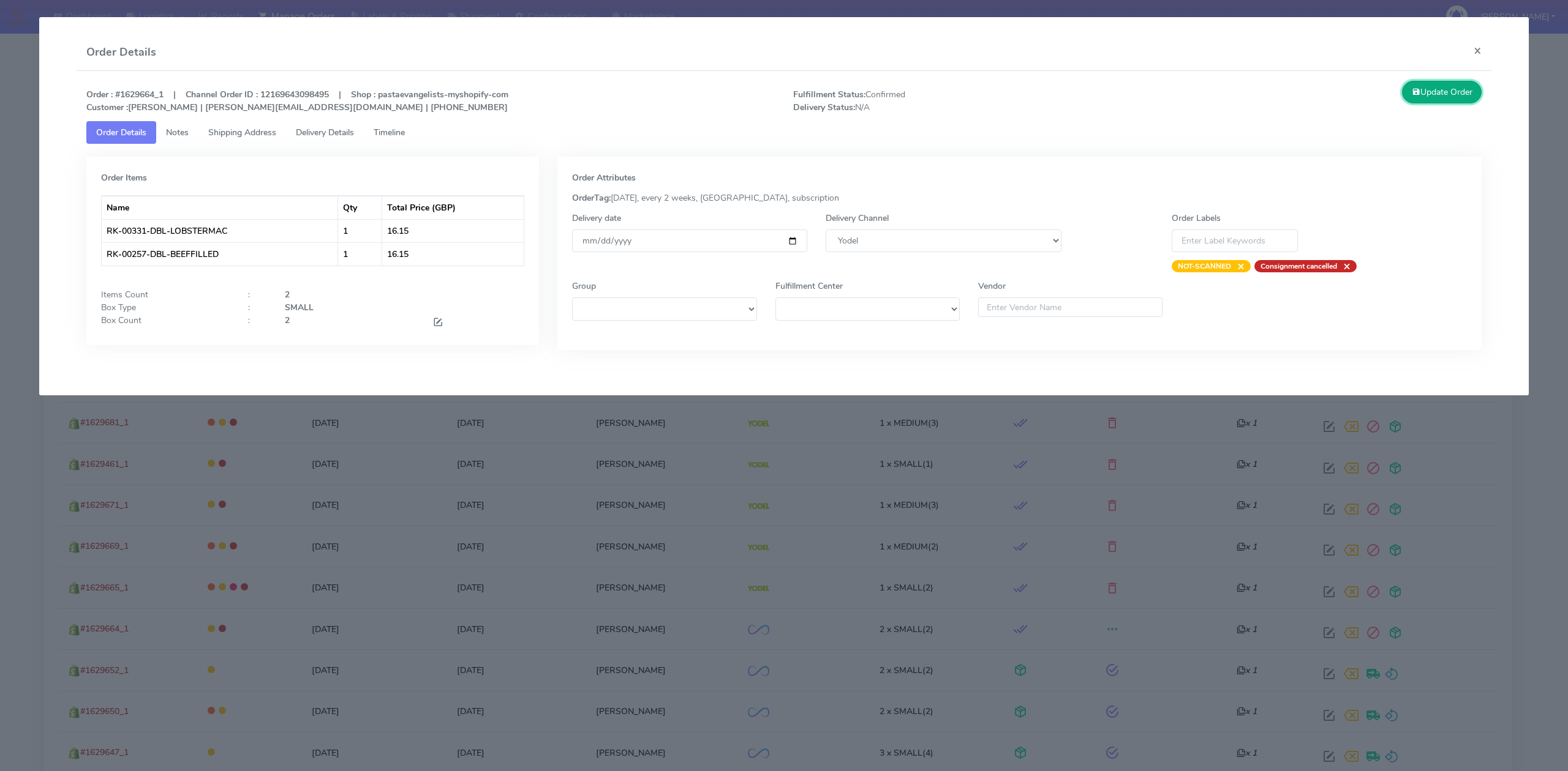
click at [1434, 94] on button "Update Order" at bounding box center [1441, 92] width 80 height 23
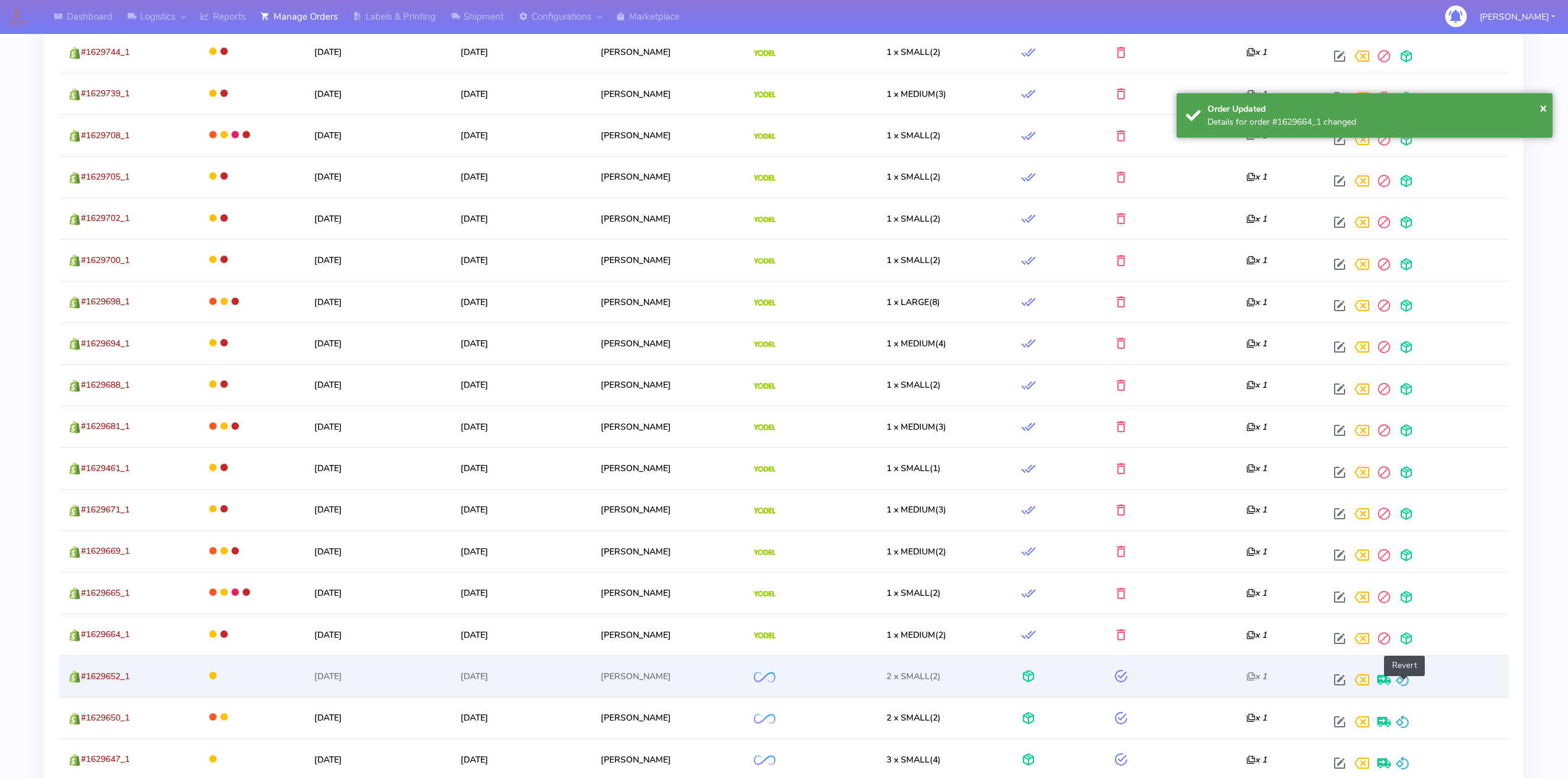
click at [1404, 683] on span at bounding box center [1402, 682] width 15 height 11
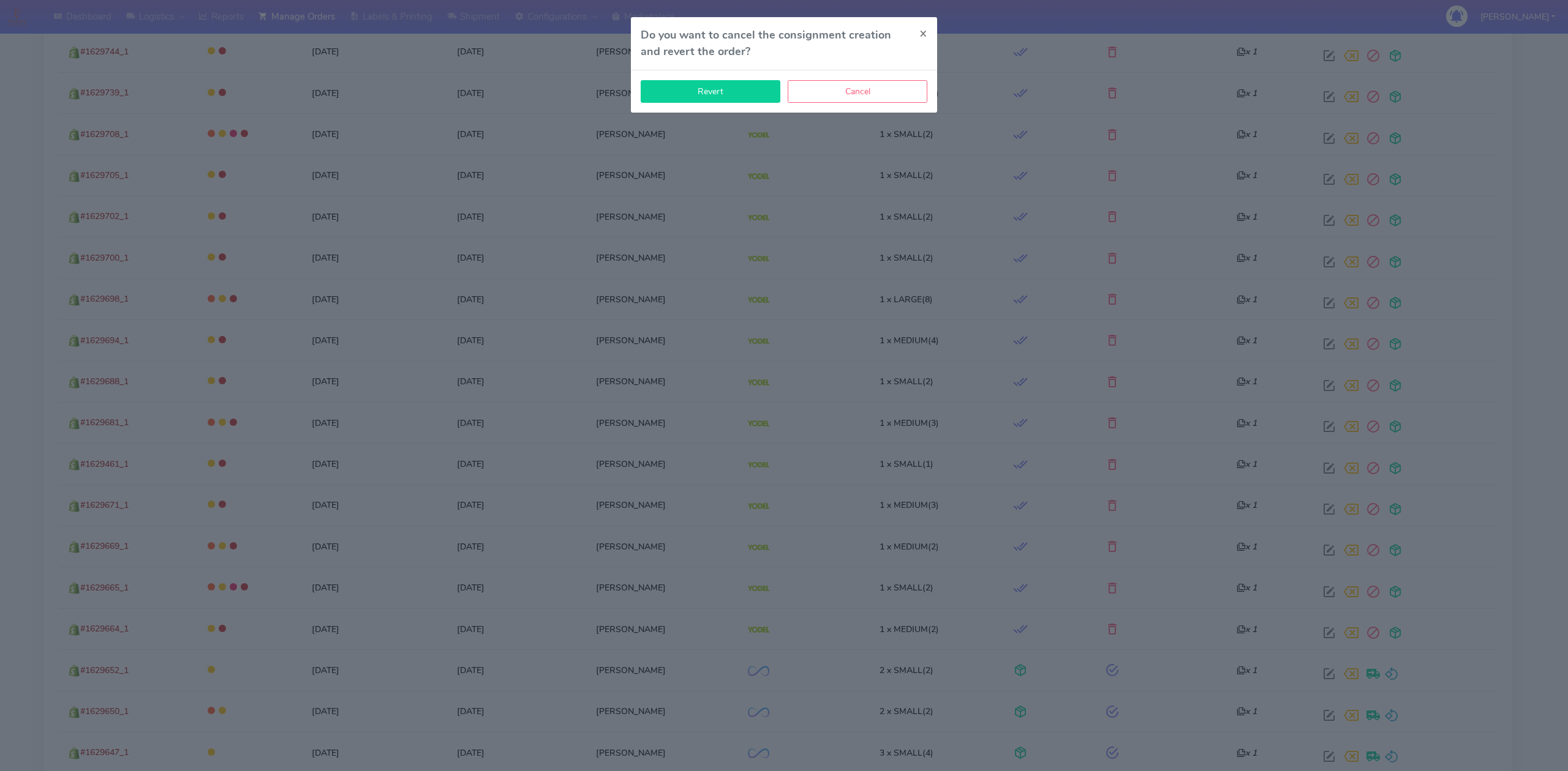
click at [695, 98] on button "Revert" at bounding box center [710, 92] width 140 height 23
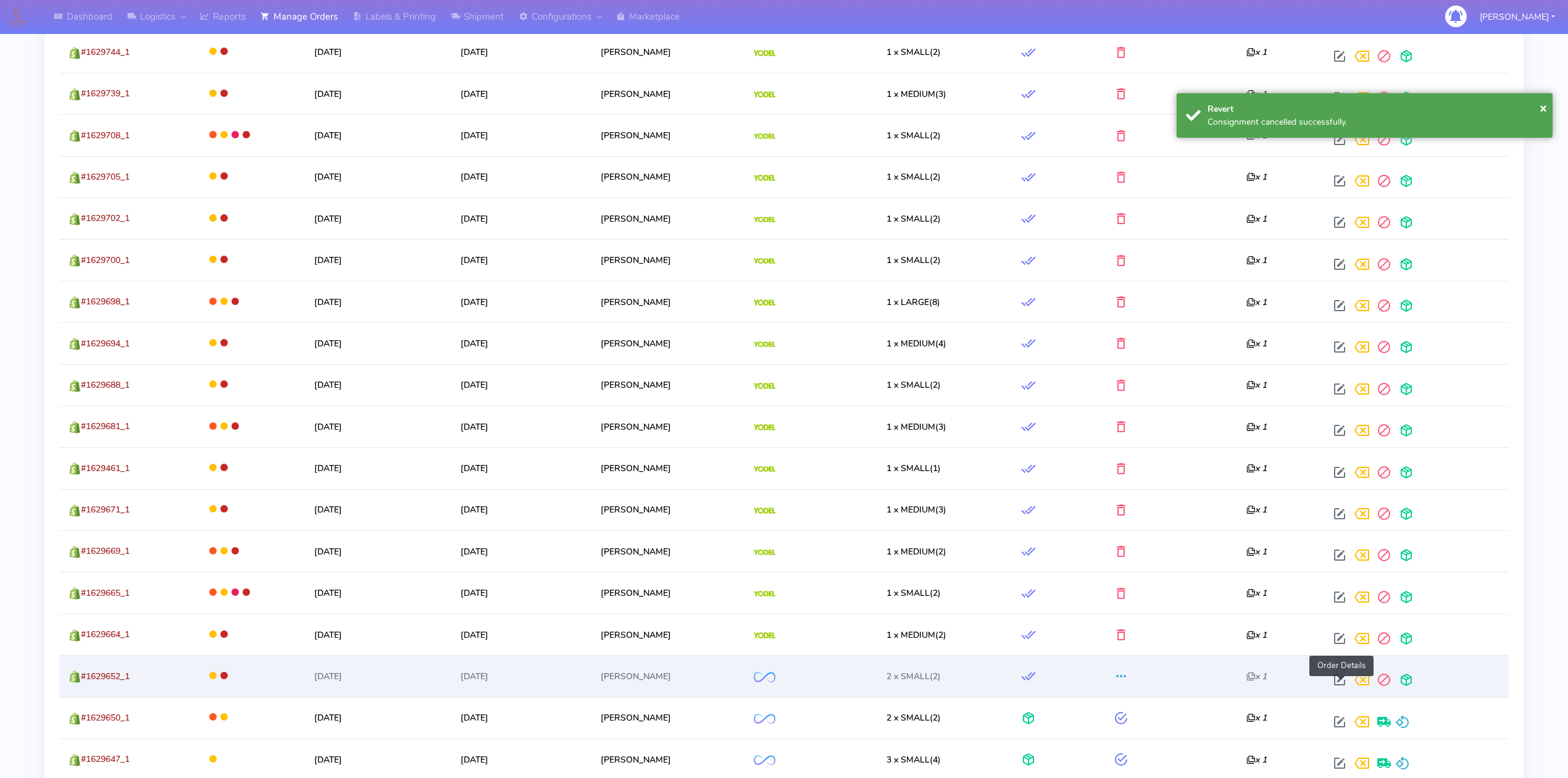
click at [1338, 682] on span at bounding box center [1339, 682] width 22 height 11
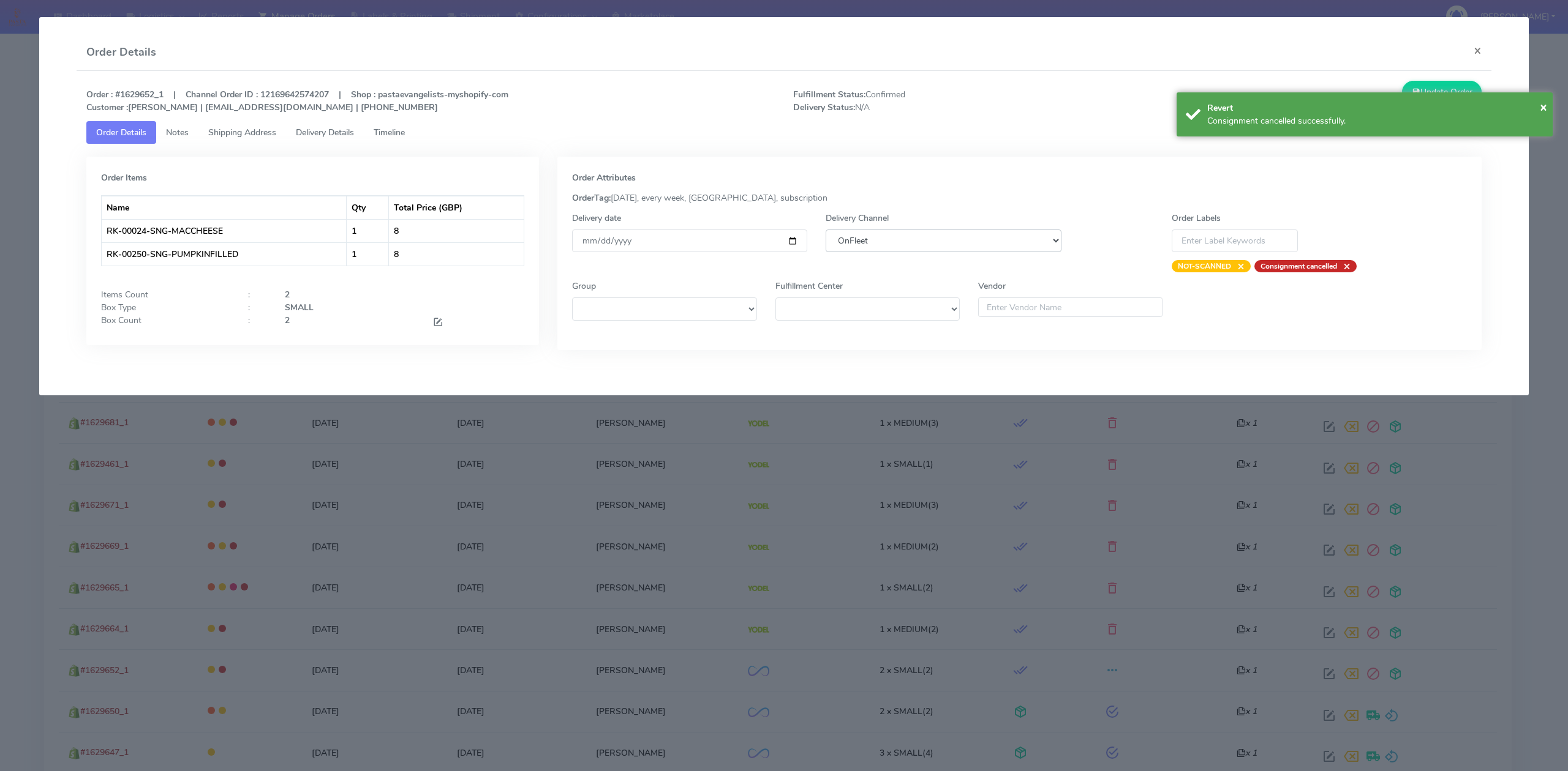
drag, startPoint x: 998, startPoint y: 246, endPoint x: 988, endPoint y: 250, distance: 10.8
click at [998, 246] on select "DHL OnFleet Royal Mail DPD Yodel MaxOptra Amazon Collection" at bounding box center [943, 241] width 235 height 23
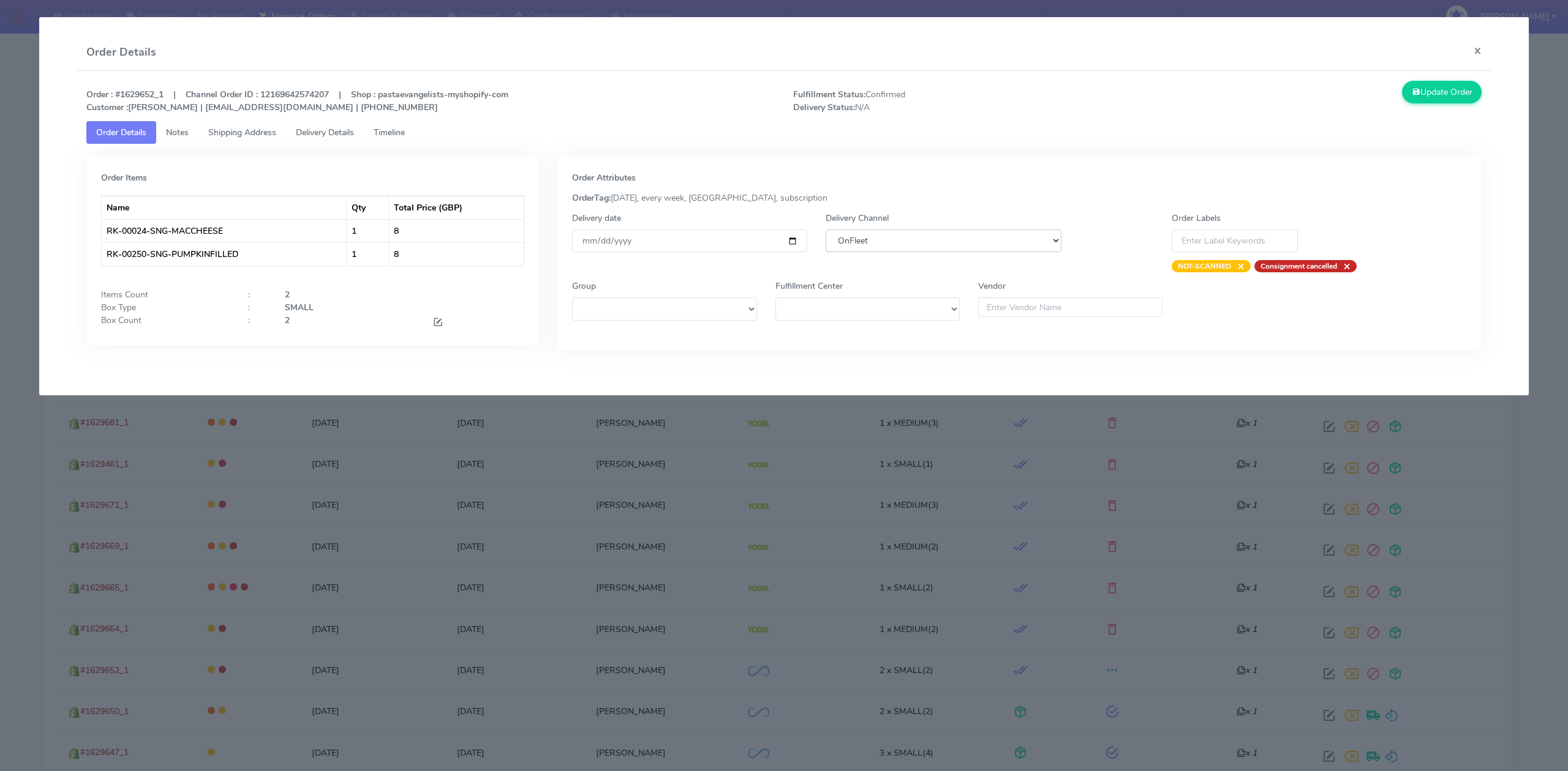
select select "5"
click at [825, 230] on select "DHL OnFleet Royal Mail DPD Yodel MaxOptra Amazon Collection" at bounding box center [943, 241] width 235 height 23
click at [1443, 94] on button "Update Order" at bounding box center [1441, 92] width 80 height 23
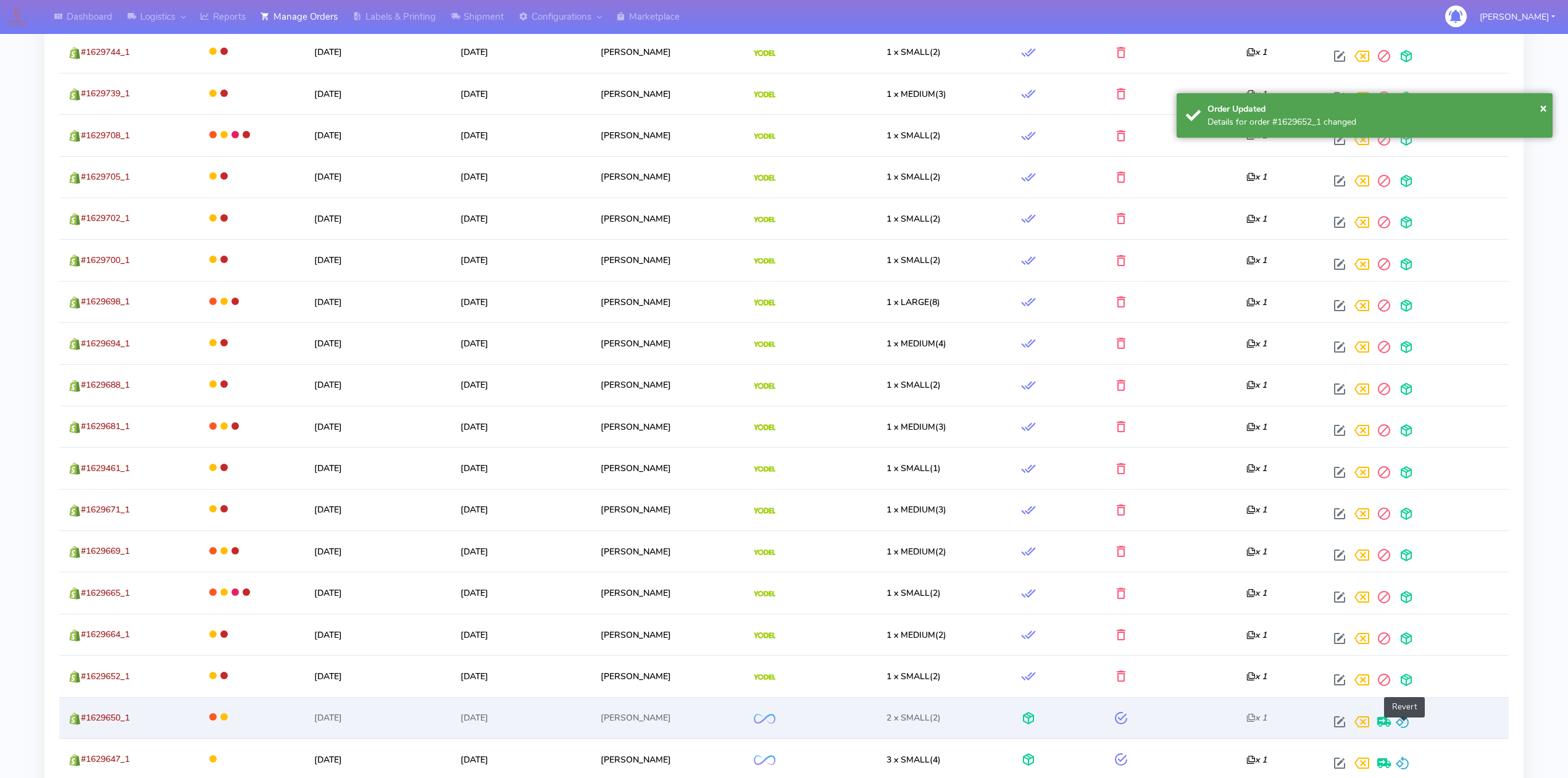
click at [1407, 724] on span at bounding box center [1402, 724] width 15 height 11
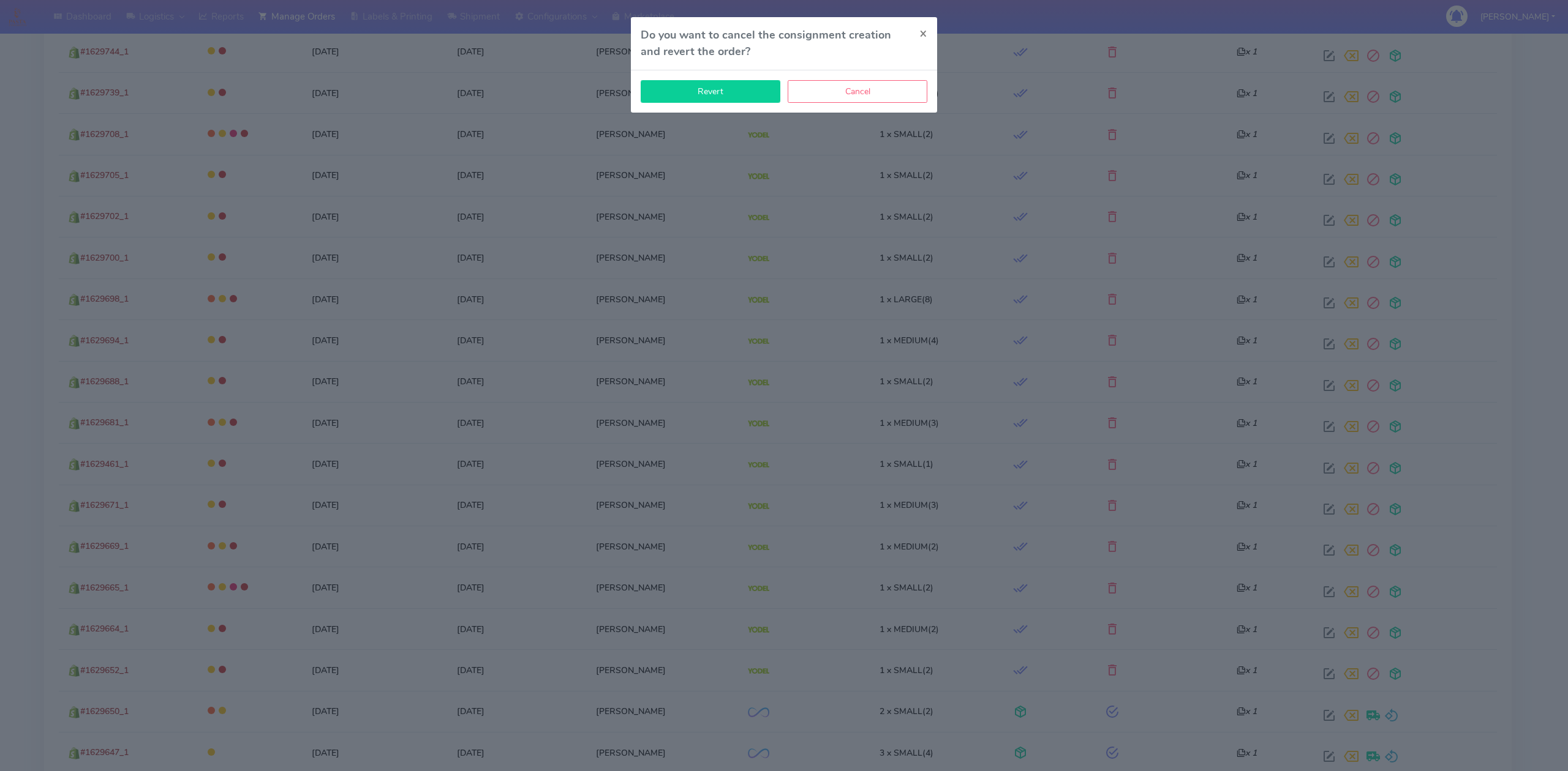
click at [703, 96] on button "Revert" at bounding box center [710, 92] width 140 height 23
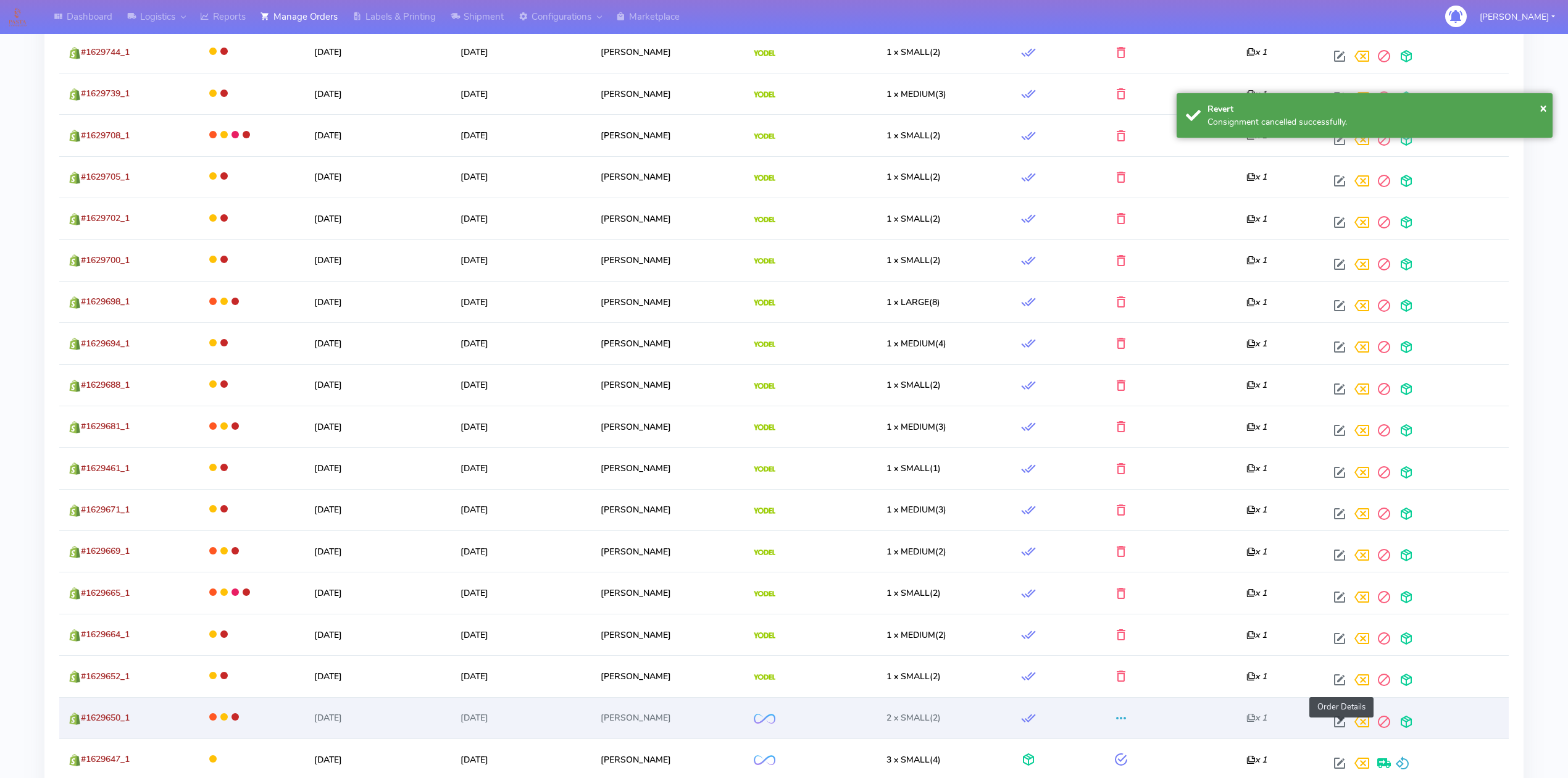
click at [1338, 724] on span at bounding box center [1339, 724] width 22 height 11
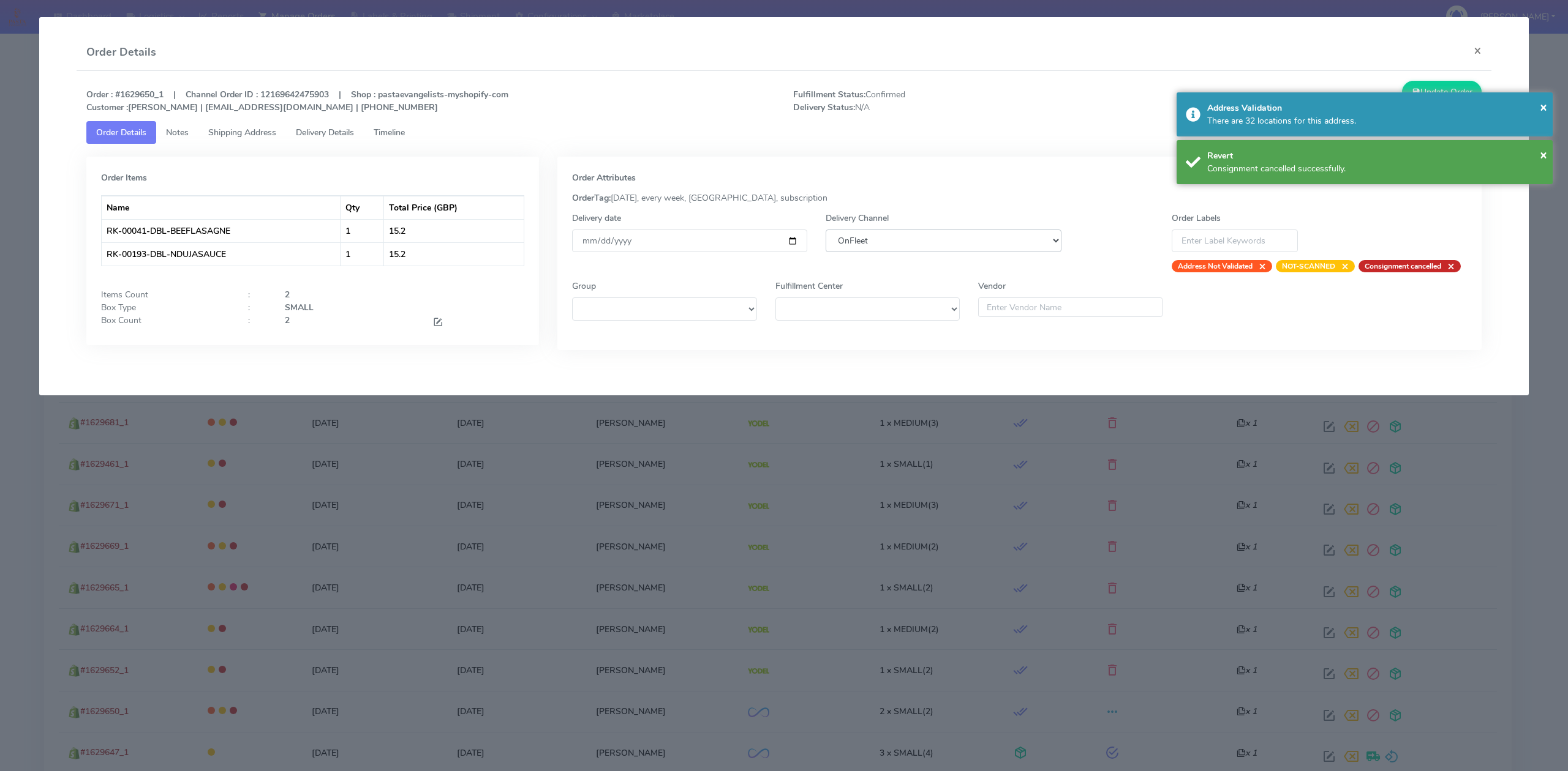
click at [970, 243] on select "DHL OnFleet Royal Mail DPD Yodel MaxOptra Amazon Collection" at bounding box center [943, 241] width 235 height 23
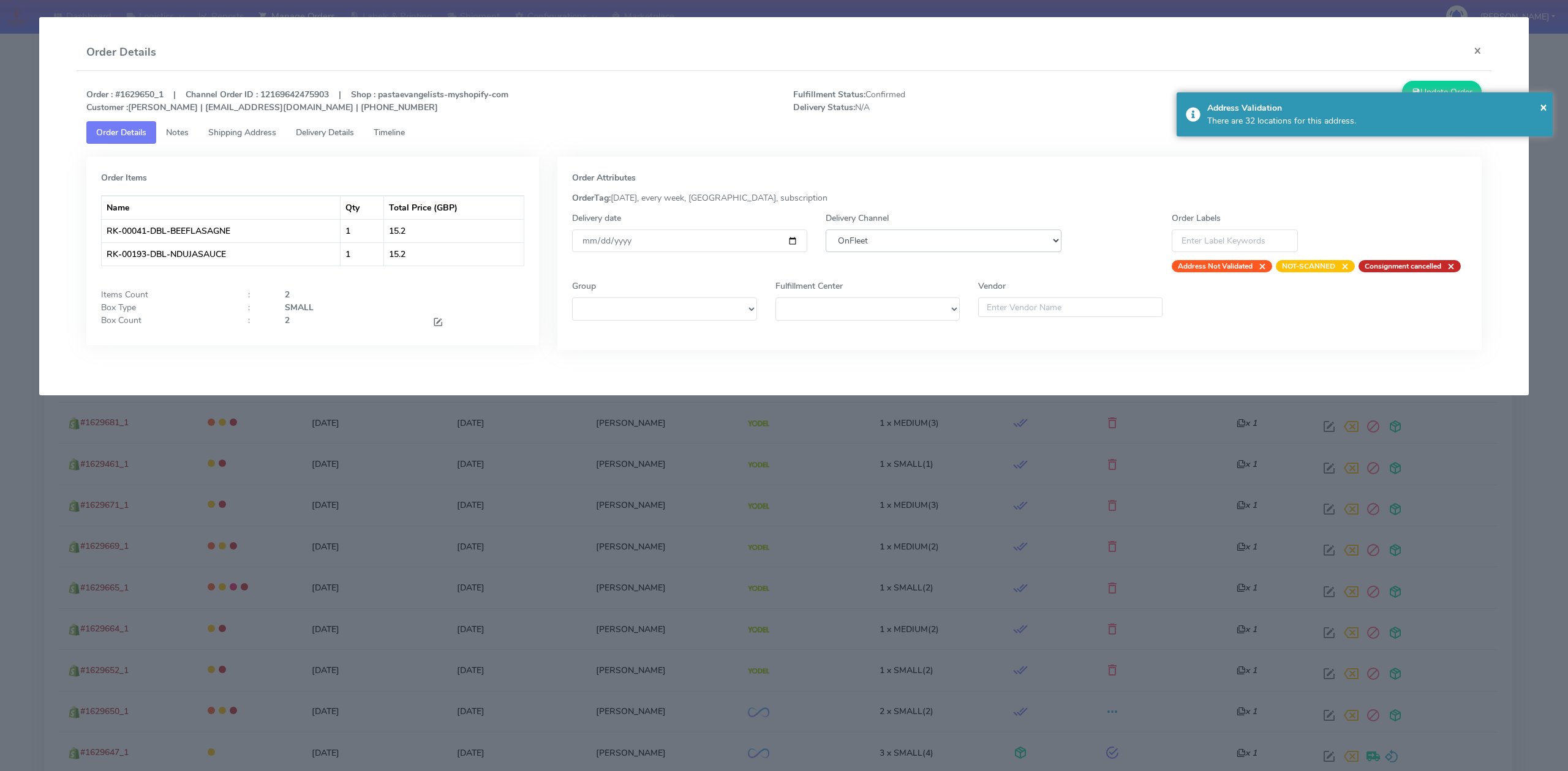
select select "5"
click at [825, 230] on select "DHL OnFleet Royal Mail DPD Yodel MaxOptra Amazon Collection" at bounding box center [943, 241] width 235 height 23
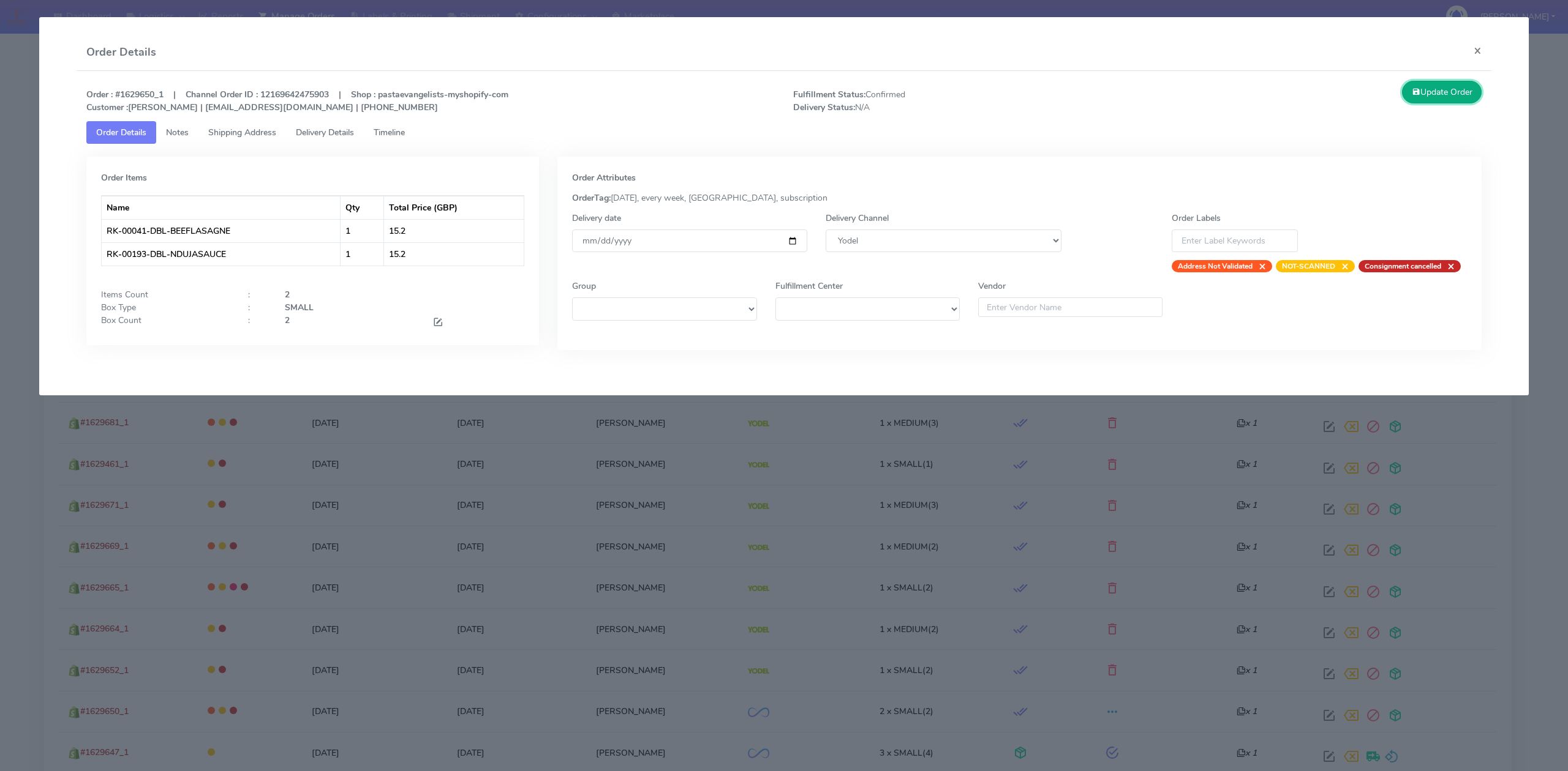
click at [1455, 83] on button "Update Order" at bounding box center [1441, 92] width 80 height 23
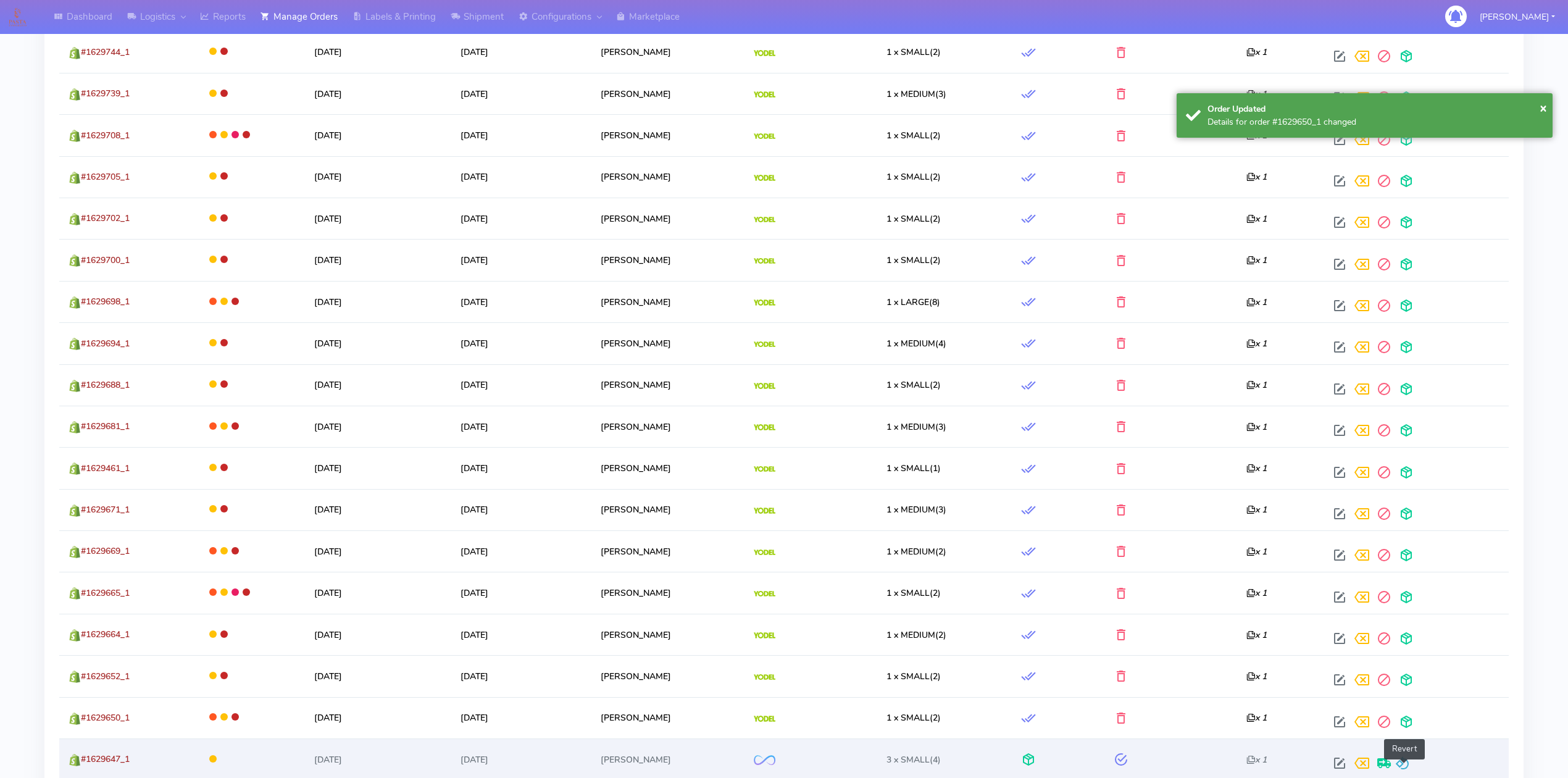
click at [1406, 764] on span at bounding box center [1402, 766] width 15 height 11
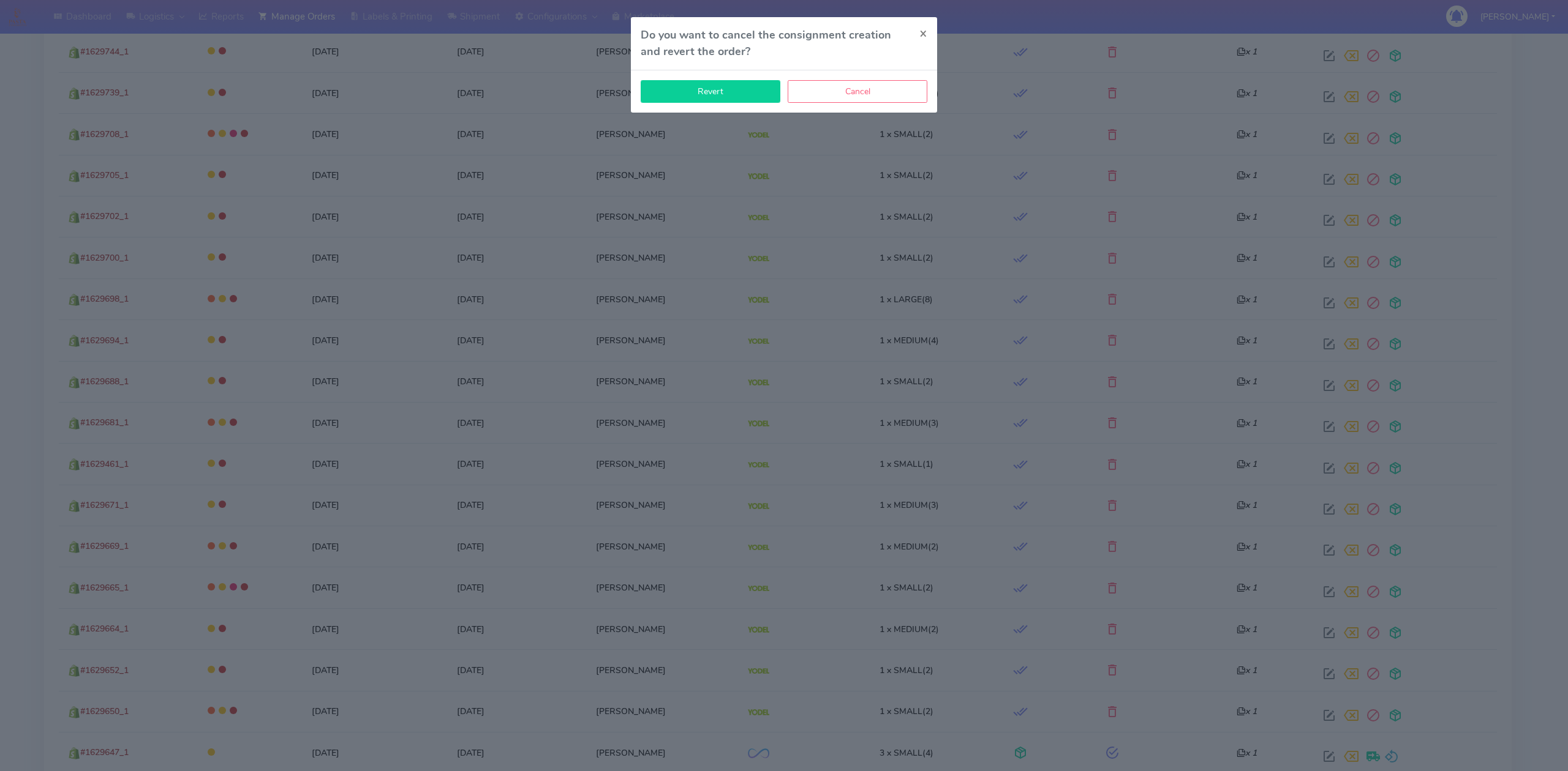
click at [721, 89] on button "Revert" at bounding box center [710, 92] width 140 height 23
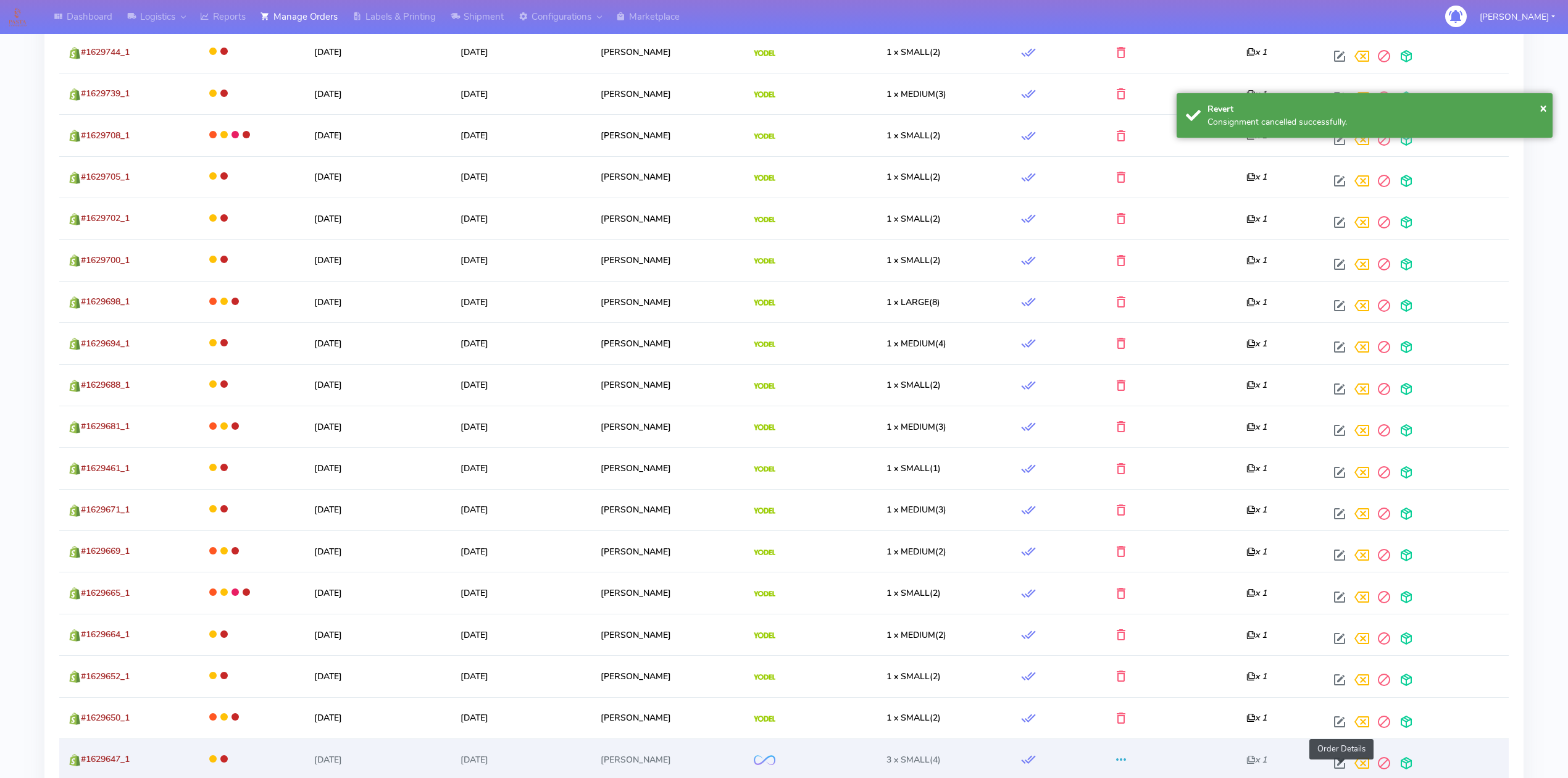
click at [1339, 771] on span at bounding box center [1339, 766] width 22 height 11
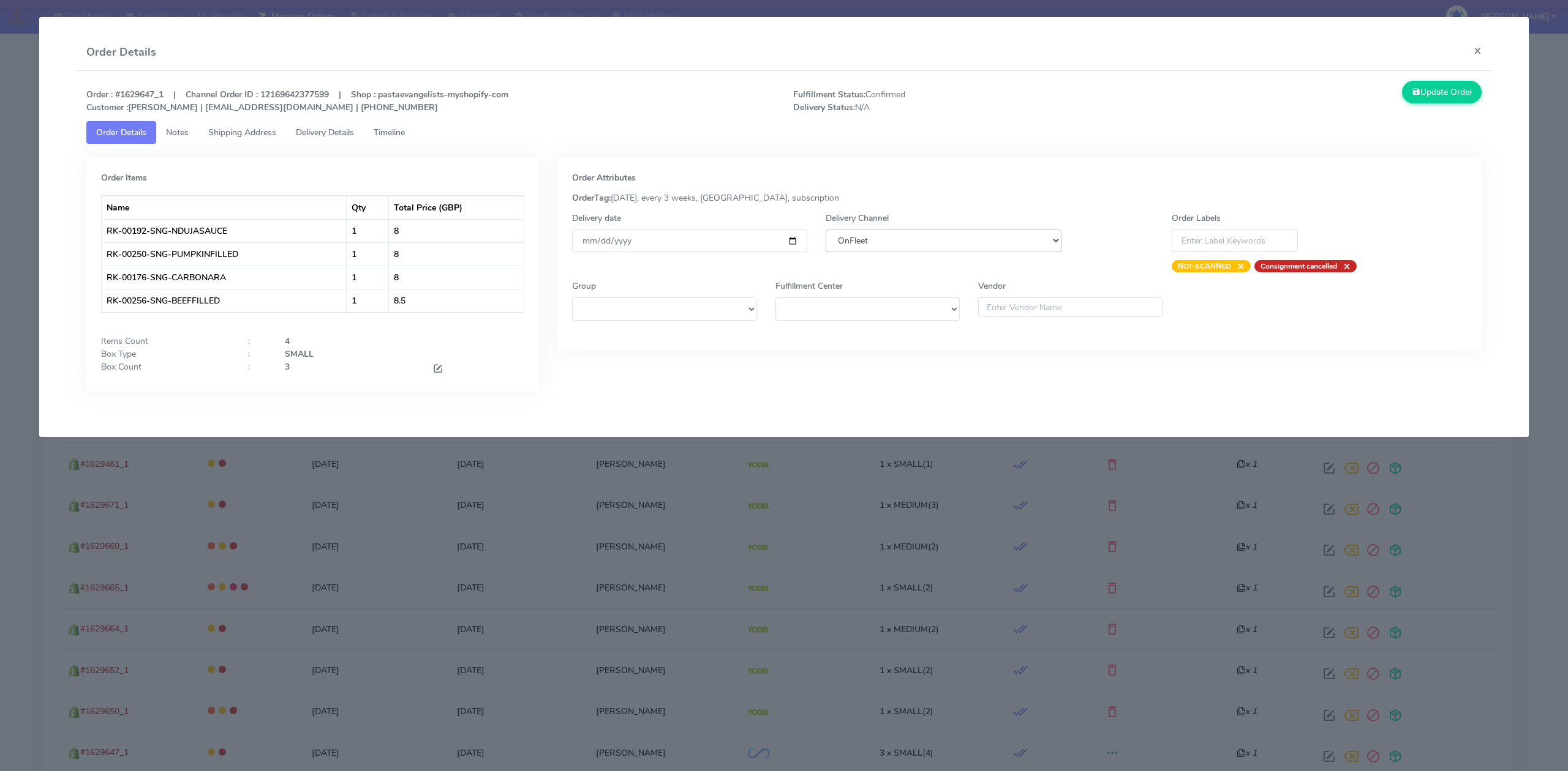
click at [897, 246] on select "DHL OnFleet Royal Mail DPD Yodel MaxOptra Amazon Collection" at bounding box center [943, 241] width 235 height 23
select select "5"
click at [825, 230] on select "DHL OnFleet Royal Mail DPD Yodel MaxOptra Amazon Collection" at bounding box center [943, 241] width 235 height 23
click at [1444, 99] on button "Update Order" at bounding box center [1441, 92] width 80 height 23
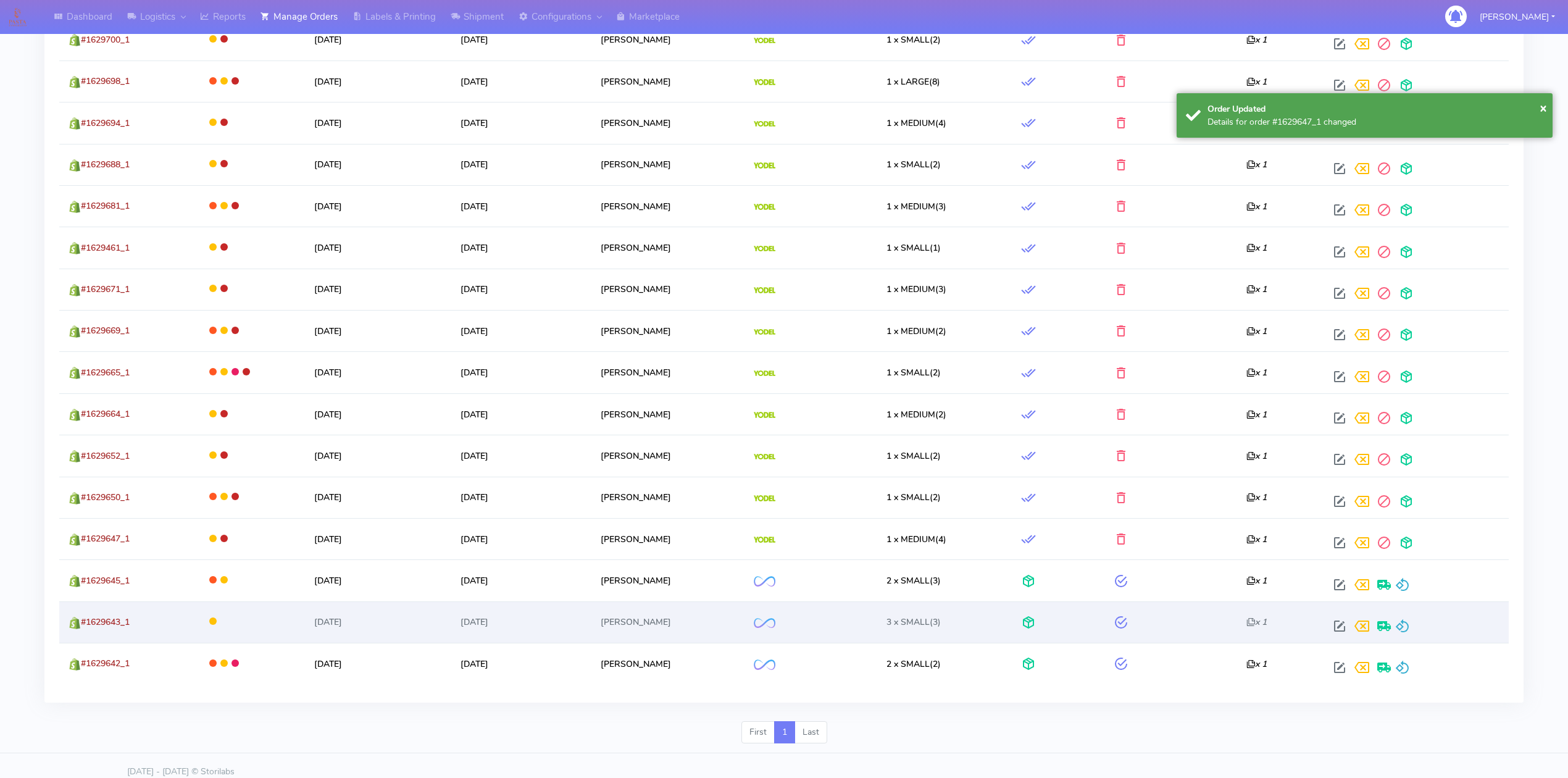
scroll to position [816, 0]
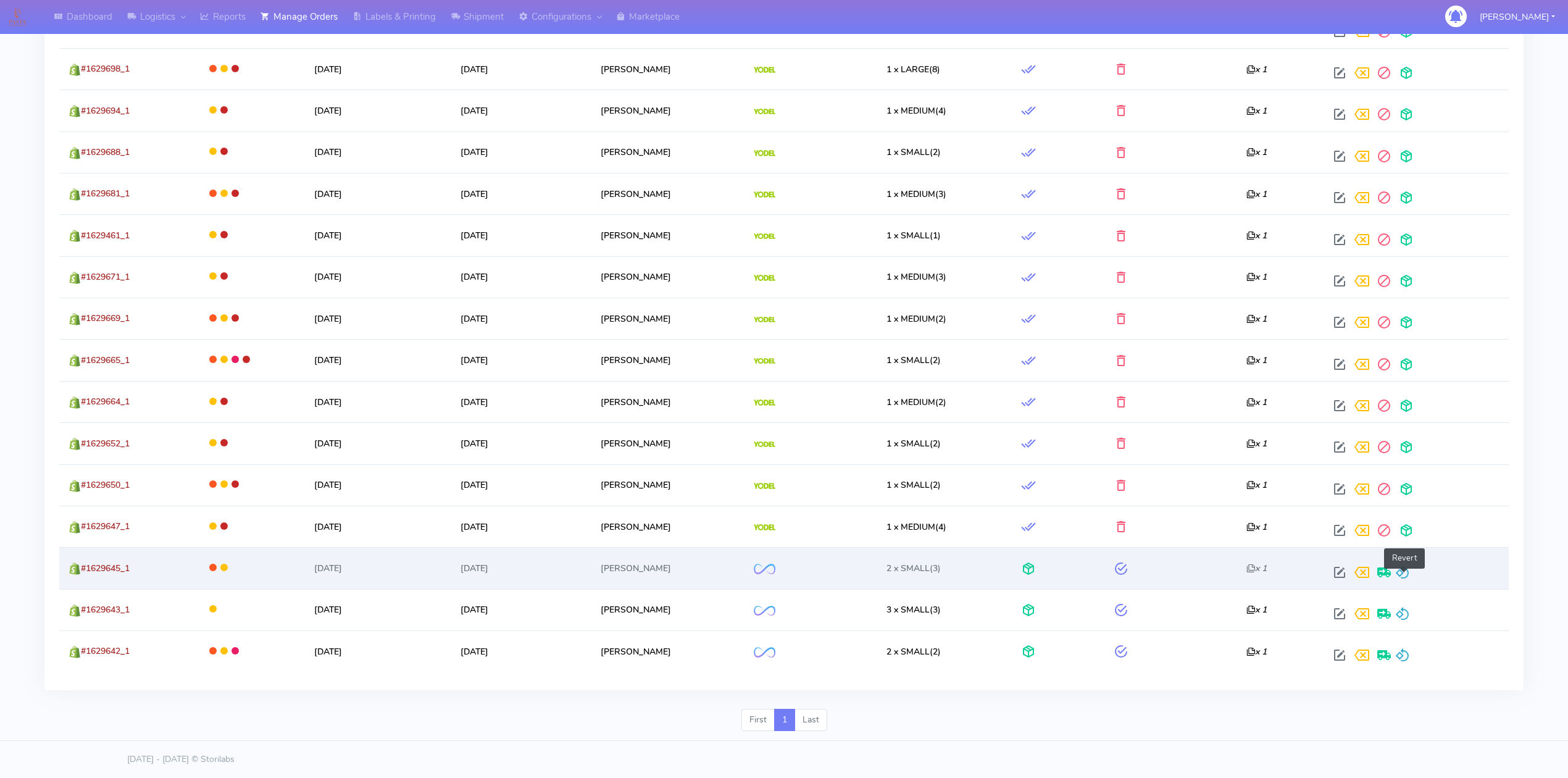
click at [1410, 574] on span at bounding box center [1402, 575] width 15 height 11
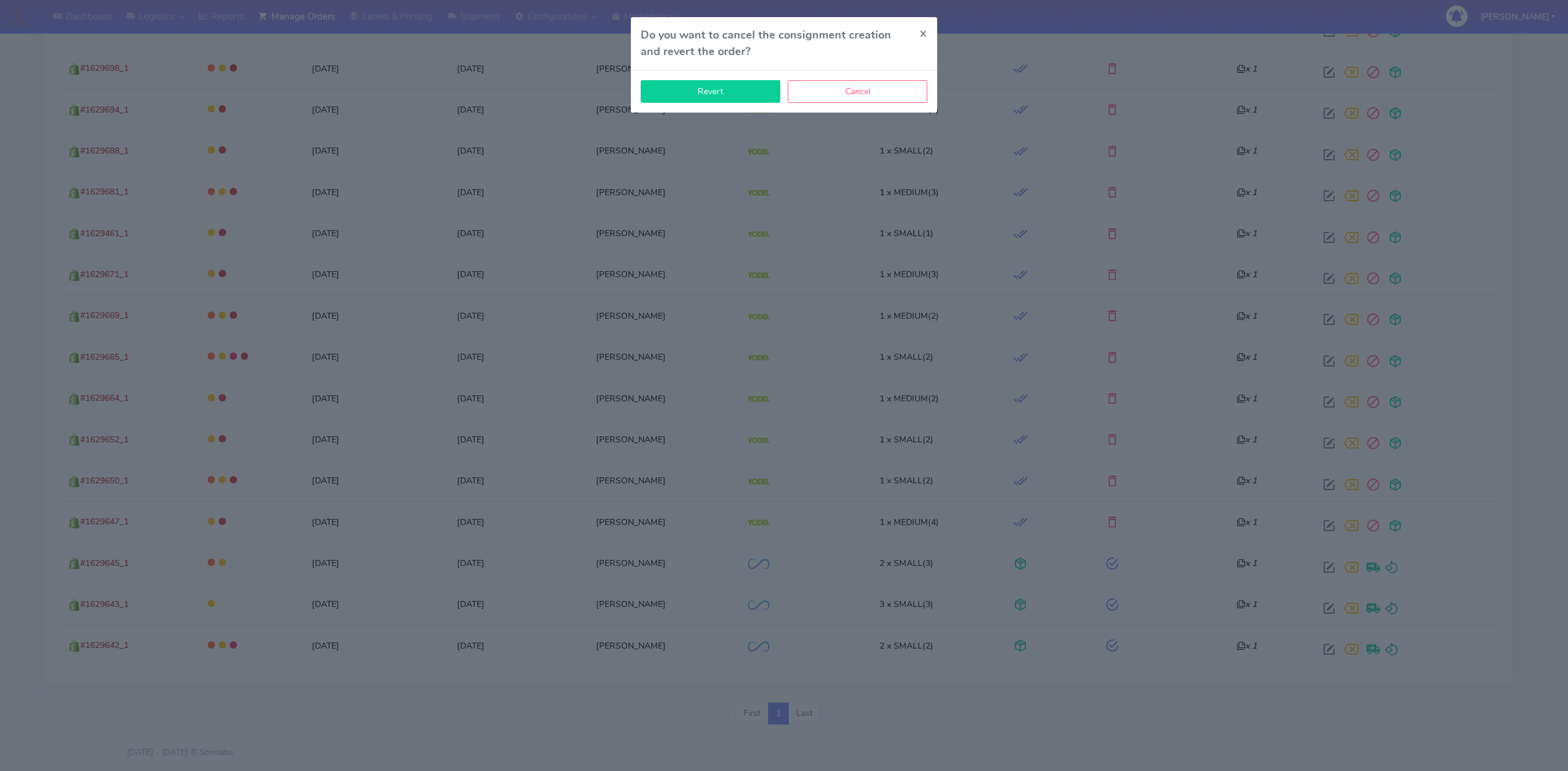
click at [695, 96] on button "Revert" at bounding box center [710, 92] width 140 height 23
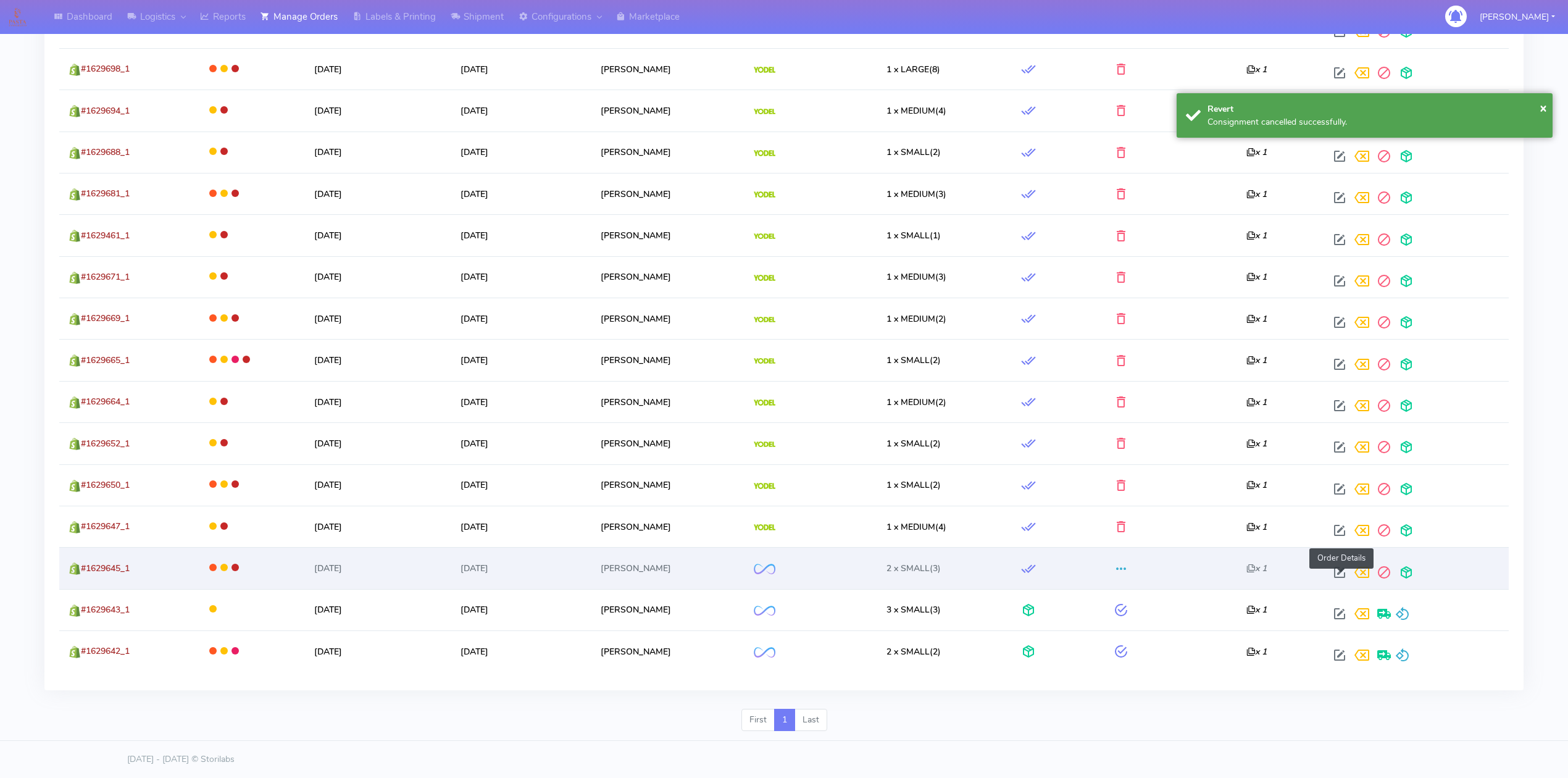
click at [1338, 569] on span at bounding box center [1339, 575] width 22 height 11
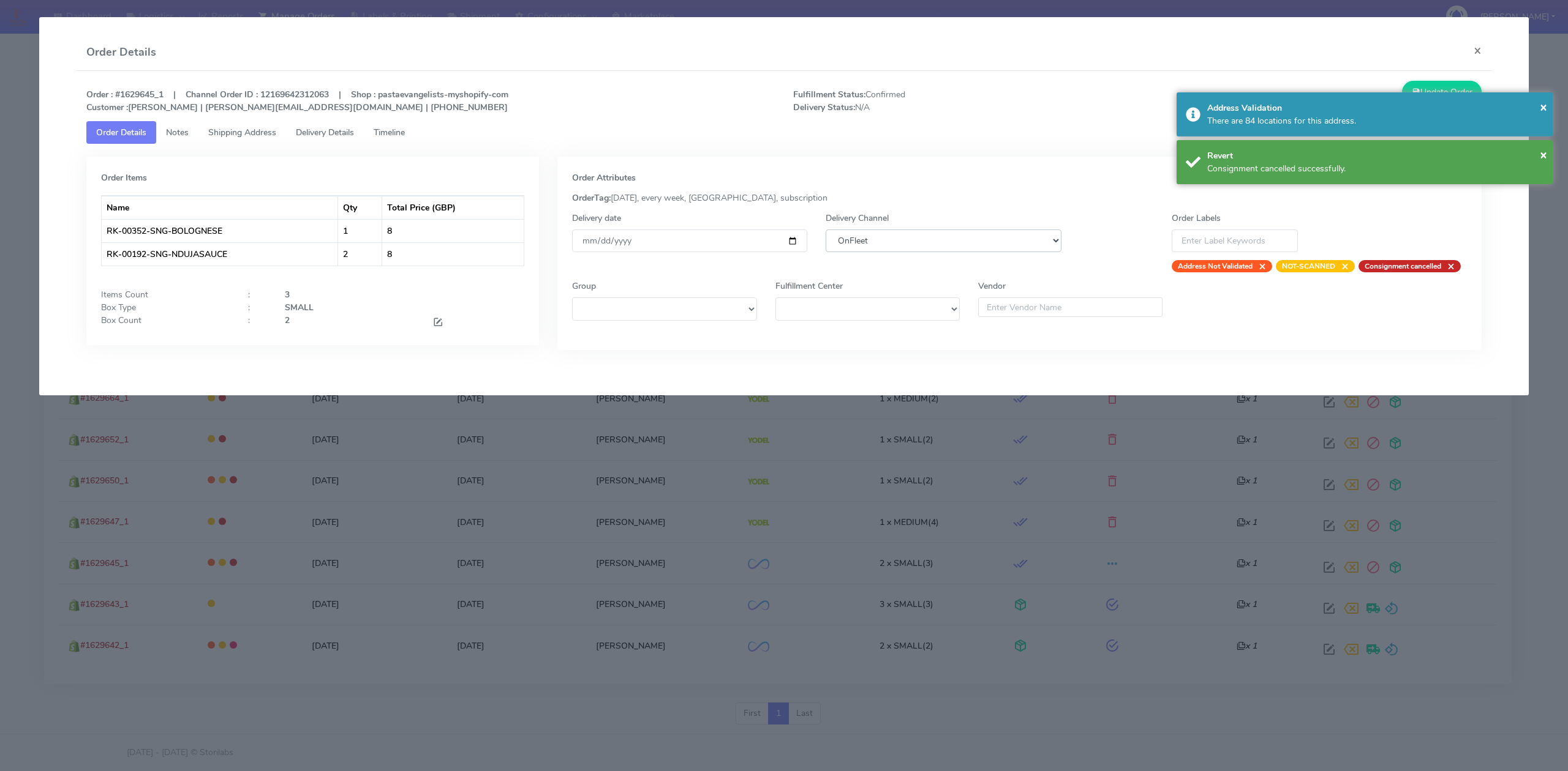
click at [958, 245] on select "DHL OnFleet Royal Mail DPD Yodel MaxOptra Amazon Collection" at bounding box center [943, 241] width 235 height 23
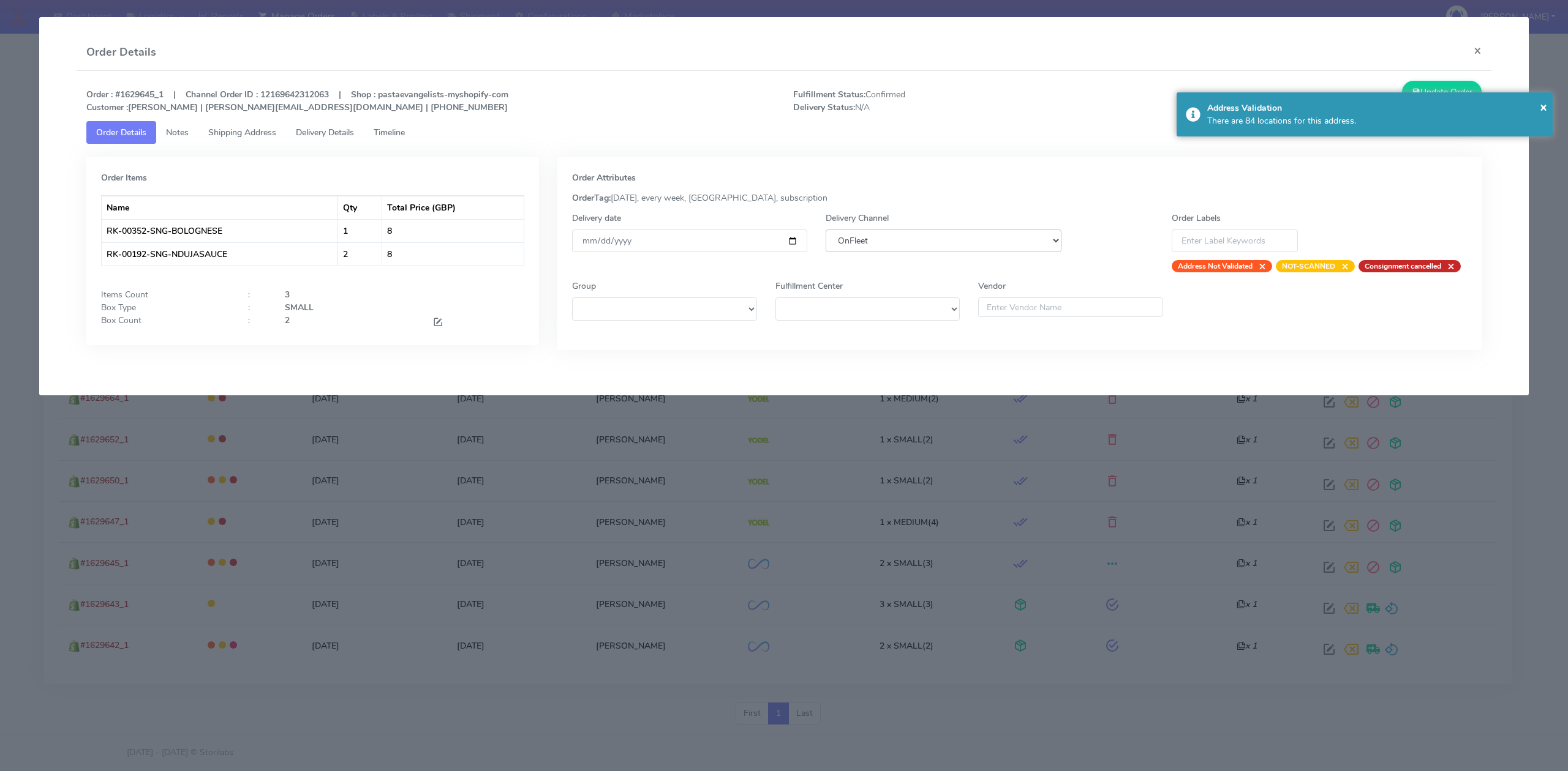
select select "5"
click at [825, 230] on select "DHL OnFleet Royal Mail DPD Yodel MaxOptra Amazon Collection" at bounding box center [943, 241] width 235 height 23
click at [1459, 82] on button "Update Order" at bounding box center [1441, 92] width 80 height 23
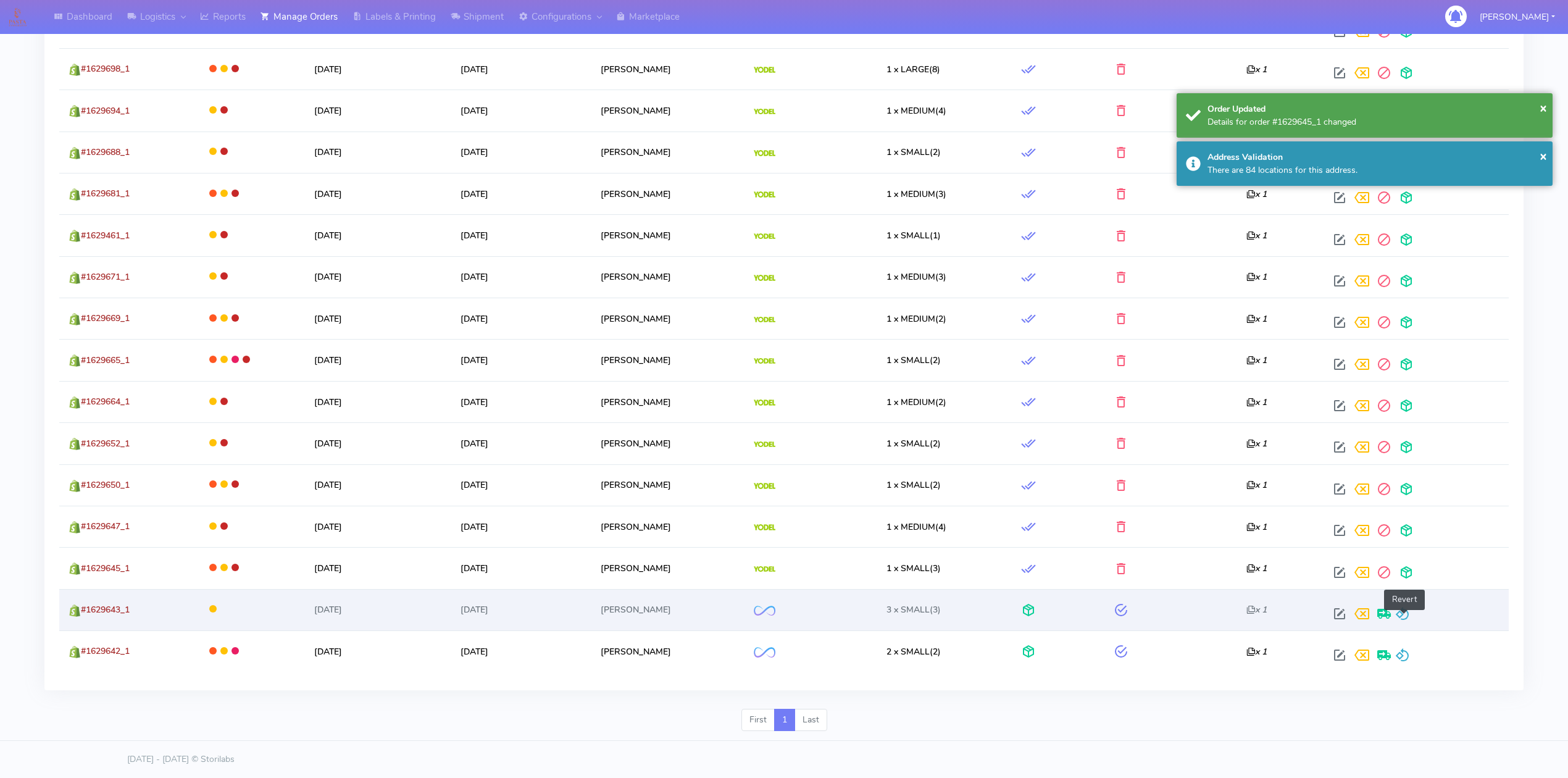
click at [1401, 613] on span at bounding box center [1402, 616] width 15 height 11
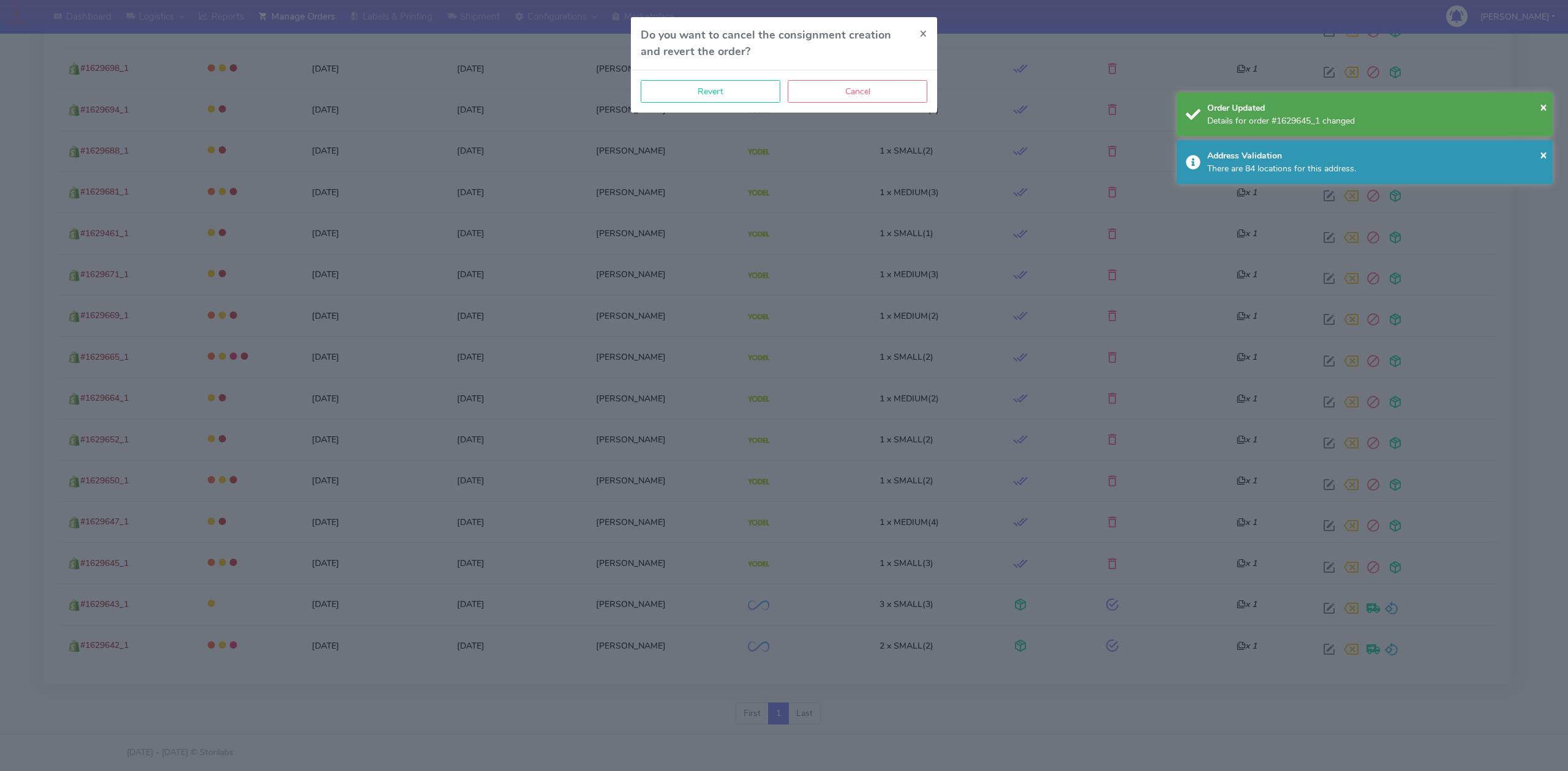
click at [736, 103] on div "Revert Cancel" at bounding box center [784, 92] width 306 height 42
click at [740, 98] on button "Revert" at bounding box center [710, 92] width 140 height 23
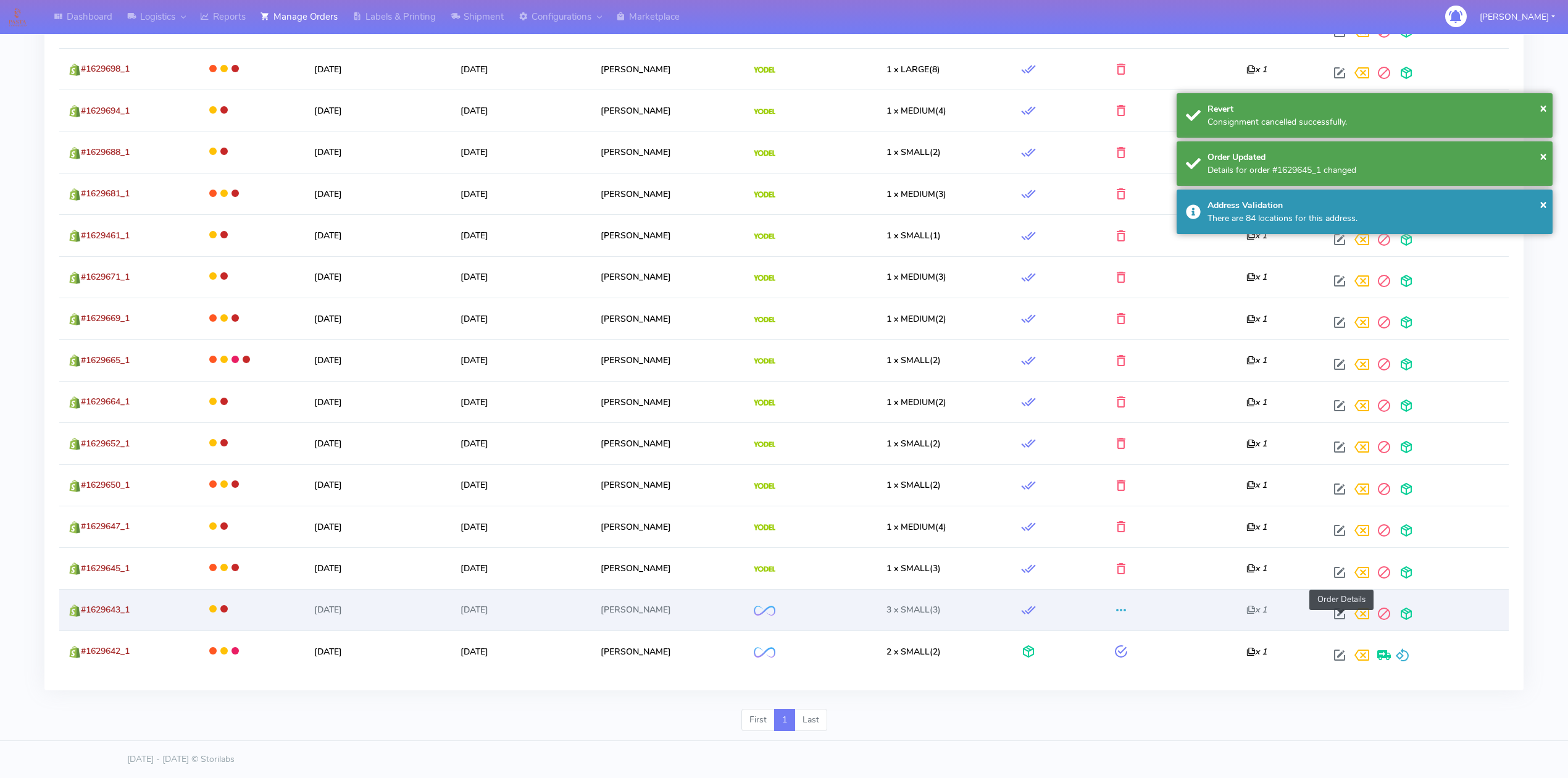
click at [1337, 610] on span at bounding box center [1339, 616] width 22 height 11
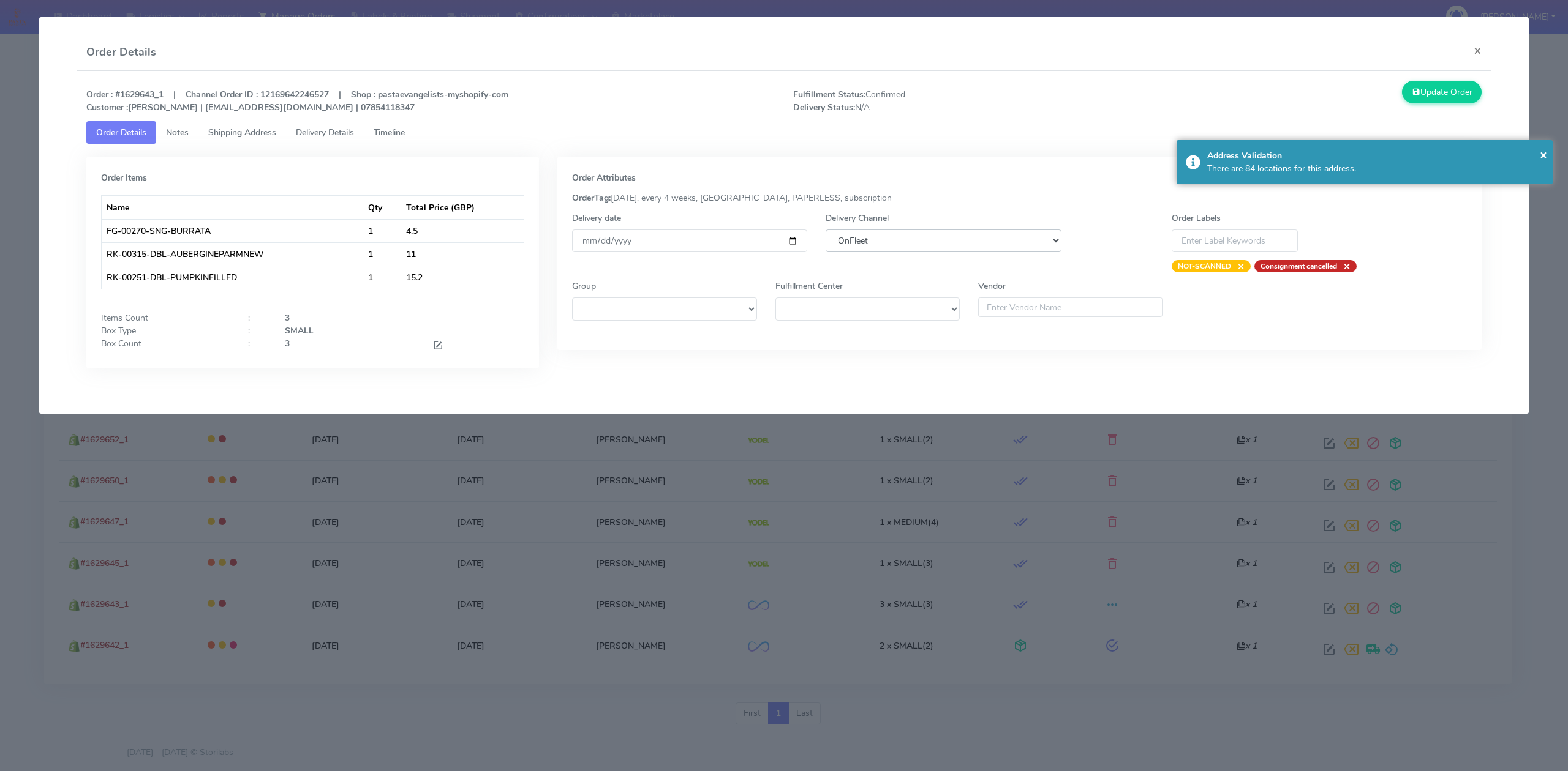
click at [1000, 249] on select "DHL OnFleet Royal Mail DPD Yodel MaxOptra Amazon Collection" at bounding box center [943, 241] width 235 height 23
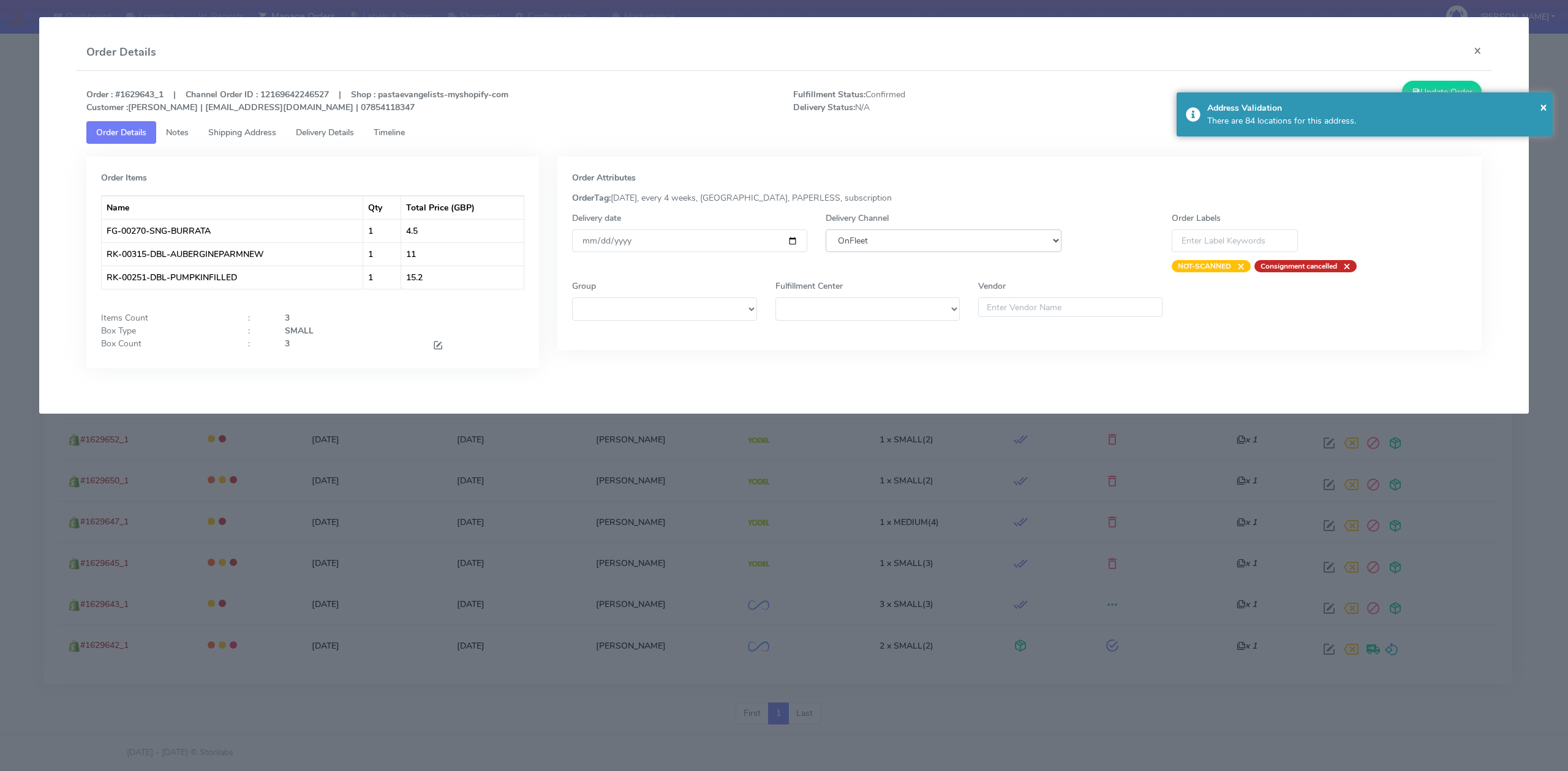
select select "5"
click at [825, 230] on select "DHL OnFleet Royal Mail DPD Yodel MaxOptra Amazon Collection" at bounding box center [943, 241] width 235 height 23
click at [1422, 86] on button "Update Order" at bounding box center [1441, 92] width 80 height 23
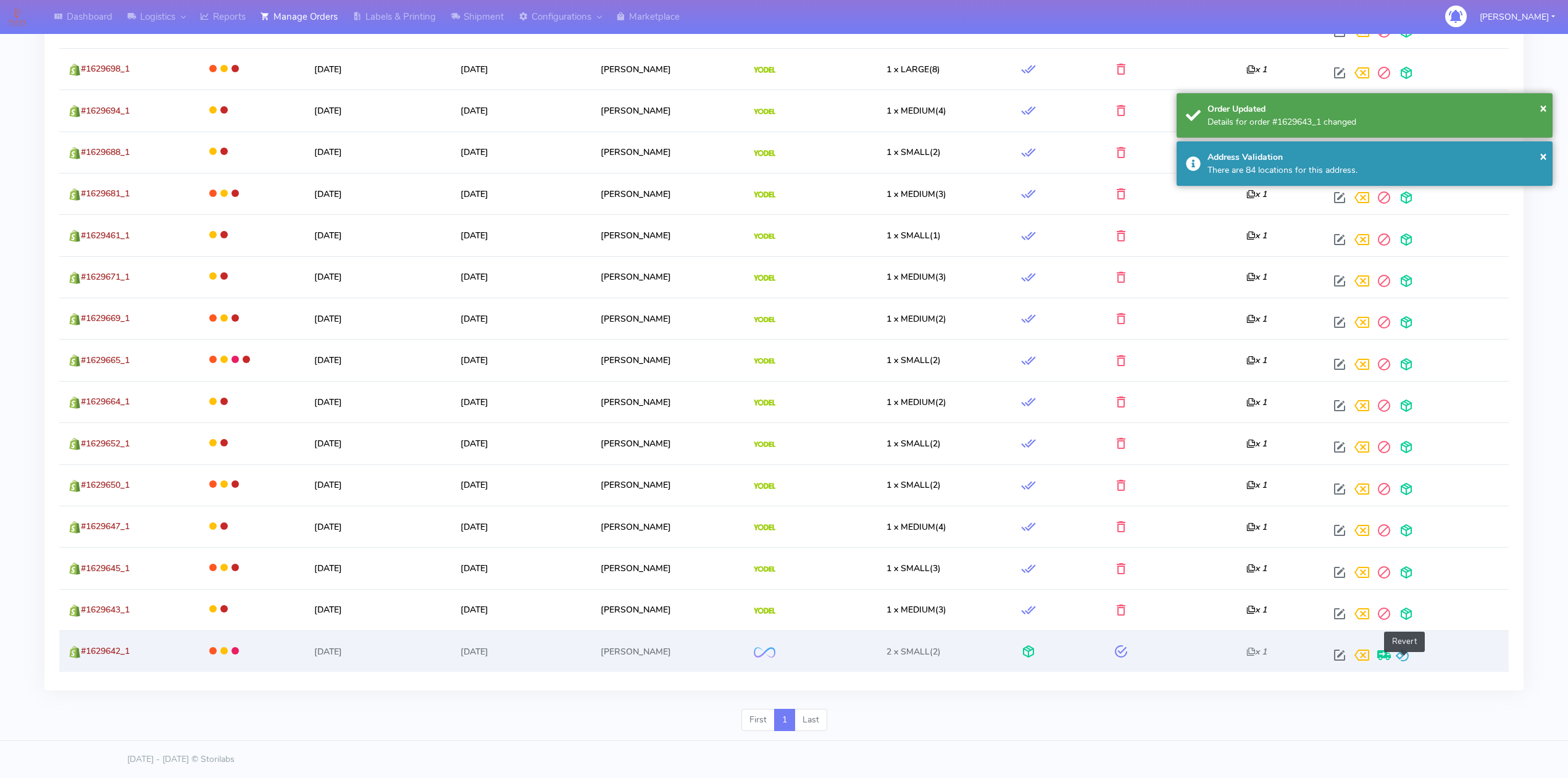
click at [1407, 653] on span at bounding box center [1402, 658] width 15 height 11
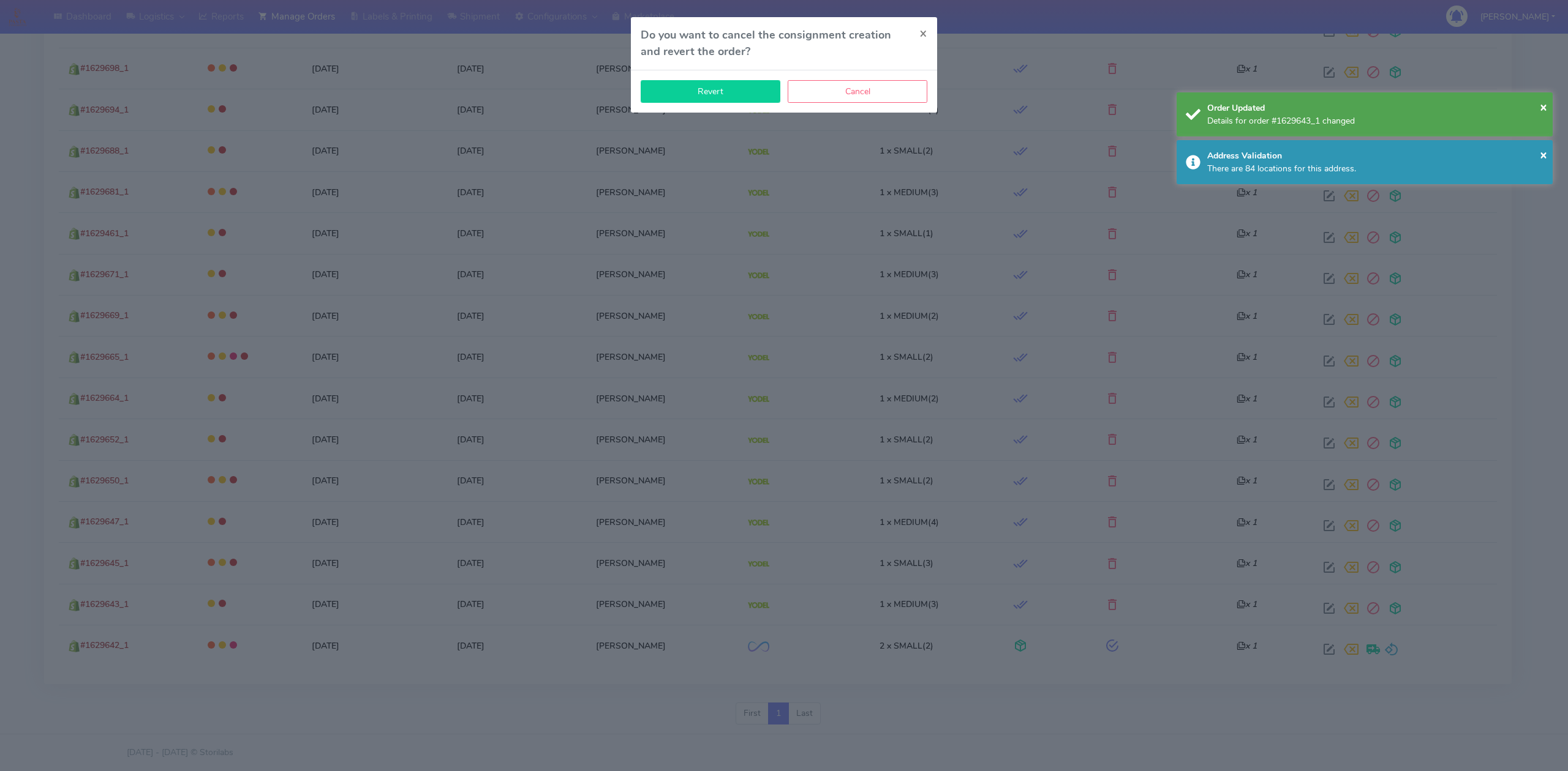
click at [718, 94] on button "Revert" at bounding box center [710, 92] width 140 height 23
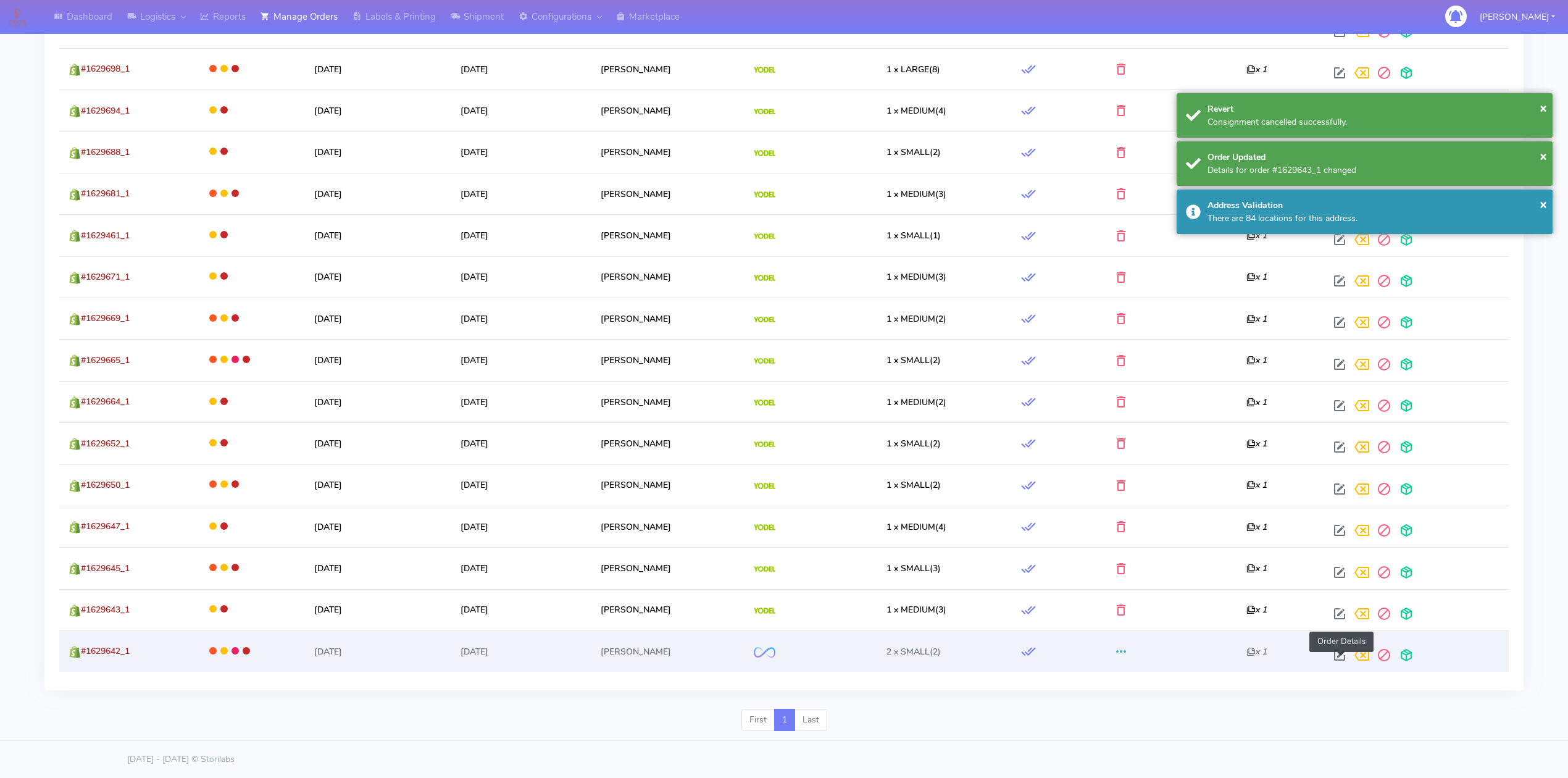
click at [1336, 653] on span at bounding box center [1339, 658] width 22 height 11
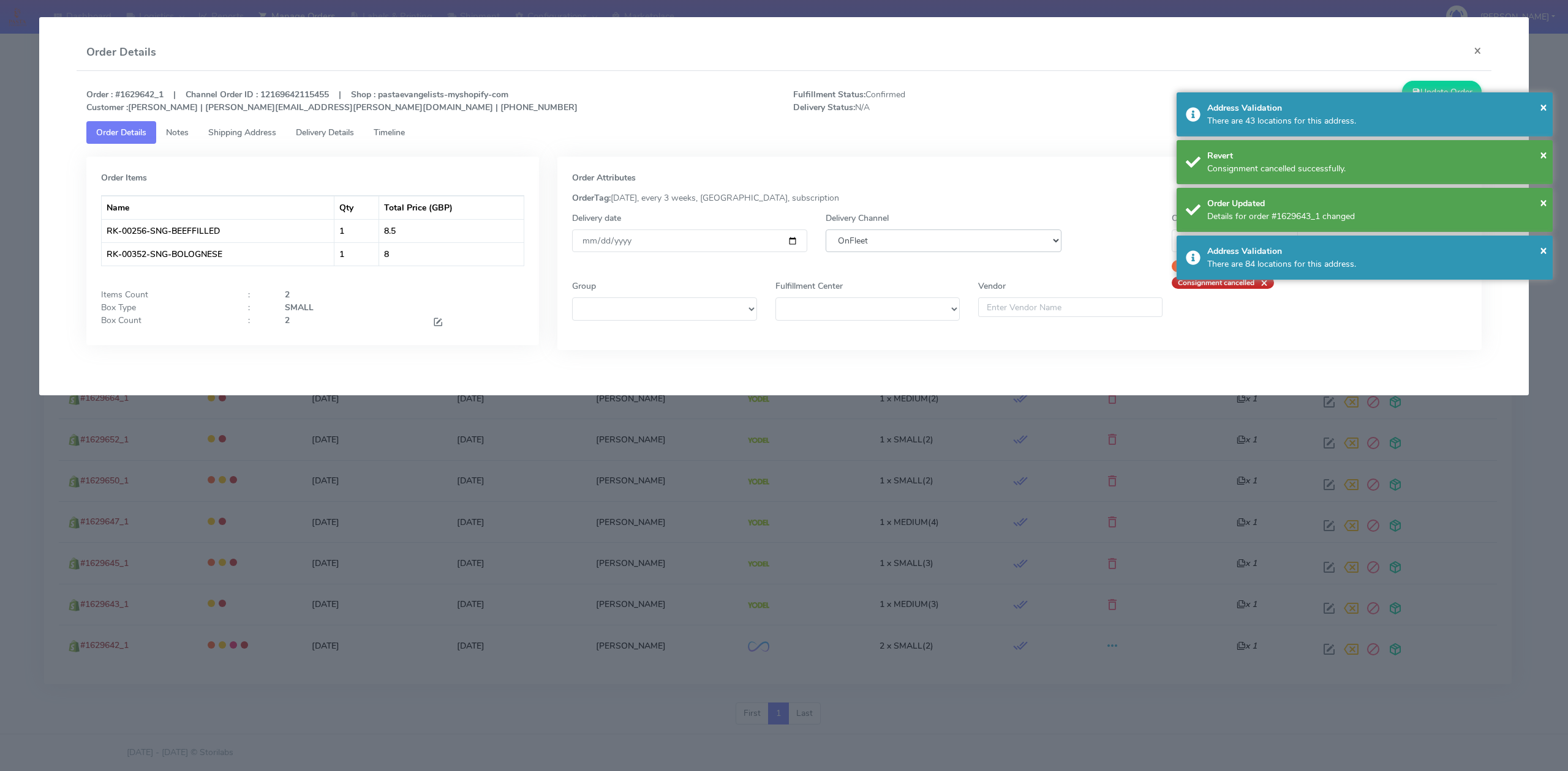
click at [969, 239] on select "DHL OnFleet Royal Mail DPD Yodel MaxOptra Amazon Collection" at bounding box center [943, 241] width 235 height 23
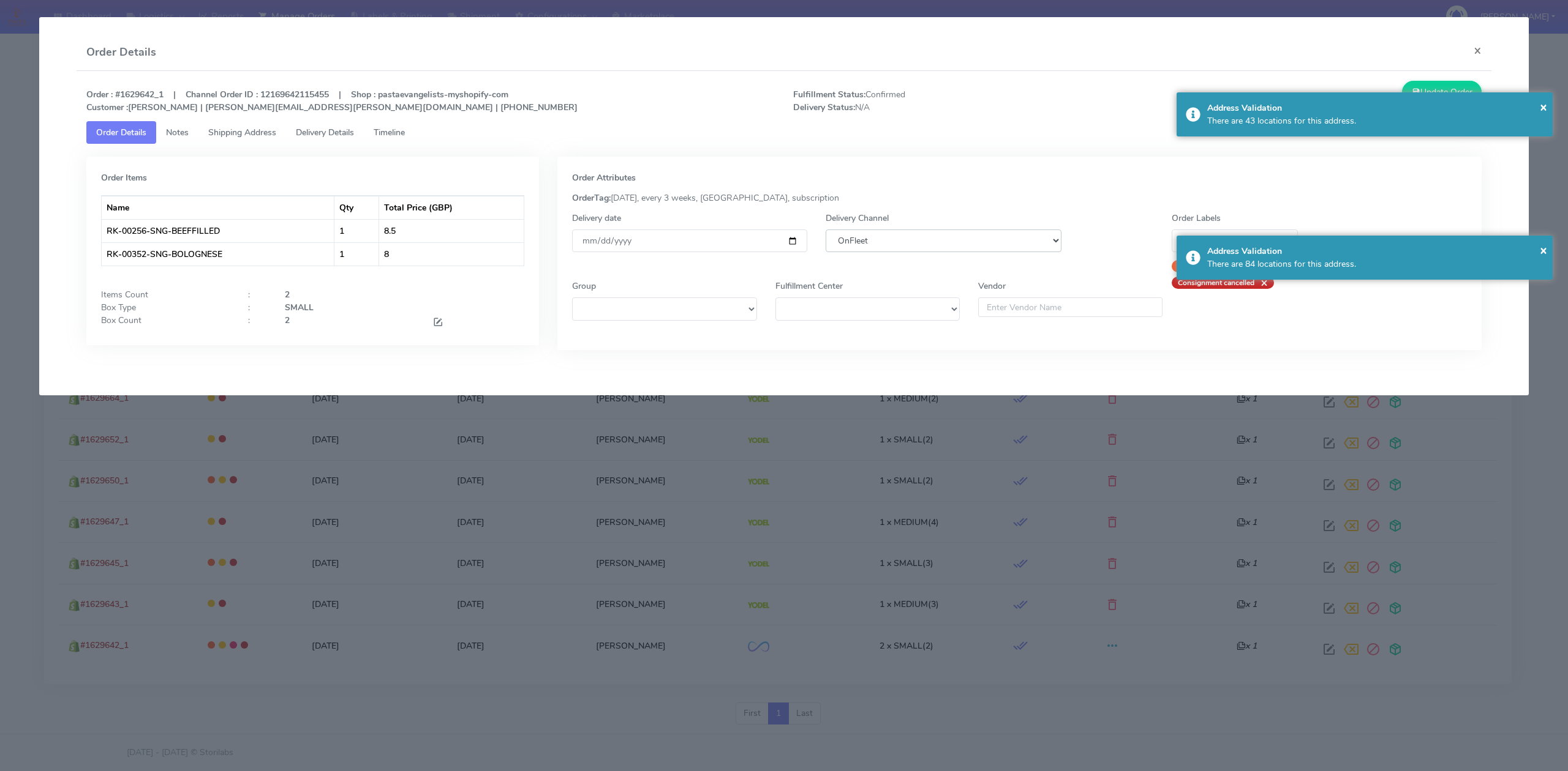
select select "5"
click at [825, 230] on select "DHL OnFleet Royal Mail DPD Yodel MaxOptra Amazon Collection" at bounding box center [943, 241] width 235 height 23
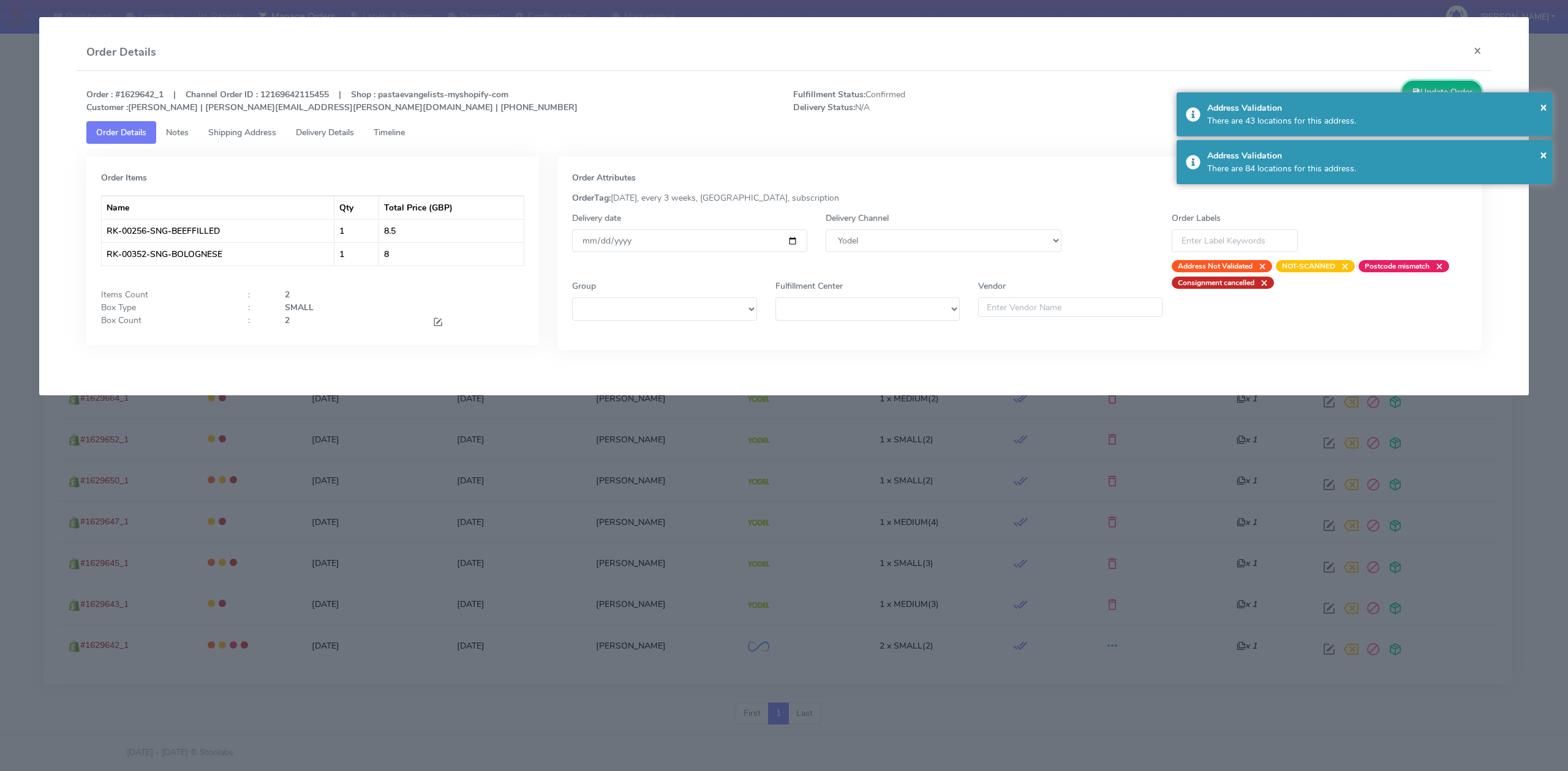
click at [1443, 89] on button "Update Order" at bounding box center [1441, 92] width 80 height 23
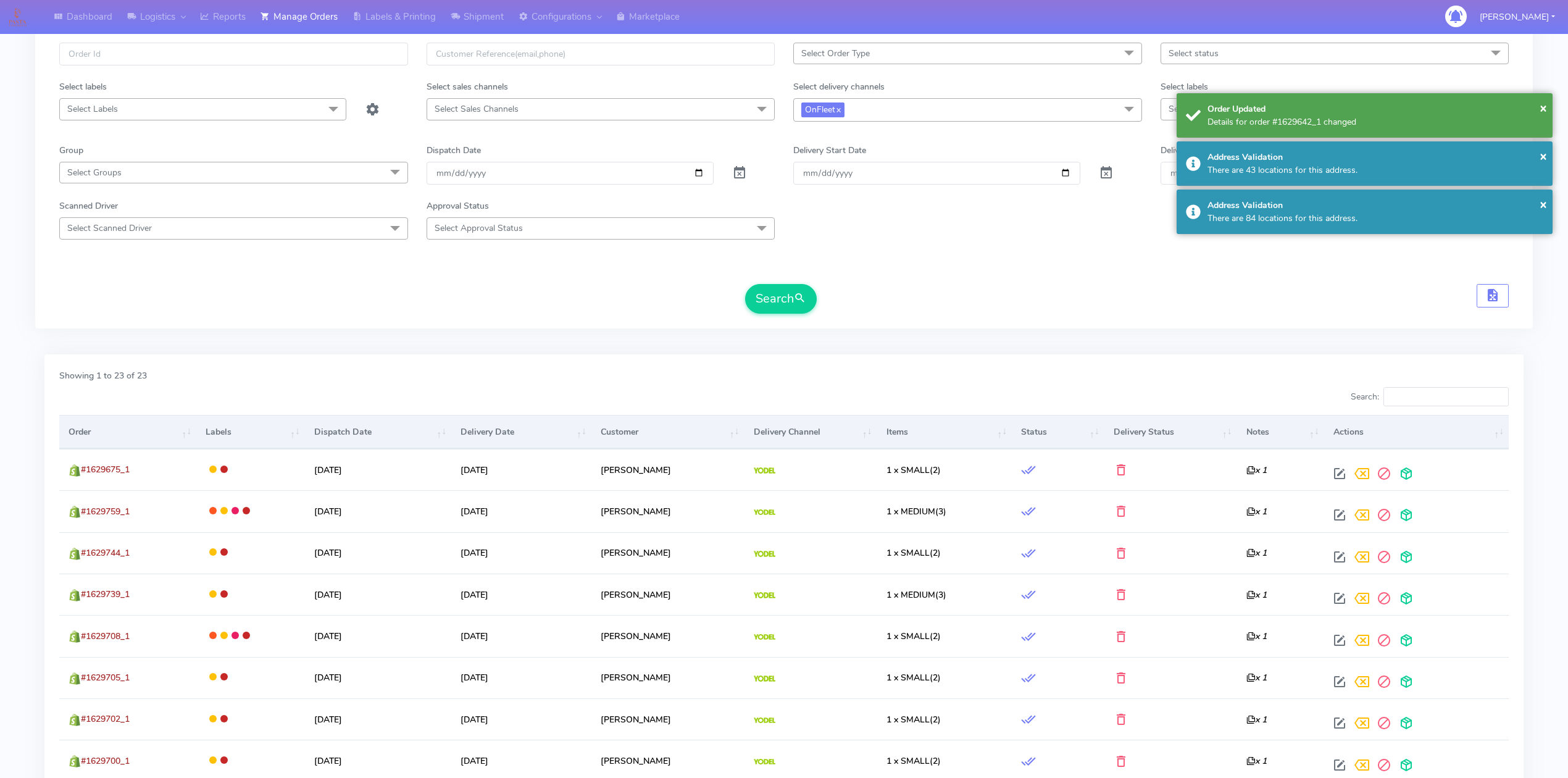
scroll to position [0, 0]
